Goal: Task Accomplishment & Management: Use online tool/utility

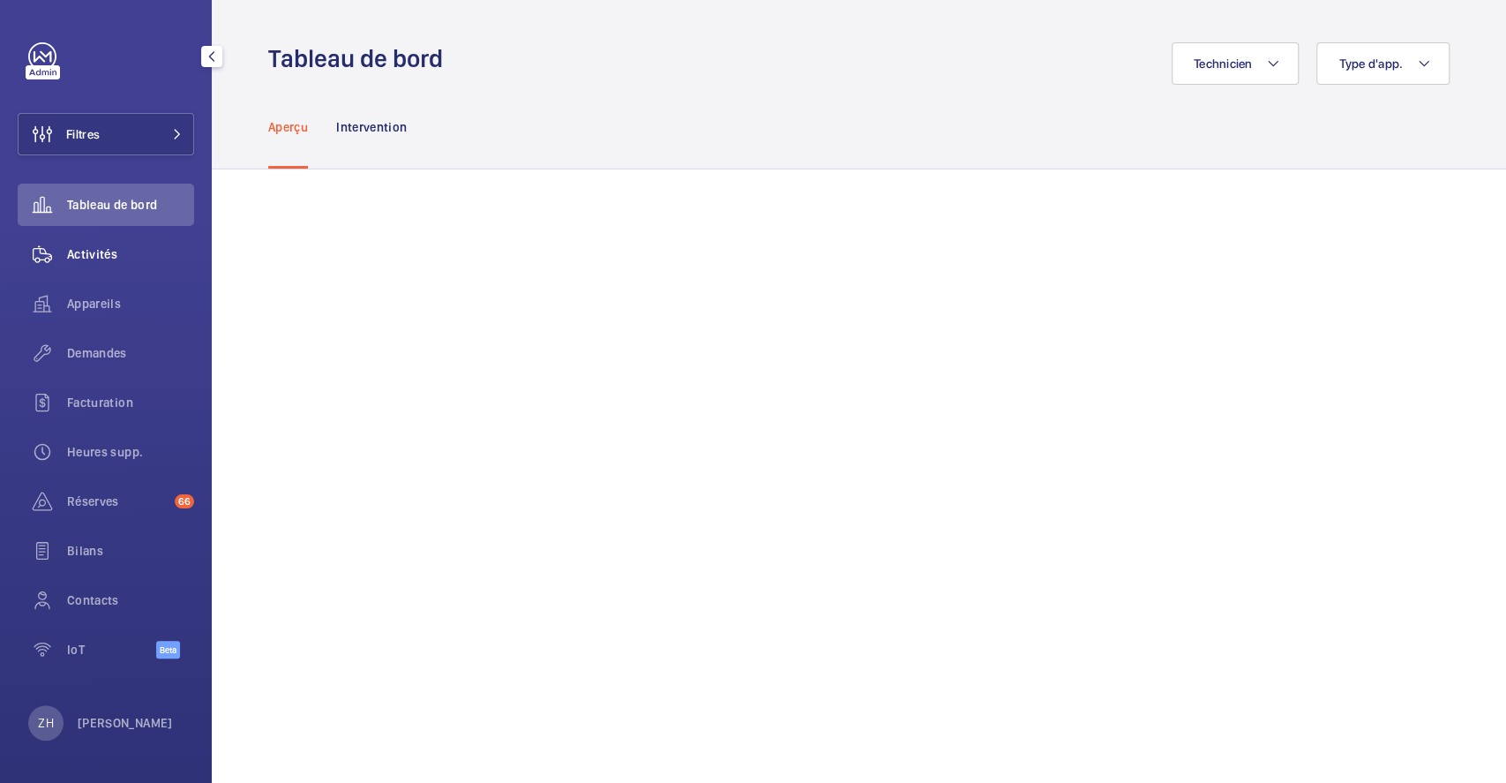
click at [101, 257] on span "Activités" at bounding box center [130, 254] width 127 height 18
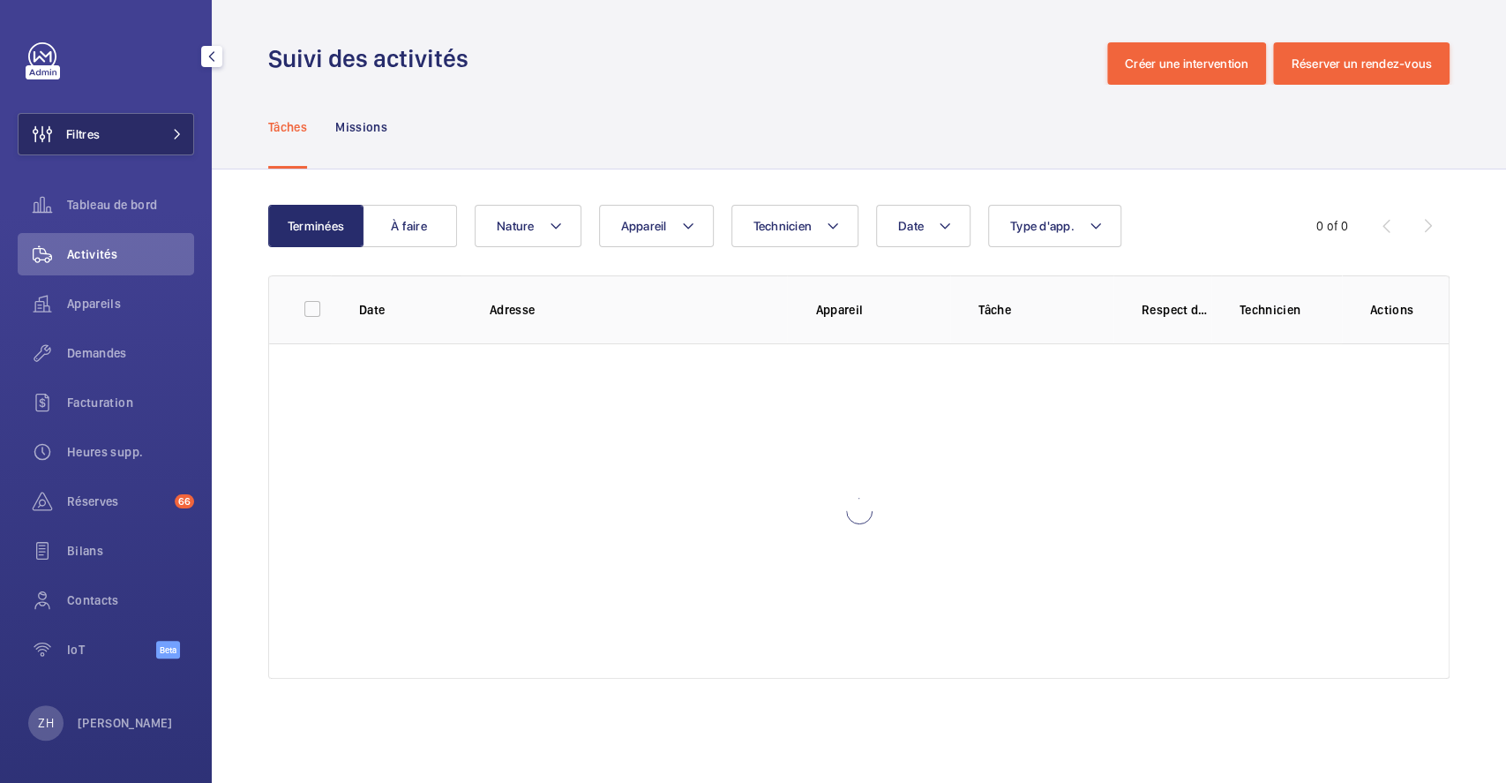
click at [128, 127] on button "Filtres" at bounding box center [106, 134] width 176 height 42
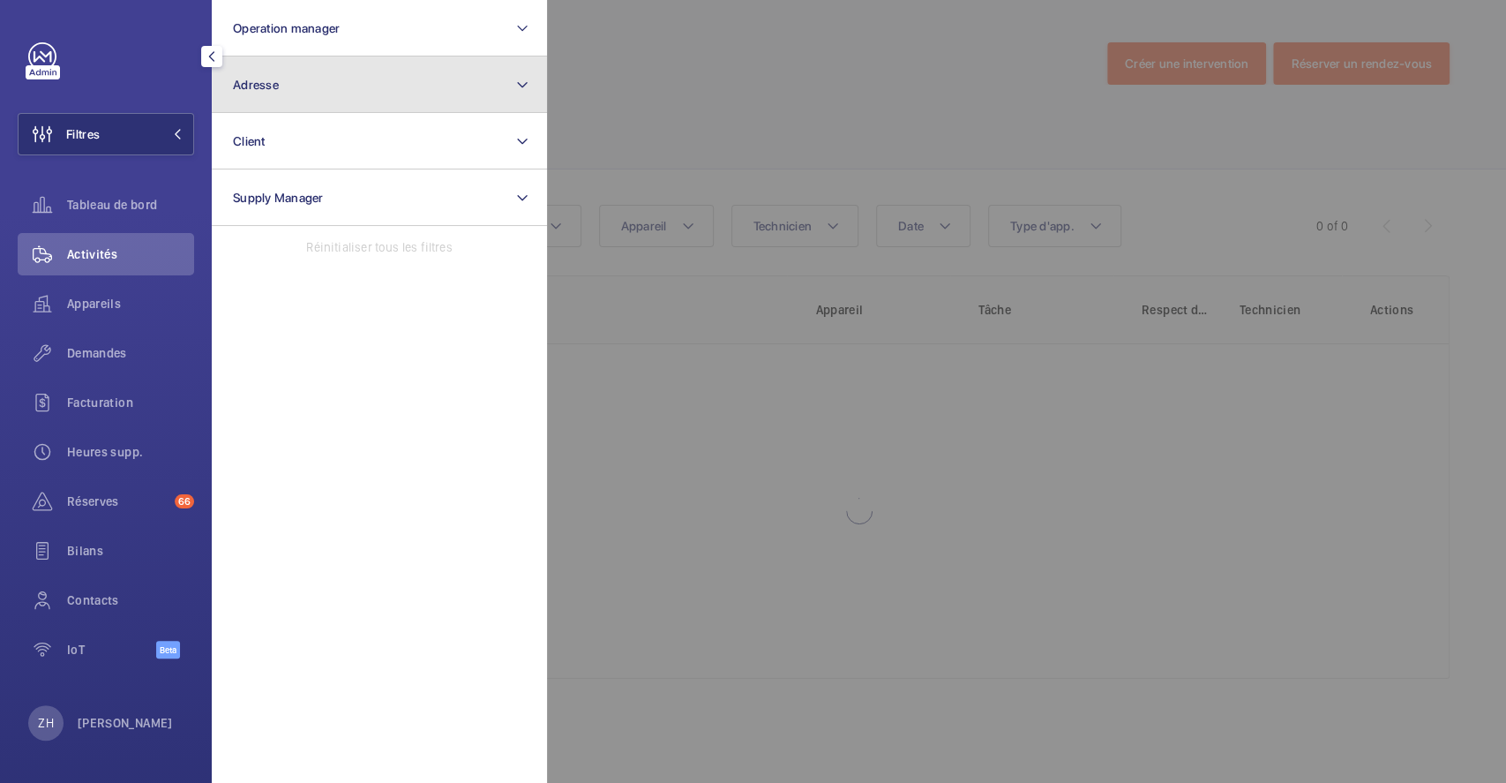
click at [303, 86] on button "Adresse" at bounding box center [379, 84] width 335 height 56
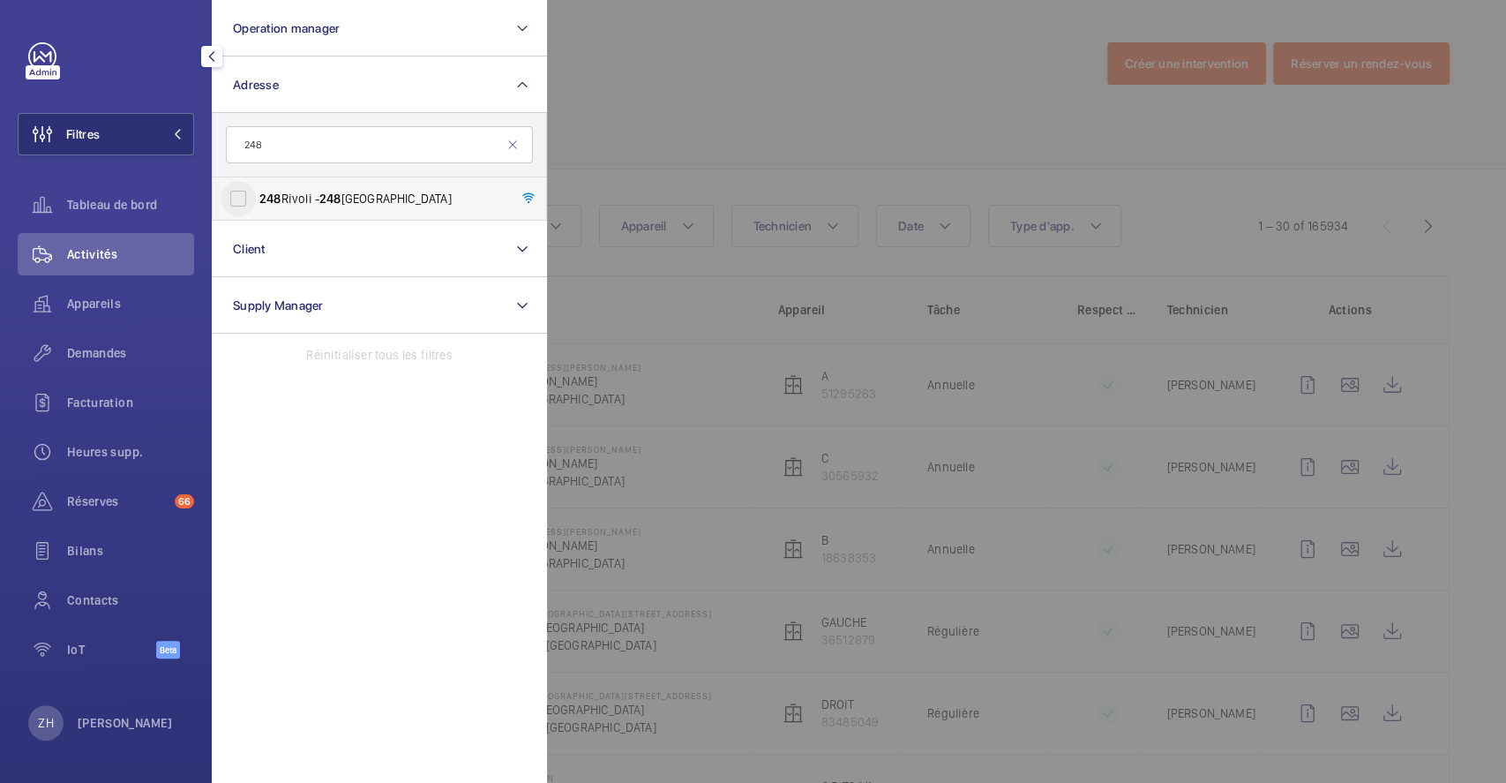
type input "248"
click at [242, 199] on input "248 Rivoli - 248 Rue de Rivoli, 75001 PARIS, PARIS 75001" at bounding box center [238, 198] width 35 height 35
checkbox input "true"
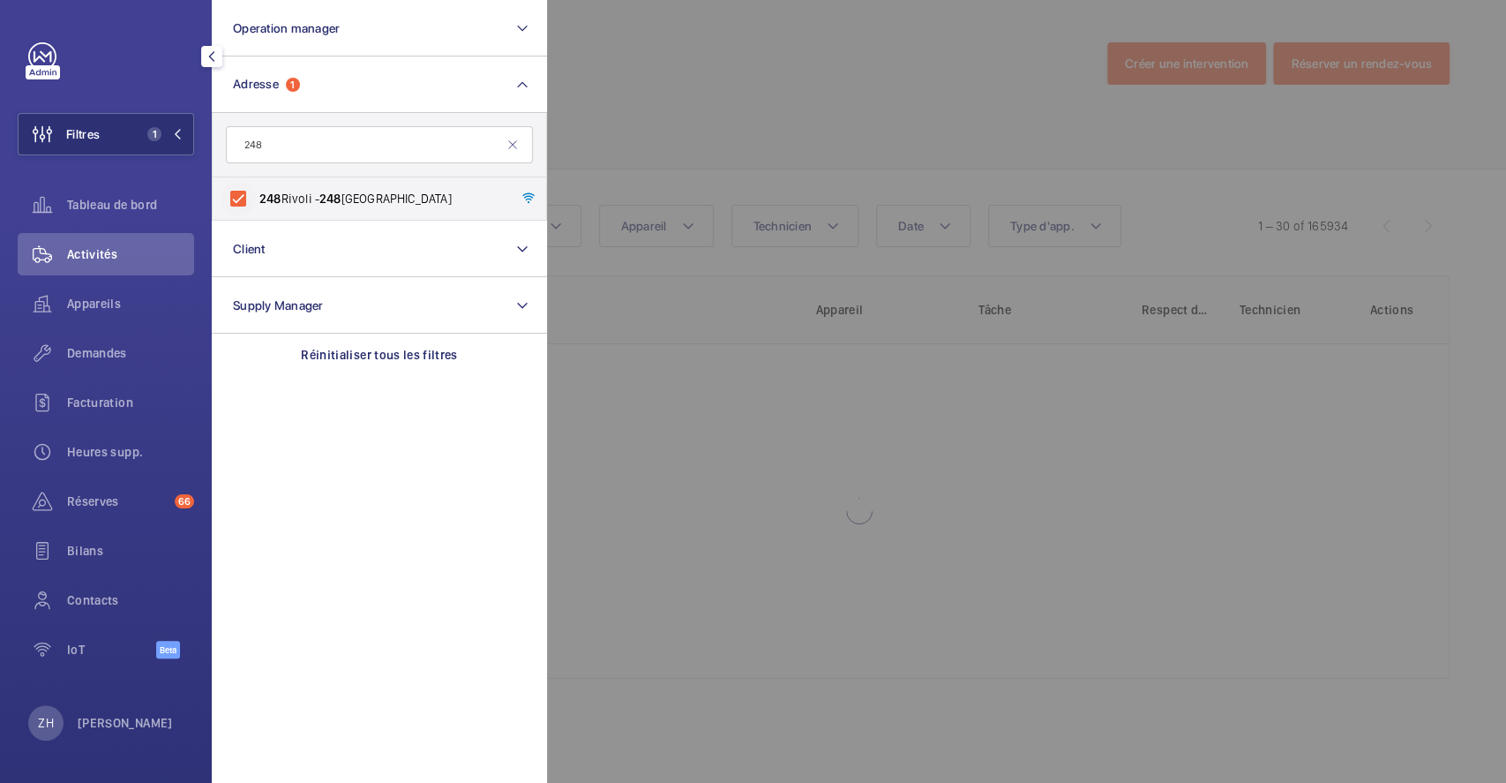
click at [719, 26] on div at bounding box center [1300, 391] width 1506 height 783
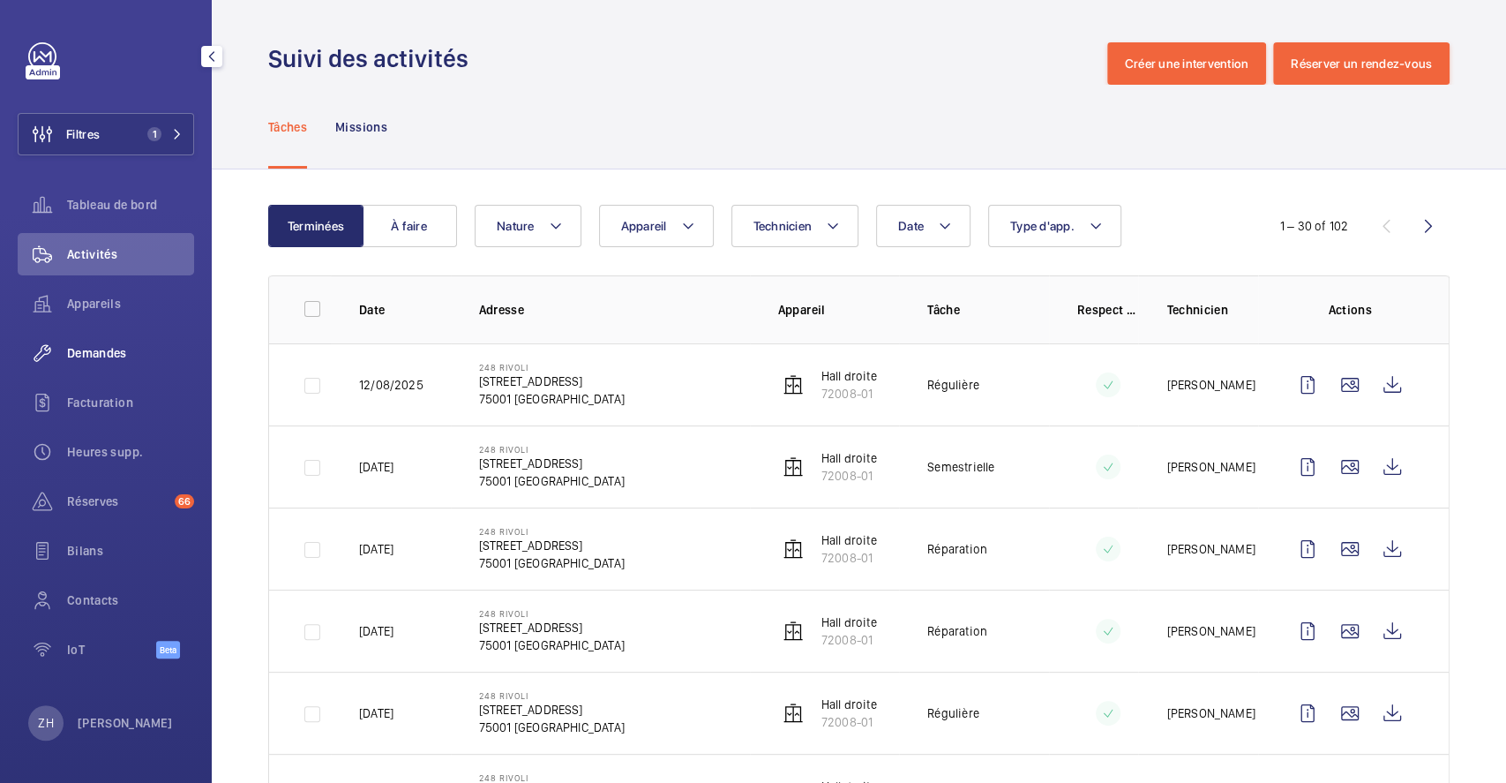
click at [111, 342] on div "Demandes" at bounding box center [106, 353] width 176 height 42
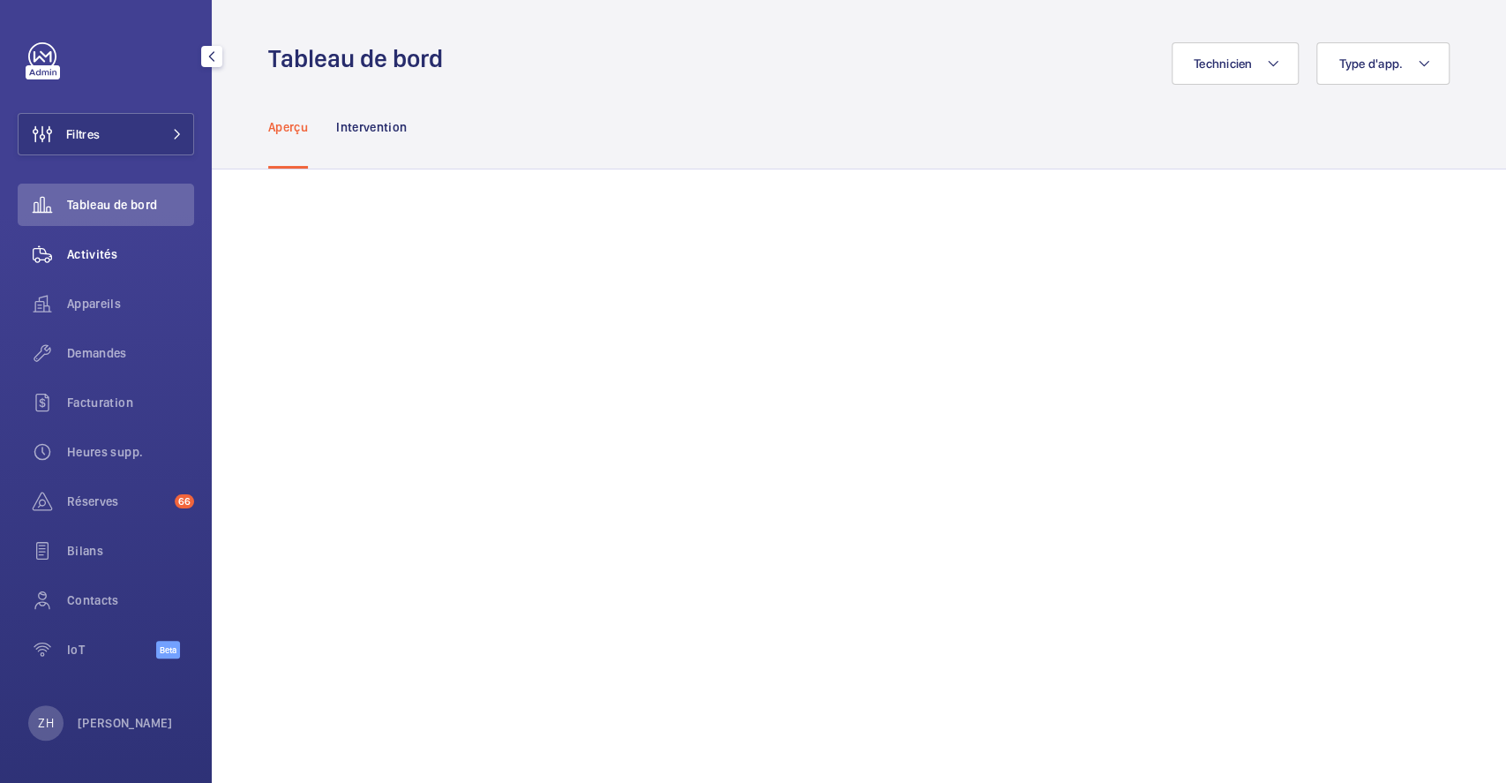
click at [94, 256] on span "Activités" at bounding box center [130, 254] width 127 height 18
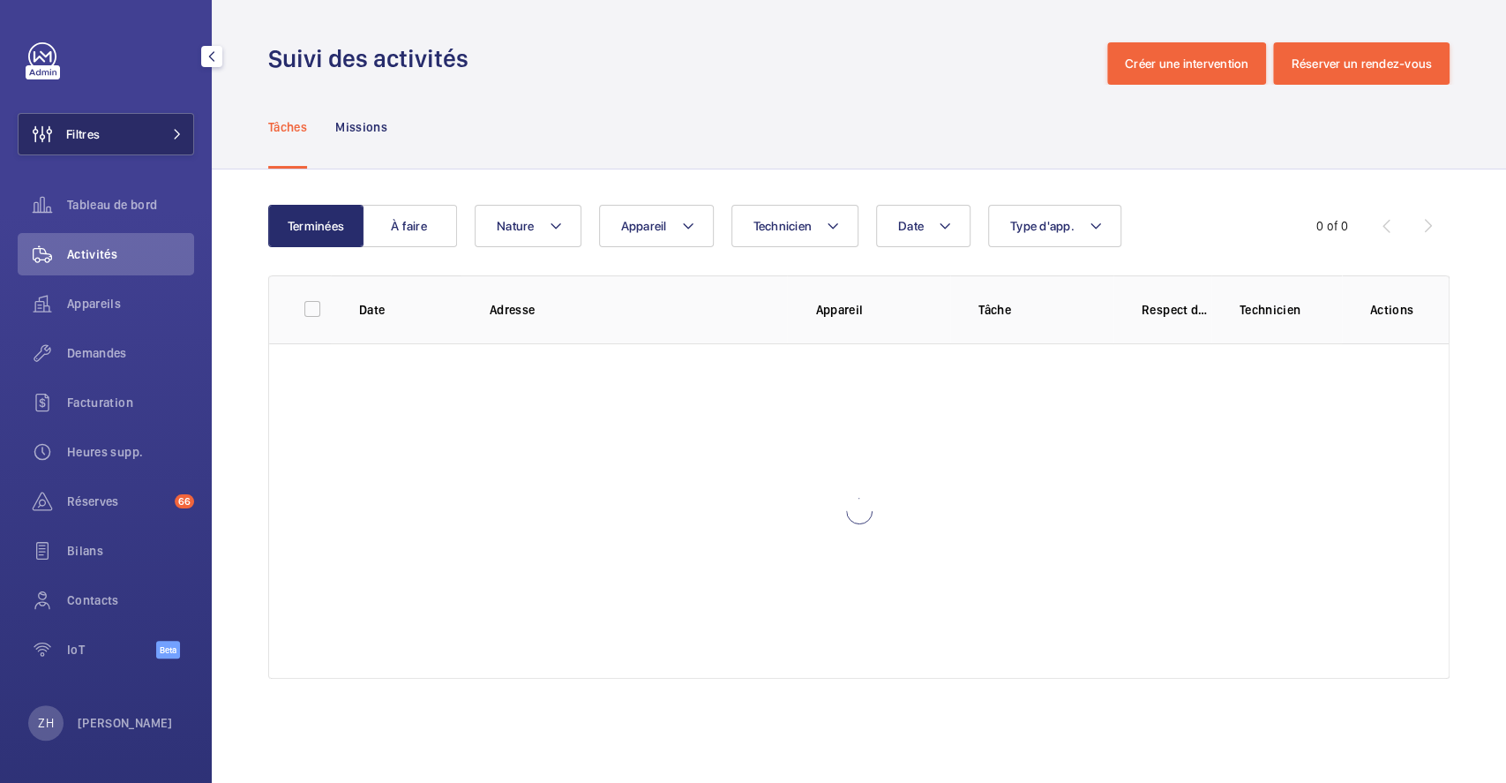
click at [115, 137] on button "Filtres" at bounding box center [106, 134] width 176 height 42
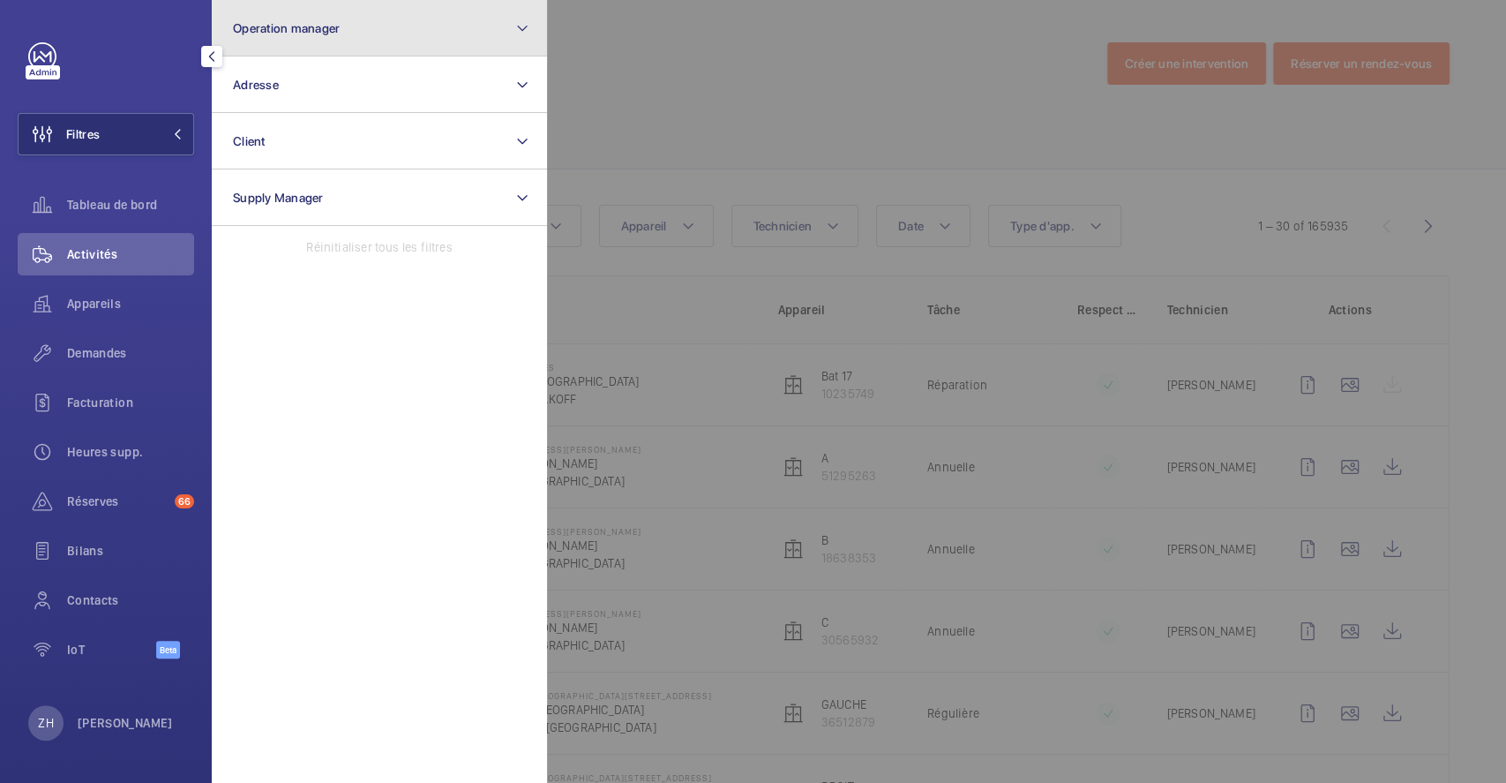
click at [364, 26] on button "Operation manager" at bounding box center [379, 28] width 335 height 56
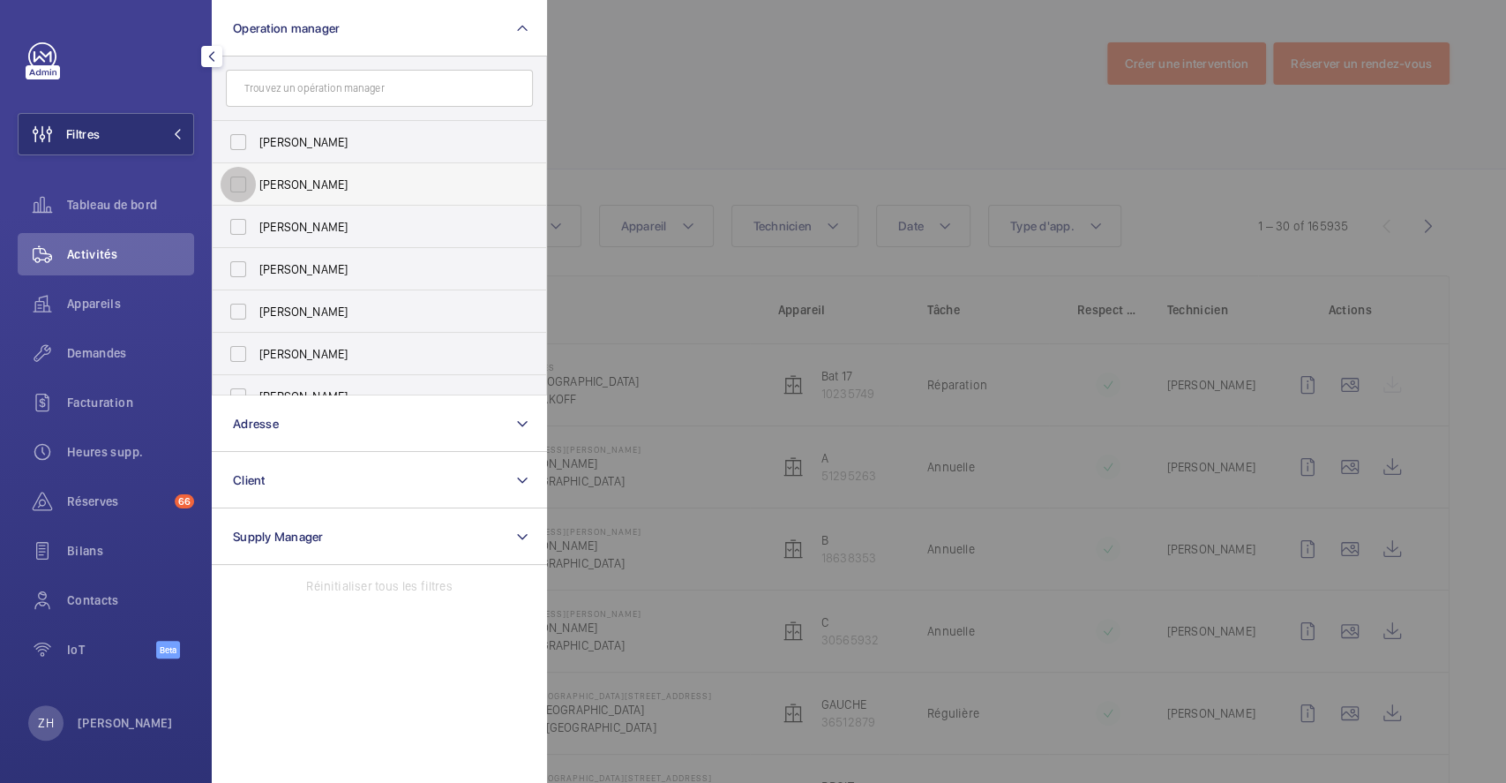
click at [235, 179] on input "[PERSON_NAME]" at bounding box center [238, 184] width 35 height 35
checkbox input "true"
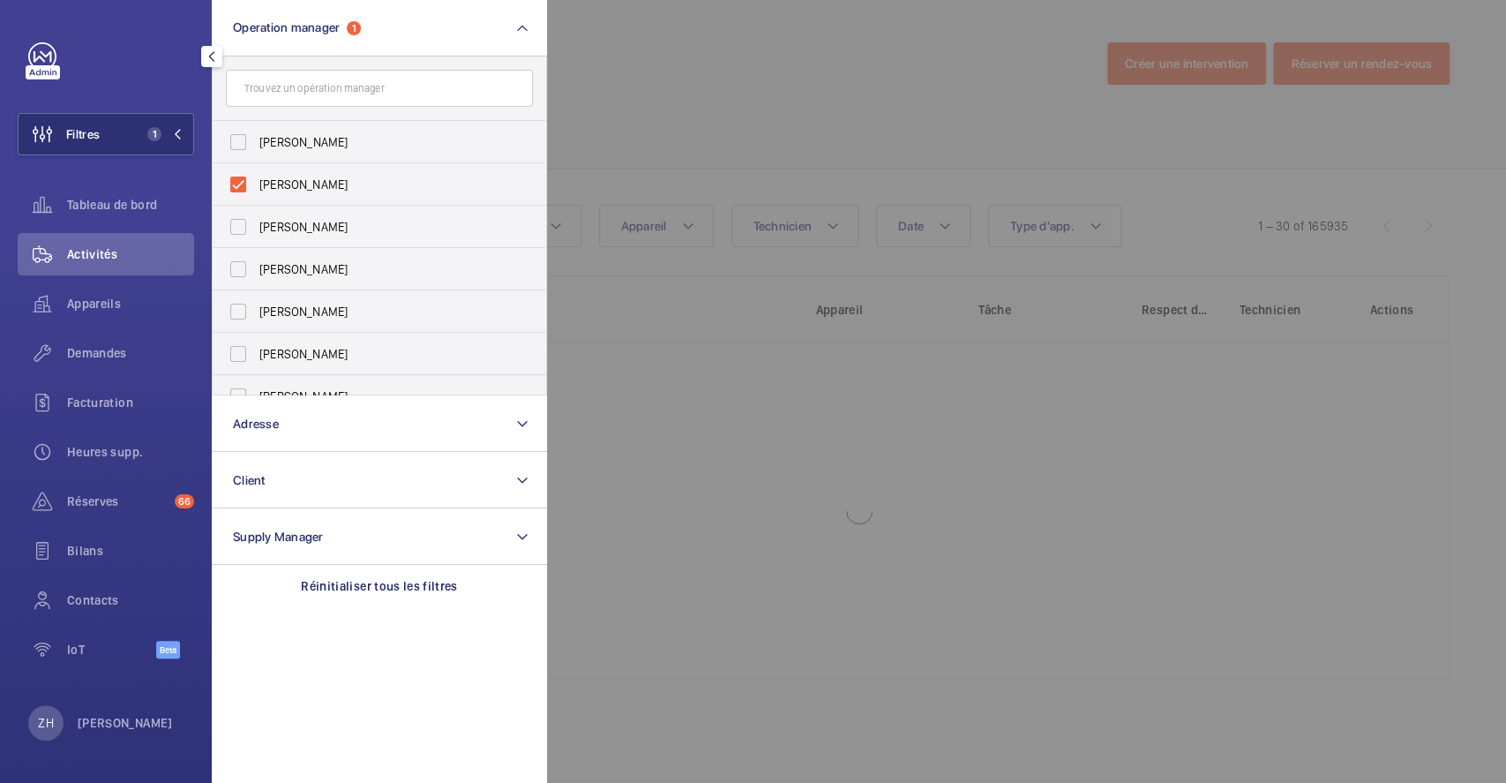
click at [659, 79] on div at bounding box center [1300, 391] width 1506 height 783
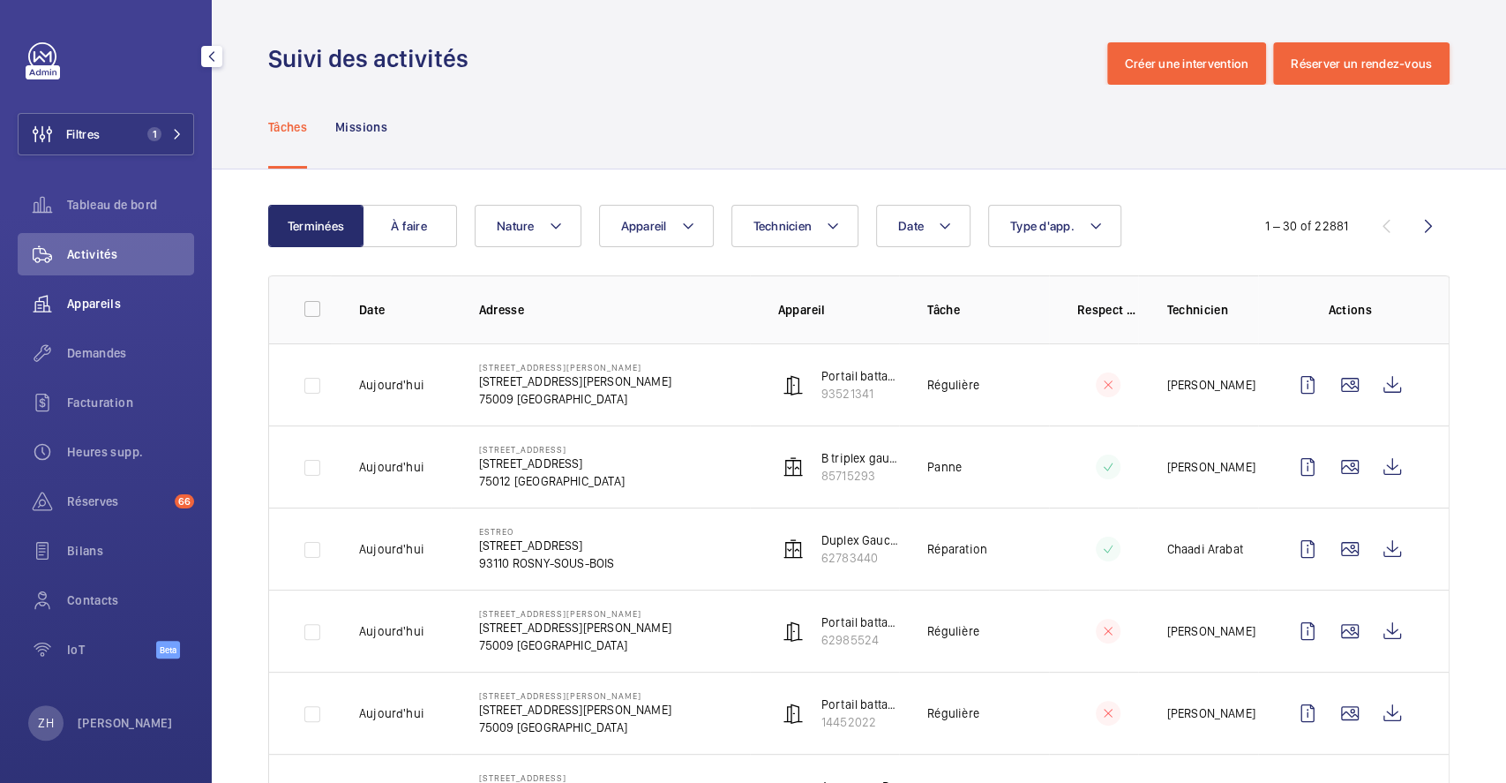
click at [111, 301] on span "Appareils" at bounding box center [130, 304] width 127 height 18
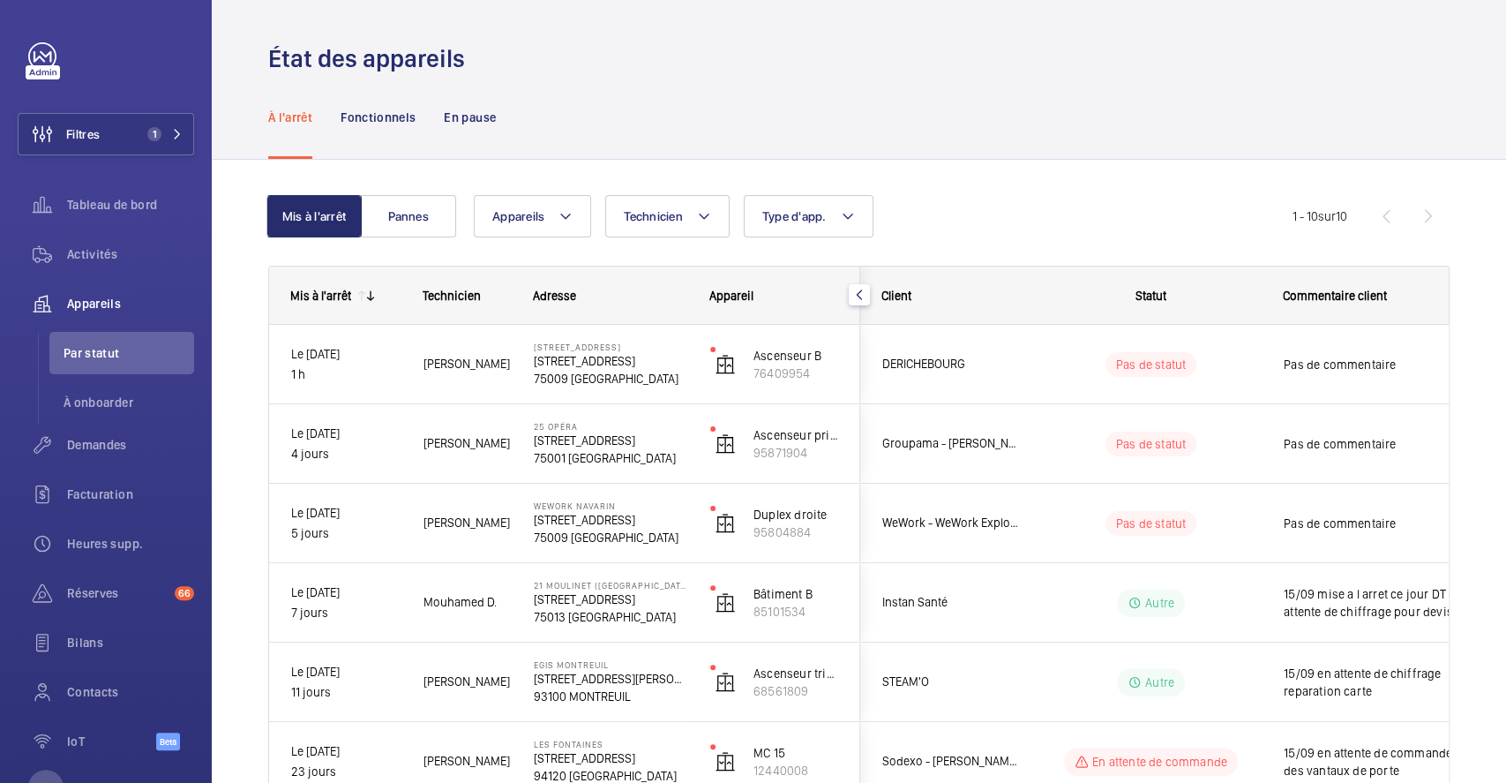
scroll to position [439, 0]
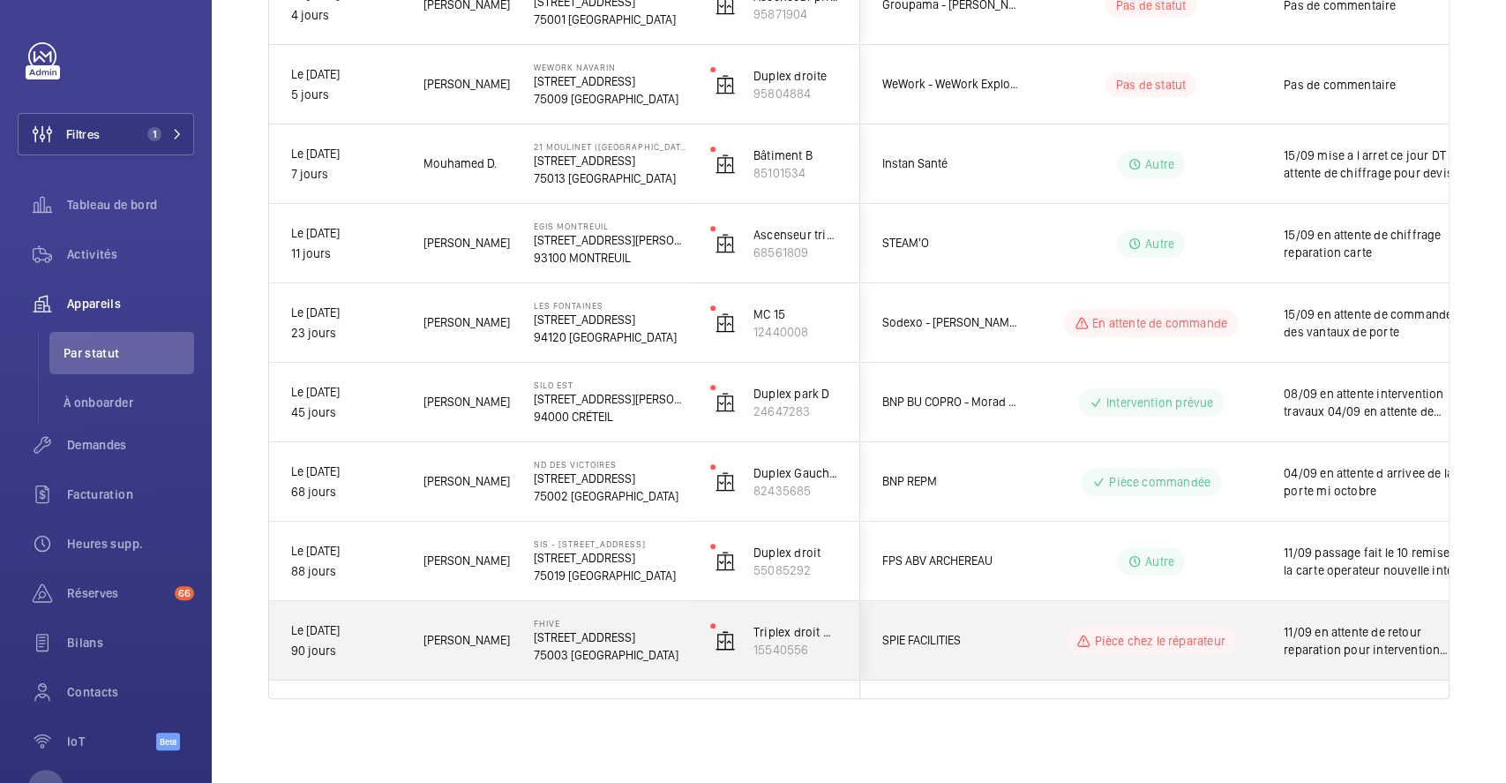
click at [1262, 607] on div "11/09 en attente de retour reparation pour intervention 08/09 Devis validé 07/0…" at bounding box center [1365, 640] width 206 height 79
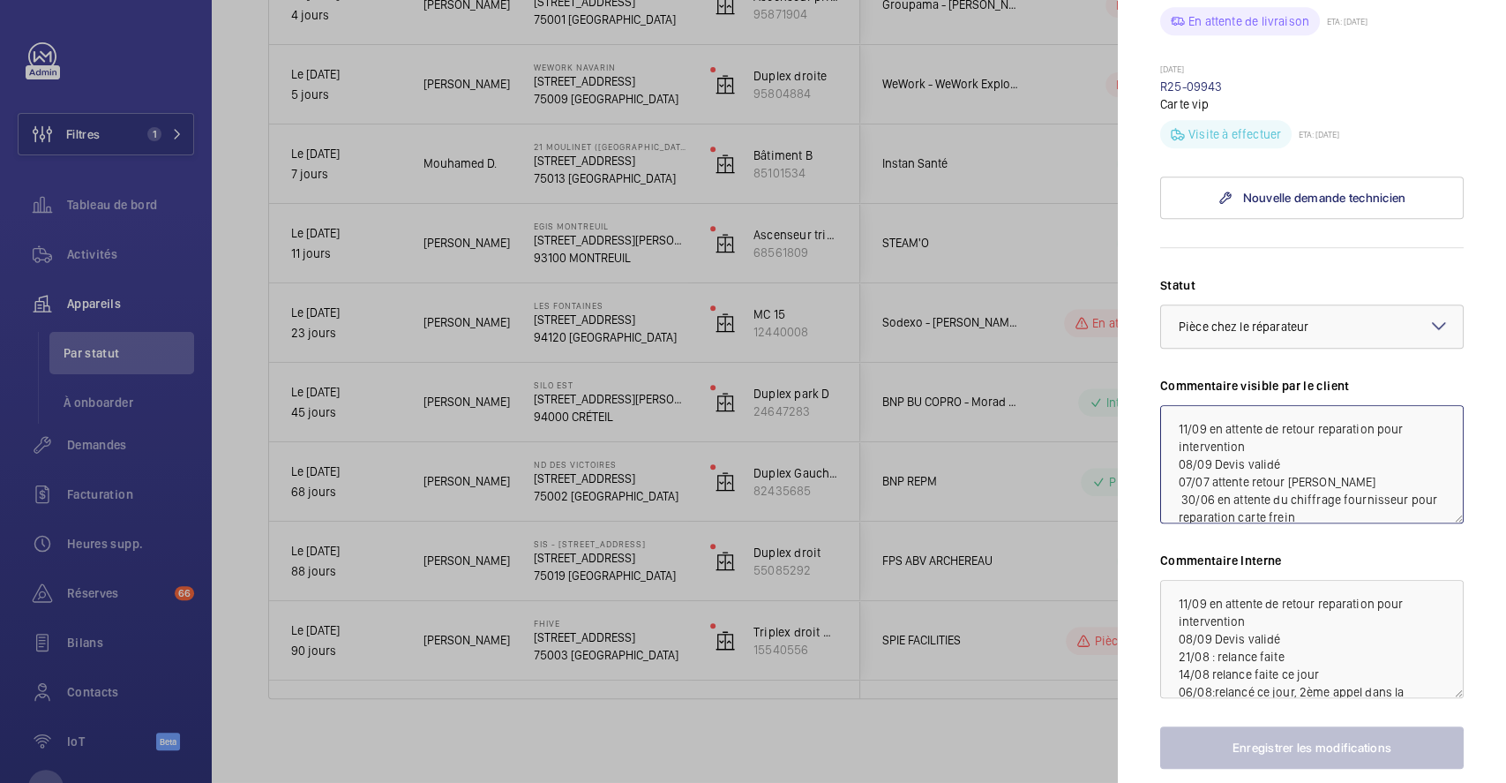
scroll to position [52, 0]
drag, startPoint x: 1173, startPoint y: 462, endPoint x: 1385, endPoint y: 568, distance: 237.2
click at [1385, 568] on div "Statut Sélectionnez un statut × Pièce chez le réparateur × Commentaire visible …" at bounding box center [1312, 522] width 304 height 492
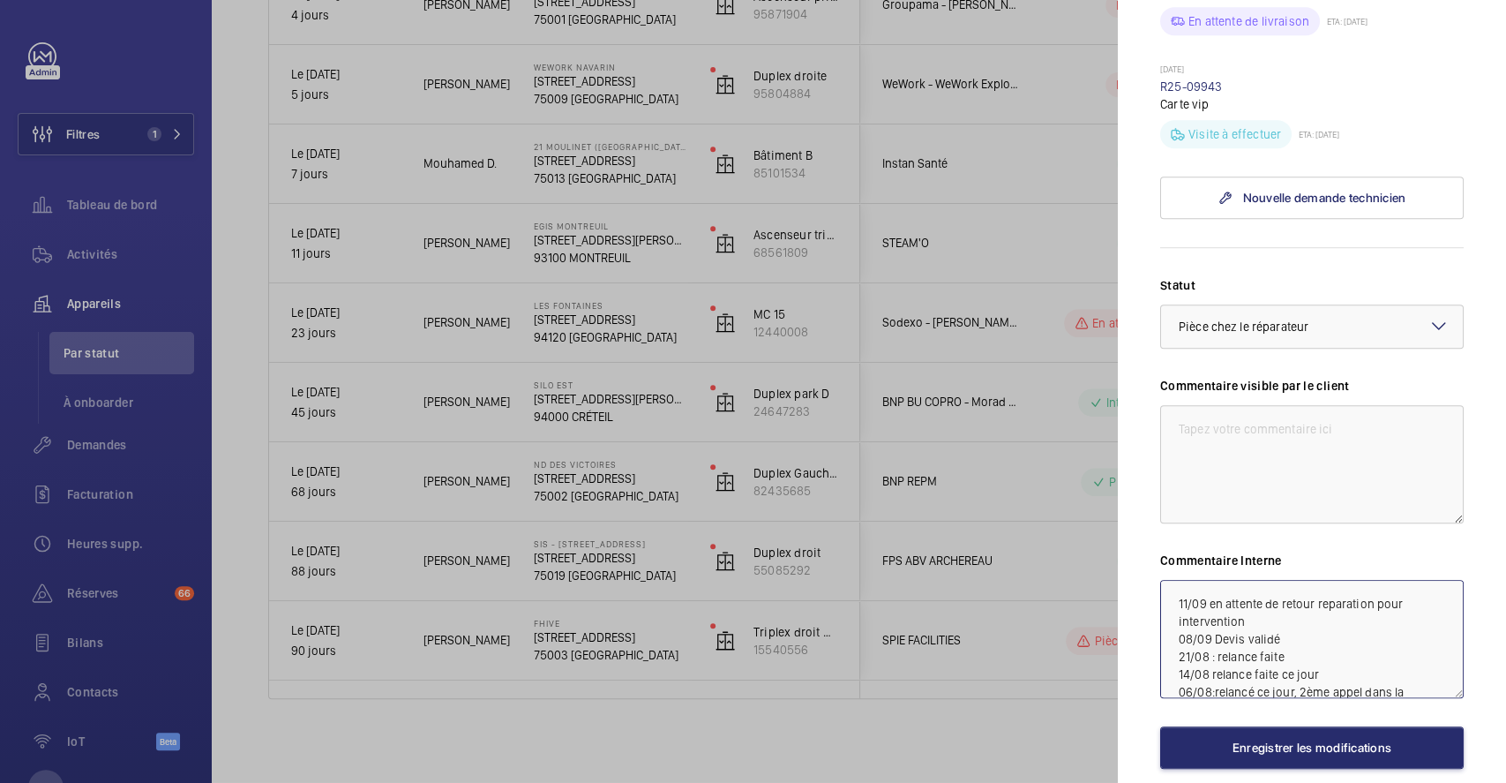
scroll to position [264, 0]
drag, startPoint x: 1175, startPoint y: 630, endPoint x: 1403, endPoint y: 755, distance: 259.5
click at [1403, 755] on div "Statut Sélectionnez un statut × Pièce chez le réparateur × Commentaire visible …" at bounding box center [1312, 522] width 304 height 492
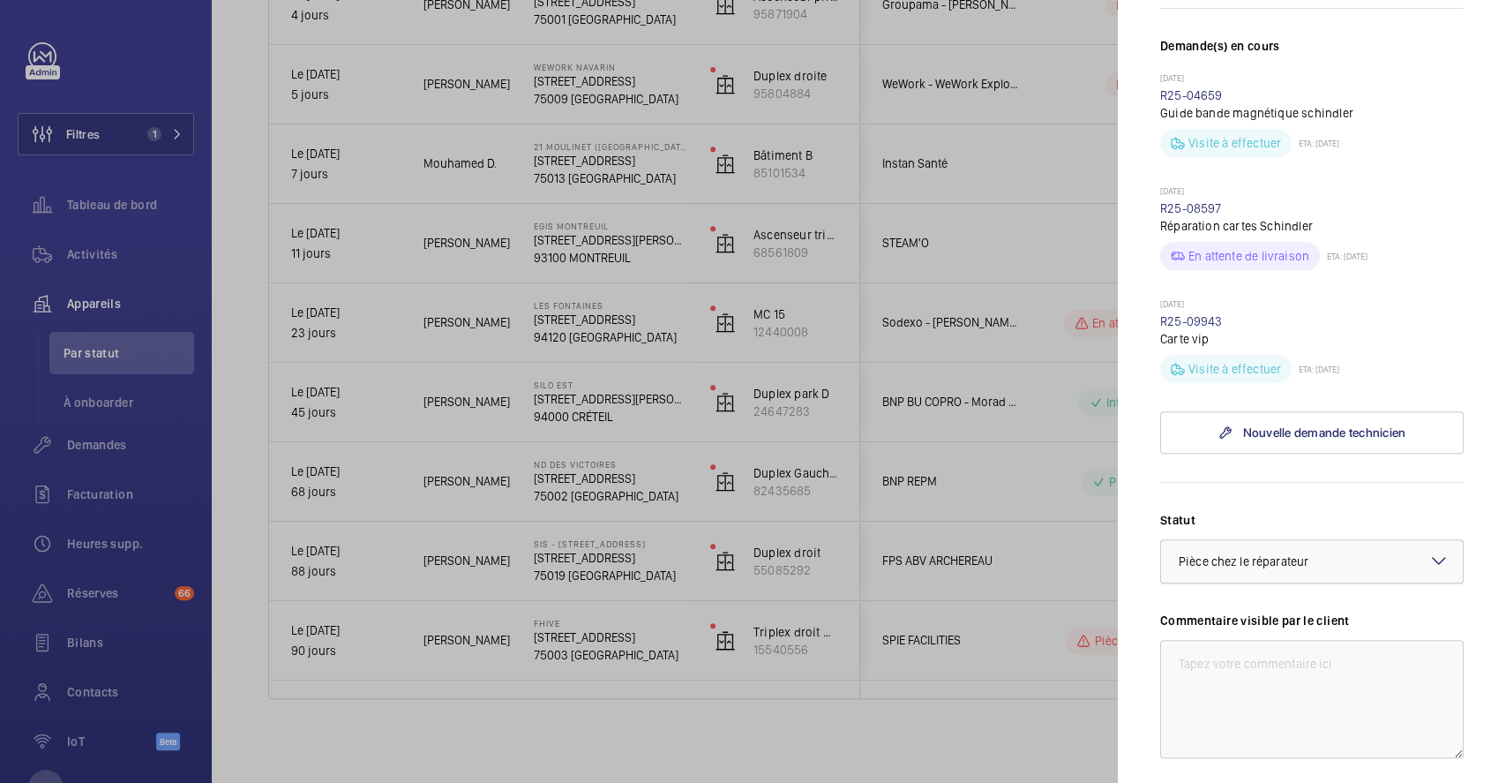
scroll to position [470, 0]
click at [1226, 696] on textarea at bounding box center [1312, 700] width 304 height 118
drag, startPoint x: 1362, startPoint y: 709, endPoint x: 1140, endPoint y: 704, distance: 221.5
click at [1140, 704] on mat-sidenav "Appareil à l'arrêt Fhive 5 Rue Charlot, 75003 PARIS 75003 PARIS SPIE FACILITIES…" at bounding box center [1312, 391] width 388 height 783
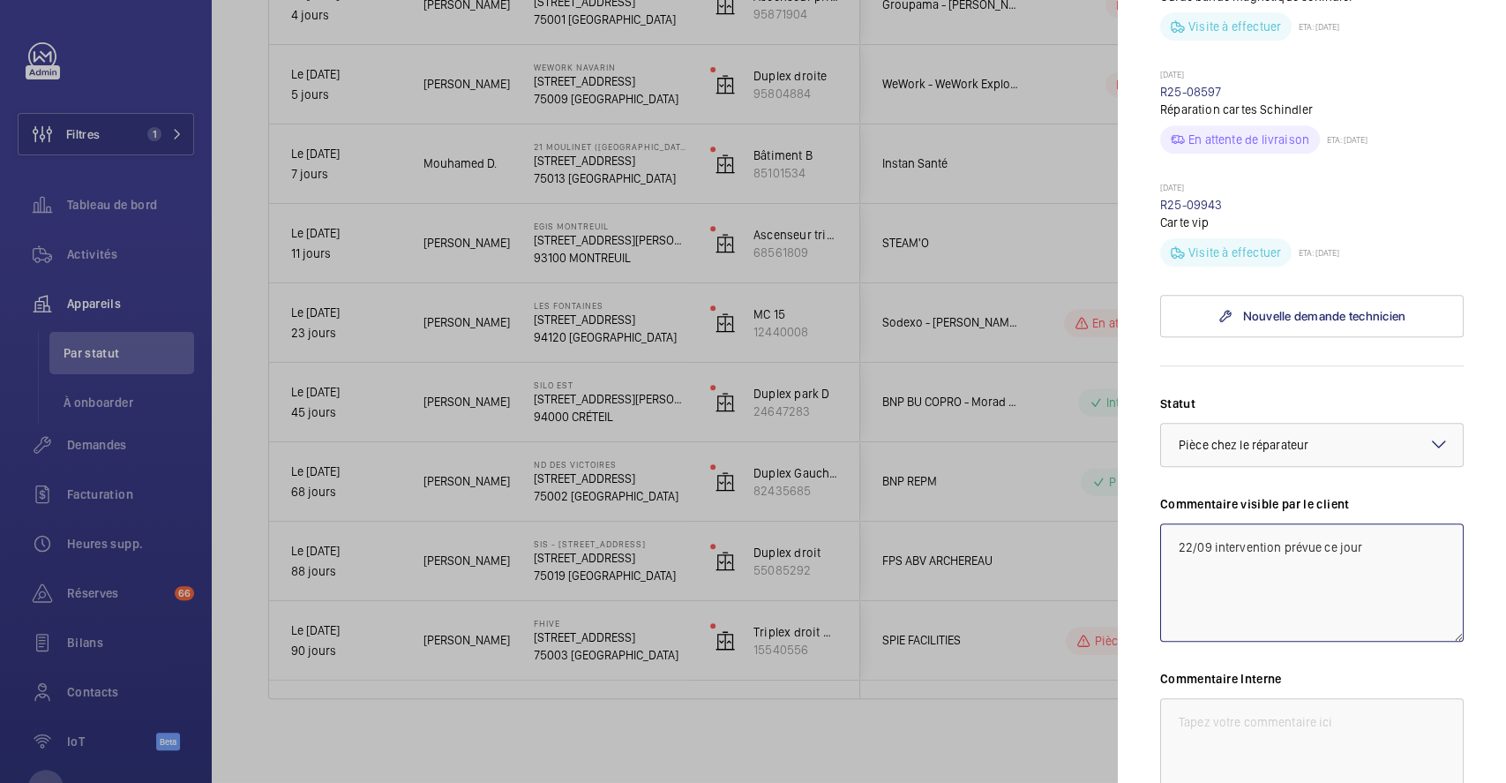
scroll to position [706, 0]
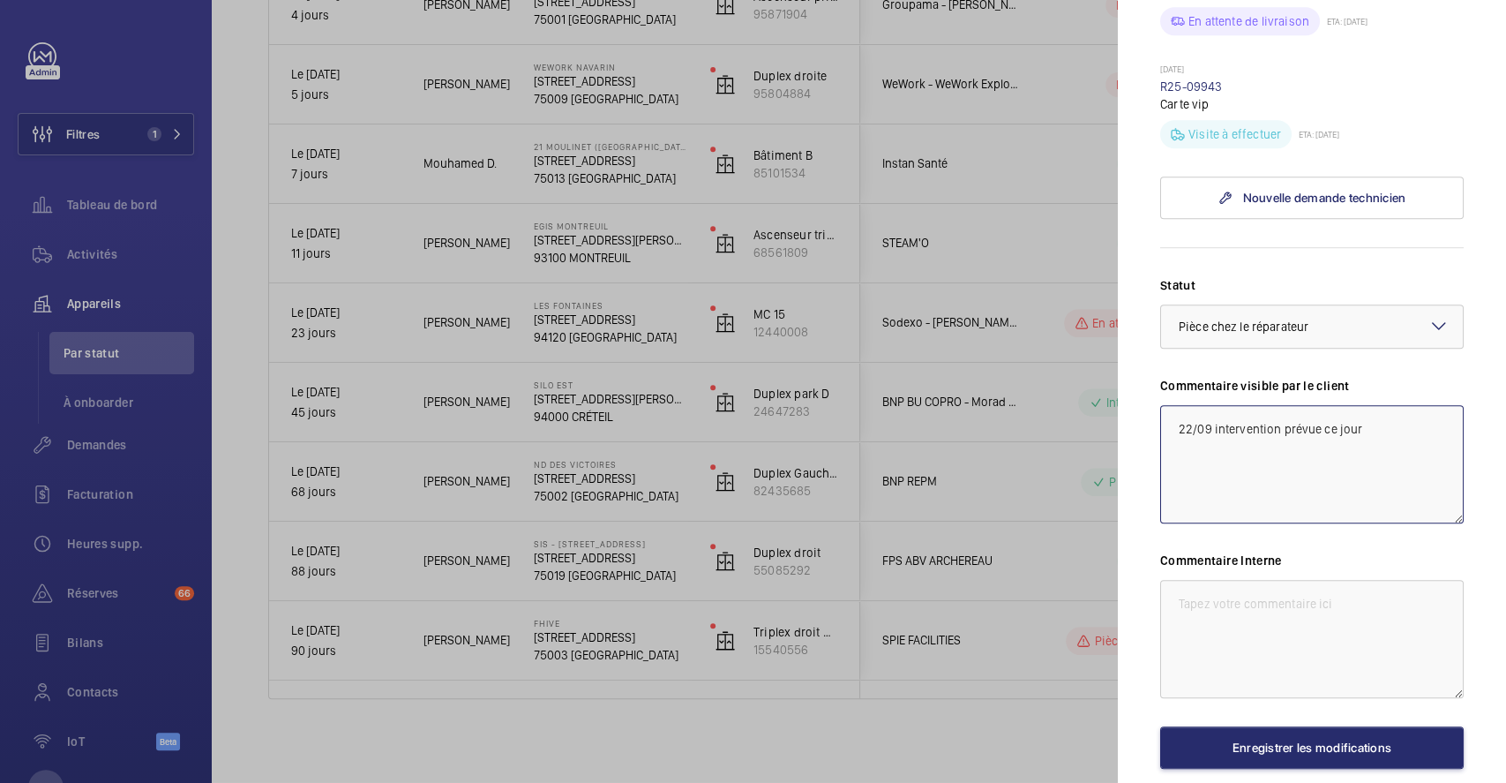
type textarea "22/09 intervention prévue ce jour"
click at [1283, 613] on textarea at bounding box center [1312, 639] width 304 height 118
paste textarea "22/09 intervention prévue ce jour"
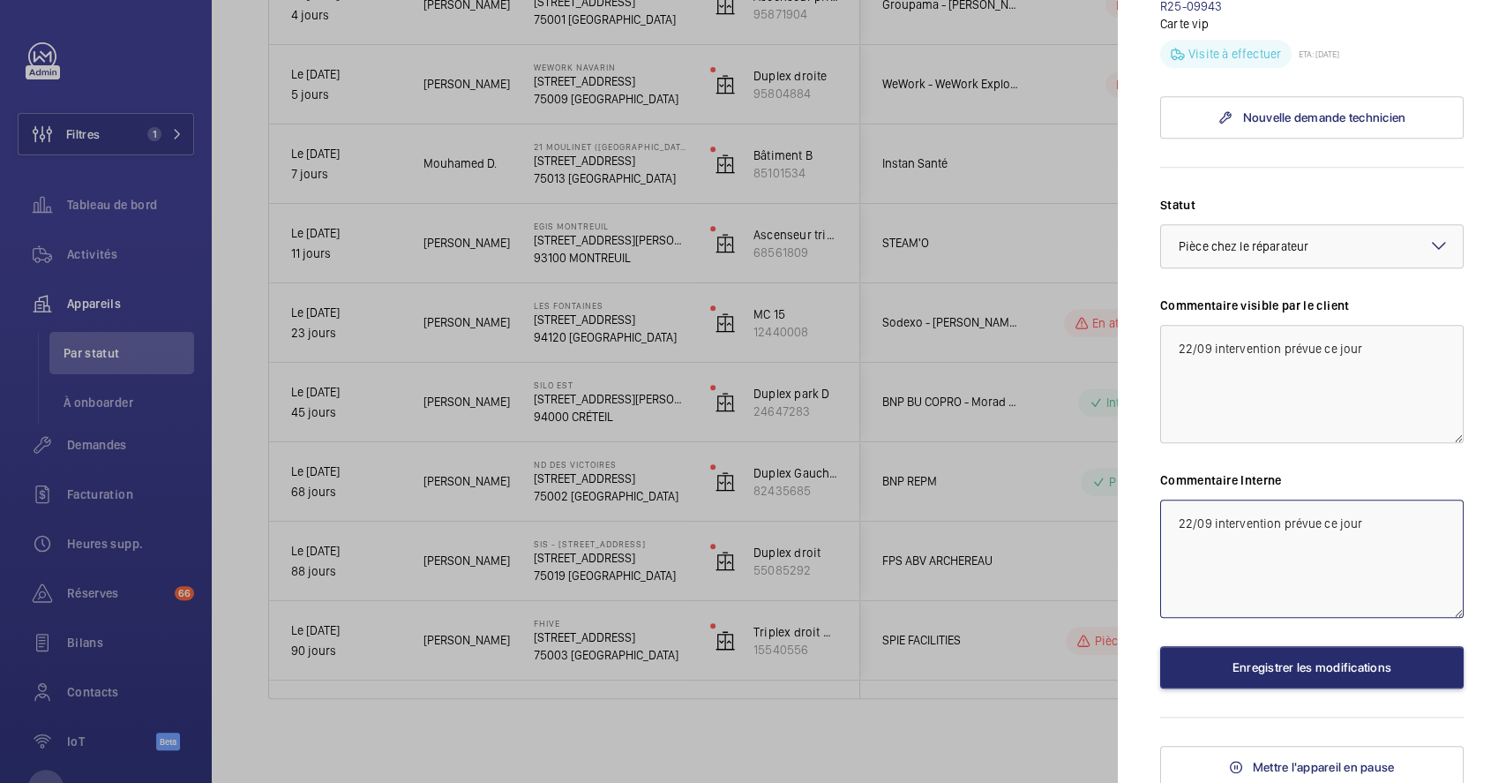
scroll to position [823, 0]
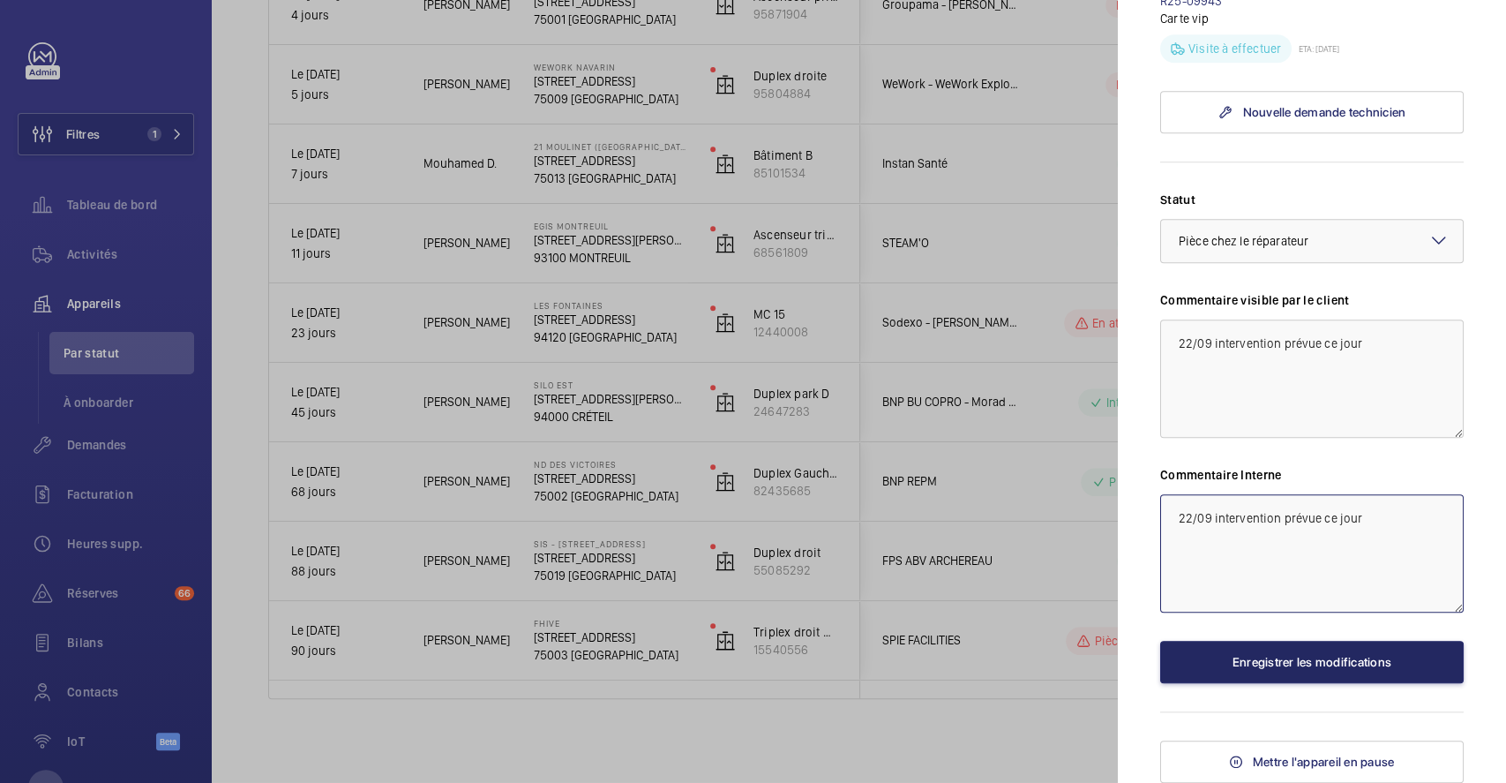
type textarea "22/09 intervention prévue ce jour"
click at [1294, 666] on button "Enregistrer les modifications" at bounding box center [1312, 662] width 304 height 42
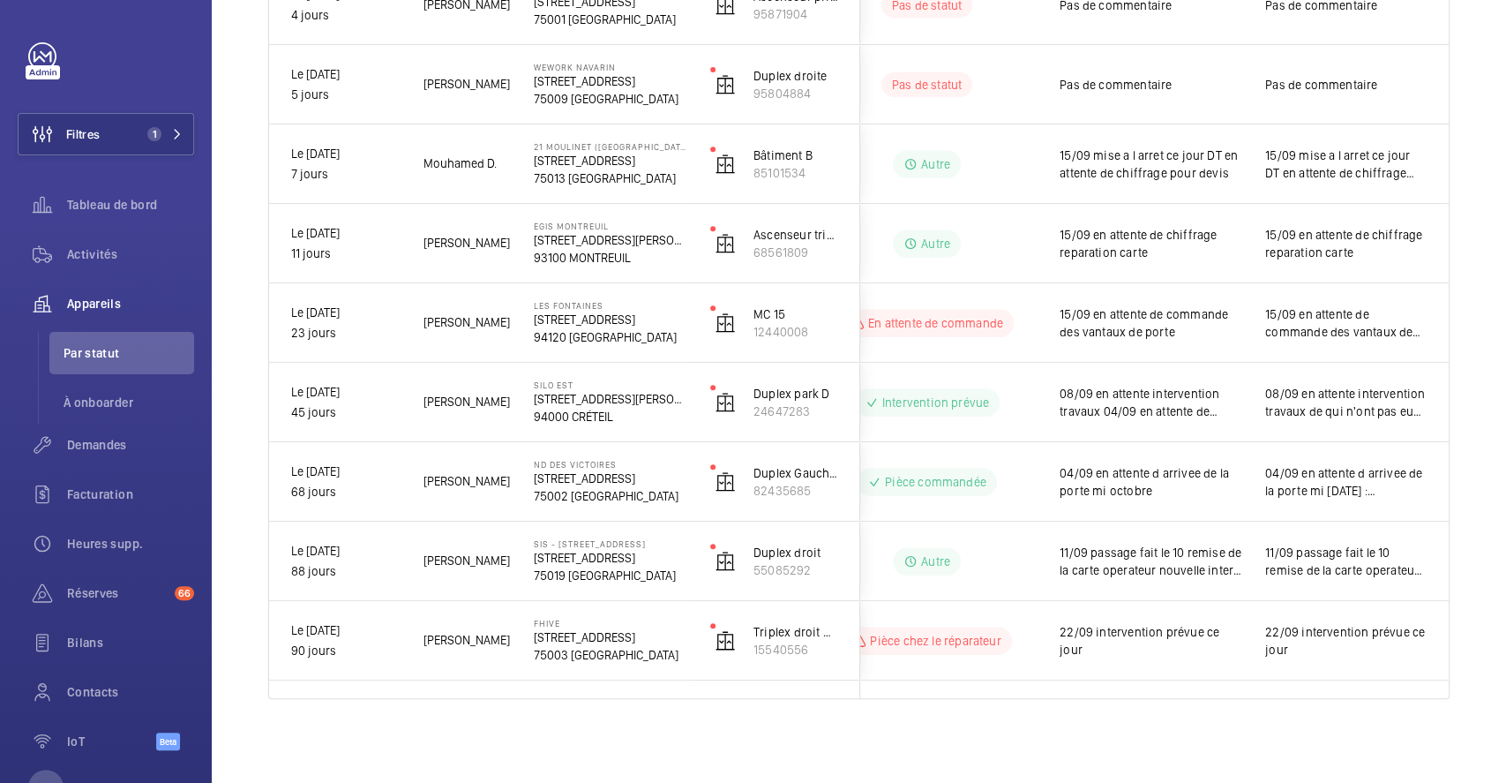
scroll to position [0, 231]
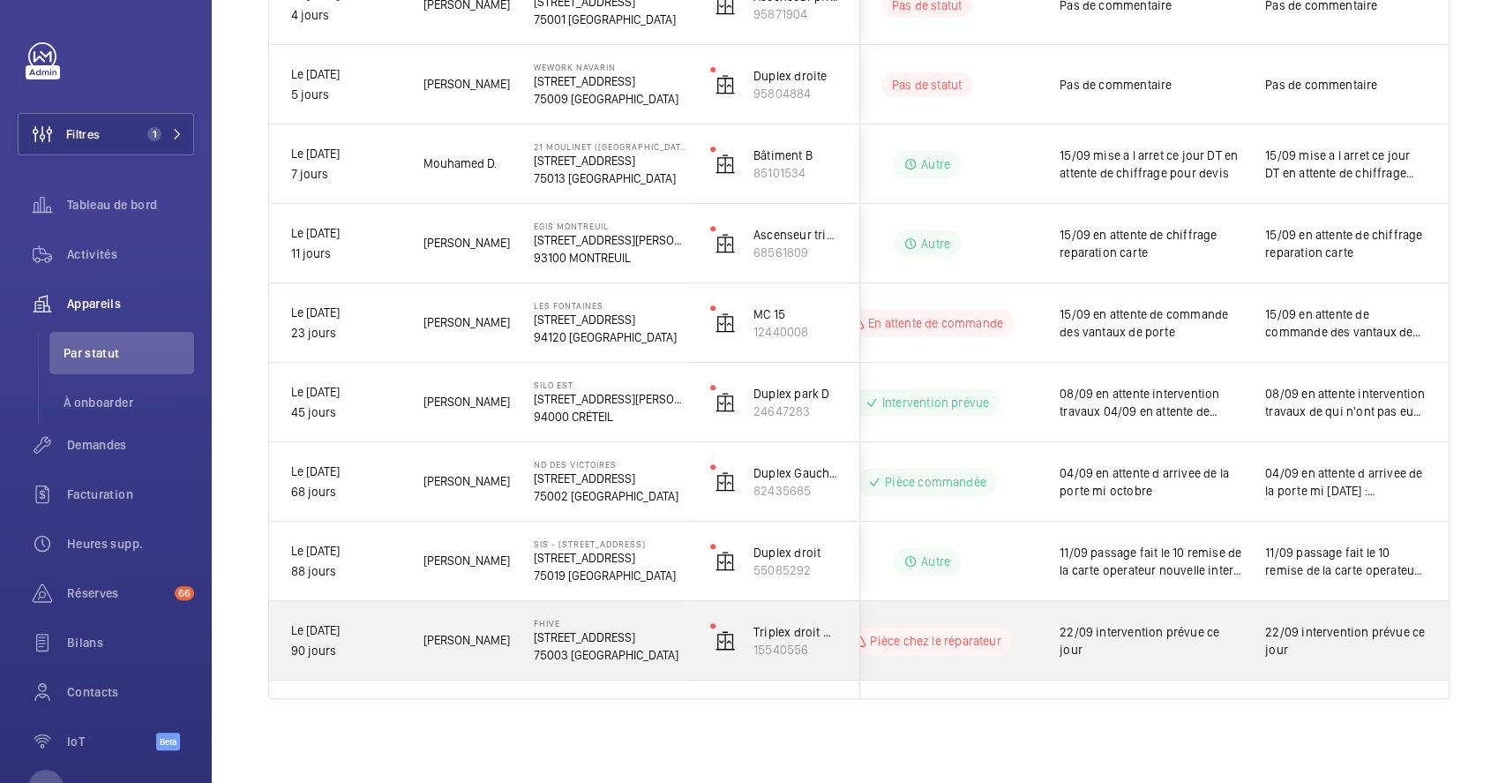
click at [1363, 643] on span "22/09 intervention prévue ce jour" at bounding box center [1345, 640] width 161 height 35
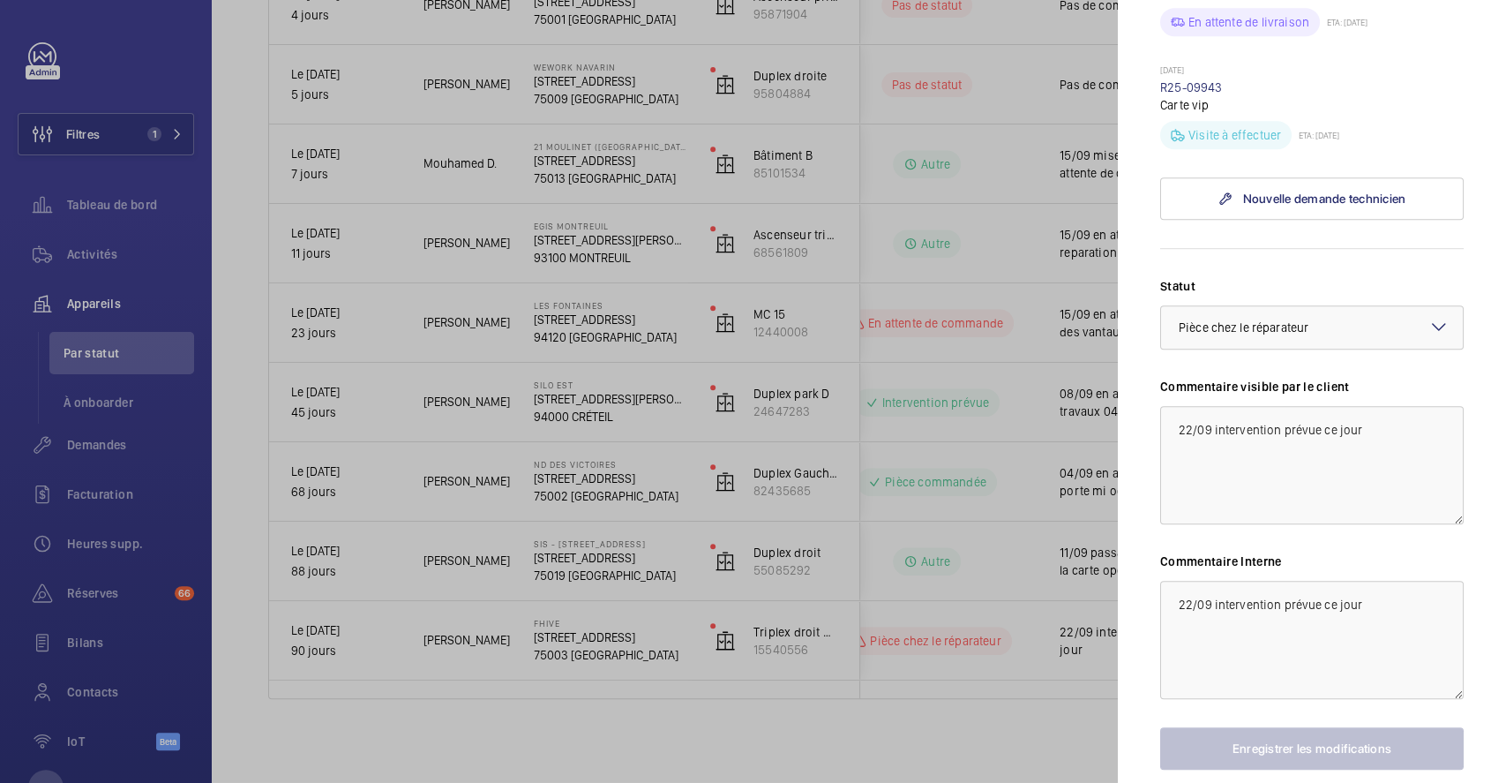
scroll to position [706, 0]
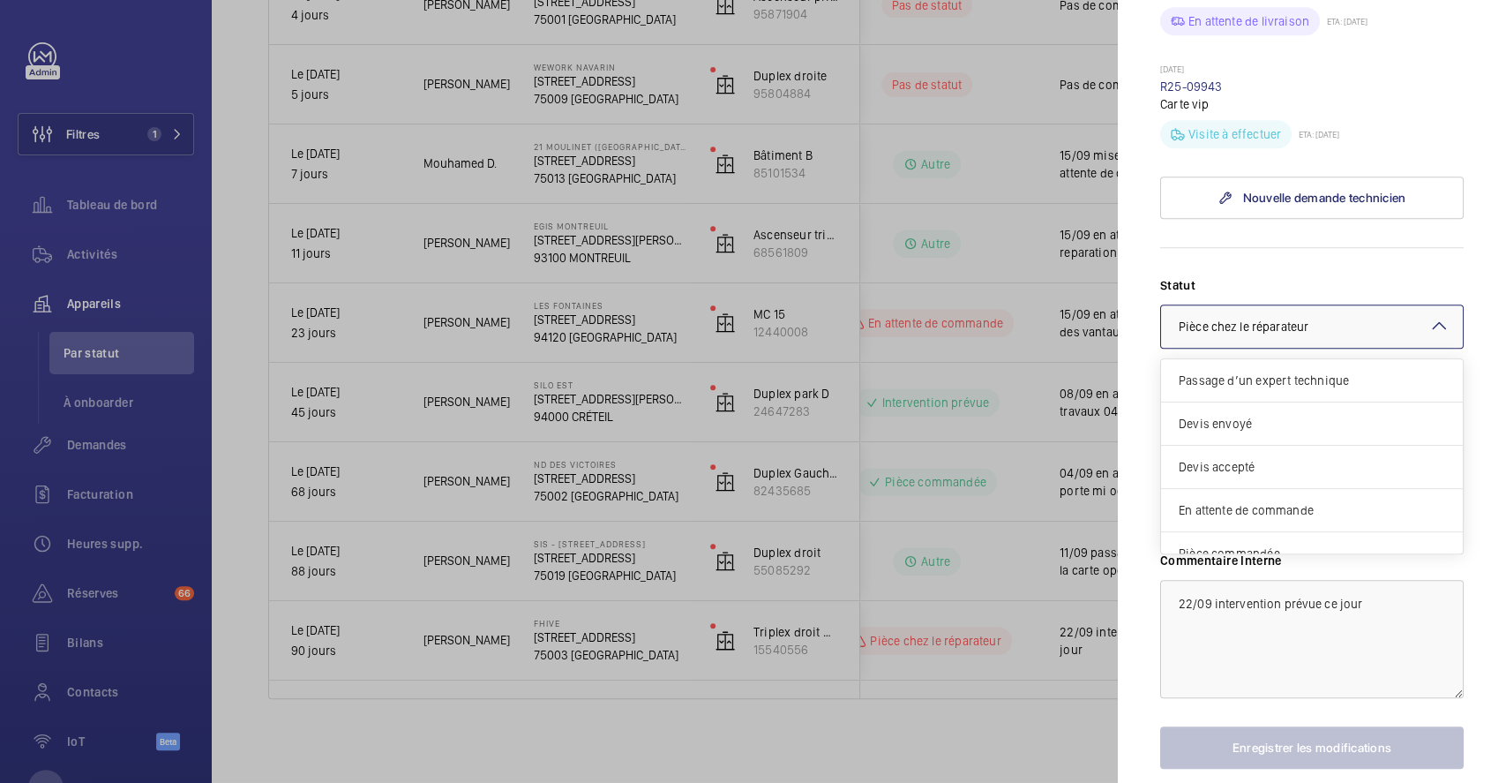
drag, startPoint x: 1431, startPoint y: 366, endPoint x: 1429, endPoint y: 379, distance: 12.6
click at [1431, 348] on div at bounding box center [1312, 326] width 302 height 42
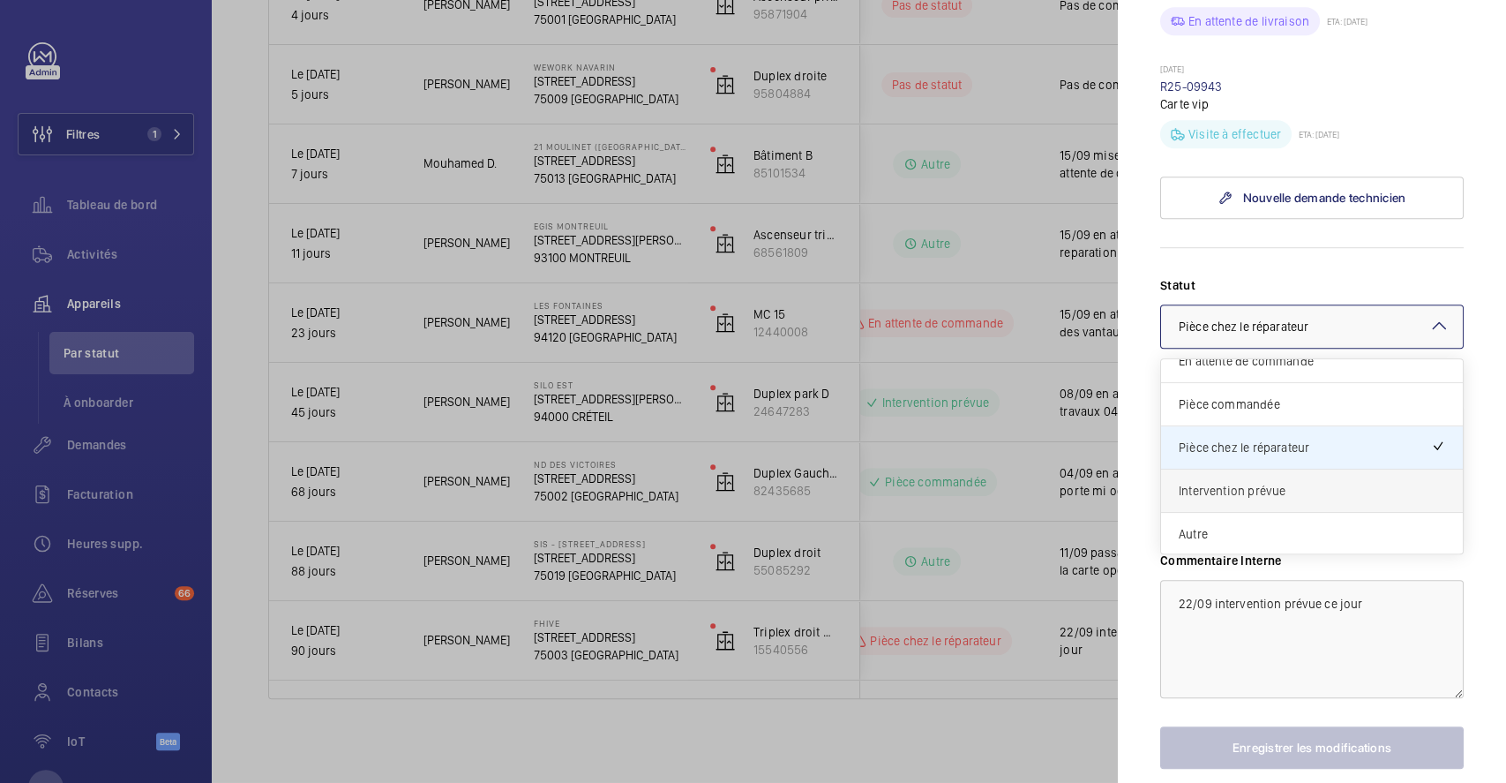
click at [1314, 499] on span "Intervention prévue" at bounding box center [1312, 491] width 267 height 18
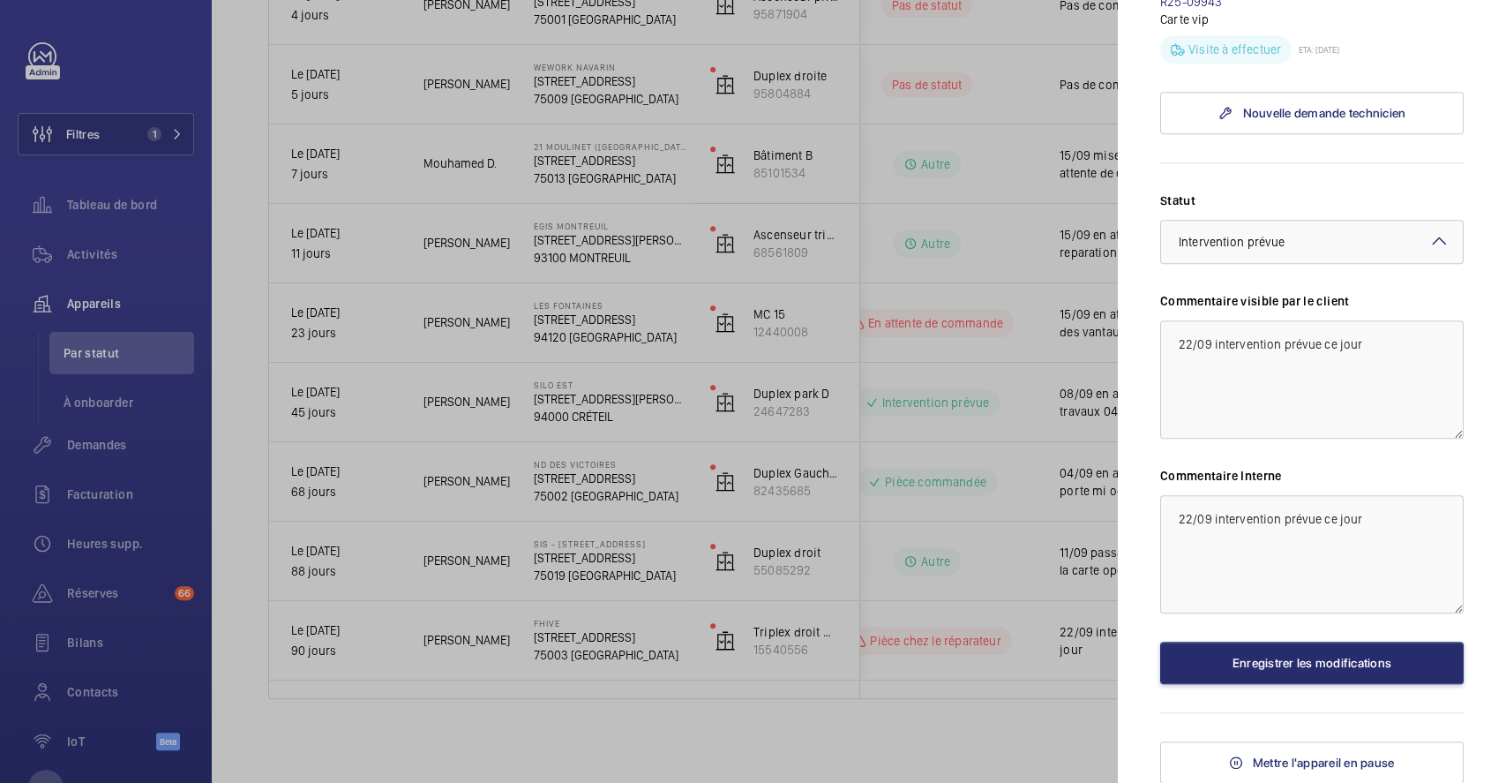
scroll to position [823, 0]
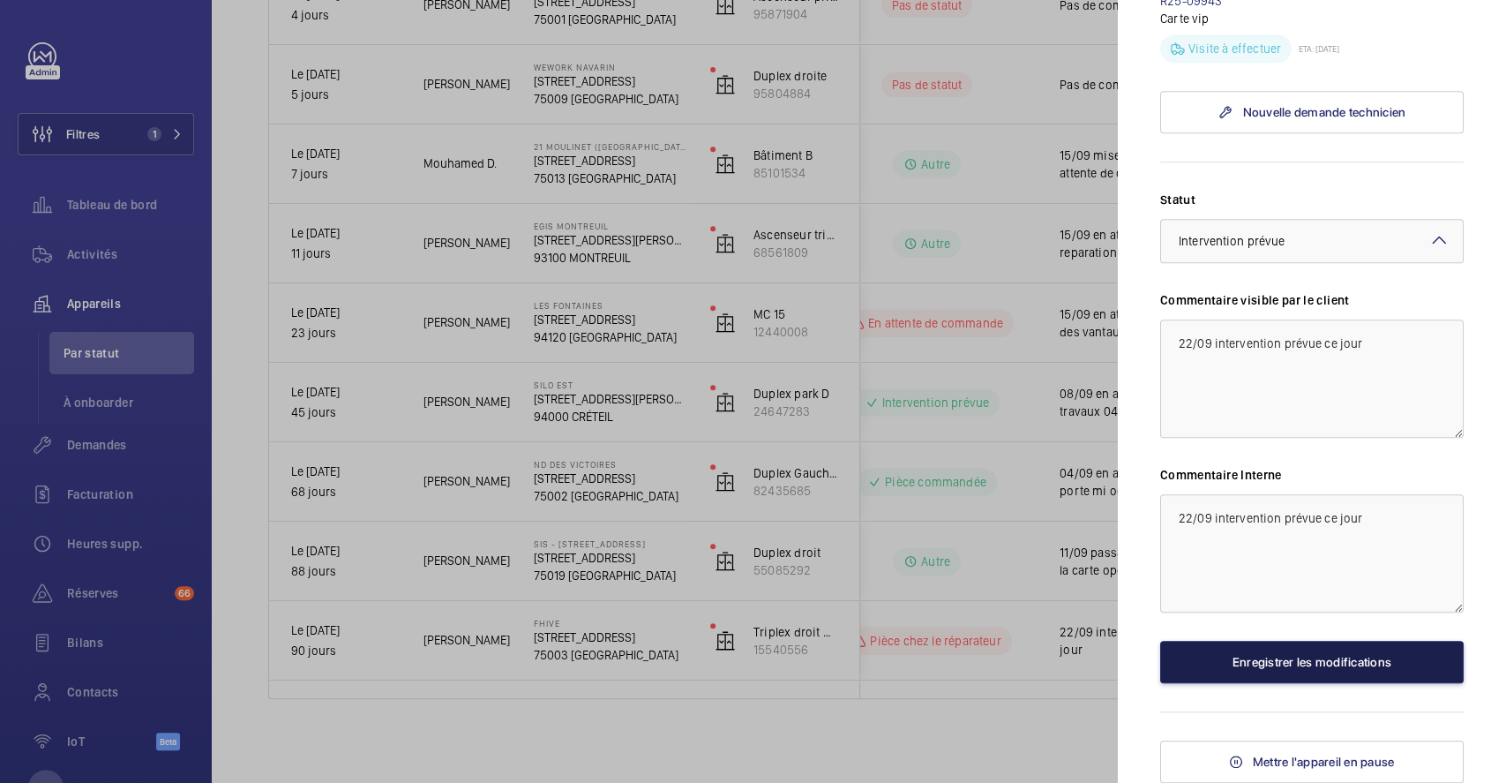
click at [1281, 667] on button "Enregistrer les modifications" at bounding box center [1312, 662] width 304 height 42
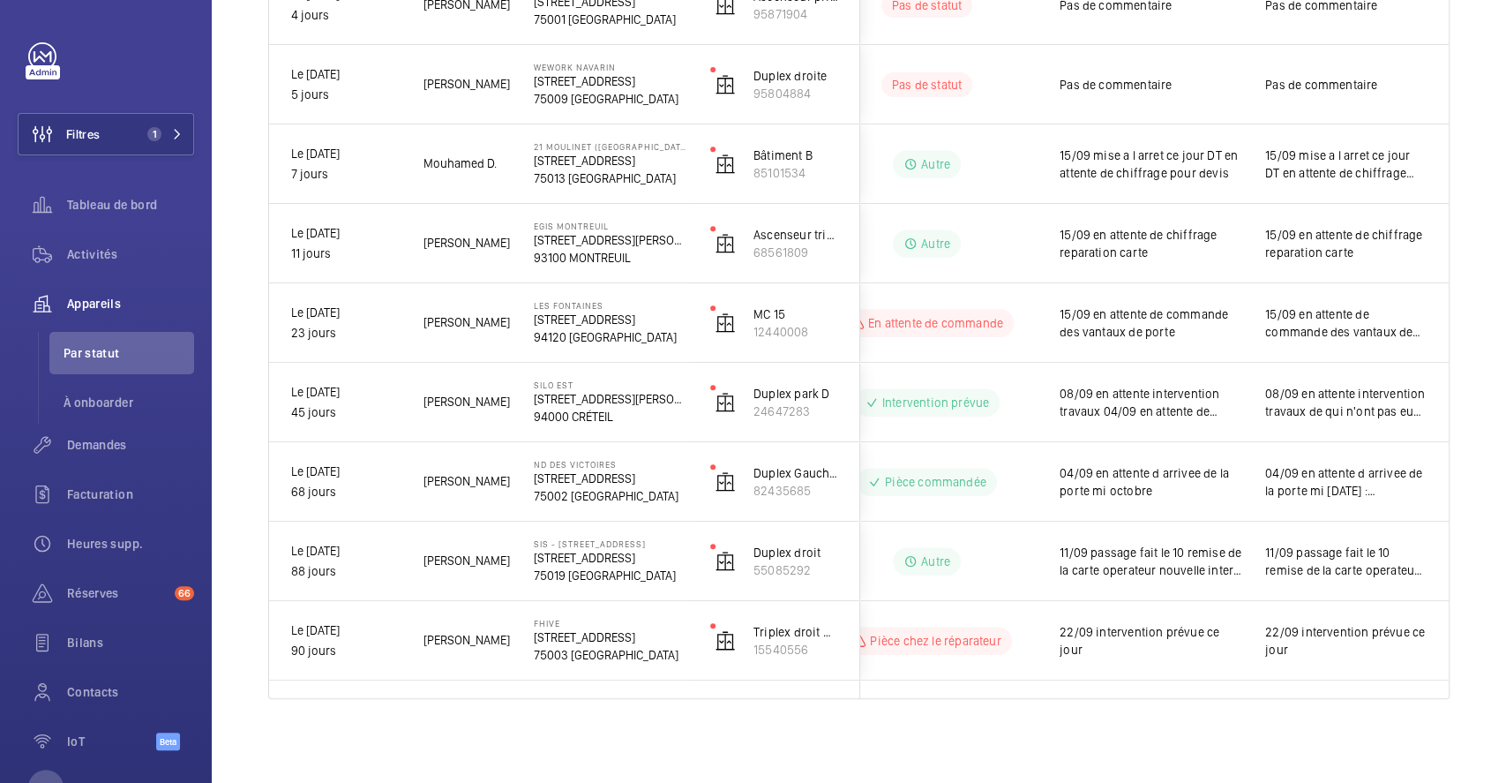
scroll to position [0, 0]
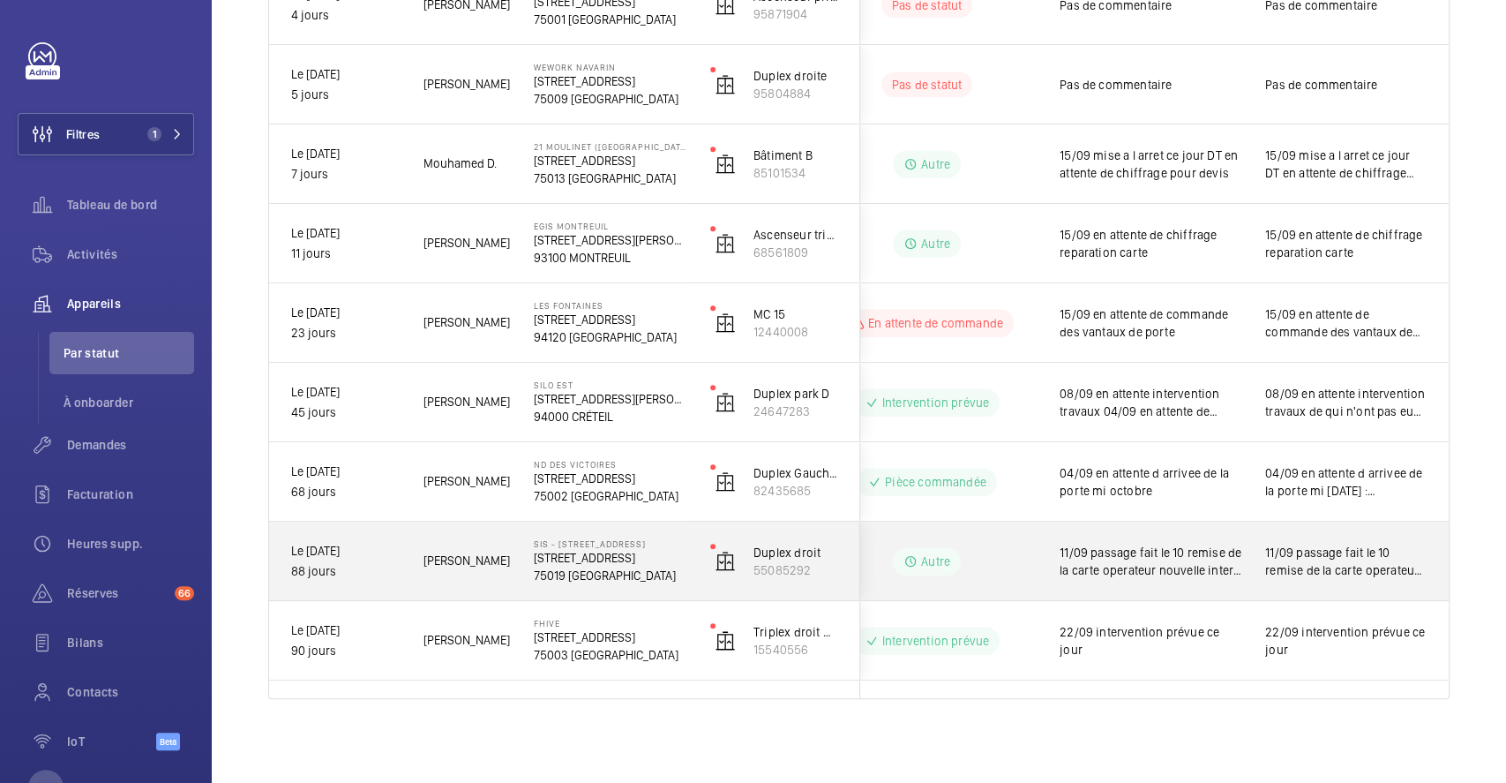
click at [1018, 536] on div "Autre" at bounding box center [916, 561] width 241 height 64
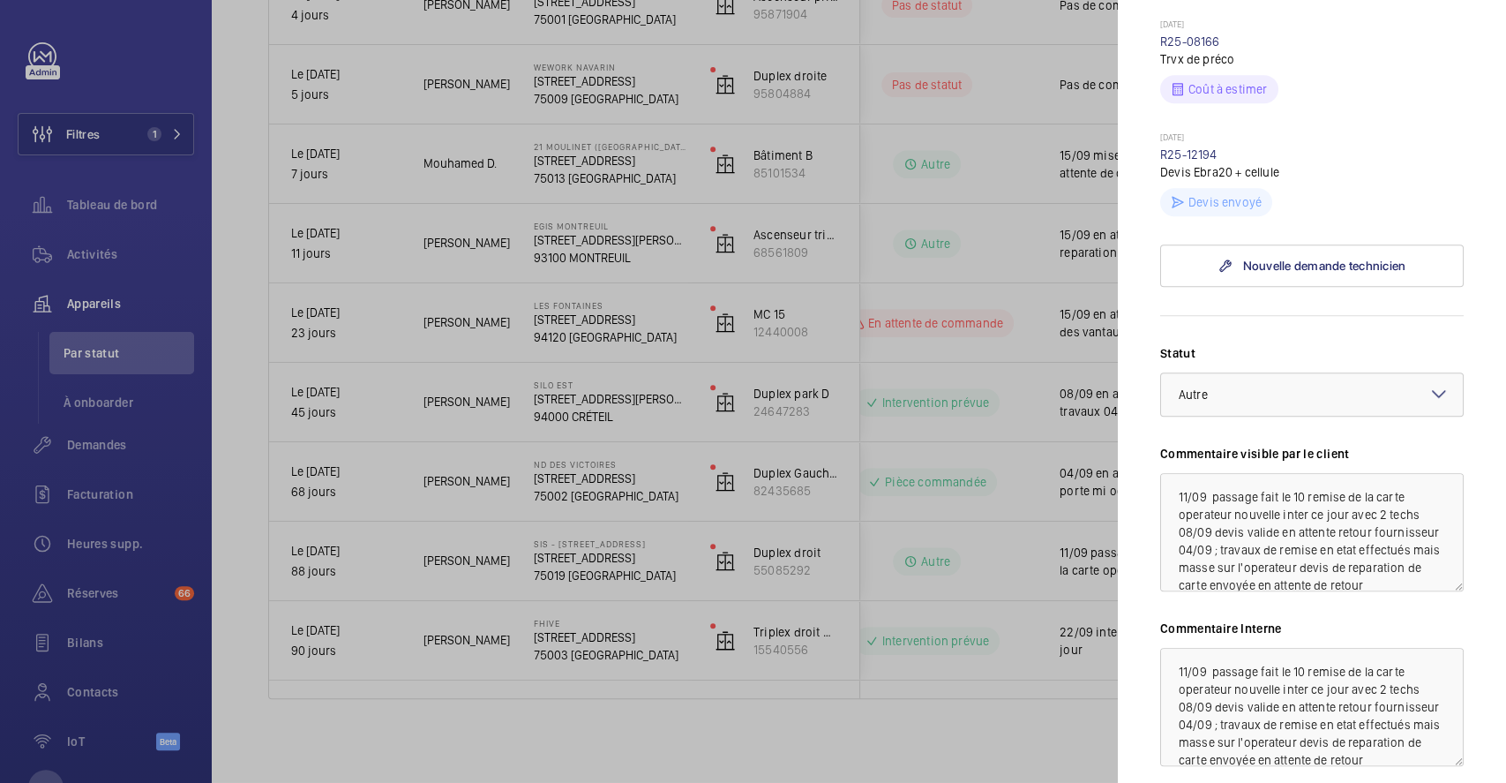
scroll to position [823, 0]
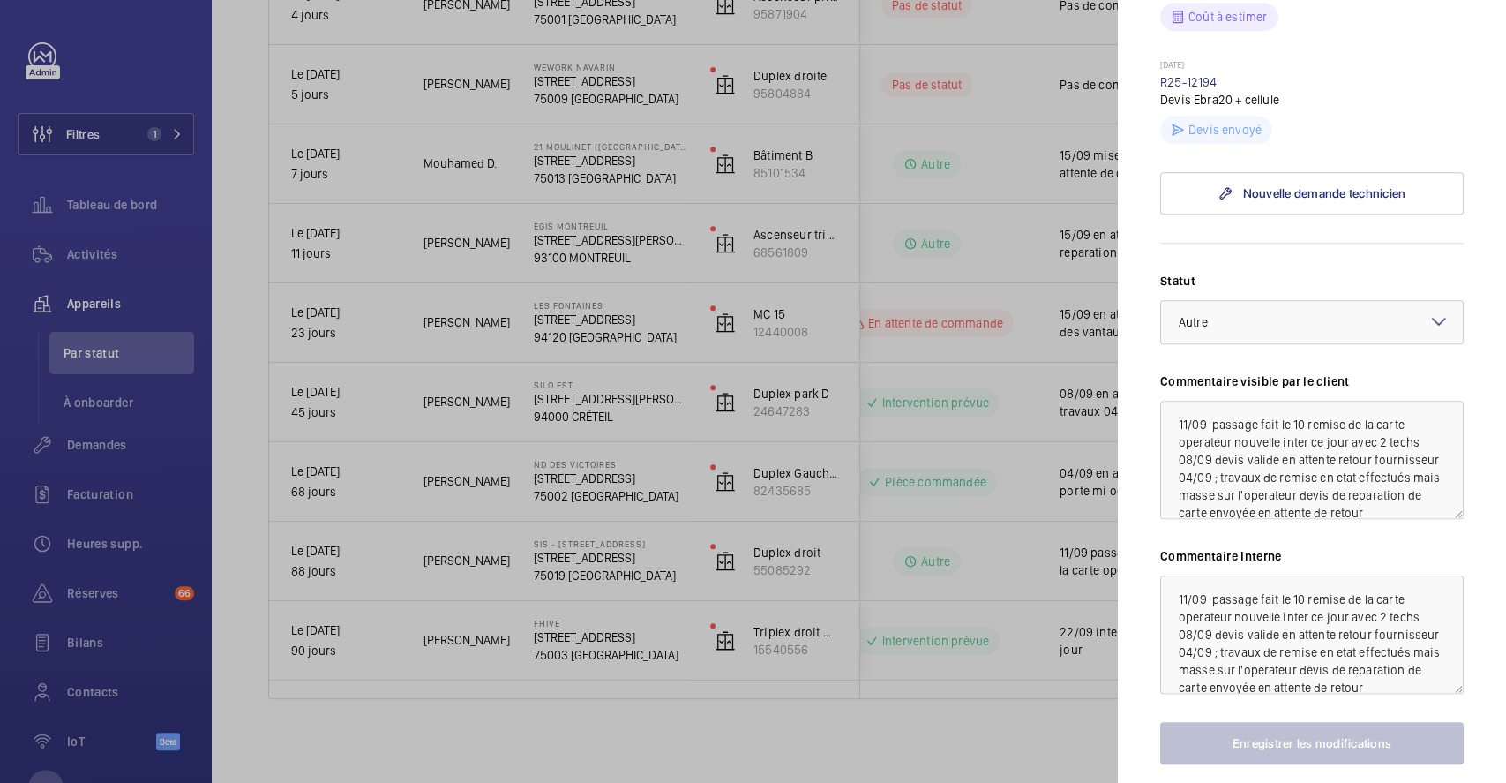
click at [852, 717] on div at bounding box center [753, 391] width 1506 height 783
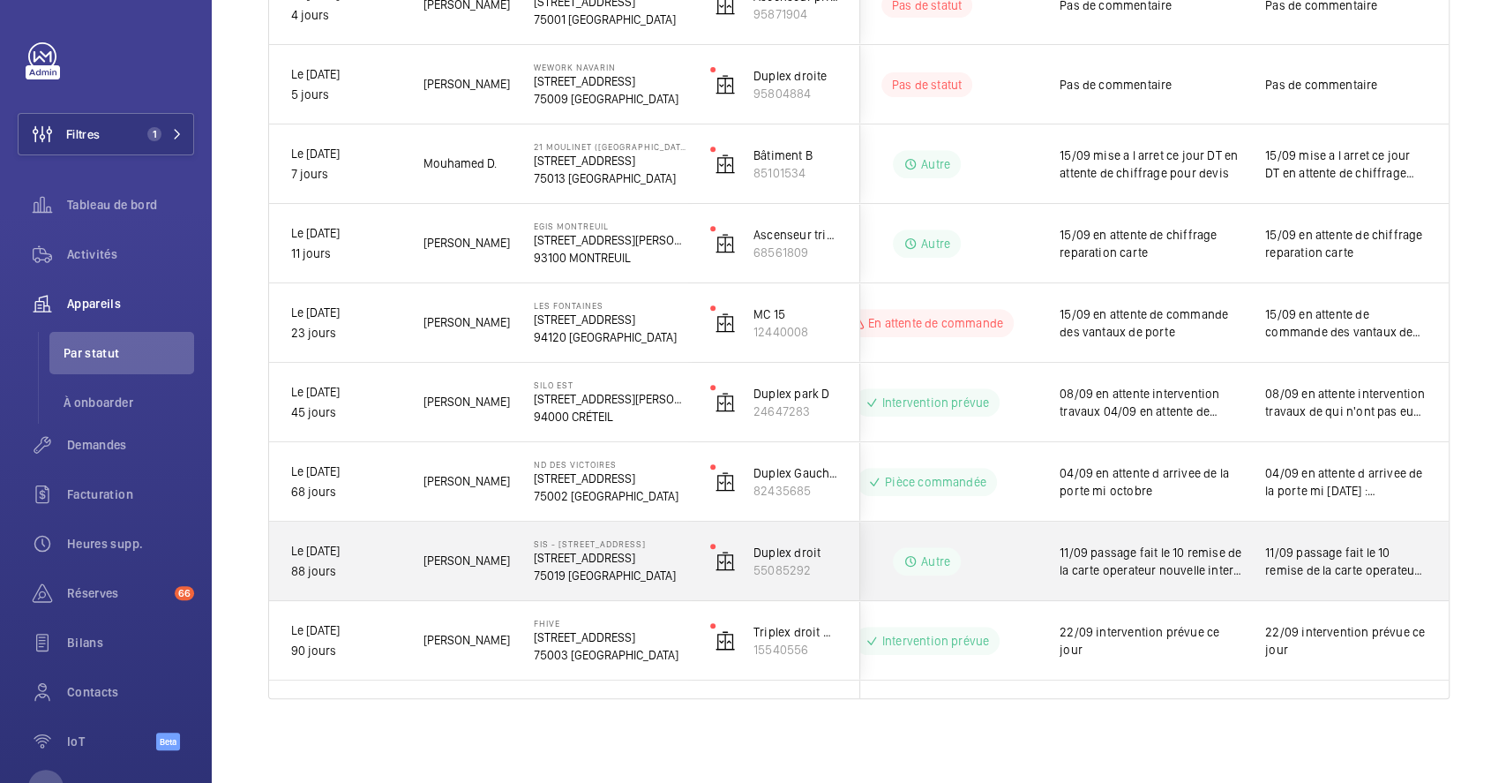
click at [1254, 525] on div "11/09 passage fait le 10 remise de la carte operateur nouvelle inter ce jour av…" at bounding box center [1346, 561] width 204 height 76
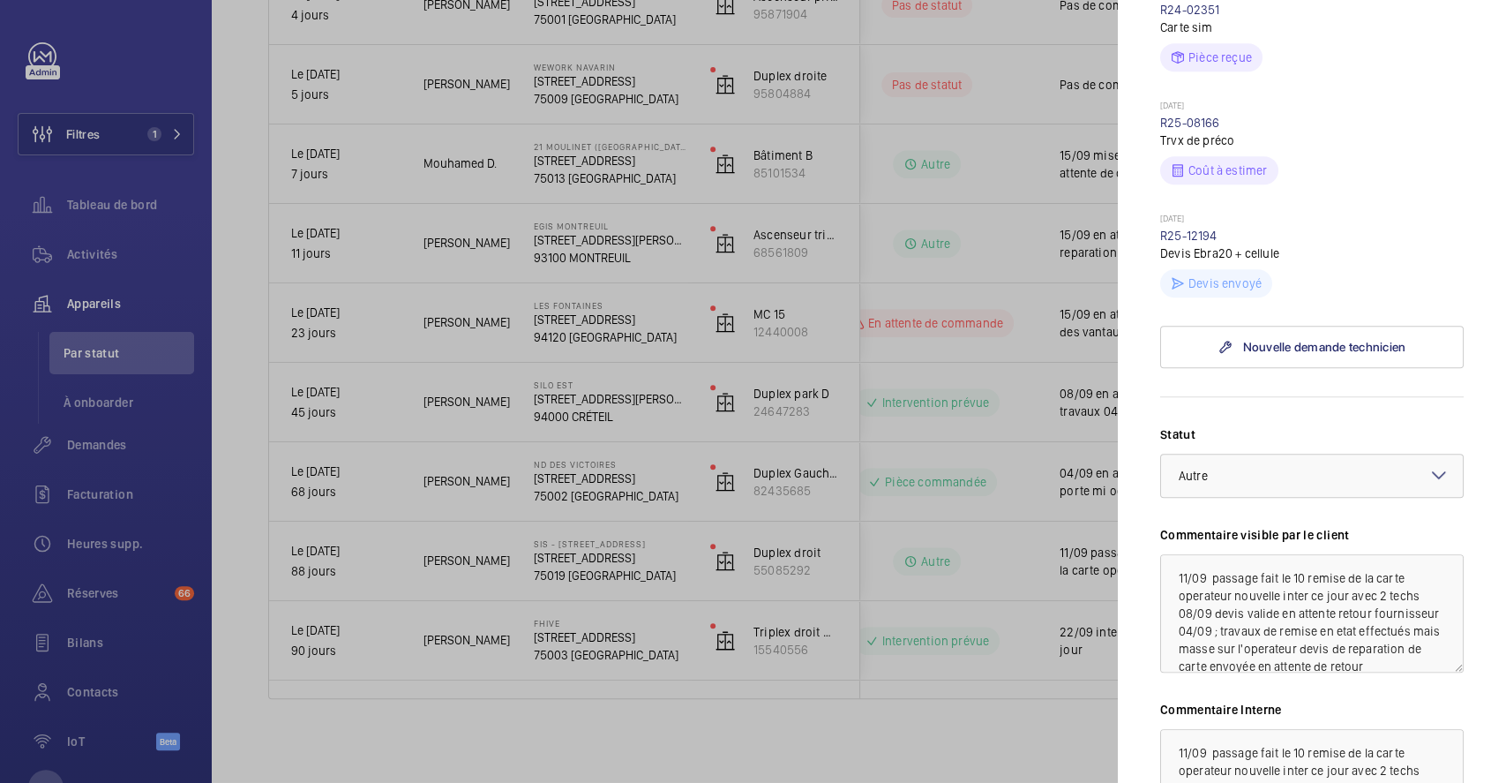
scroll to position [706, 0]
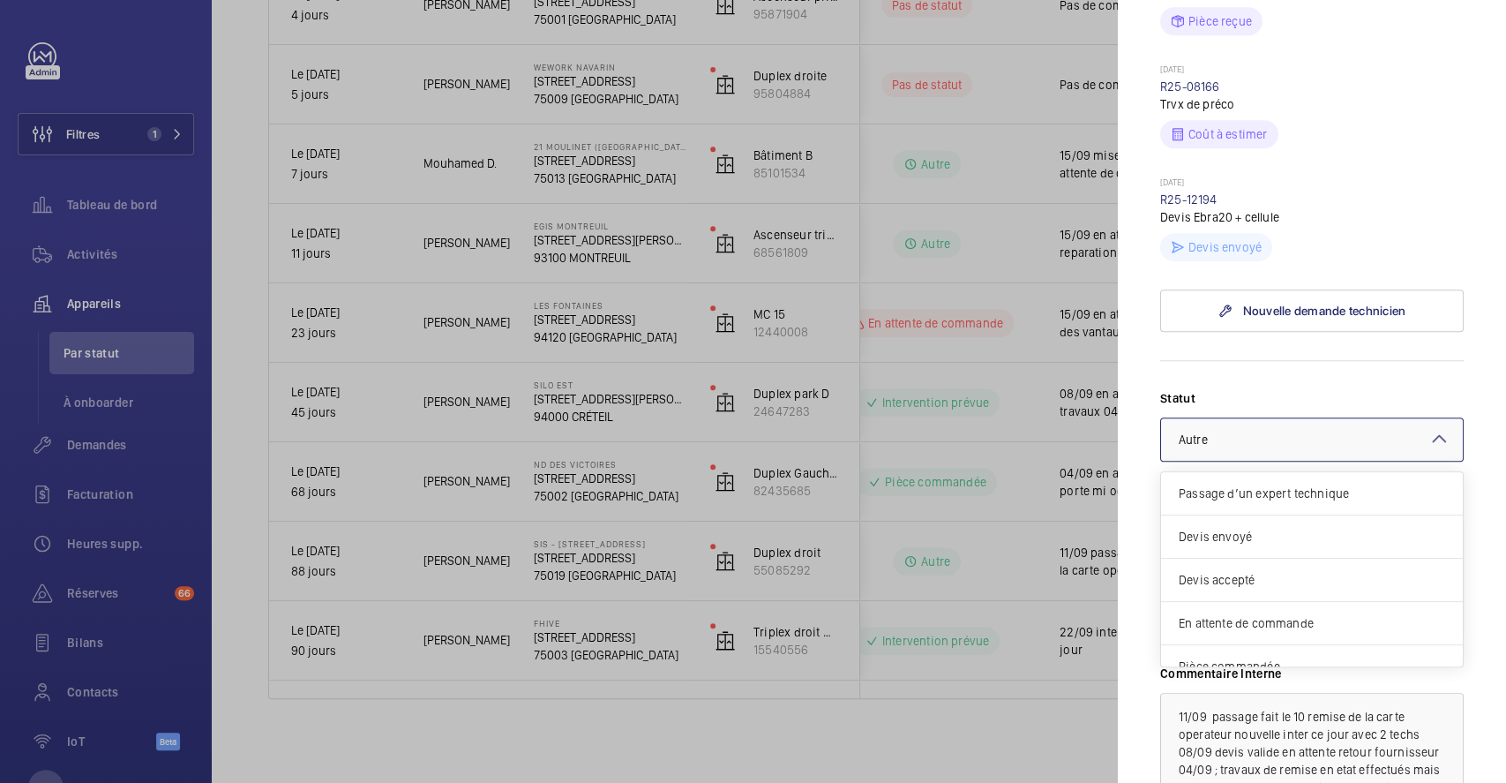
click at [1429, 449] on mat-icon at bounding box center [1439, 438] width 21 height 21
click at [1298, 545] on span "Devis envoyé" at bounding box center [1312, 537] width 267 height 18
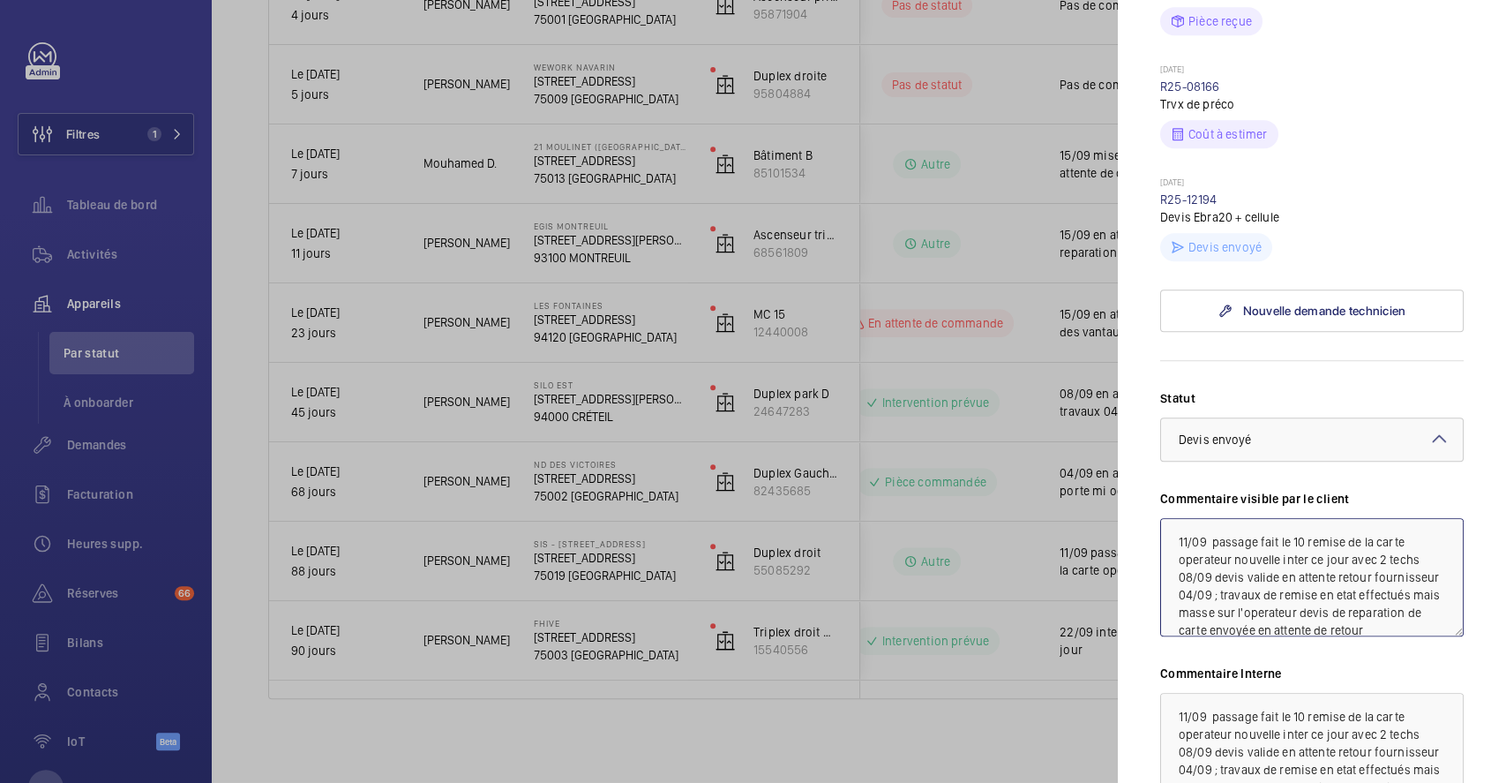
click at [1176, 572] on textarea "11/09 passage fait le 10 remise de la carte operateur nouvelle inter ce jour av…" at bounding box center [1312, 577] width 304 height 118
click at [1195, 568] on textarea "11/09 passage fait le 10 remise de la carte operateur nouvelle inter ce jour av…" at bounding box center [1312, 577] width 304 height 118
drag, startPoint x: 1403, startPoint y: 566, endPoint x: 1168, endPoint y: 565, distance: 235.6
click at [1168, 565] on textarea "22/09 devis en attente de retour client 11/09 passage fait le 10 remise de la c…" at bounding box center [1312, 577] width 304 height 118
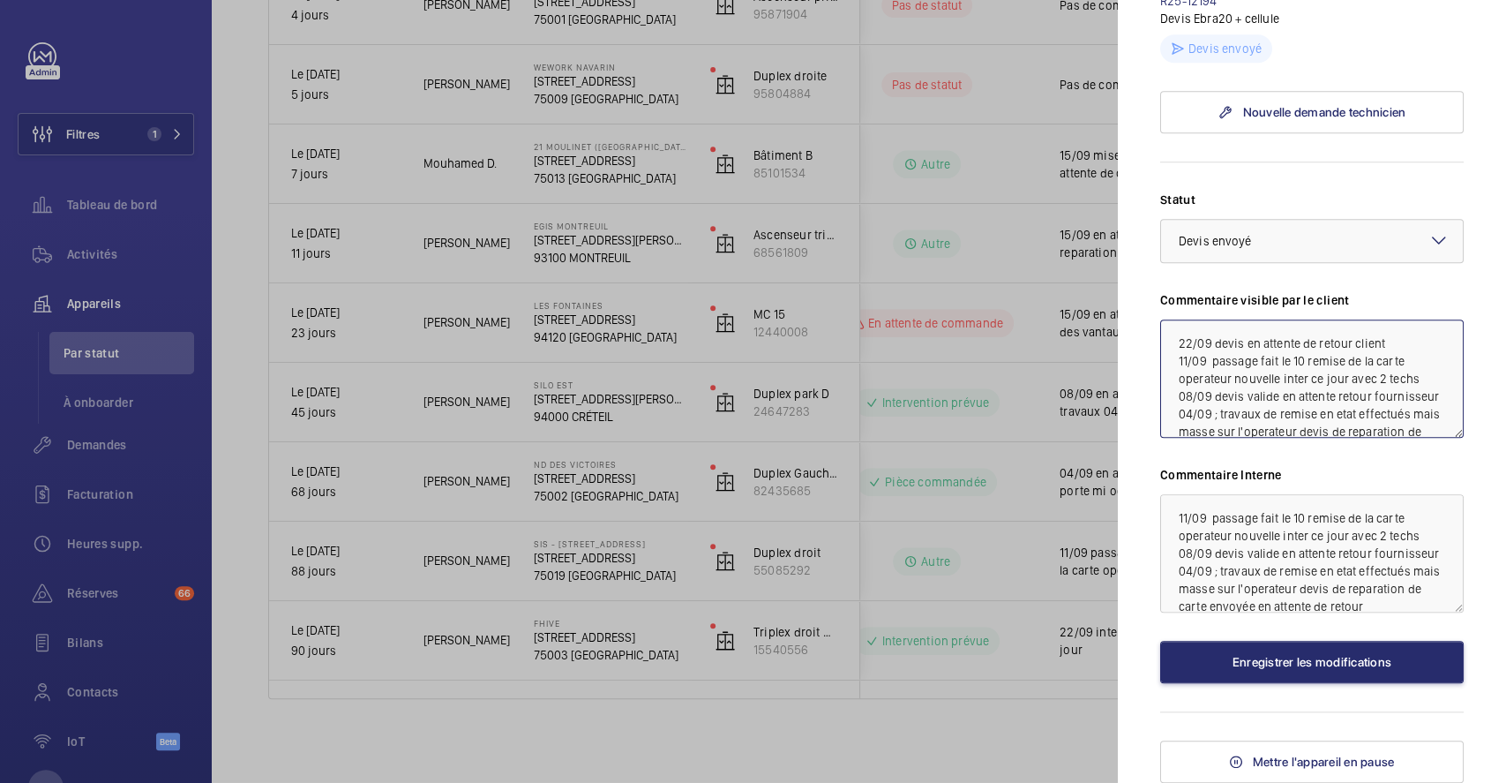
type textarea "22/09 devis en attente de retour client 11/09 passage fait le 10 remise de la c…"
click at [1171, 509] on textarea "11/09 passage fait le 10 remise de la carte operateur nouvelle inter ce jour av…" at bounding box center [1312, 553] width 304 height 118
click at [1184, 506] on textarea "11/09 passage fait le 10 remise de la carte operateur nouvelle inter ce jour av…" at bounding box center [1312, 553] width 304 height 118
paste textarea "22/09 devis en attente de retour client"
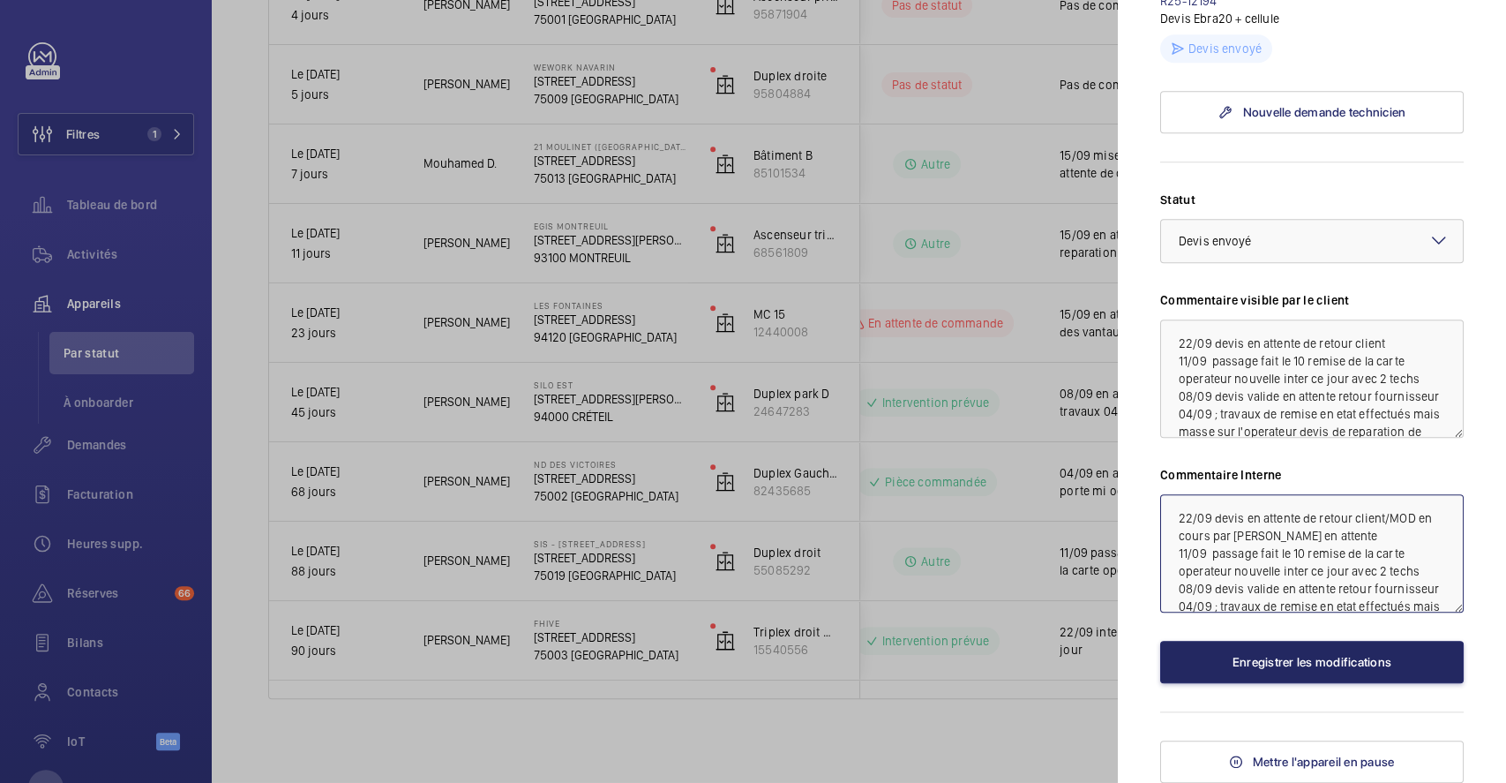
type textarea "22/09 devis en attente de retour client/MOD en cours par Romain en attente 11/0…"
click at [1290, 667] on button "Enregistrer les modifications" at bounding box center [1312, 662] width 304 height 42
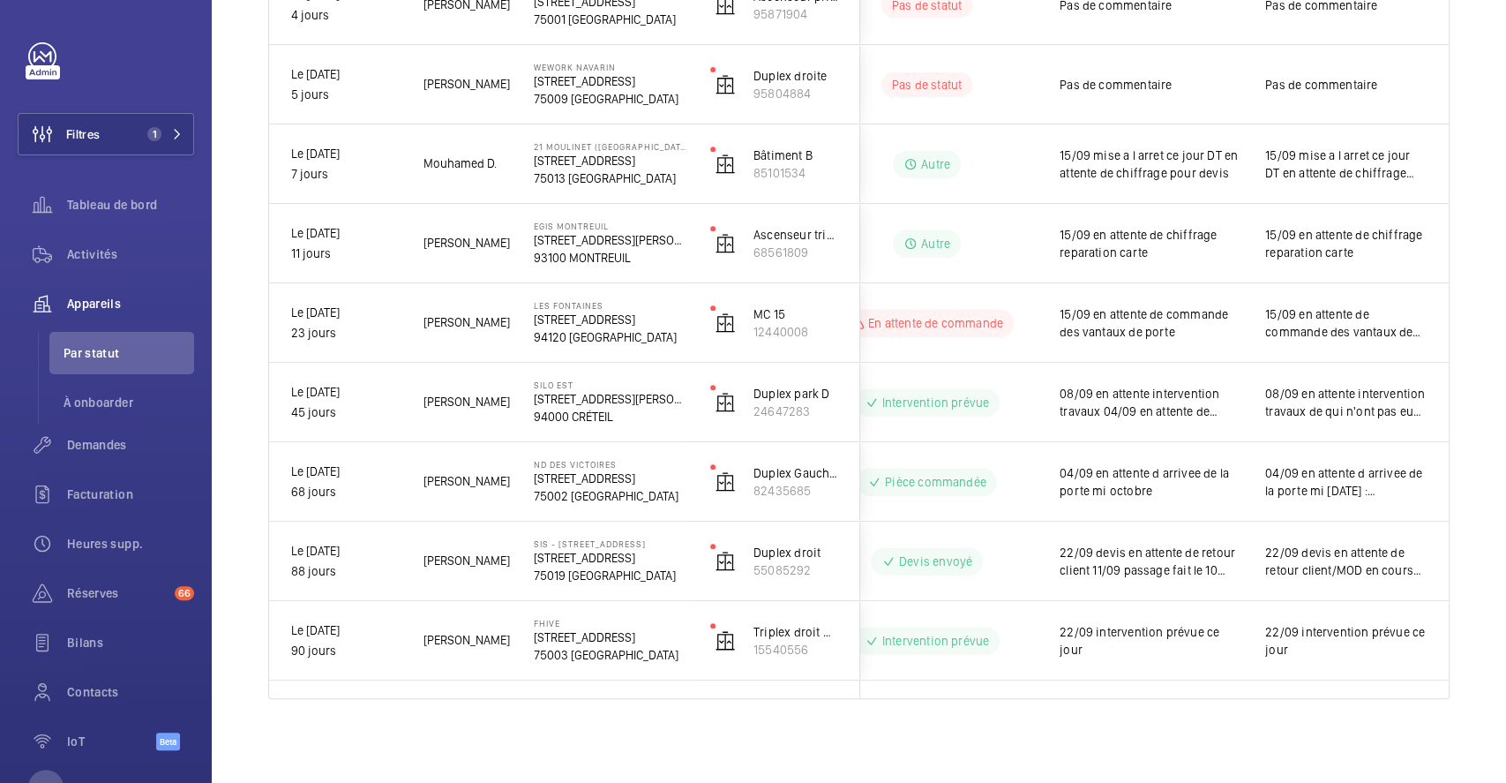
scroll to position [0, 242]
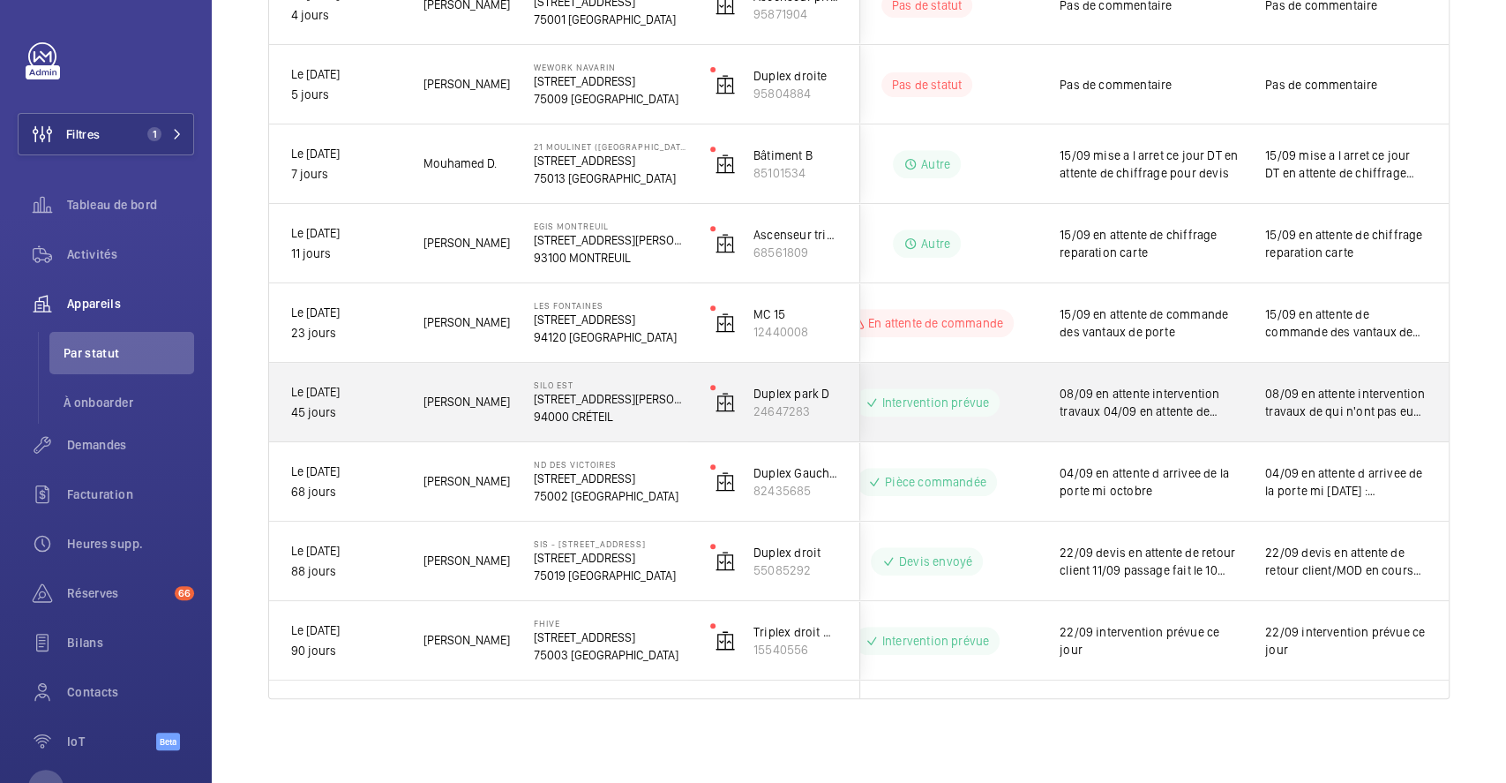
click at [1244, 378] on div "08/09 en attente intervention travaux de qui n'ont pas eu lieu le 5 mess a Mick…" at bounding box center [1346, 402] width 204 height 76
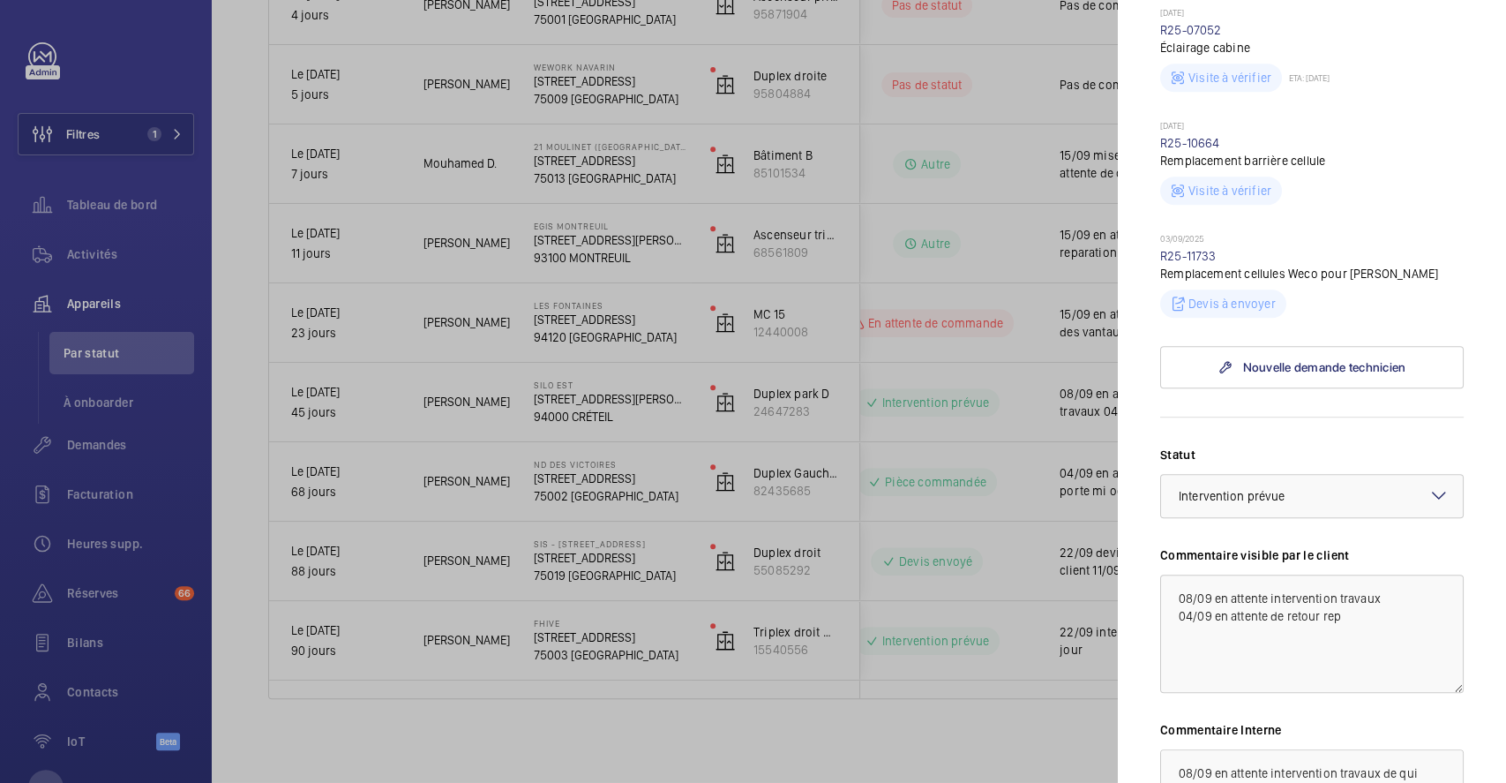
scroll to position [588, 0]
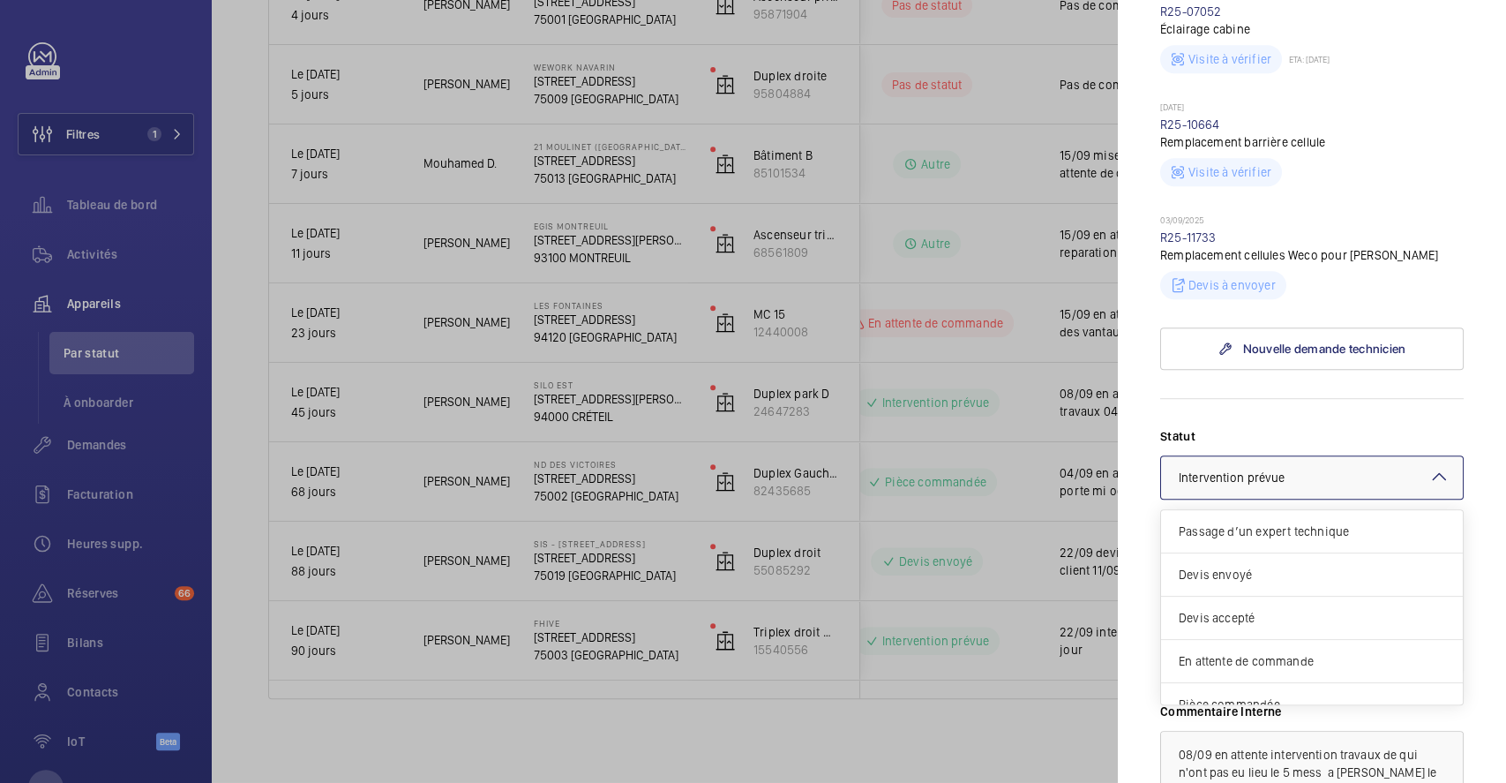
click at [1429, 466] on mat-icon at bounding box center [1439, 476] width 21 height 21
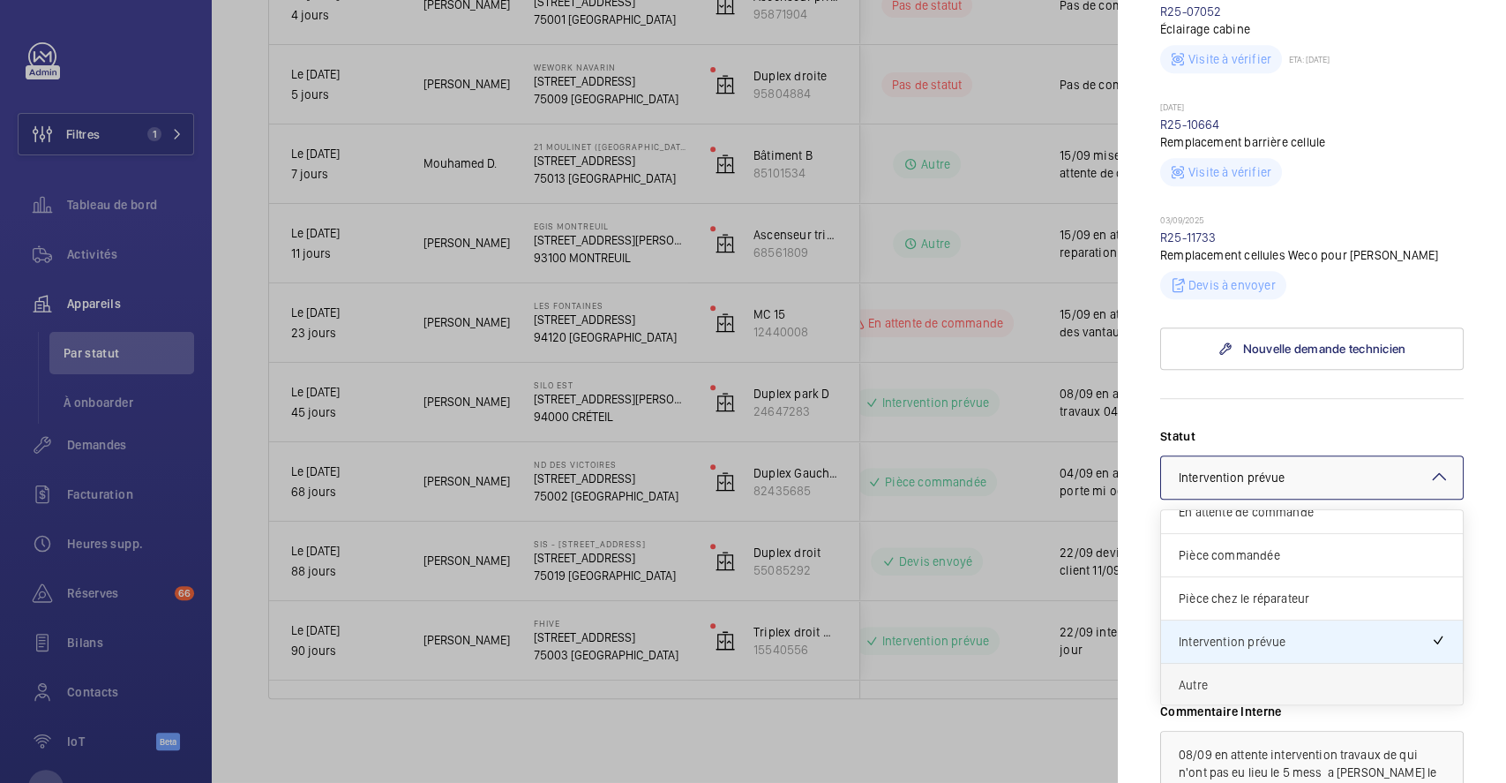
click at [1297, 676] on span "Autre" at bounding box center [1312, 685] width 267 height 18
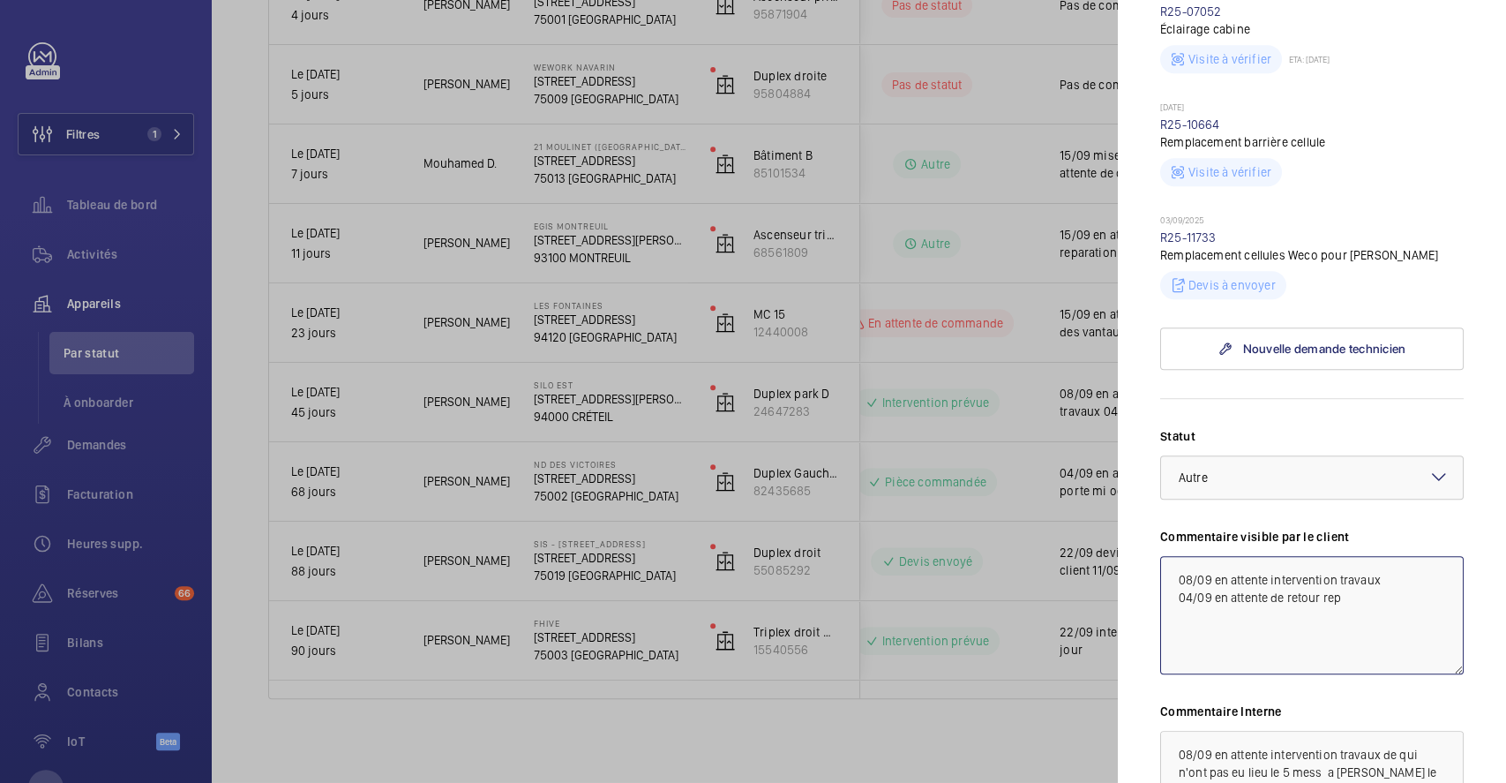
click at [1170, 563] on textarea "08/09 en attente intervention travaux 04/09 en attente de retour rep" at bounding box center [1312, 615] width 304 height 118
click at [1185, 558] on textarea "08/09 en attente intervention travaux 04/09 en attente de retour rep" at bounding box center [1312, 615] width 304 height 118
type textarea "22/09 en attente rep 08/09 en attente intervention travaux 04/09 en attente de …"
click at [1170, 749] on textarea "08/09 en attente intervention travaux de qui n'ont pas eu lieu le 5 mess a Mick…" at bounding box center [1312, 790] width 304 height 118
click at [1179, 742] on textarea "08/09 en attente intervention travaux de qui n'ont pas eu lieu le 5 mess a Mick…" at bounding box center [1312, 790] width 304 height 118
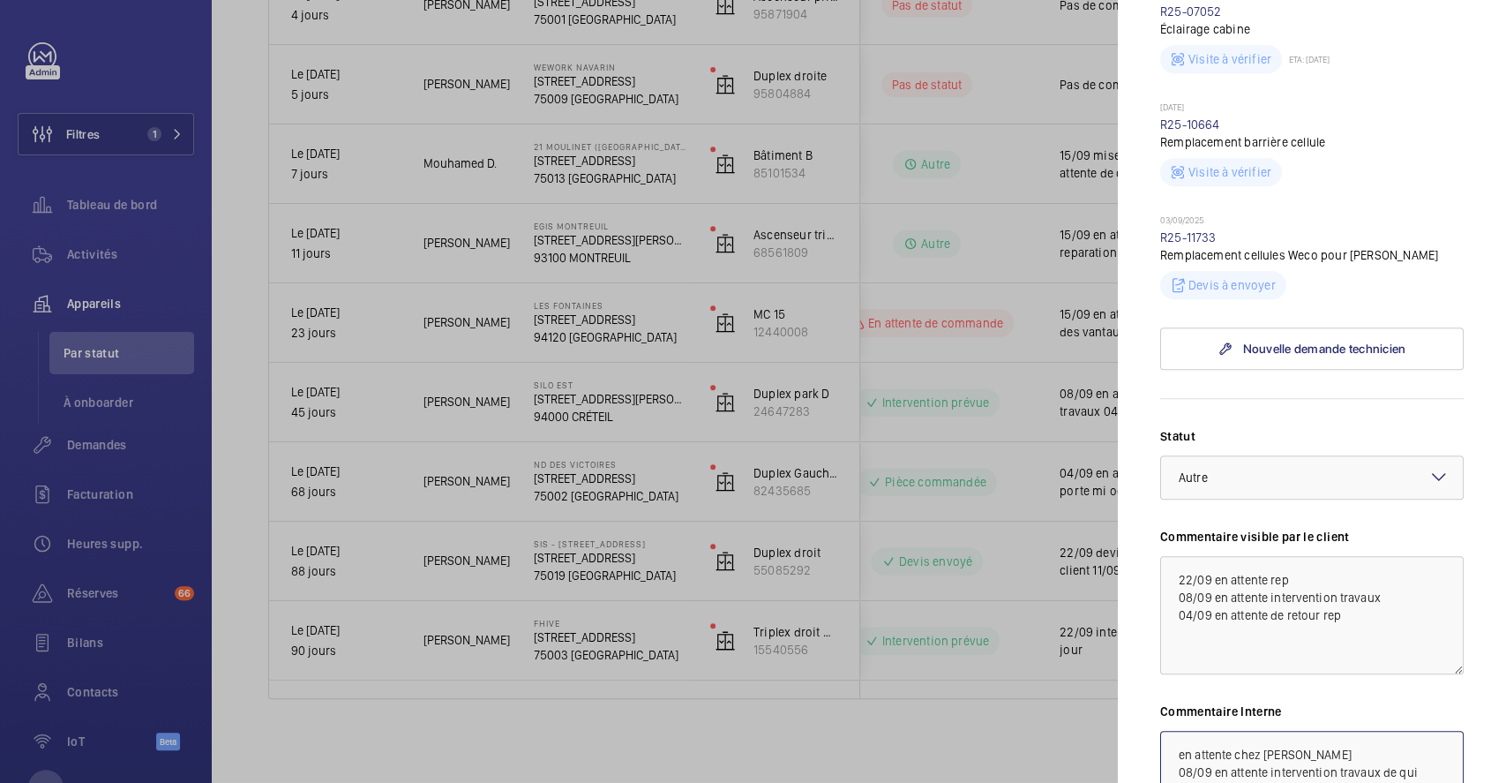
scroll to position [812, 0]
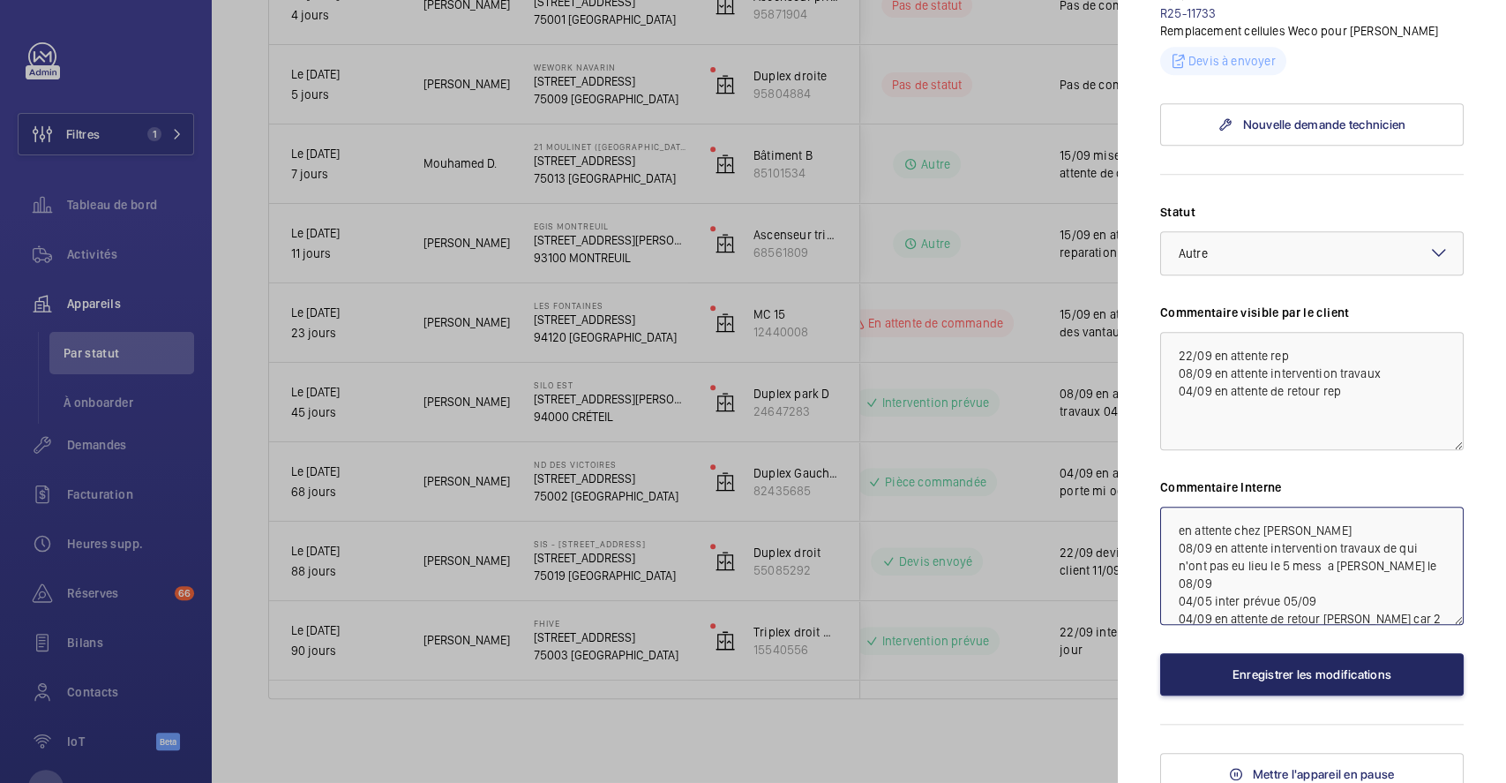
type textarea "en attente chez mickael 08/09 en attente intervention travaux de qui n'ont pas …"
click at [1287, 668] on button "Enregistrer les modifications" at bounding box center [1312, 674] width 304 height 42
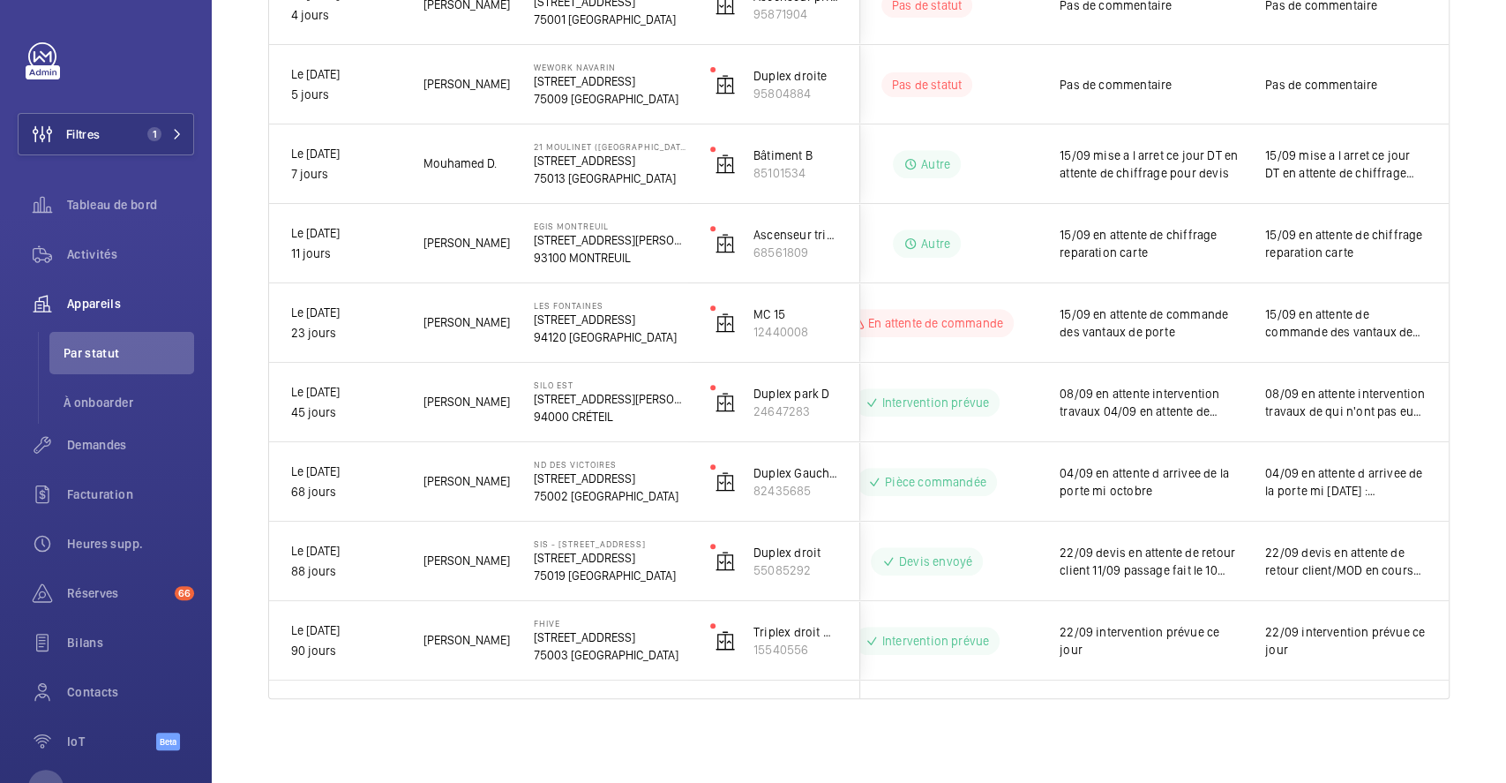
scroll to position [0, 0]
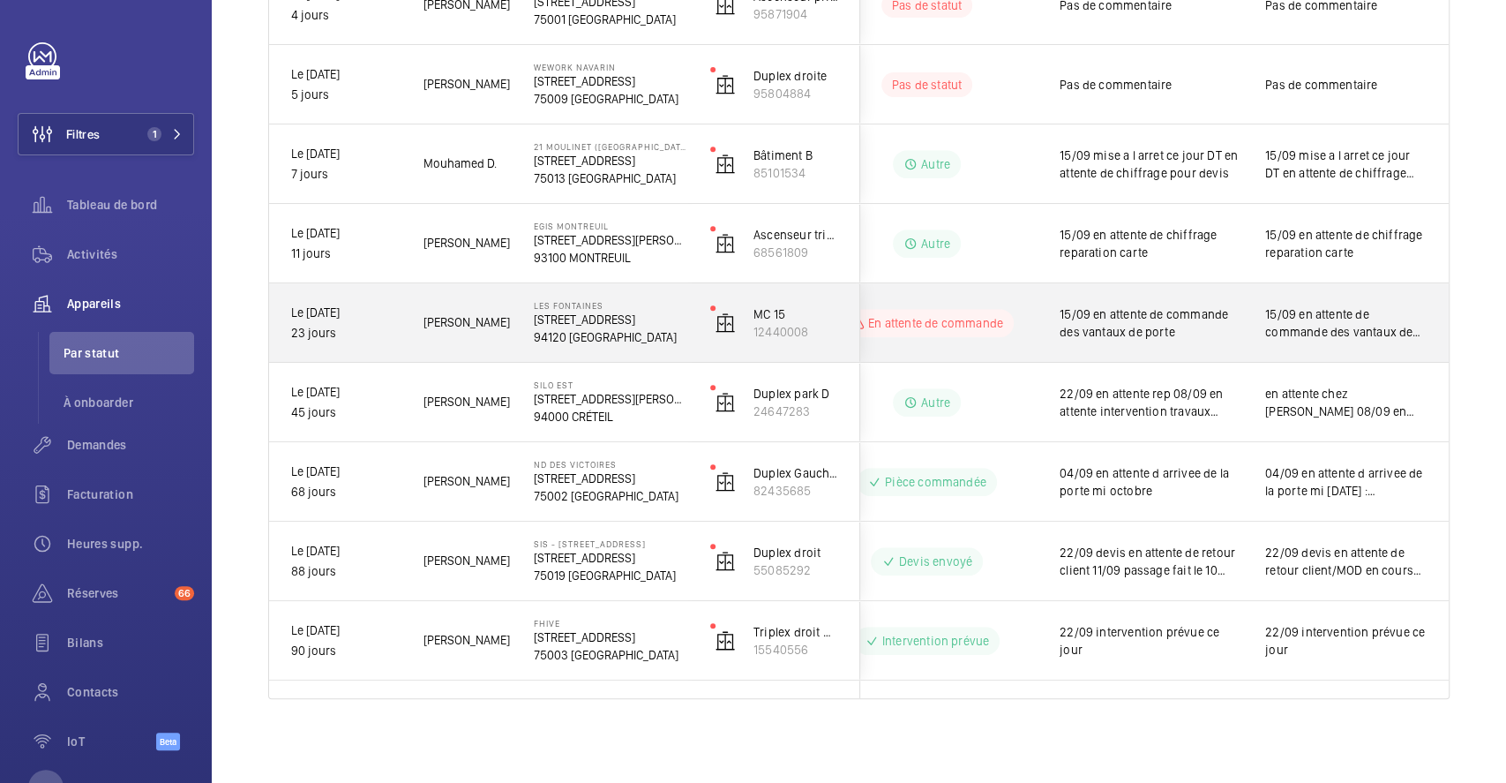
click at [996, 300] on div "En attente de commande" at bounding box center [916, 323] width 241 height 64
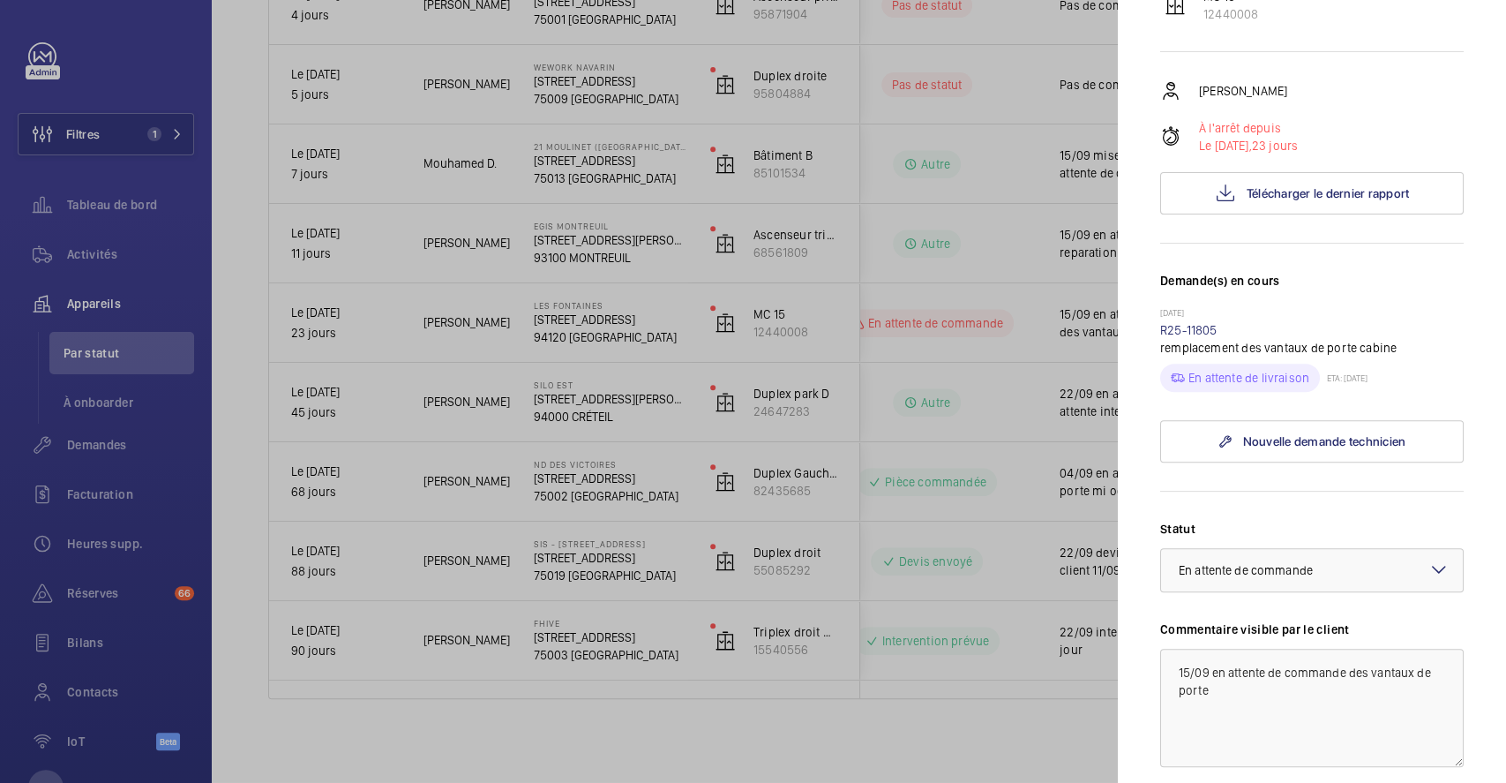
scroll to position [353, 0]
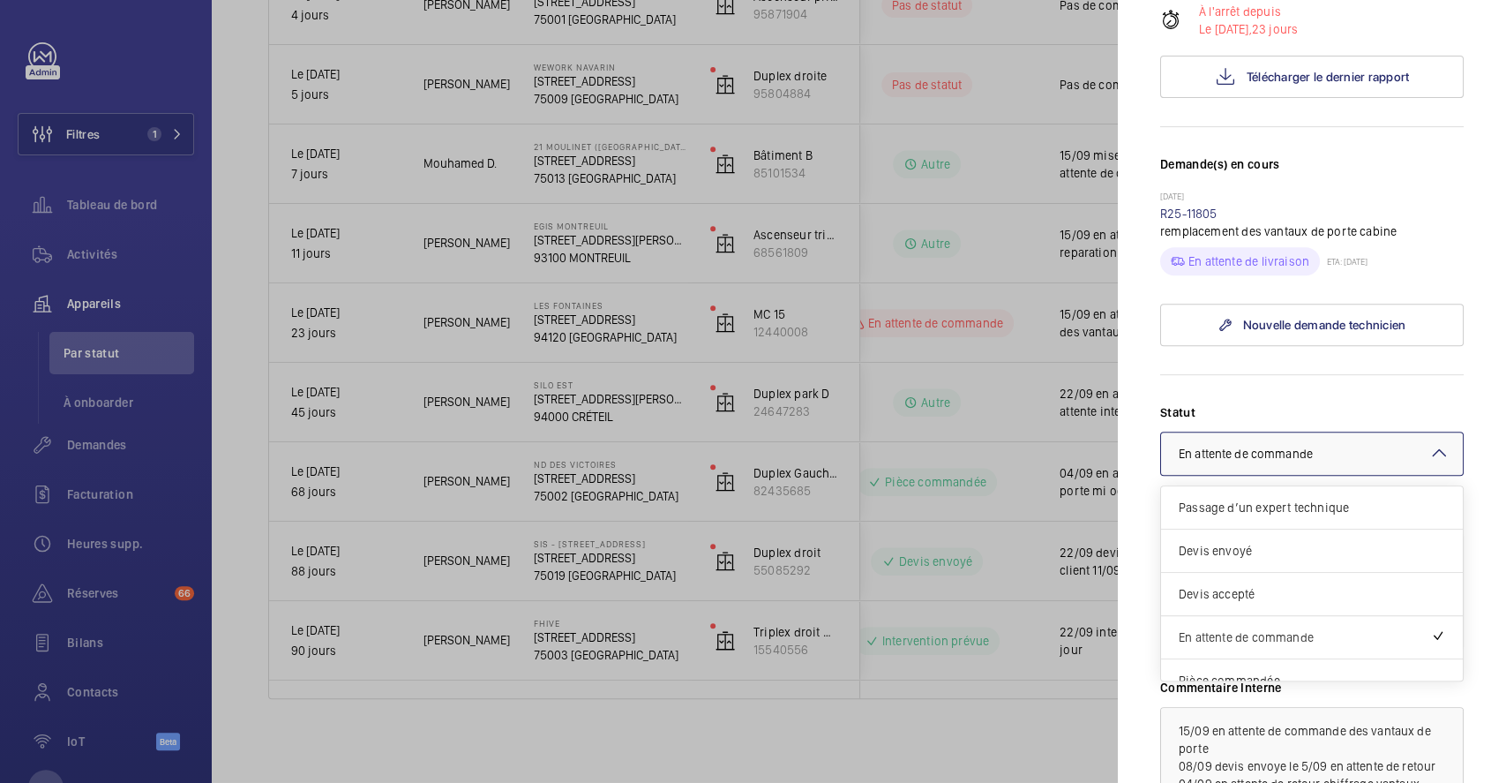
click at [1433, 475] on div at bounding box center [1312, 453] width 302 height 42
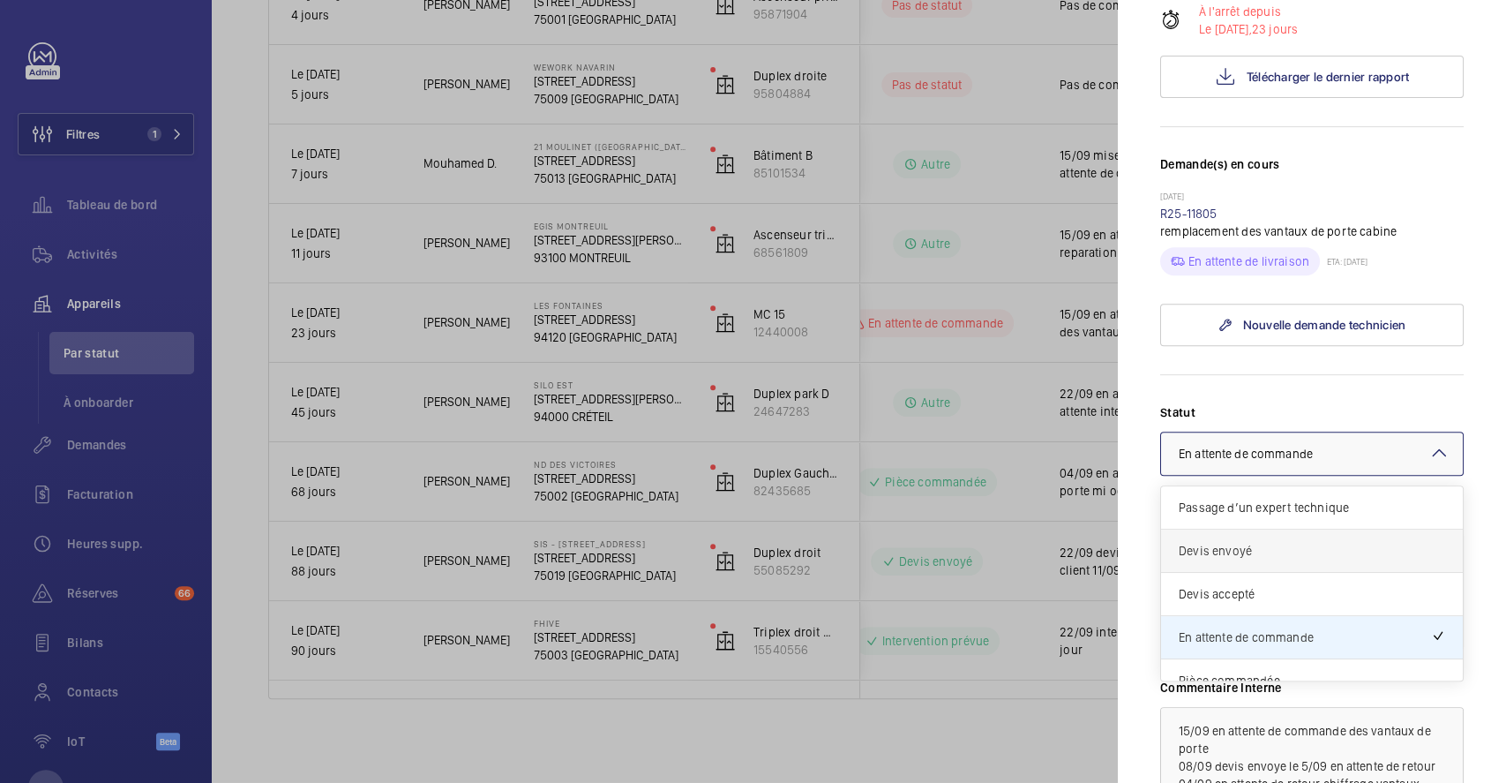
scroll to position [117, 0]
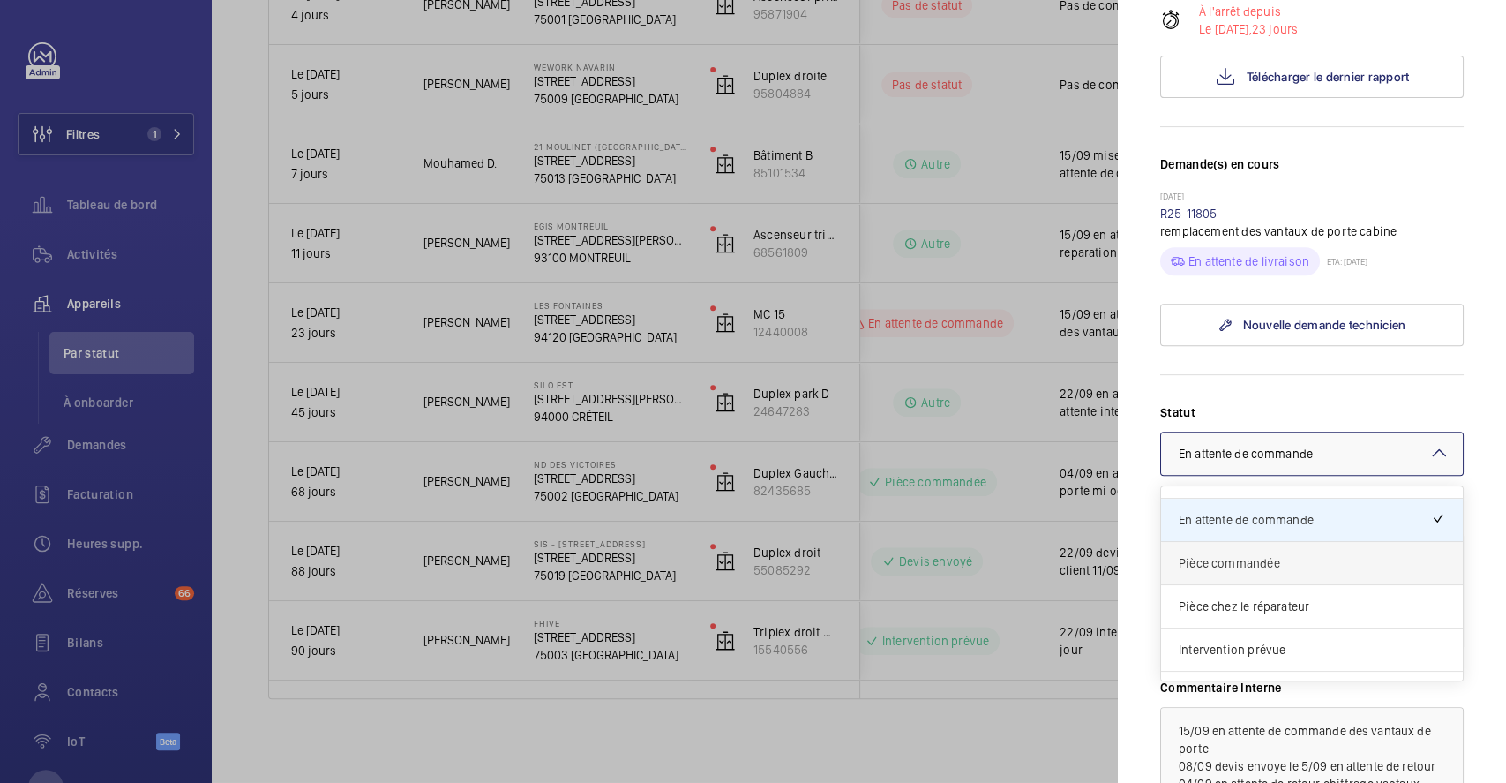
click at [1334, 572] on span "Pièce commandée" at bounding box center [1312, 563] width 267 height 18
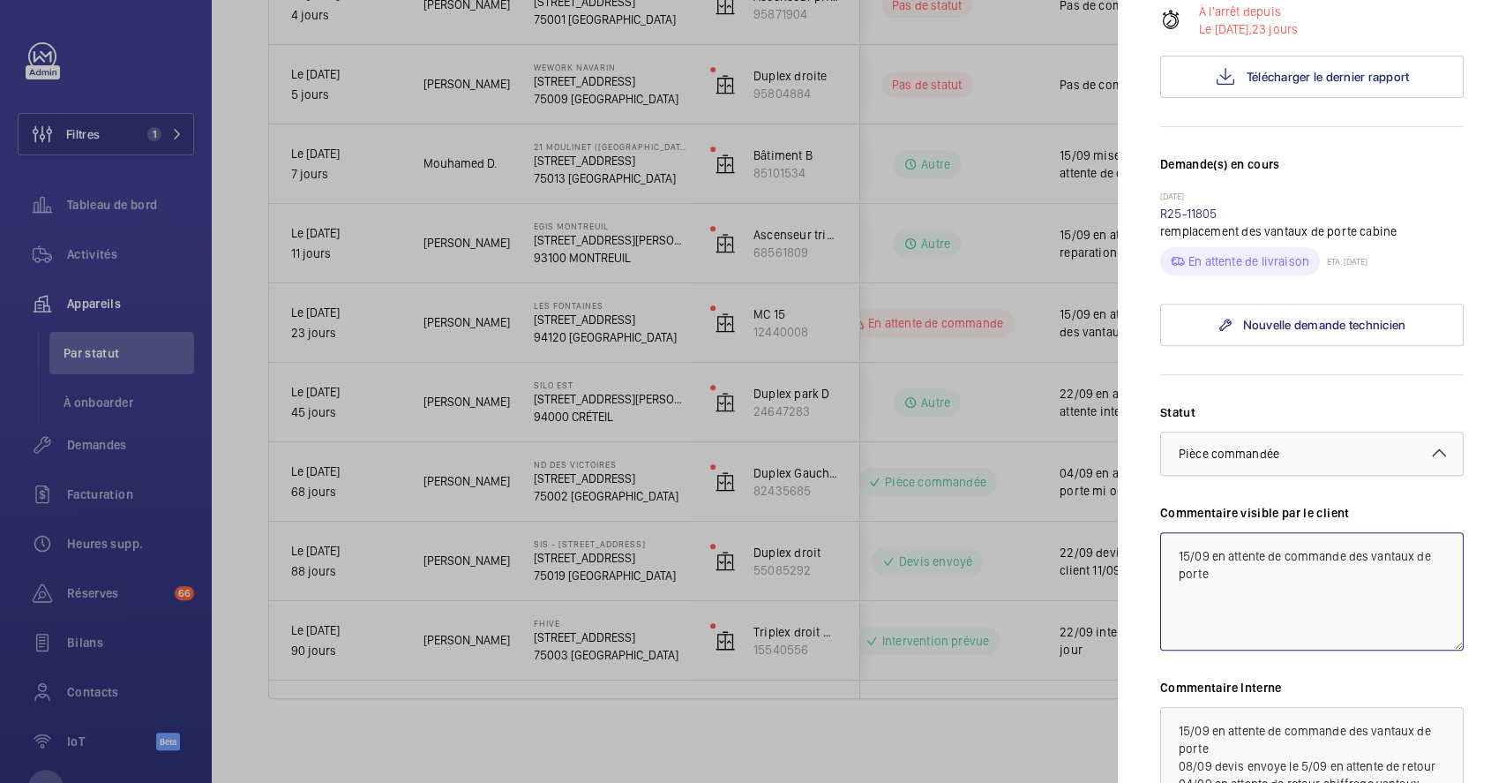
click at [1171, 593] on textarea "15/09 en attente de commande des vantaux de porte" at bounding box center [1312, 591] width 304 height 118
click at [1176, 583] on textarea "15/09 en attente de commande des vantaux de porte" at bounding box center [1312, 591] width 304 height 118
drag, startPoint x: 1176, startPoint y: 580, endPoint x: 1270, endPoint y: 615, distance: 100.0
click at [1270, 615] on textarea "22/09 arrivee prevue des pièces le 14/10 pour le moment 15/09 en attente de com…" at bounding box center [1312, 591] width 304 height 118
click at [1267, 606] on textarea "22/09 arrivee prevue des pièces le 14/10 pour le moment 15/09 en attente de com…" at bounding box center [1312, 591] width 304 height 118
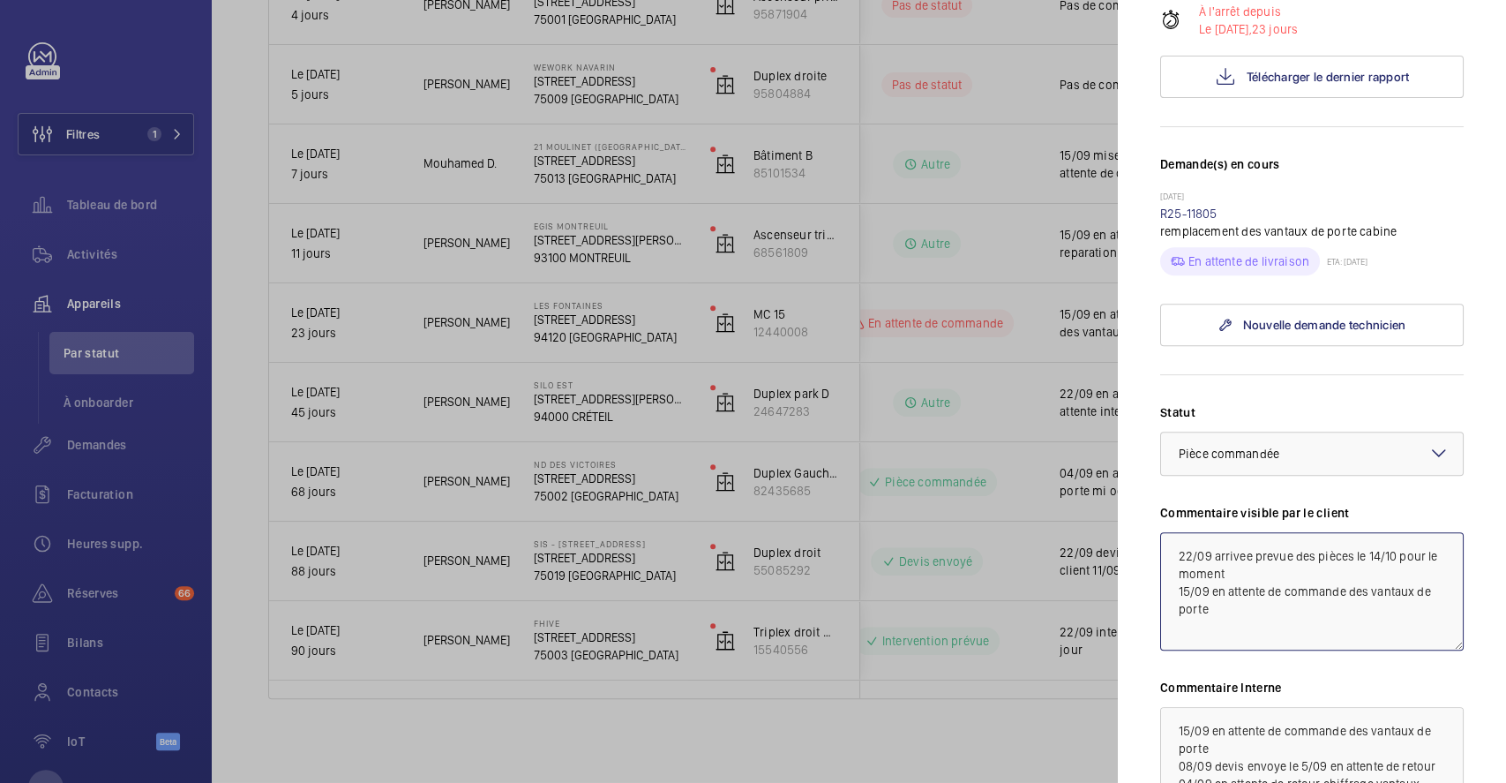
click at [1227, 597] on textarea "22/09 arrivee prevue des pièces le 14/10 pour le moment 15/09 en attente de com…" at bounding box center [1312, 591] width 304 height 118
click at [1212, 590] on textarea "22/09 arrivee prevue des pièces le 14/10 pour le moment 15/09 en attente de com…" at bounding box center [1312, 591] width 304 height 118
click at [1236, 606] on textarea "22/09 arrivee prevue des pièces le 14/10 pour le moment 15/09 en attente de com…" at bounding box center [1312, 591] width 304 height 118
click at [1233, 597] on textarea "22/09 arrivee prevue des pièces le 14/10 pour le moment 15/09 en attente de com…" at bounding box center [1312, 591] width 304 height 118
drag, startPoint x: 1172, startPoint y: 588, endPoint x: 1243, endPoint y: 601, distance: 71.8
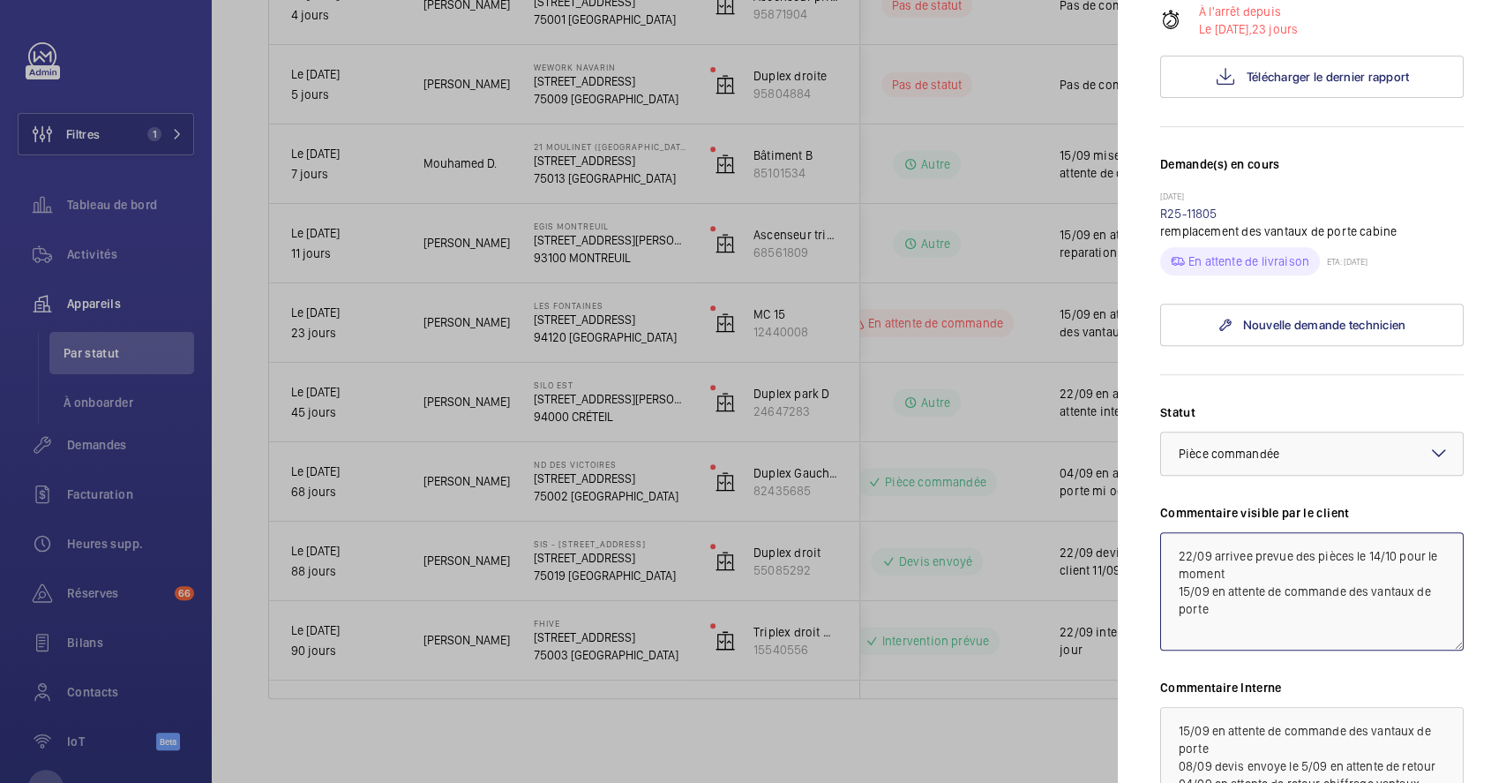
click at [1243, 601] on textarea "22/09 arrivee prevue des pièces le 14/10 pour le moment 15/09 en attente de com…" at bounding box center [1312, 591] width 304 height 118
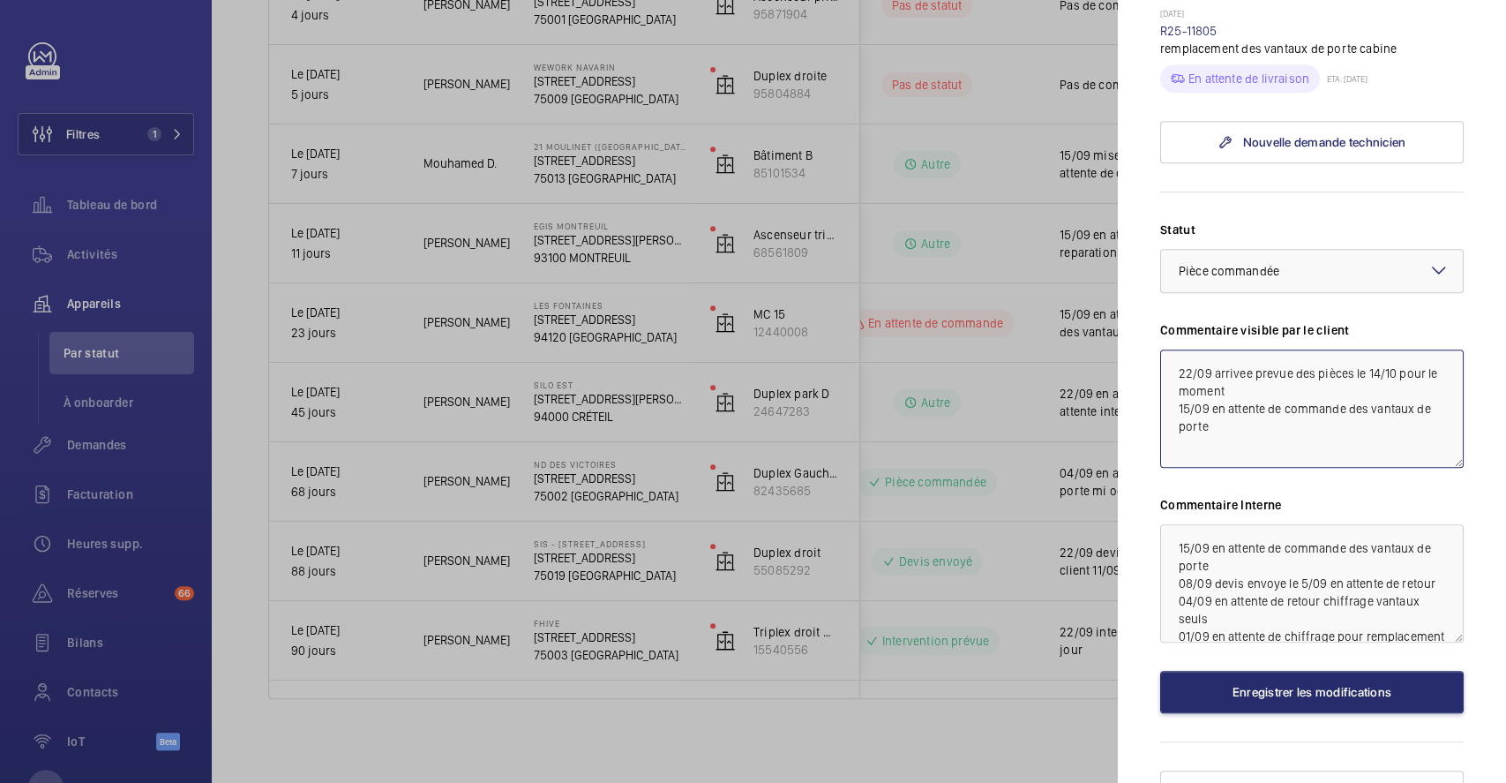
scroll to position [588, 0]
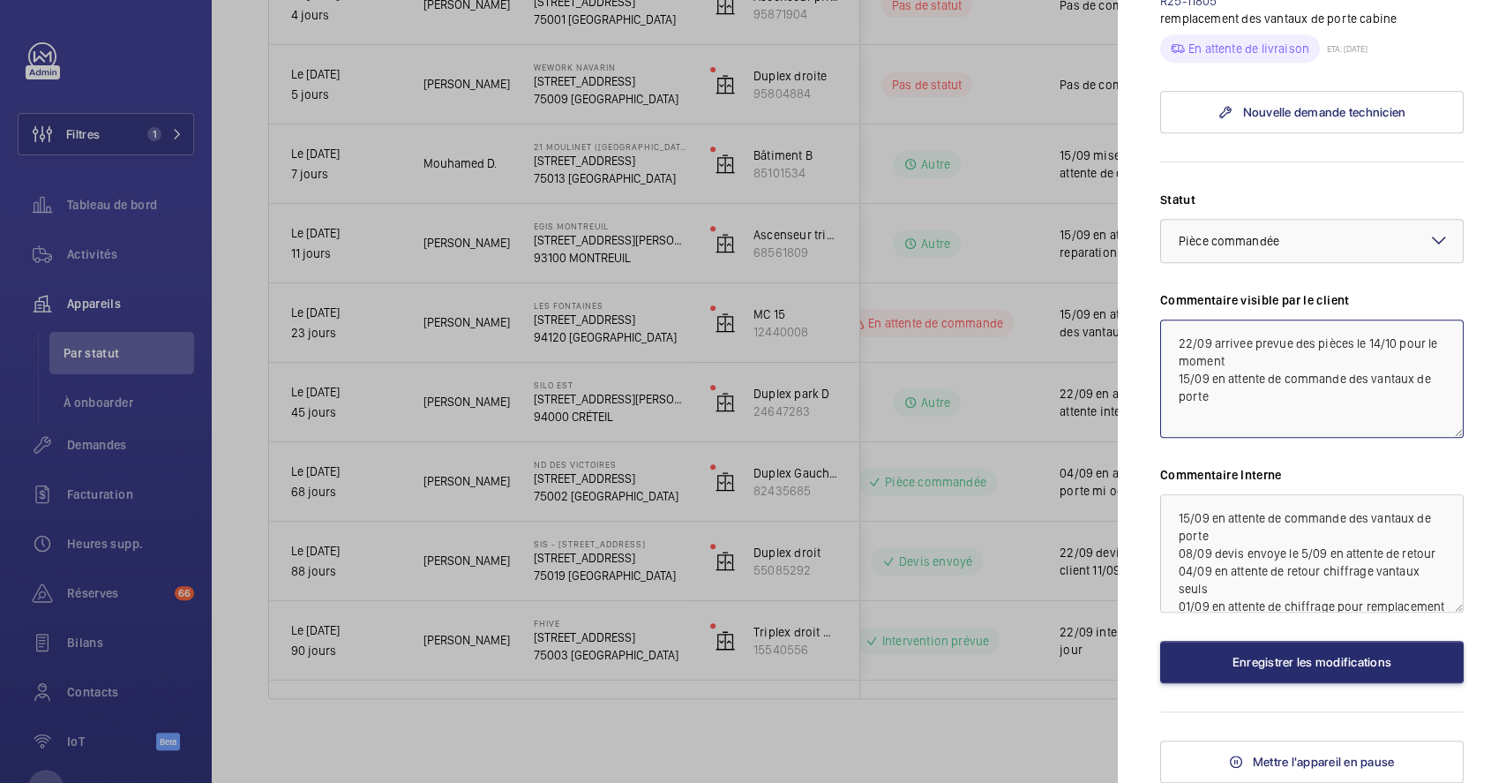
type textarea "22/09 arrivee prevue des pièces le 14/10 pour le moment 15/09 en attente de com…"
click at [1171, 523] on textarea "15/09 en attente de commande des vantaux de porte 08/09 devis envoye le 5/09 en…" at bounding box center [1312, 553] width 304 height 118
click at [1202, 523] on textarea "15/09 en attente de commande des vantaux de porte 08/09 devis envoye le 5/09 en…" at bounding box center [1312, 553] width 304 height 118
paste textarea "22/09 arrivee prevue des pièces le 14/10 pour le moment"
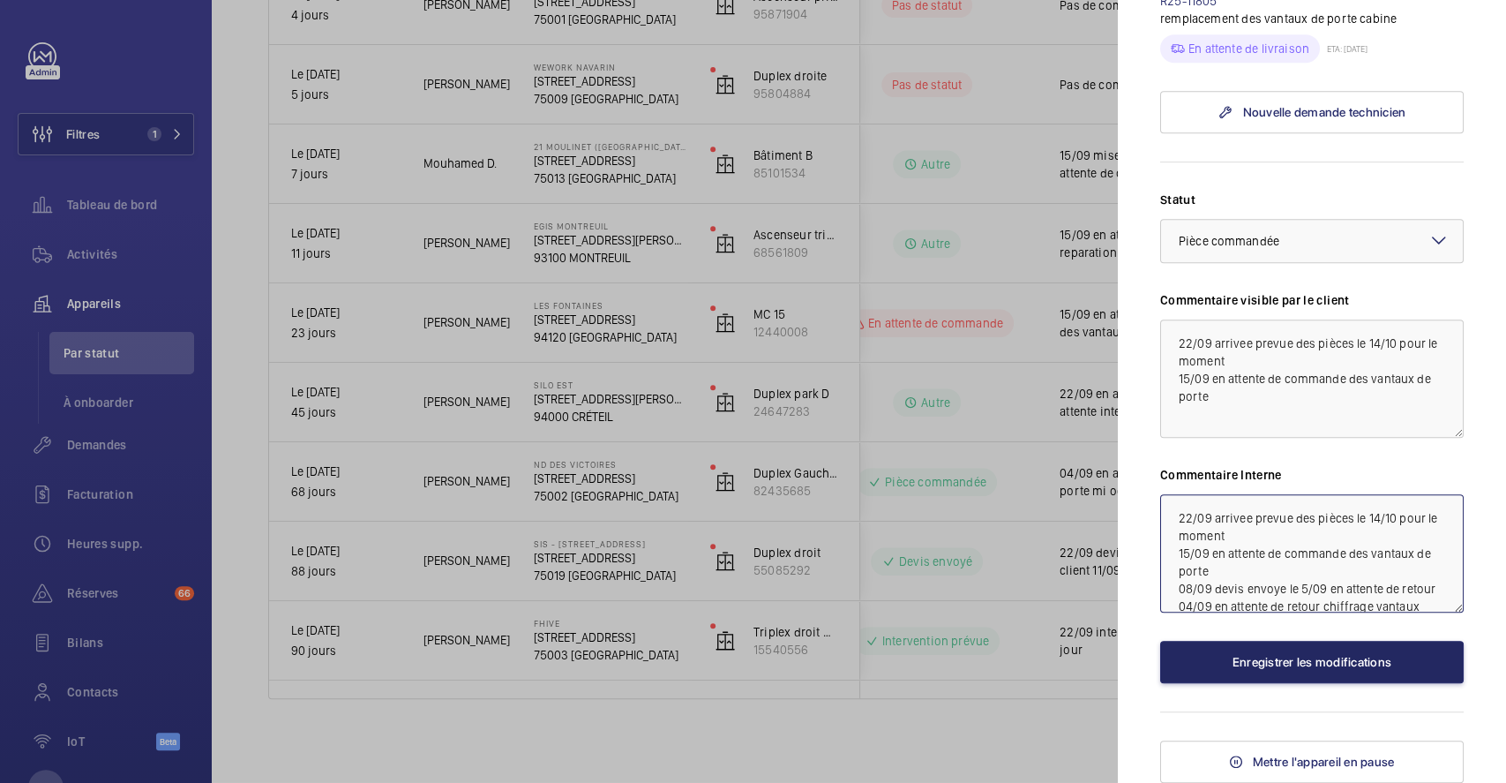
type textarea "22/09 arrivee prevue des pièces le 14/10 pour le moment 15/09 en attente de com…"
click at [1320, 677] on button "Enregistrer les modifications" at bounding box center [1312, 662] width 304 height 42
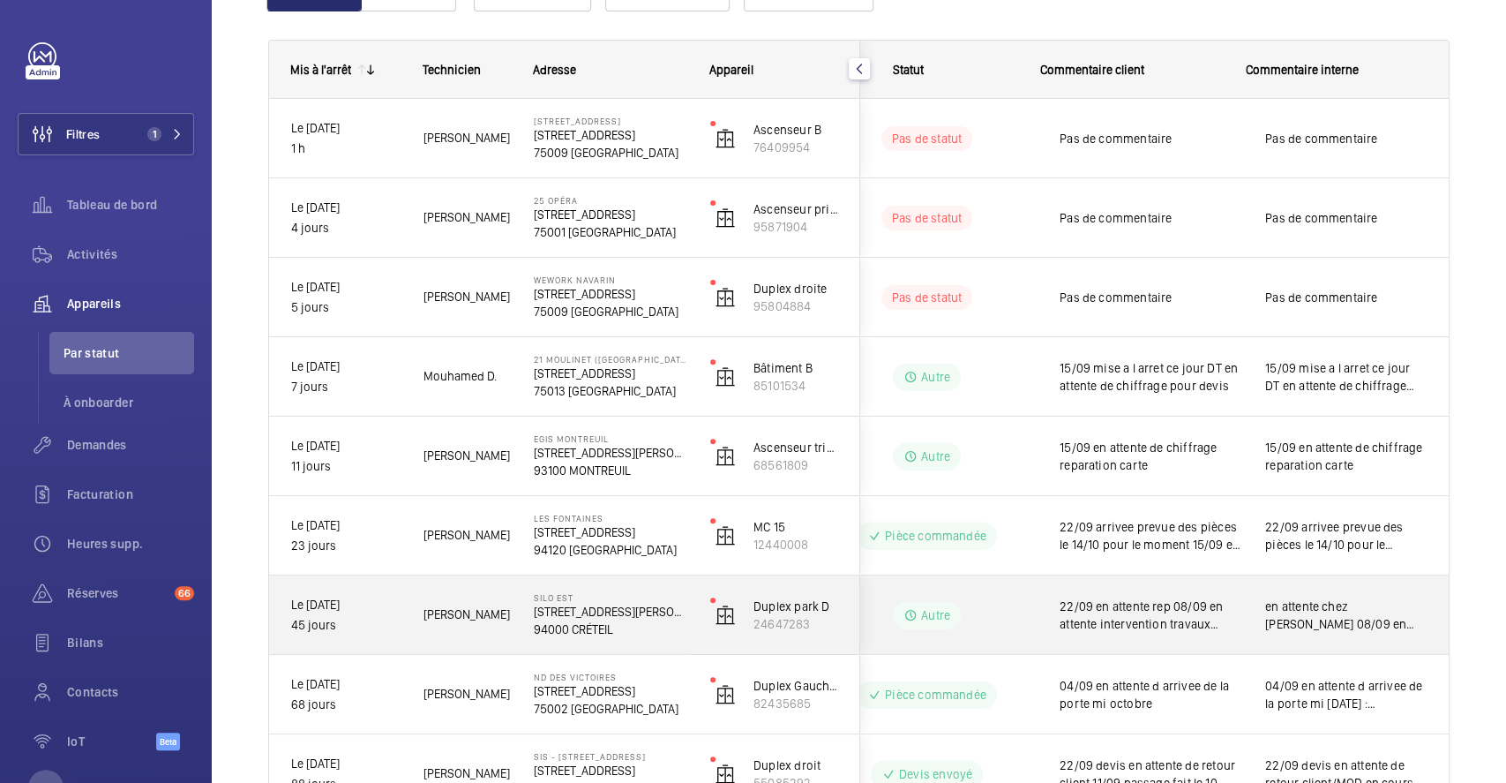
scroll to position [204, 0]
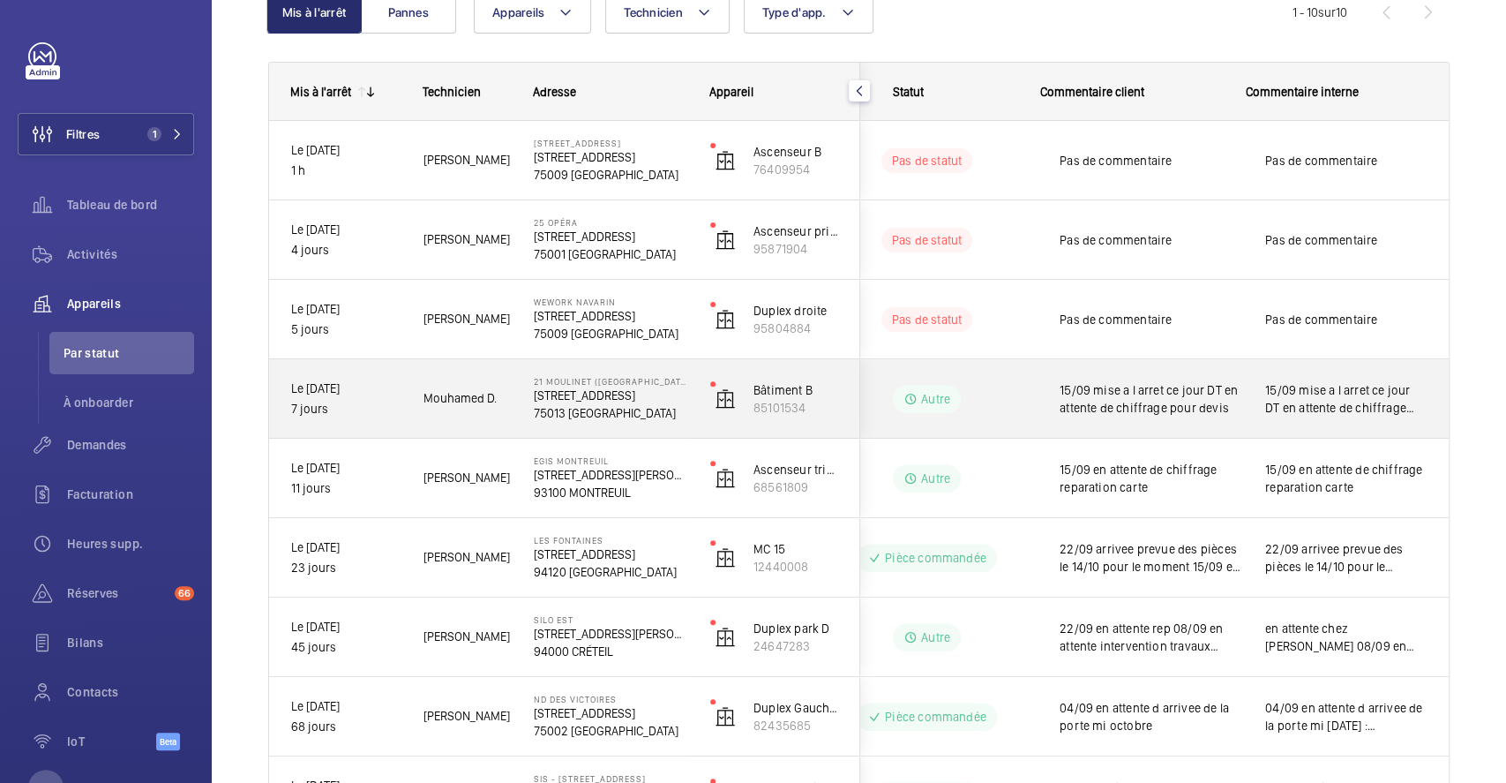
click at [966, 385] on wm-front-pills-cell "Autre" at bounding box center [927, 399] width 220 height 28
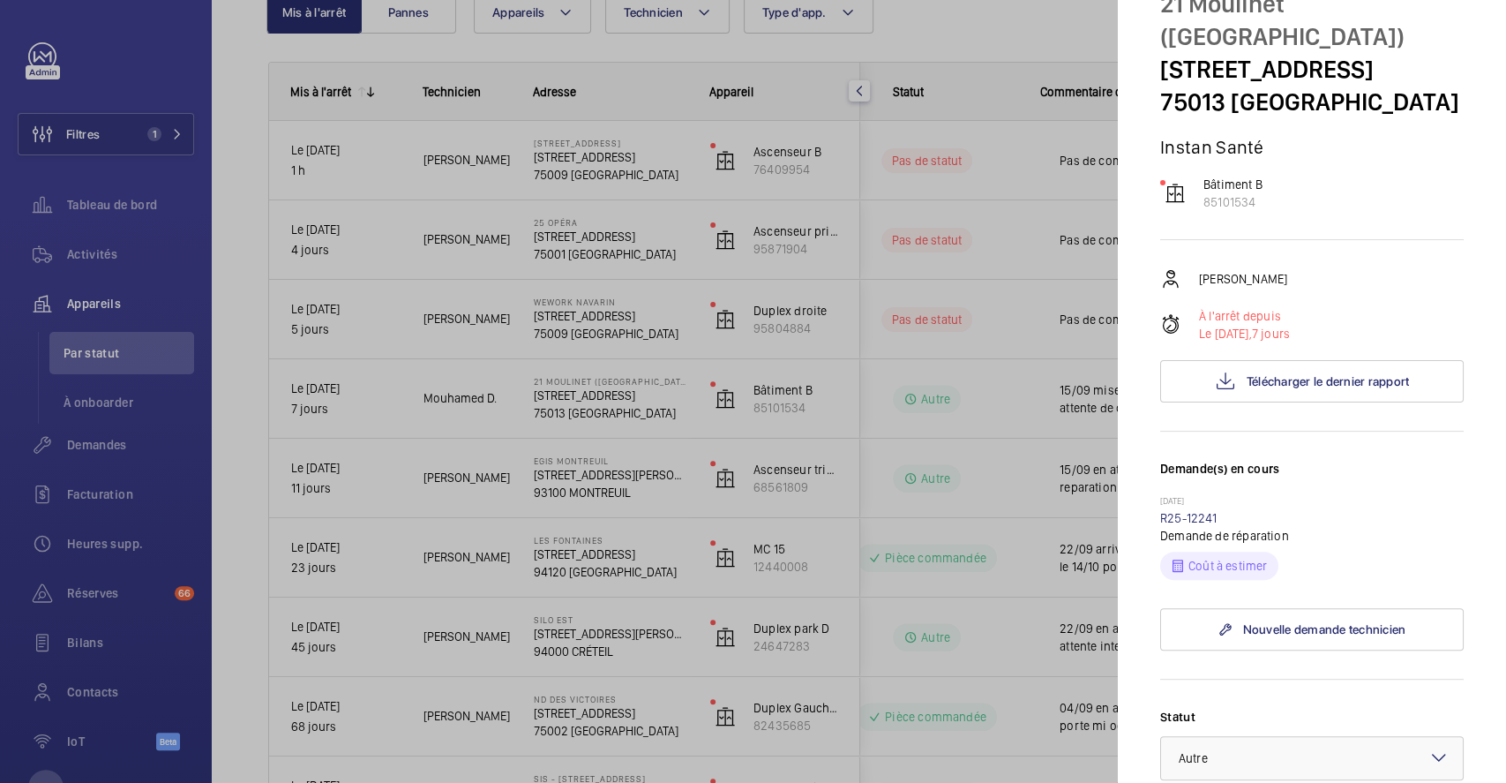
scroll to position [117, 0]
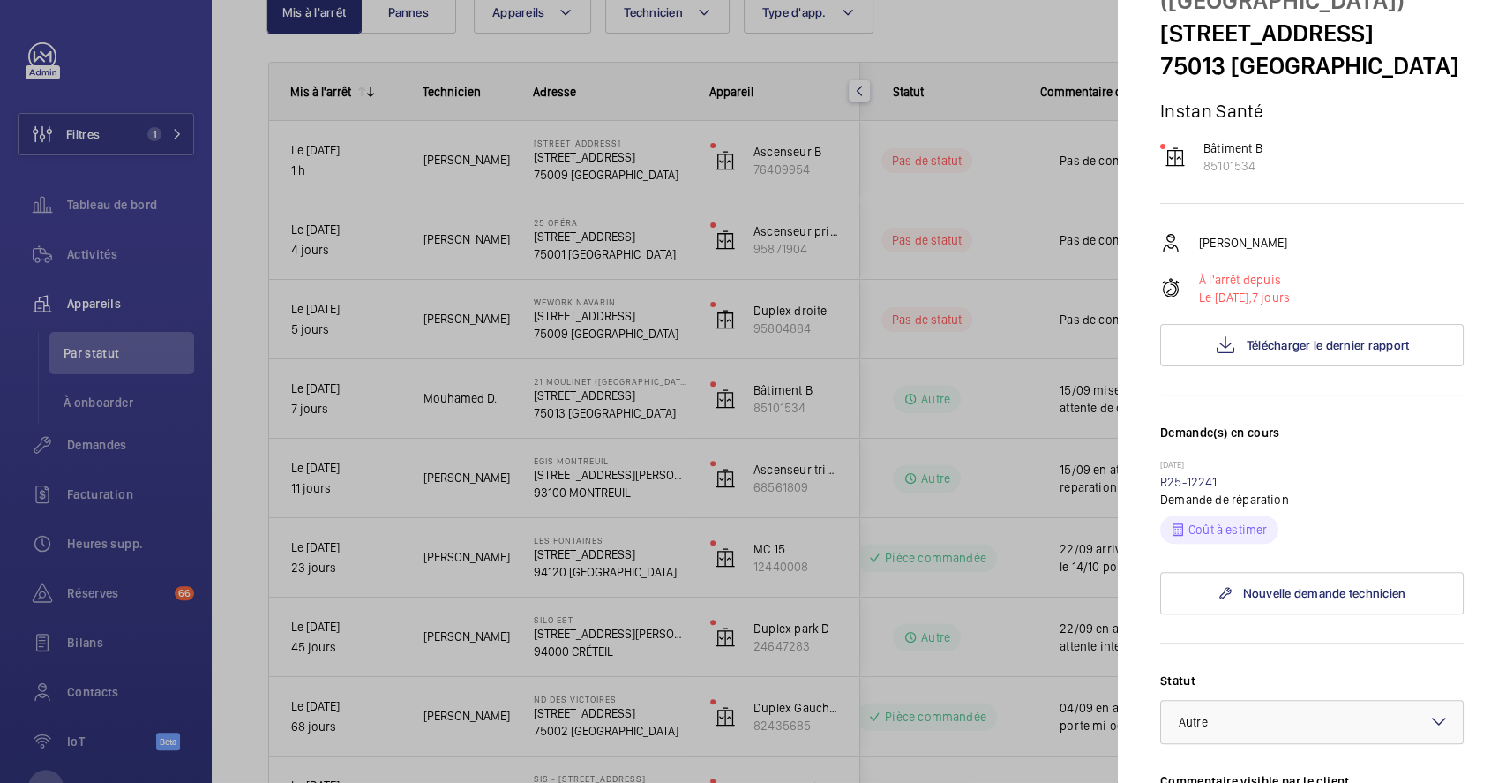
click at [985, 304] on div at bounding box center [753, 391] width 1506 height 783
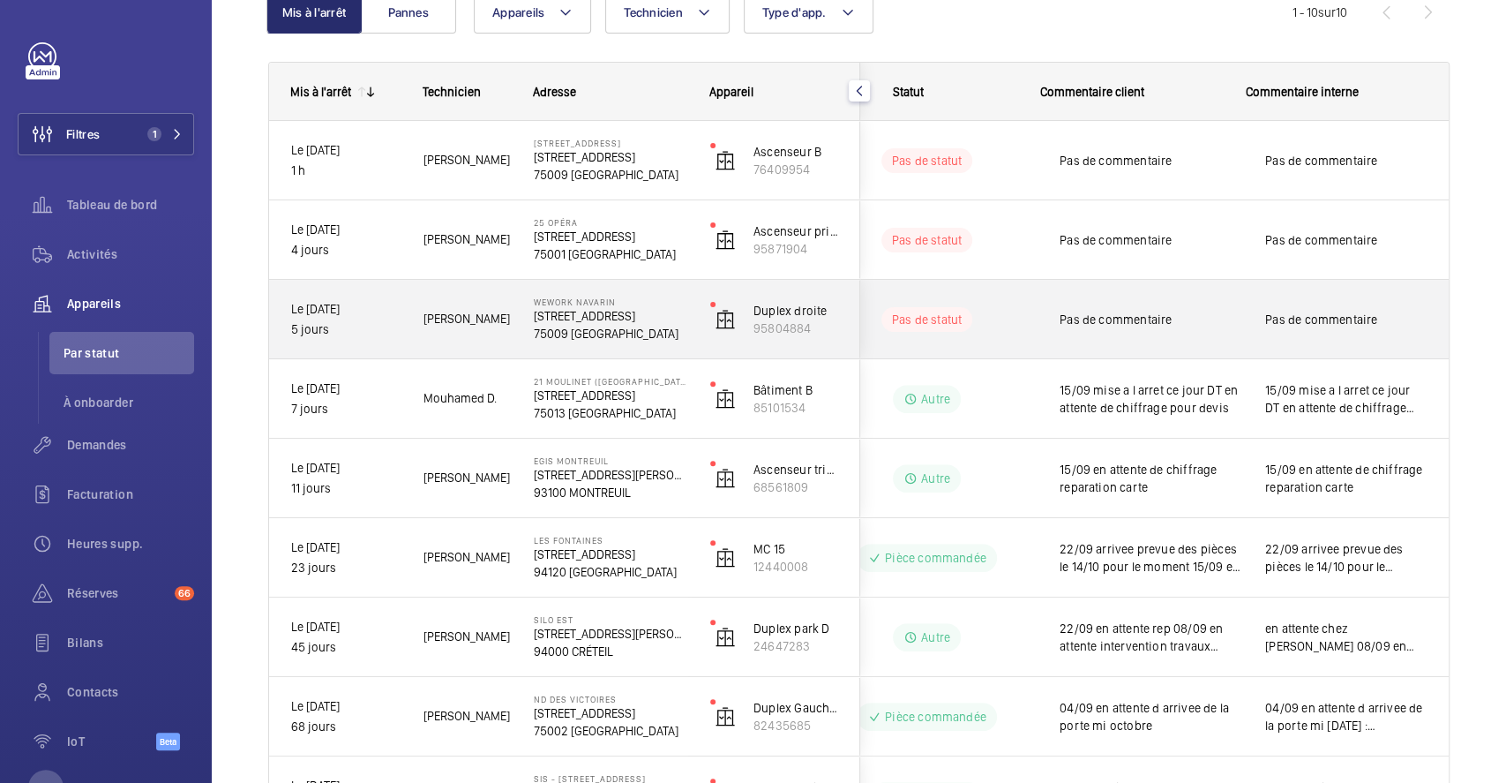
click at [994, 292] on div "Pas de statut" at bounding box center [916, 319] width 241 height 60
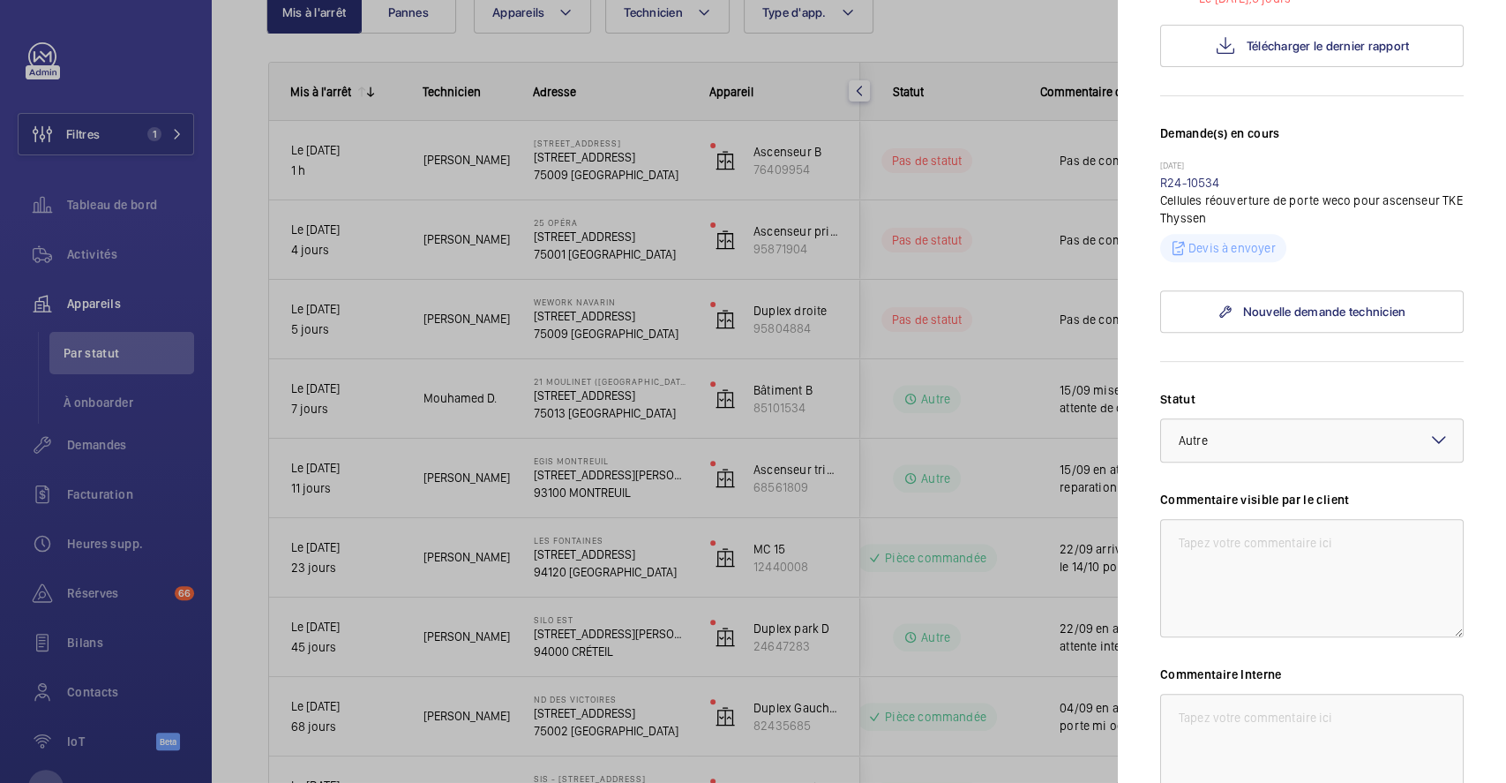
scroll to position [470, 0]
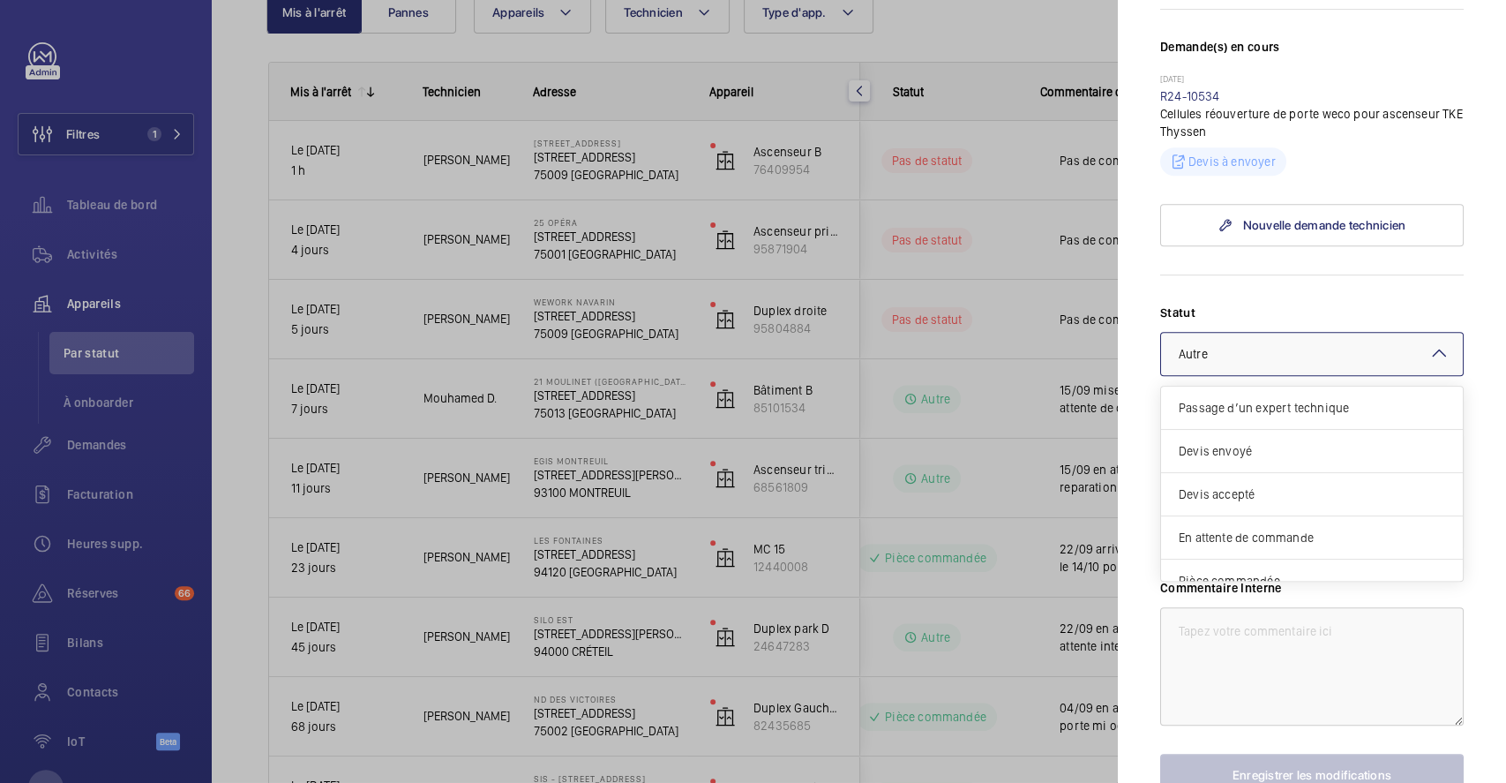
click at [1429, 360] on mat-icon at bounding box center [1439, 352] width 21 height 21
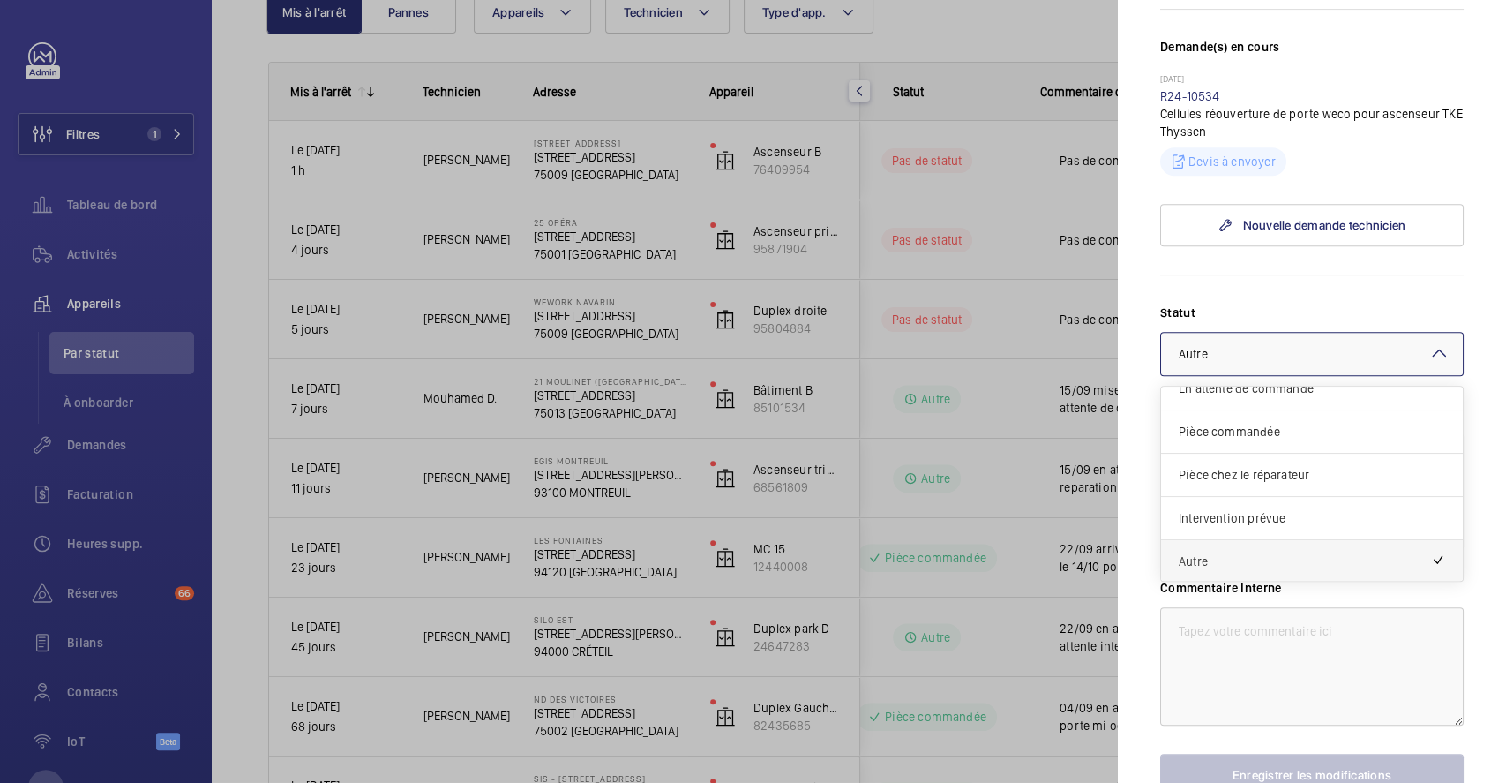
click at [1303, 557] on span "Autre" at bounding box center [1305, 561] width 252 height 18
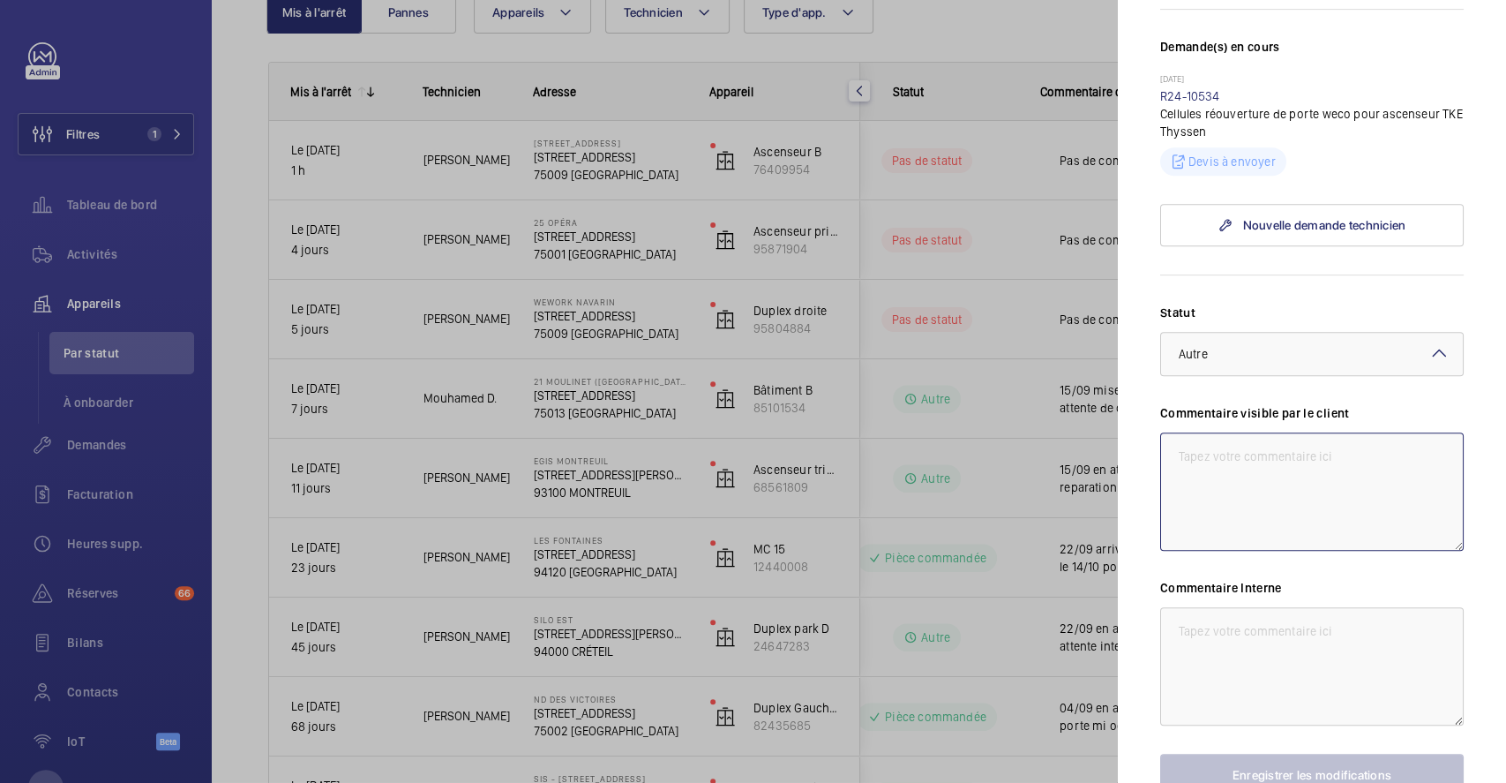
click at [1250, 477] on textarea at bounding box center [1312, 491] width 304 height 118
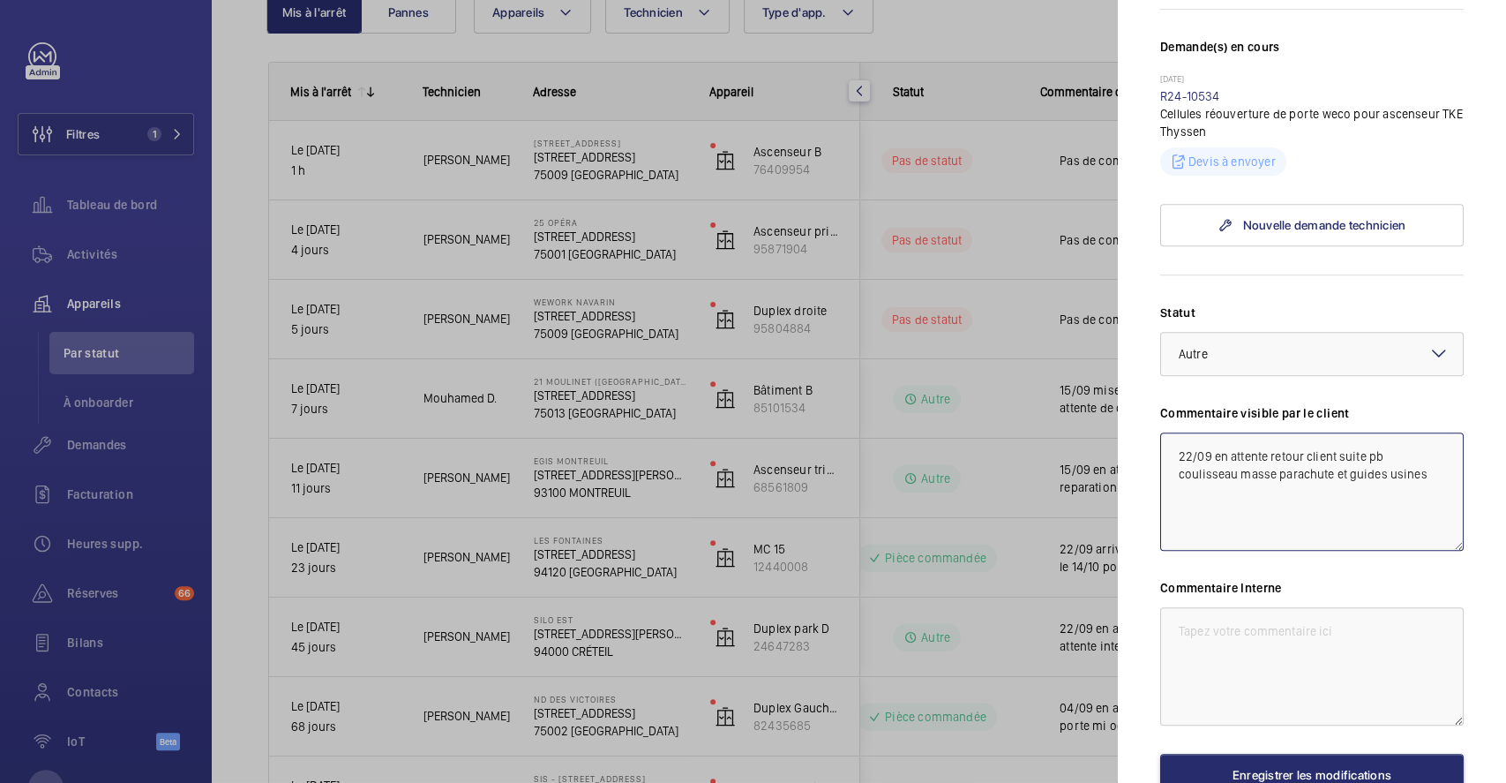
drag, startPoint x: 1174, startPoint y: 456, endPoint x: 1438, endPoint y: 483, distance: 266.1
click at [1438, 483] on textarea "22/09 en attente retour client suite pb coulisseau masse parachute et guides us…" at bounding box center [1312, 491] width 304 height 118
type textarea "22/09 en attente retour client suite pb coulisseau masse parachute et guides us…"
click at [1230, 624] on textarea at bounding box center [1312, 666] width 304 height 118
paste textarea "22/09 en attente retour client suite pb coulisseau masse parachute et guides us…"
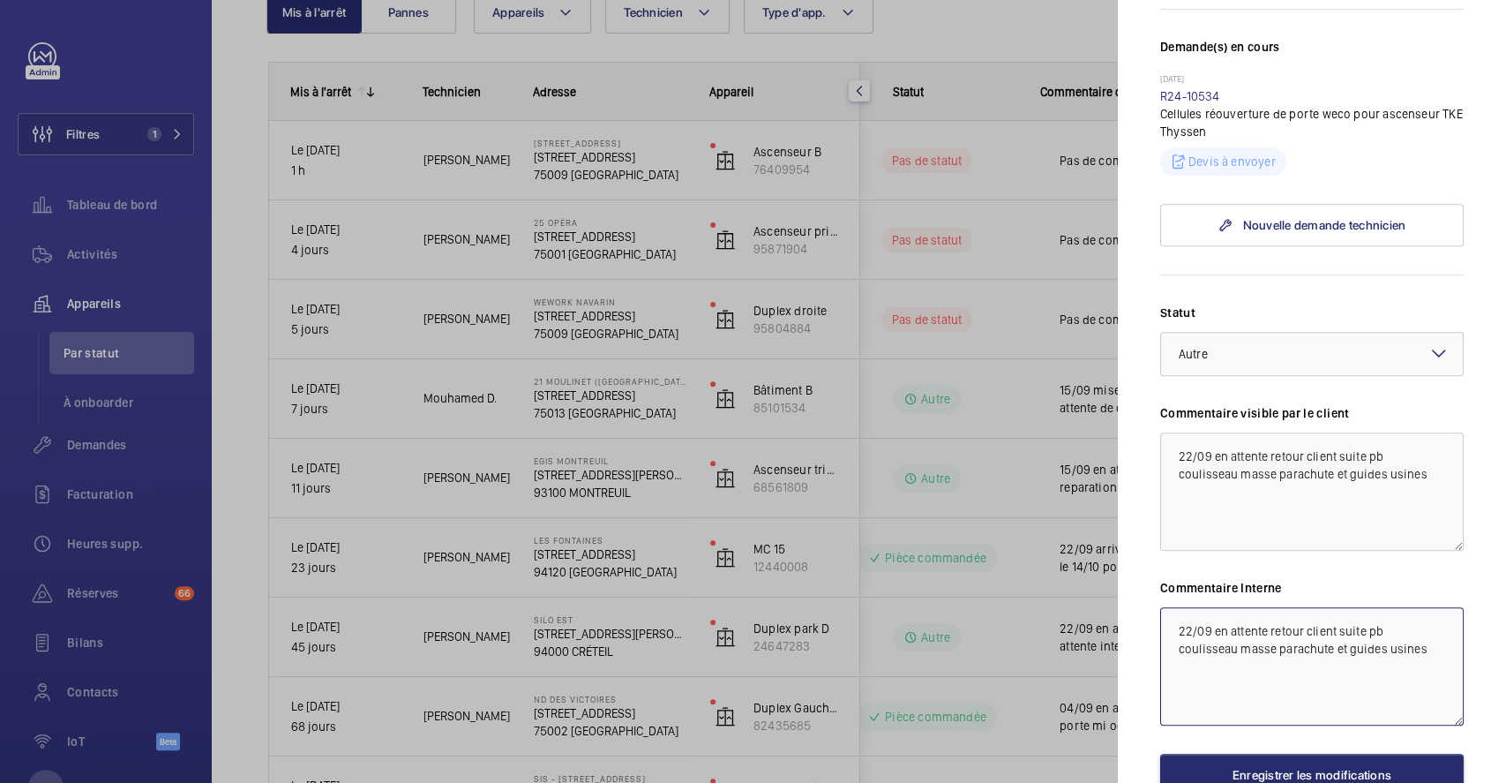
scroll to position [582, 0]
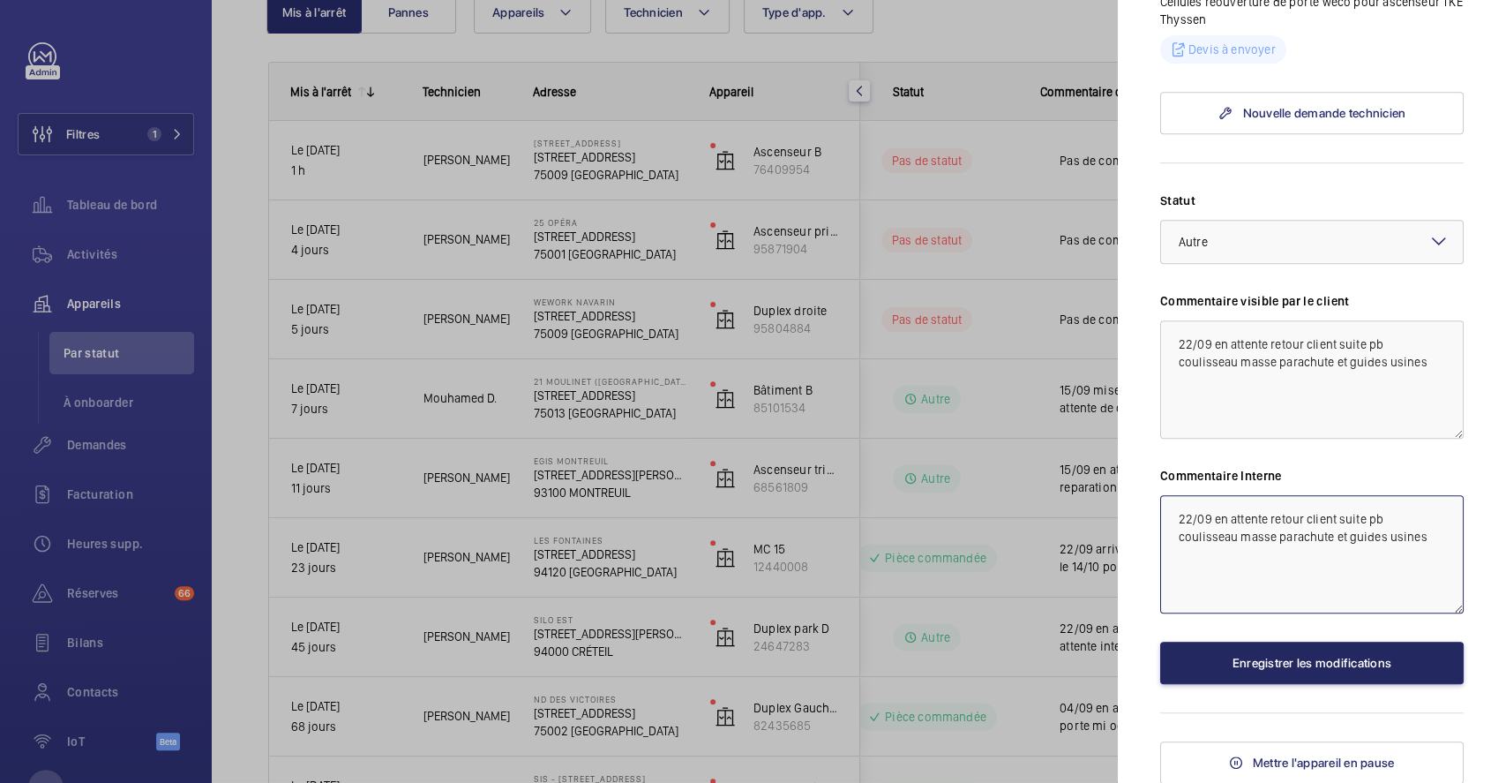
type textarea "22/09 en attente retour client suite pb coulisseau masse parachute et guides us…"
click at [1271, 660] on button "Enregistrer les modifications" at bounding box center [1312, 663] width 304 height 42
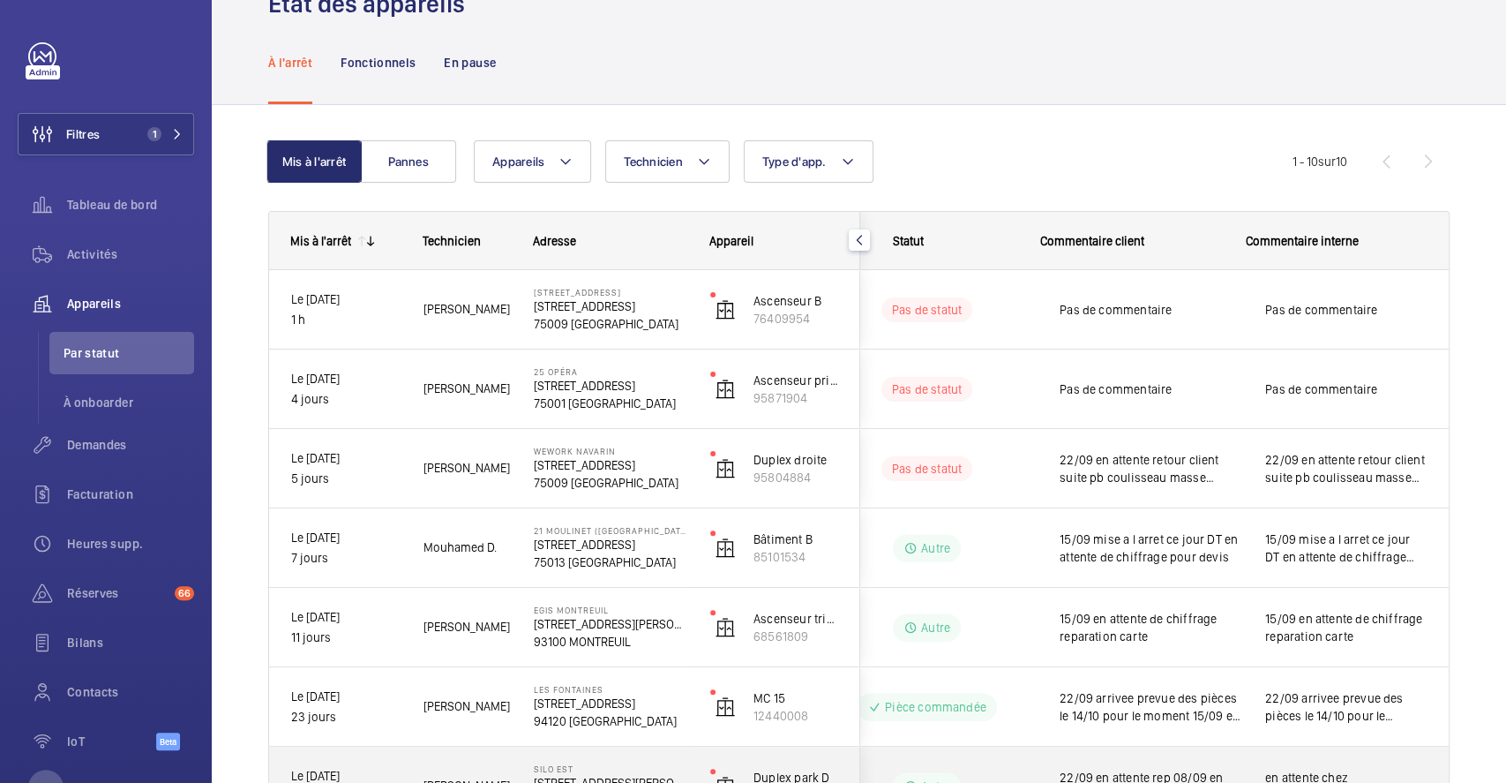
scroll to position [0, 0]
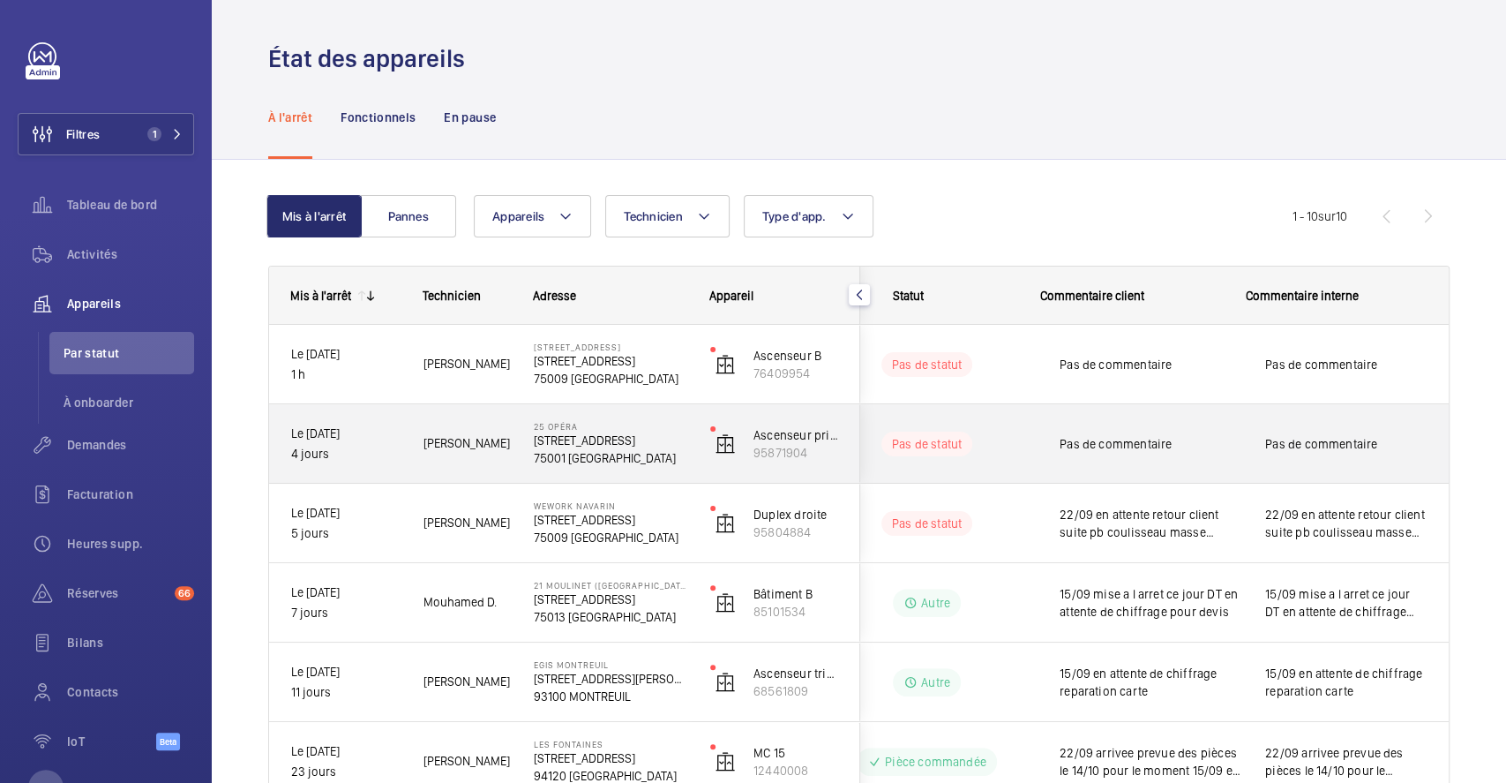
click at [1200, 409] on div "Pas de commentaire" at bounding box center [1141, 444] width 204 height 76
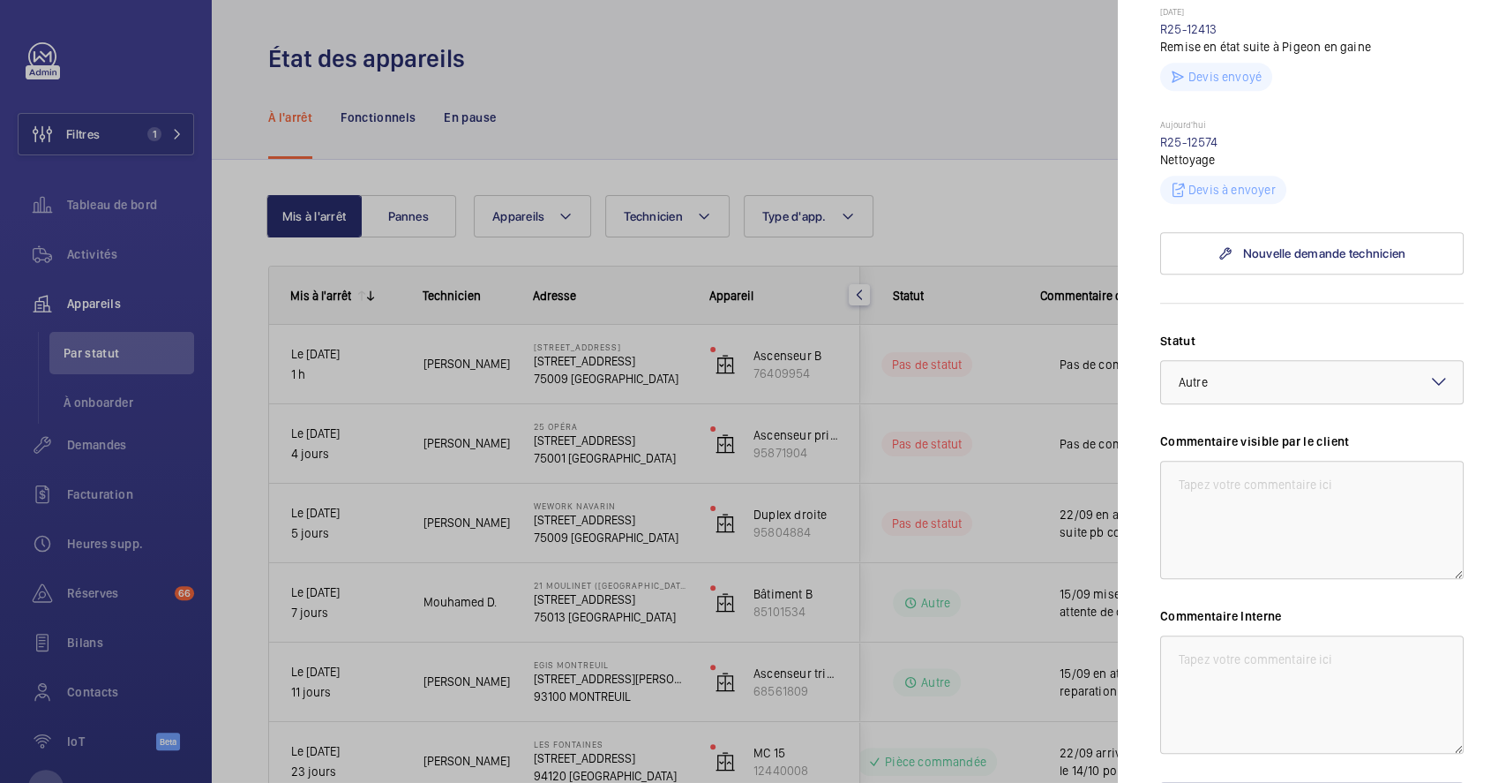
scroll to position [706, 0]
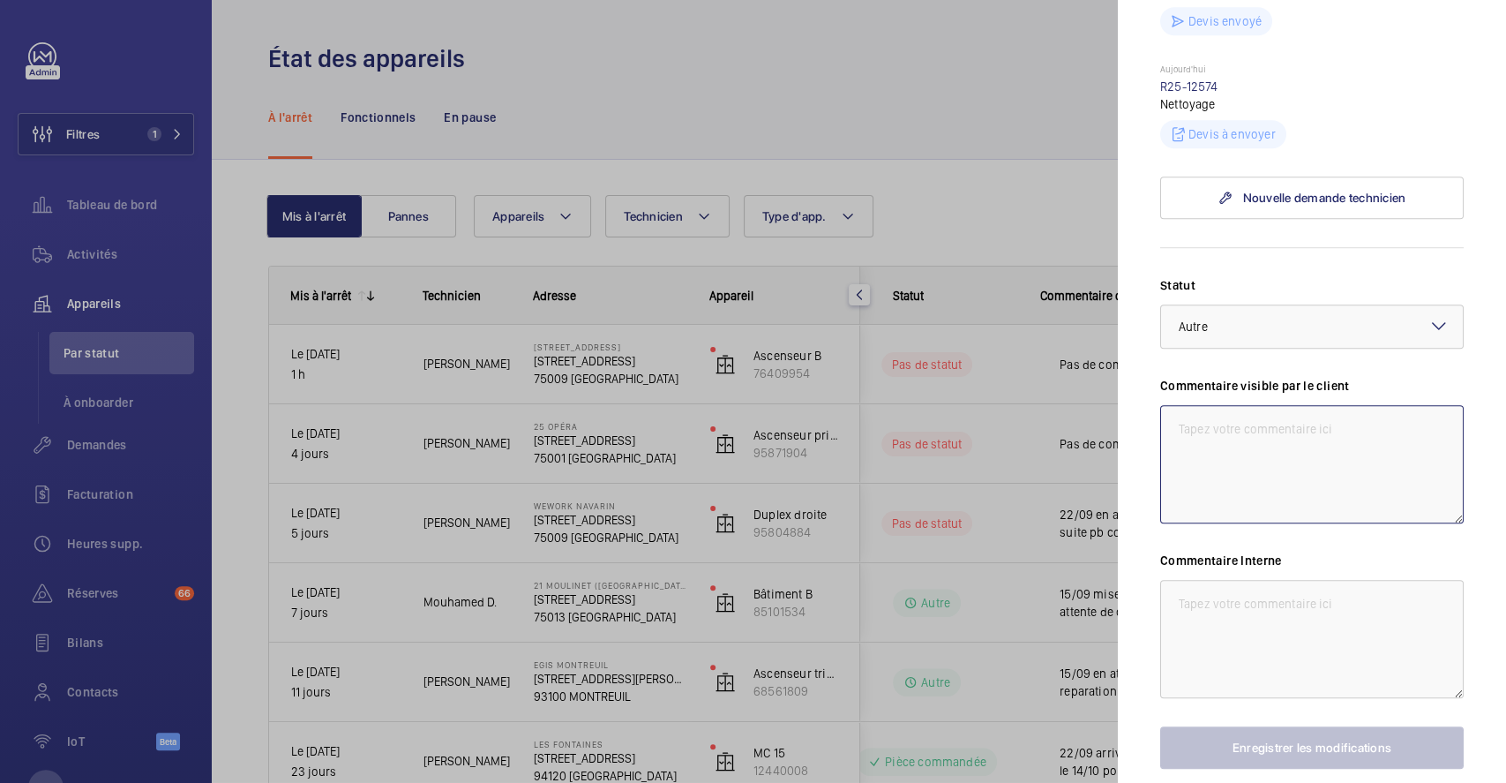
click at [1283, 466] on textarea at bounding box center [1312, 464] width 304 height 118
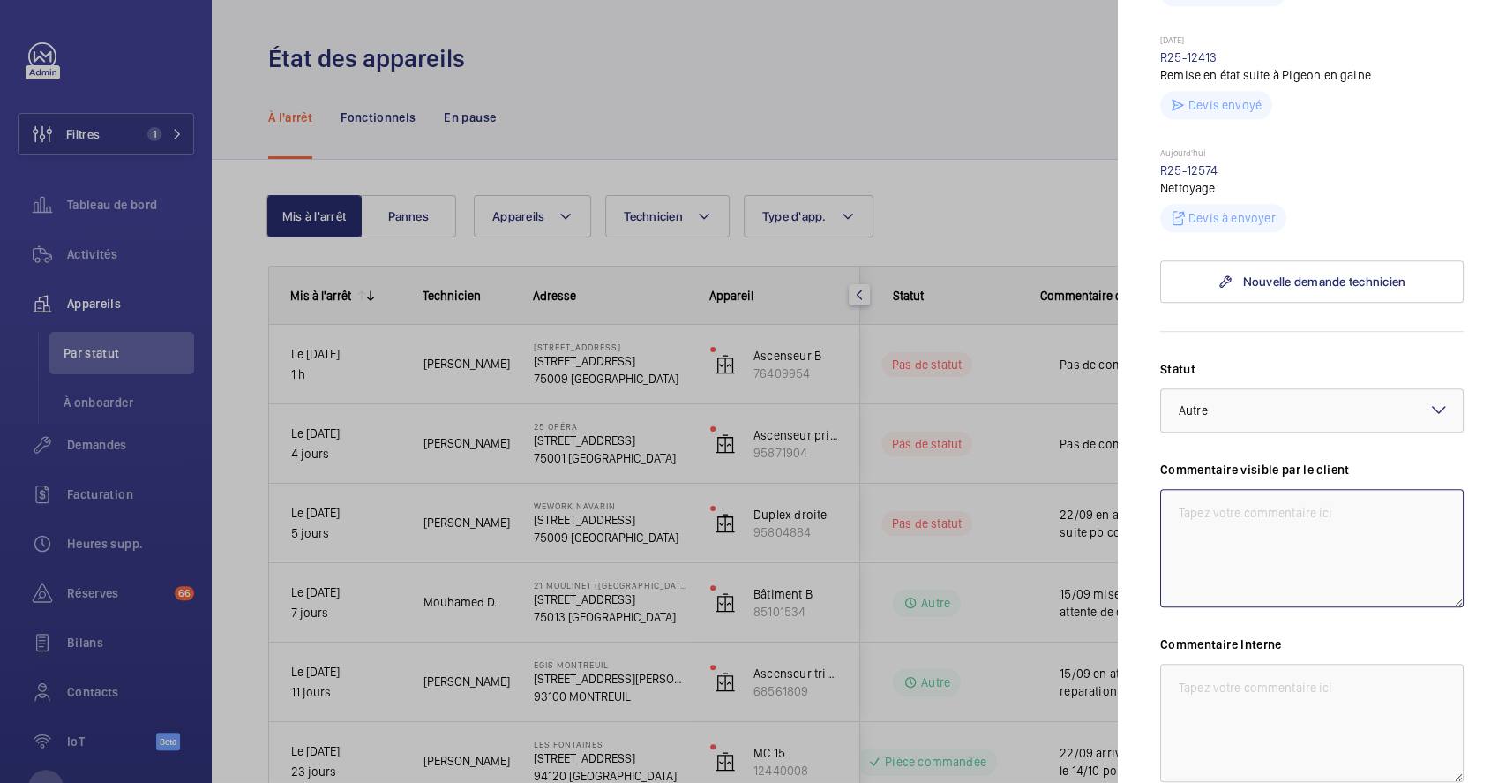
scroll to position [588, 0]
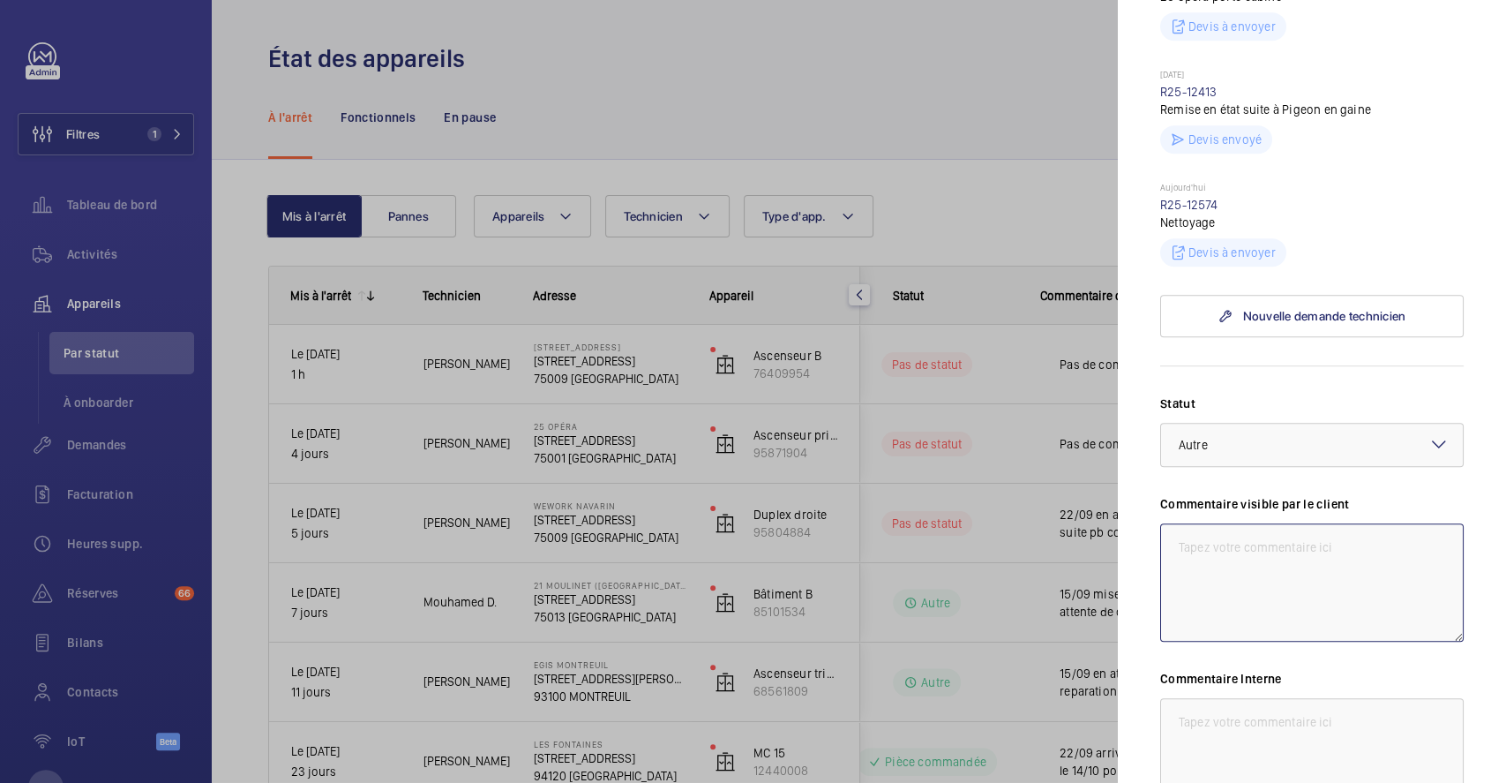
click at [1280, 563] on textarea at bounding box center [1312, 582] width 304 height 118
drag, startPoint x: 1168, startPoint y: 572, endPoint x: 1314, endPoint y: 598, distance: 148.9
click at [1314, 598] on textarea "22/09 devis envoyé en attente bdc inter dans la semaine" at bounding box center [1312, 582] width 304 height 118
type textarea "22/09 devis envoyé en attente bdc inter dans la semaine"
click at [1254, 756] on textarea at bounding box center [1312, 757] width 304 height 118
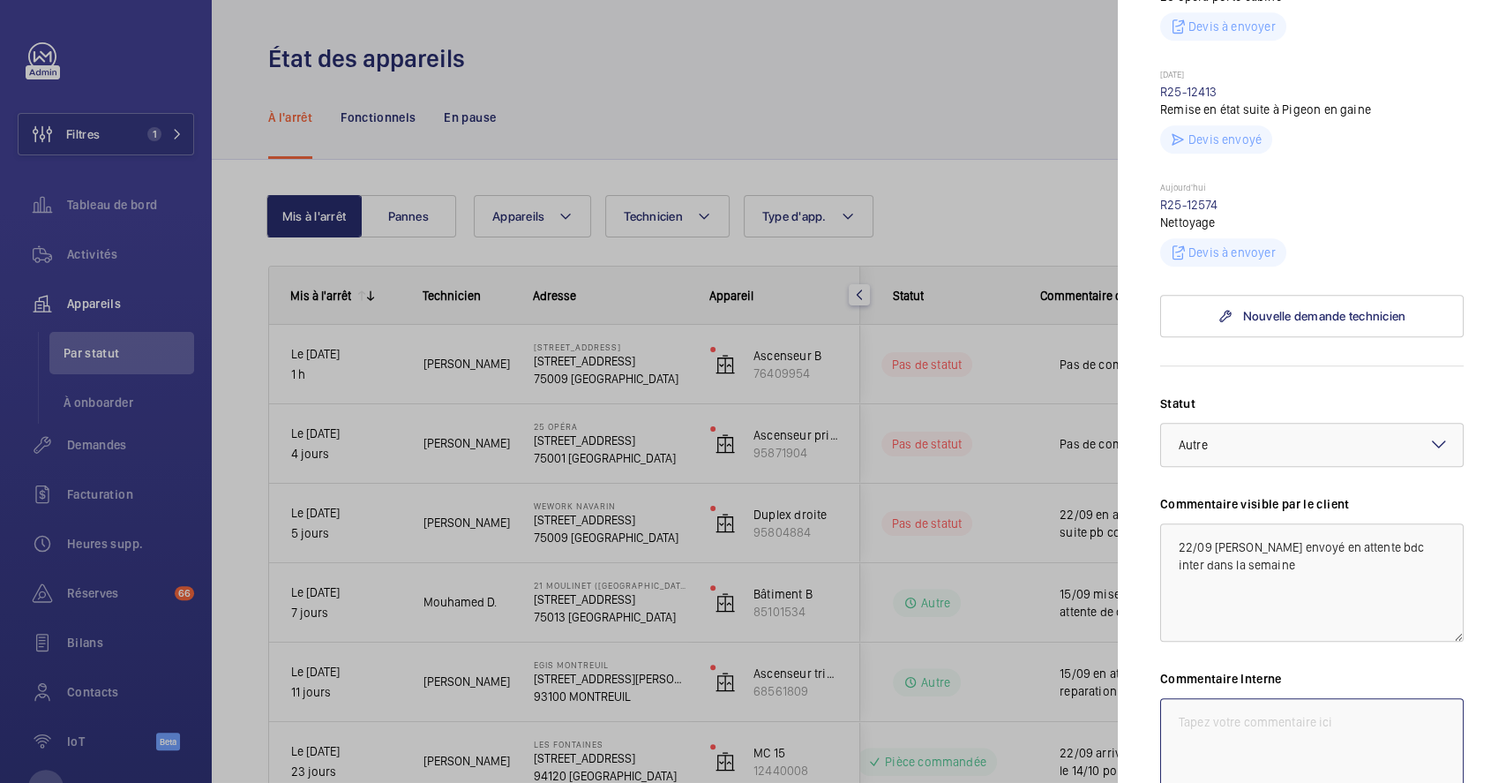
paste textarea "22/09 devis envoyé en attente bdc inter dans la semaine"
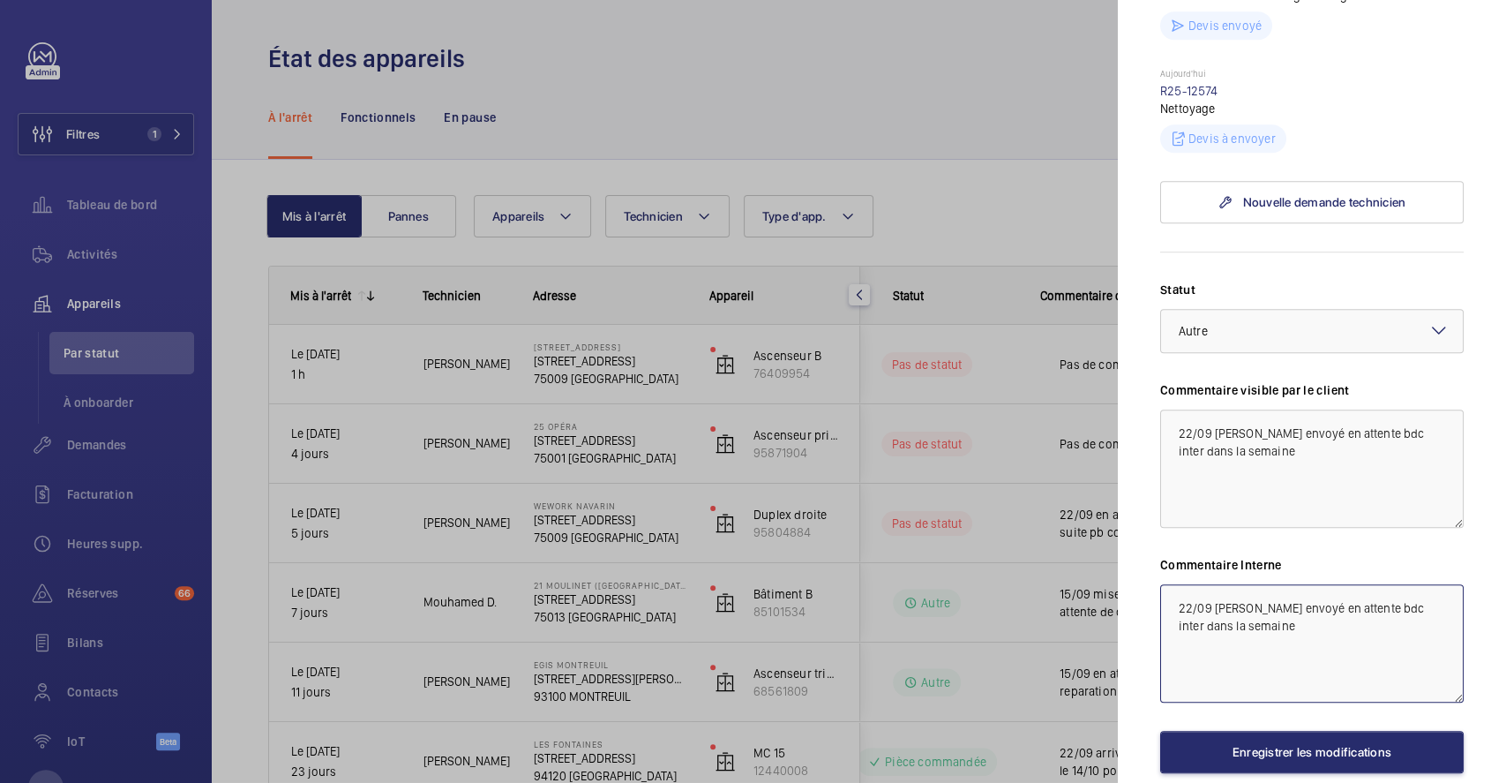
scroll to position [706, 0]
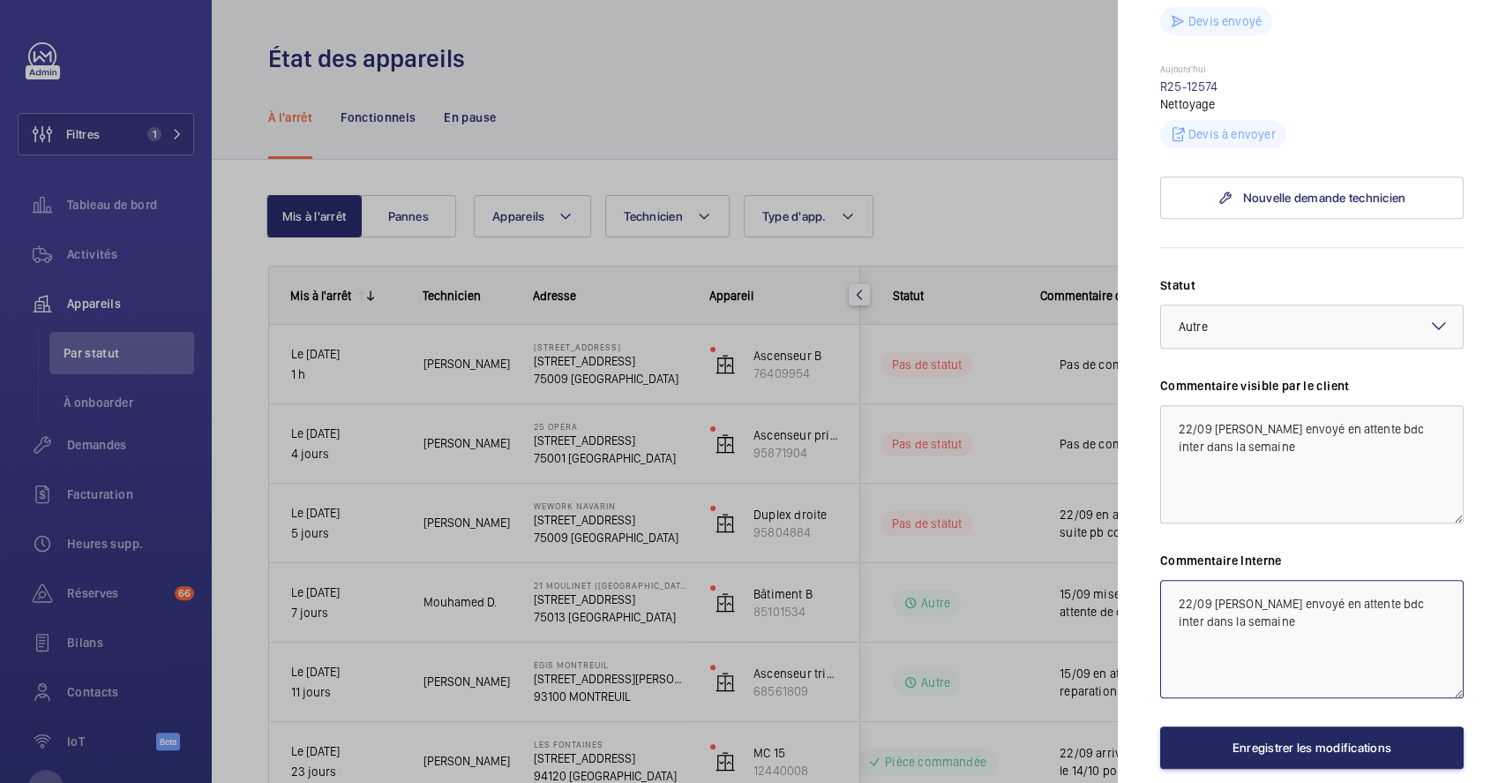
type textarea "22/09 devis envoyé en attente bdc inter dans la semaine"
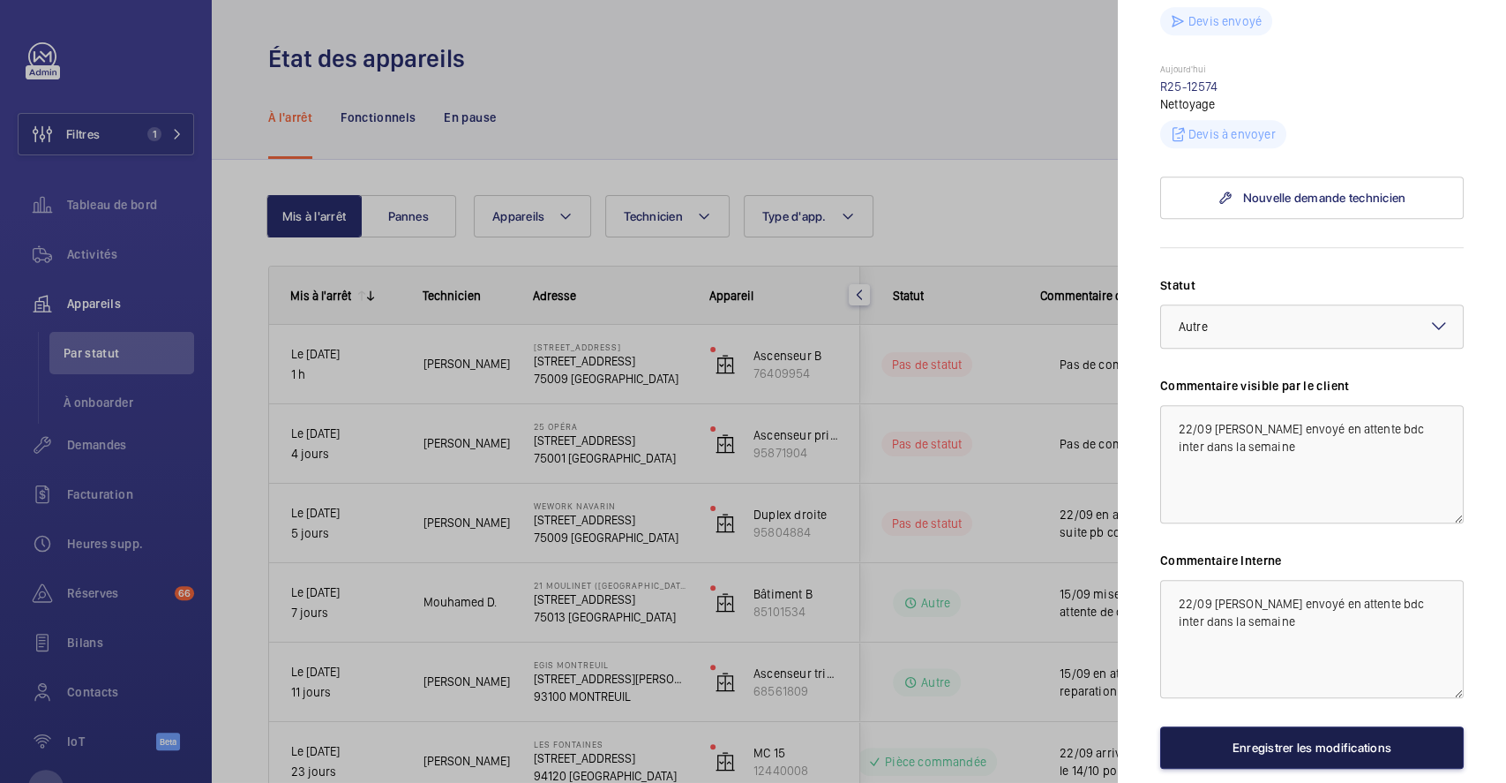
click at [1235, 769] on button "Enregistrer les modifications" at bounding box center [1312, 747] width 304 height 42
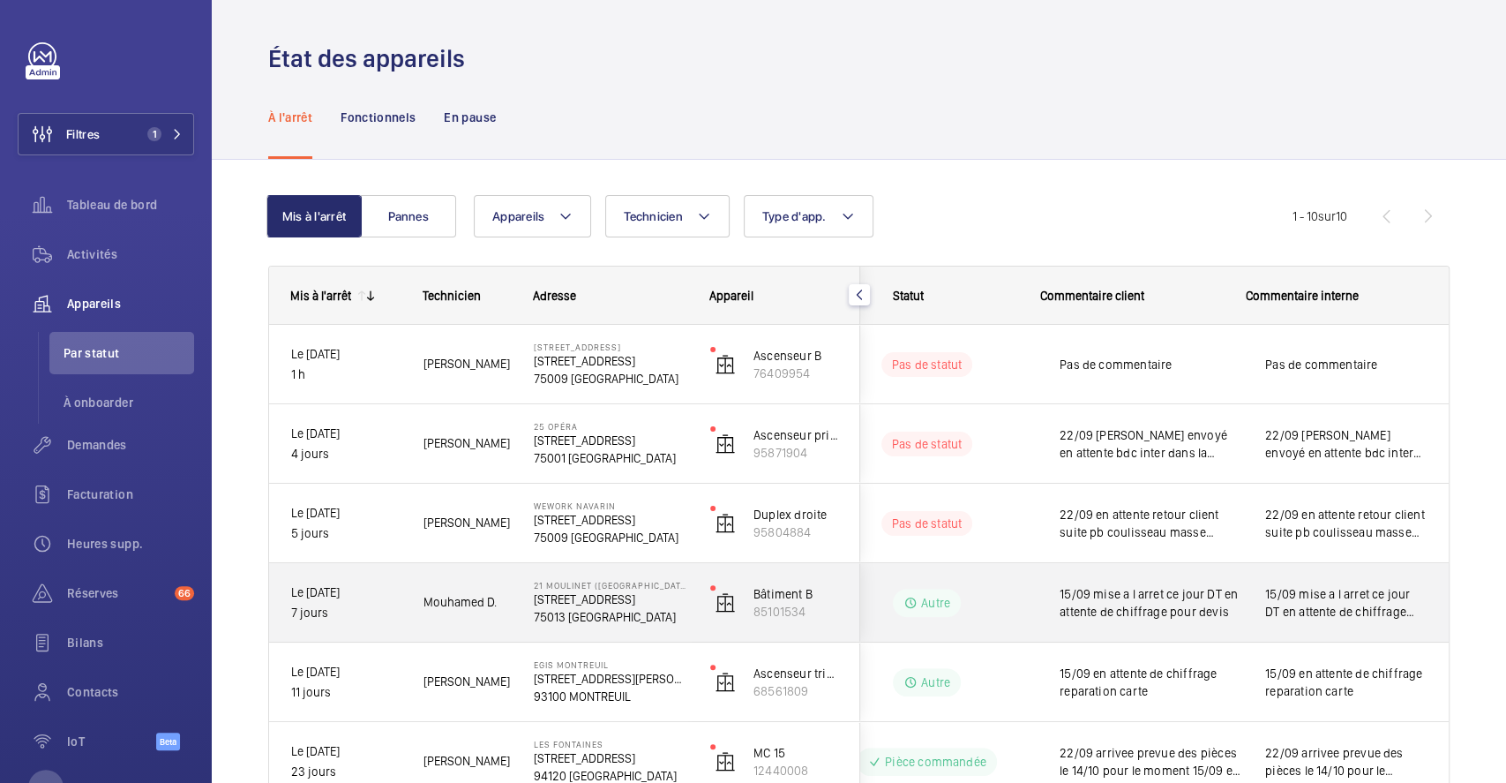
scroll to position [235, 0]
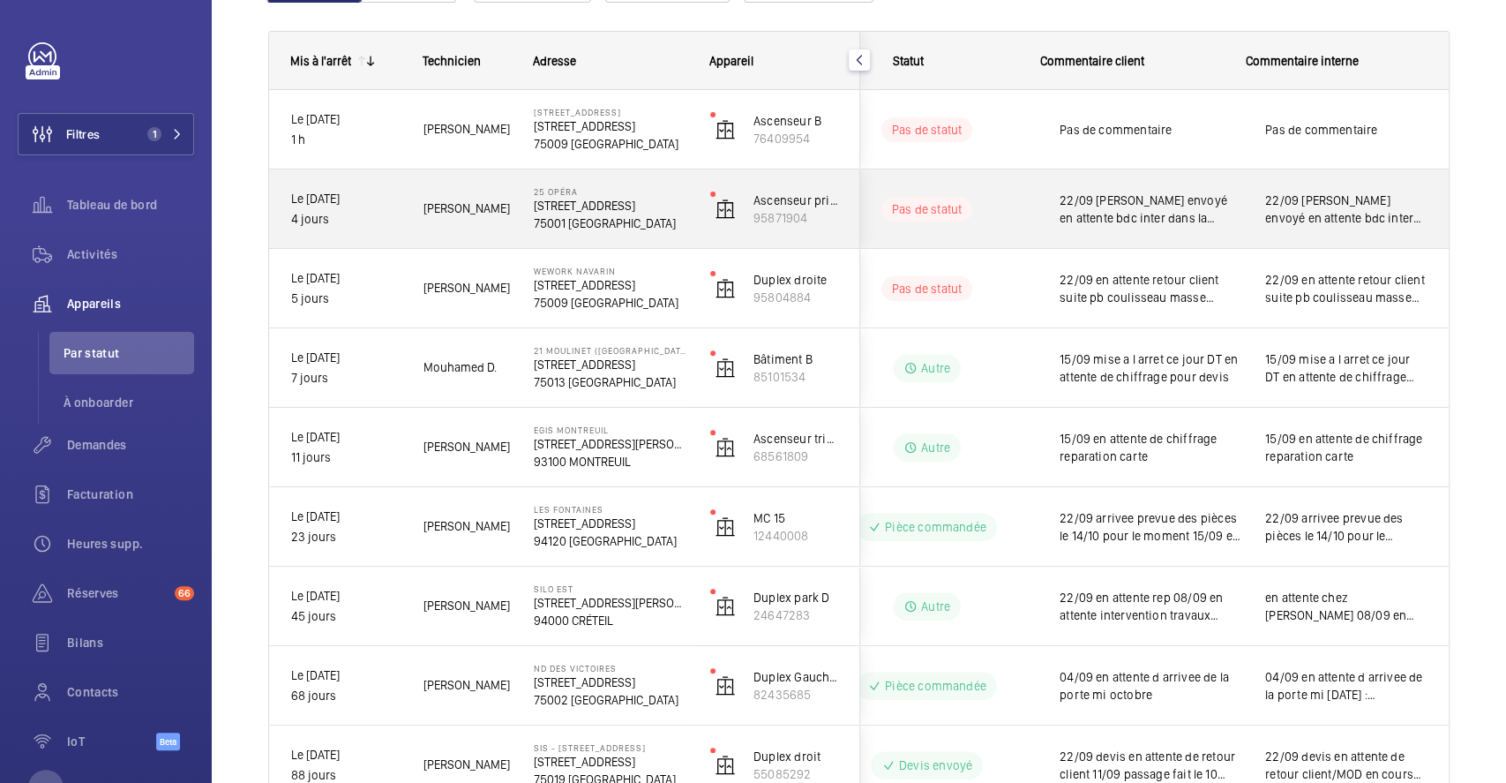
click at [1244, 197] on div "22/09 devis envoyé en attente bdc inter dans la semaine" at bounding box center [1346, 209] width 204 height 76
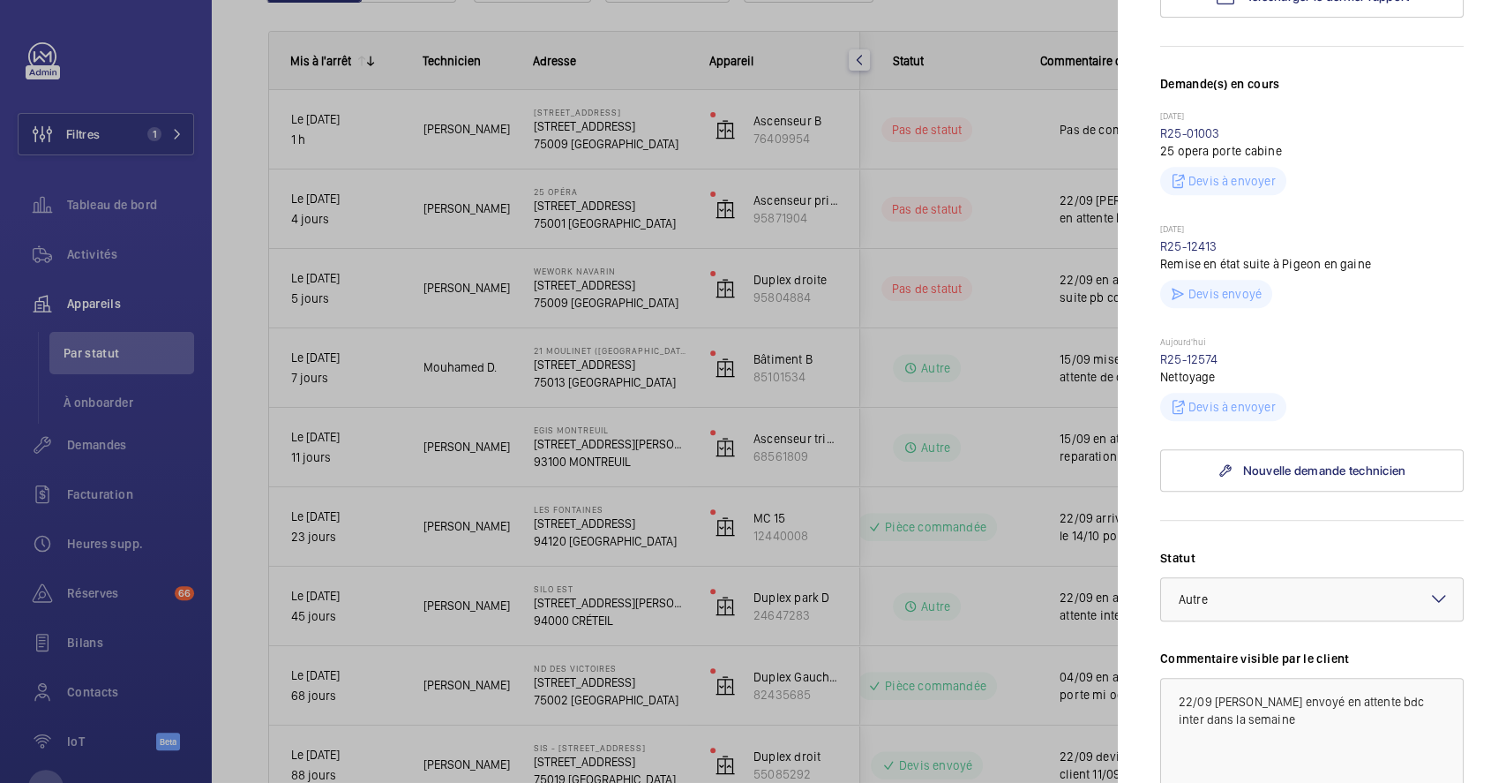
scroll to position [470, 0]
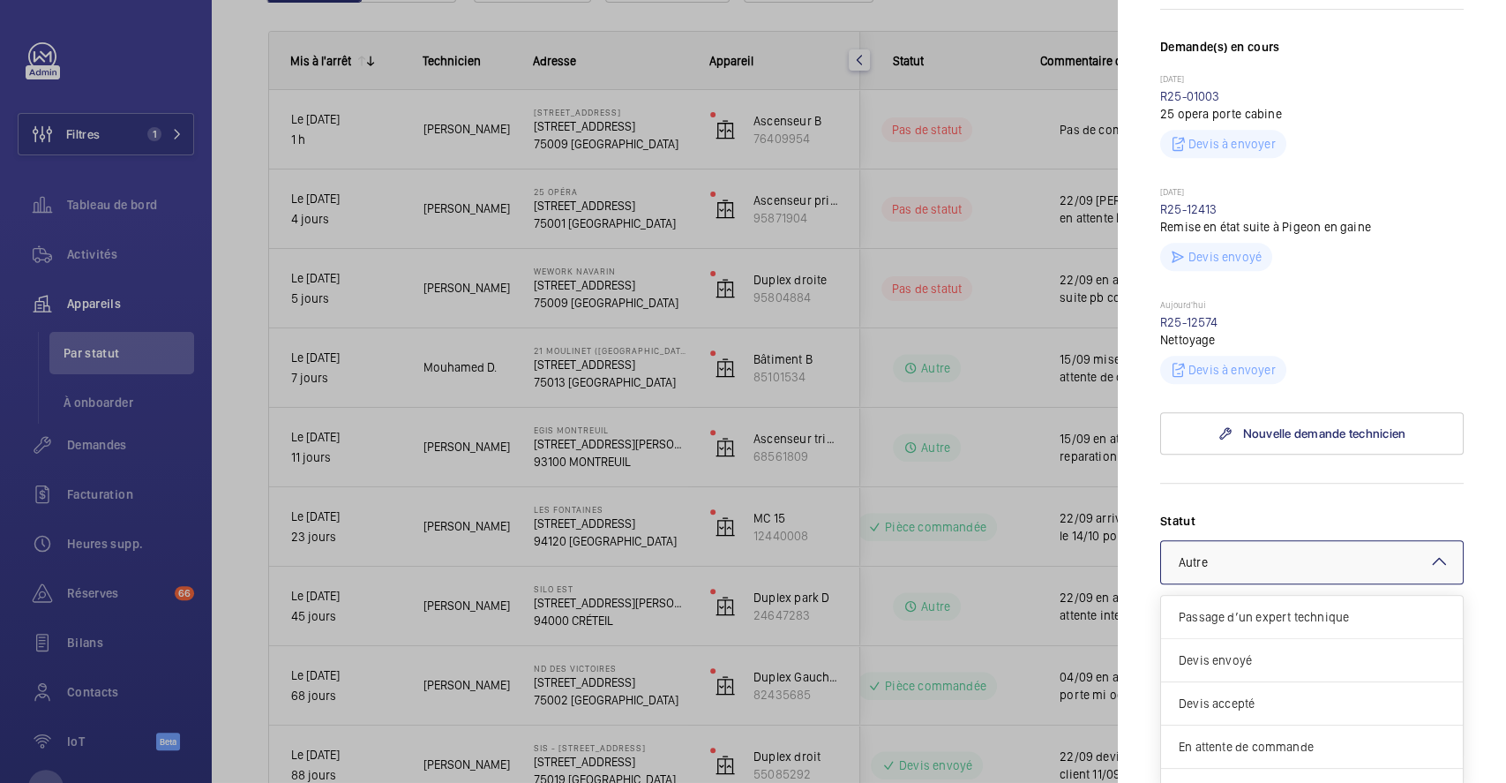
click at [1429, 572] on mat-icon at bounding box center [1439, 561] width 21 height 21
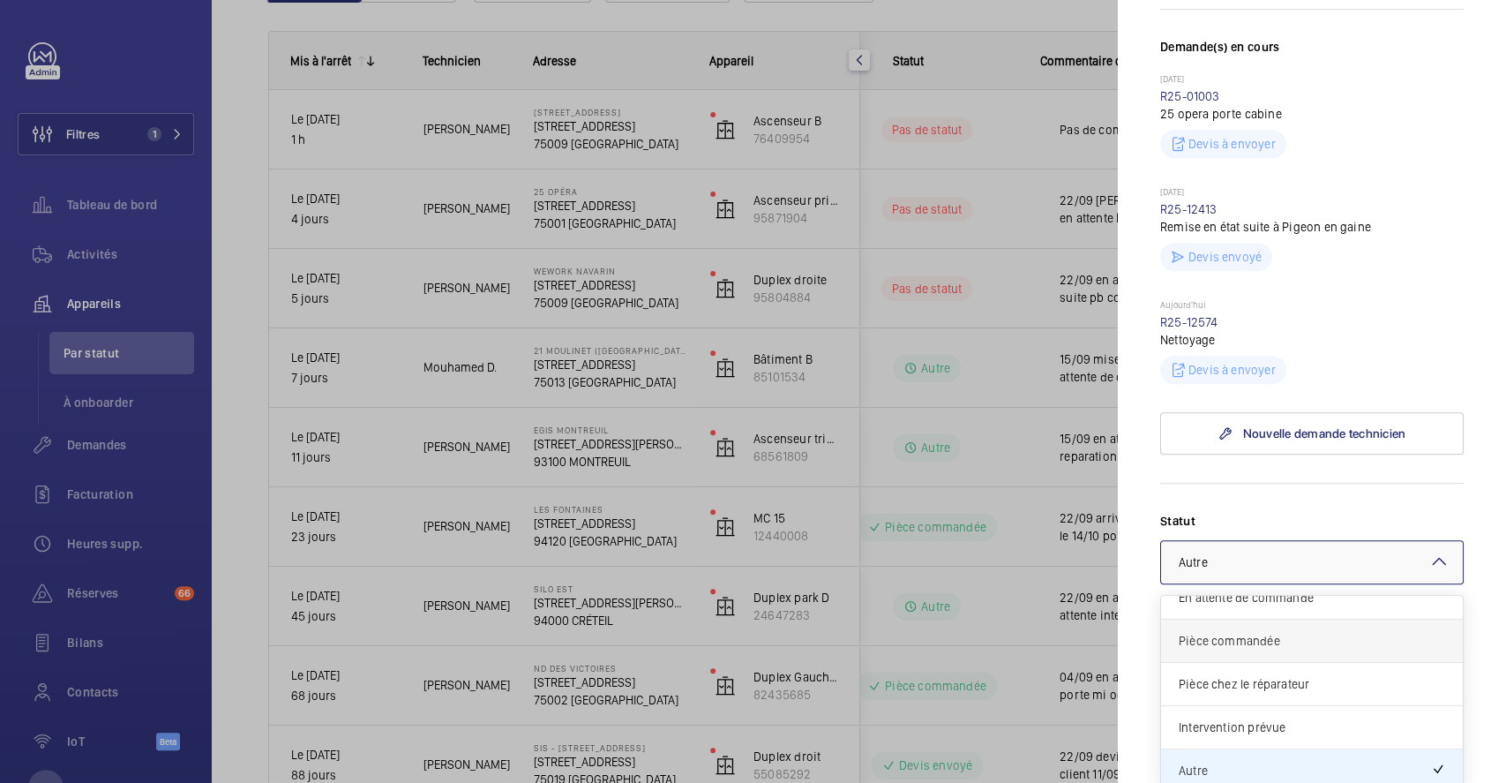
scroll to position [0, 0]
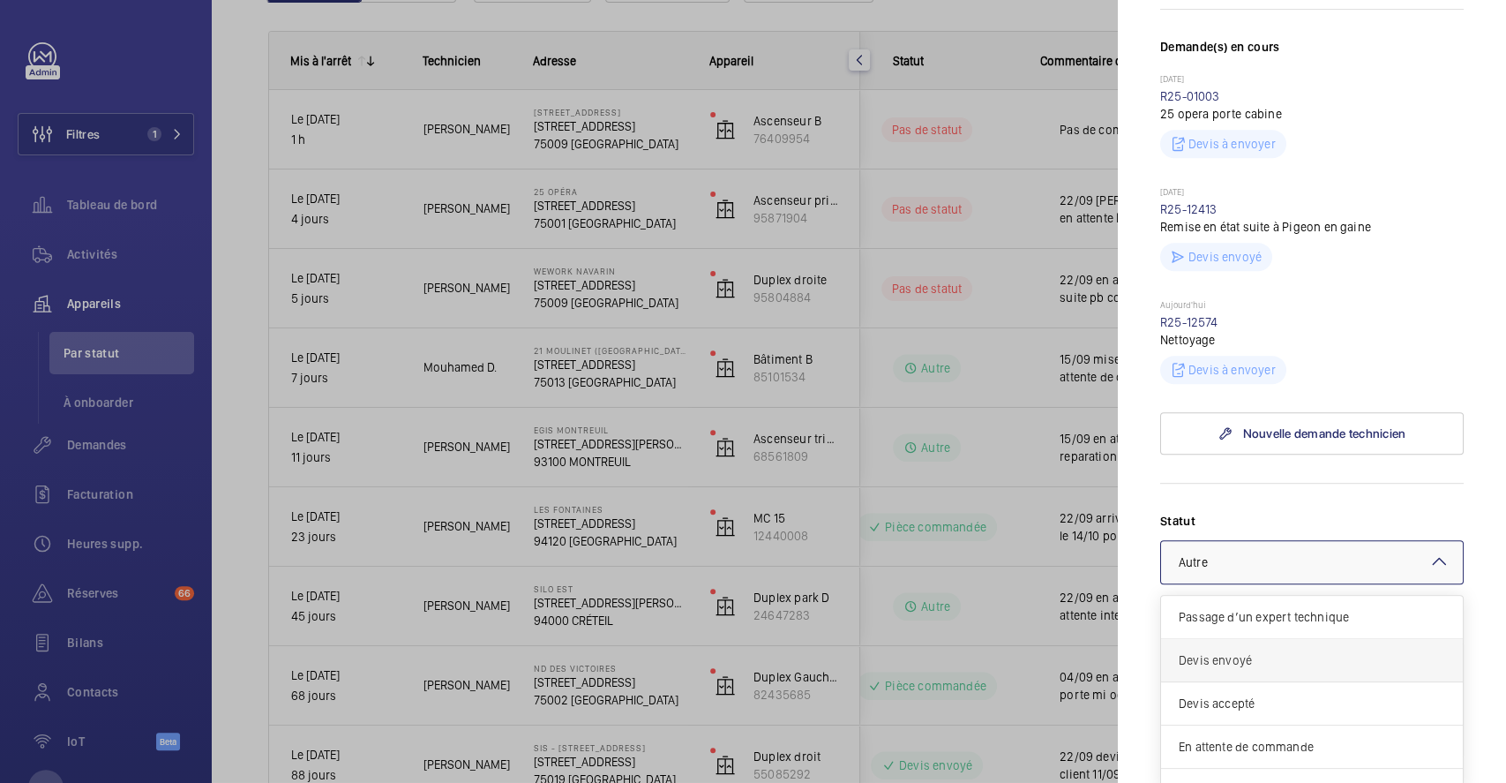
click at [1333, 680] on div "Devis envoyé" at bounding box center [1312, 660] width 302 height 43
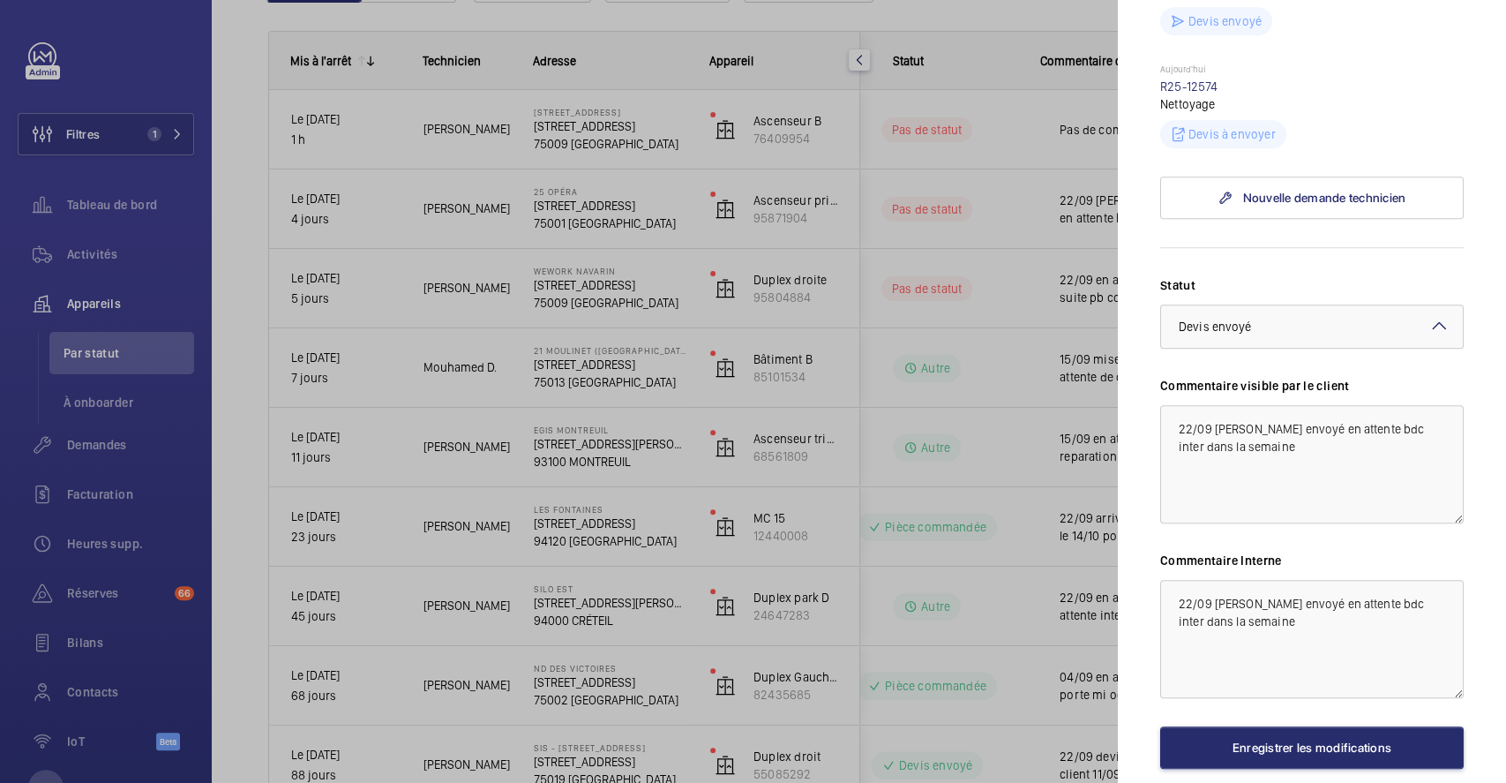
scroll to position [823, 0]
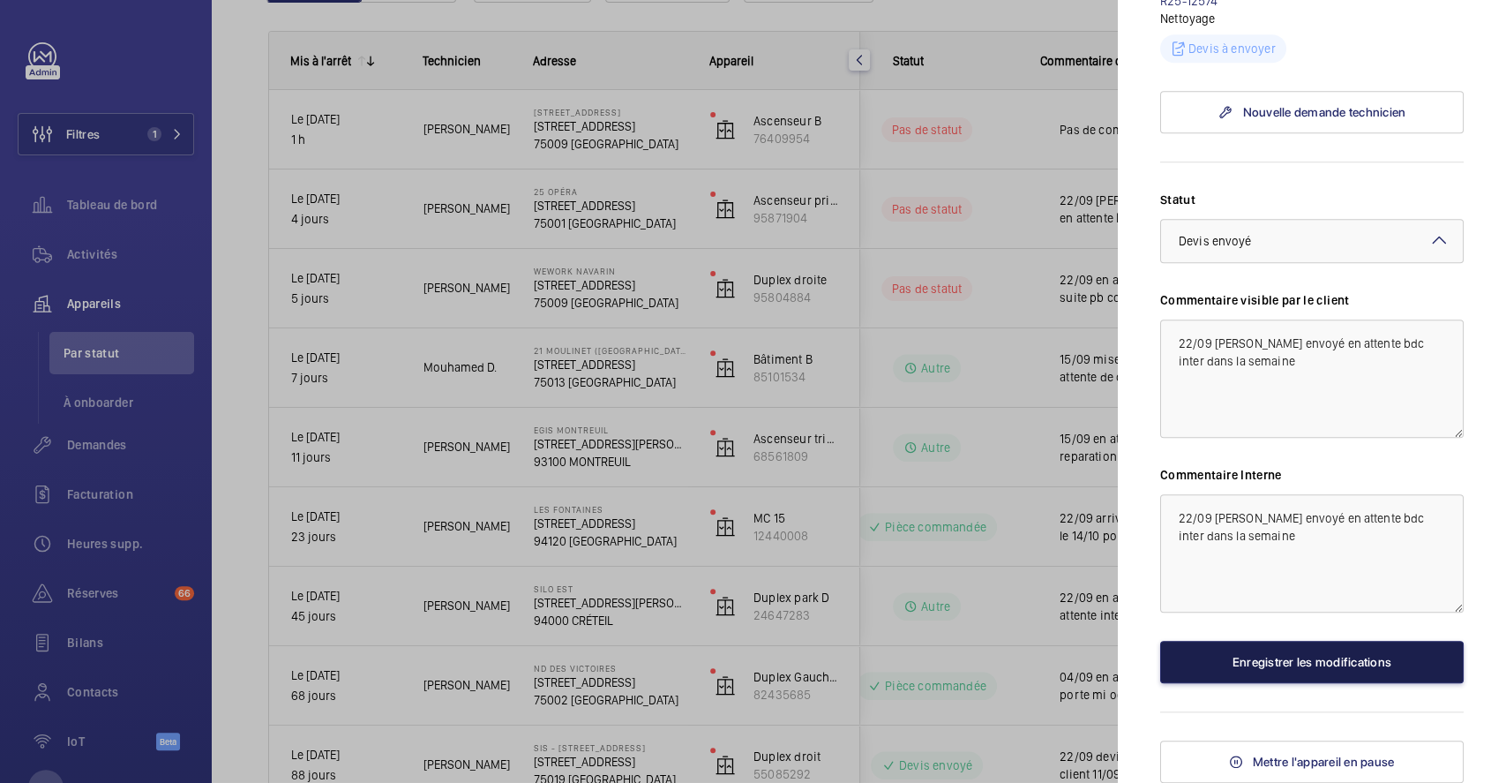
click at [1331, 650] on button "Enregistrer les modifications" at bounding box center [1312, 662] width 304 height 42
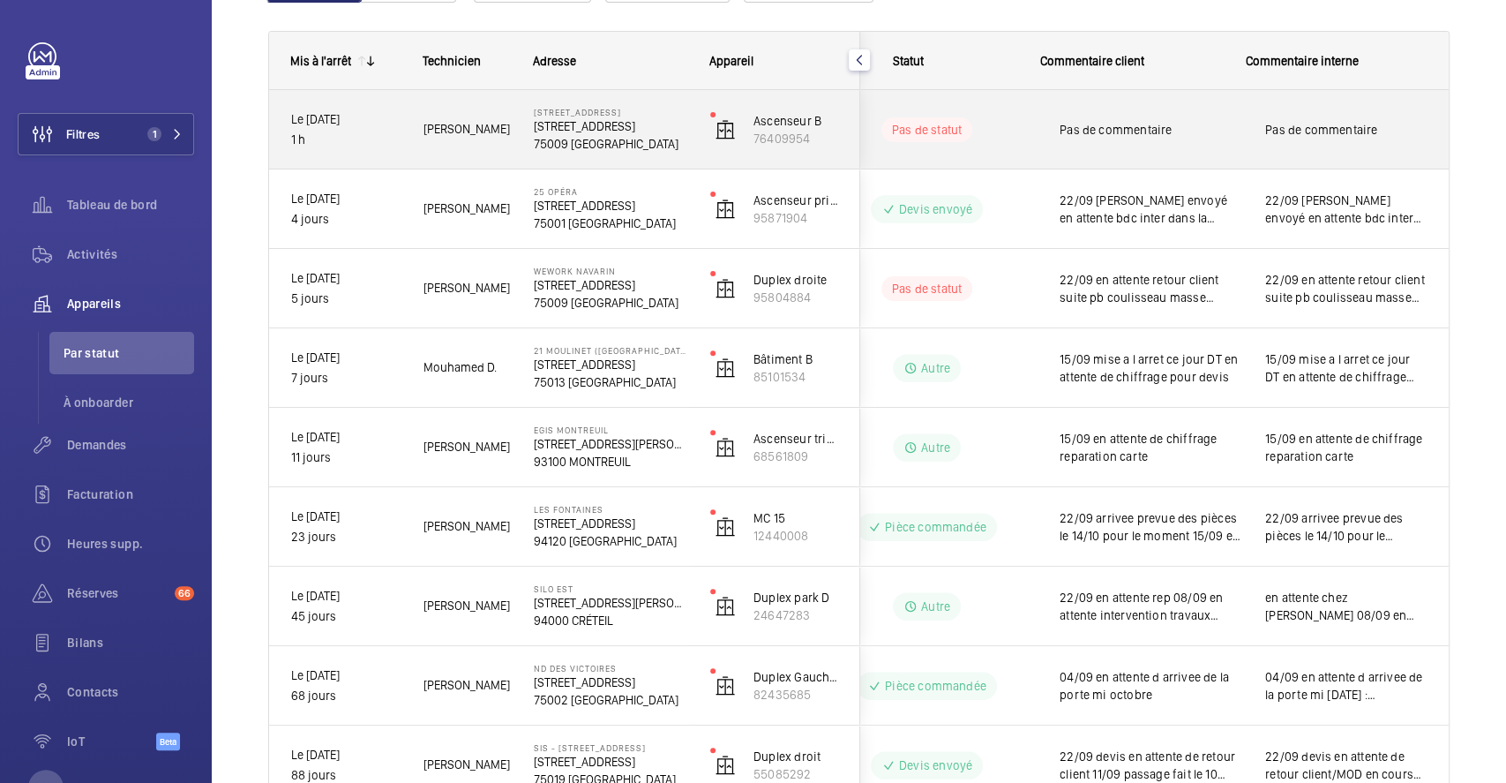
click at [1195, 115] on div "Pas de commentaire" at bounding box center [1151, 129] width 183 height 41
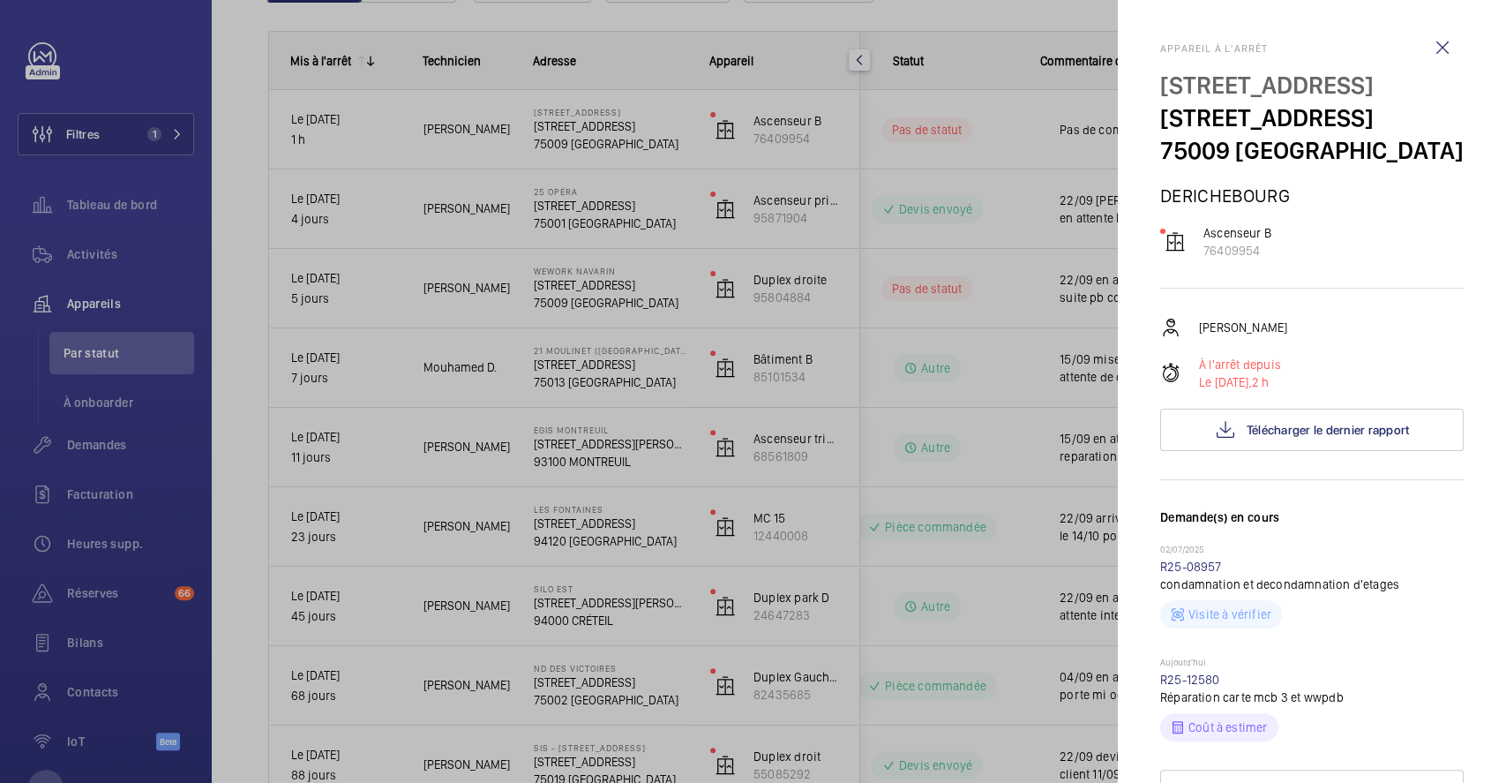
scroll to position [353, 0]
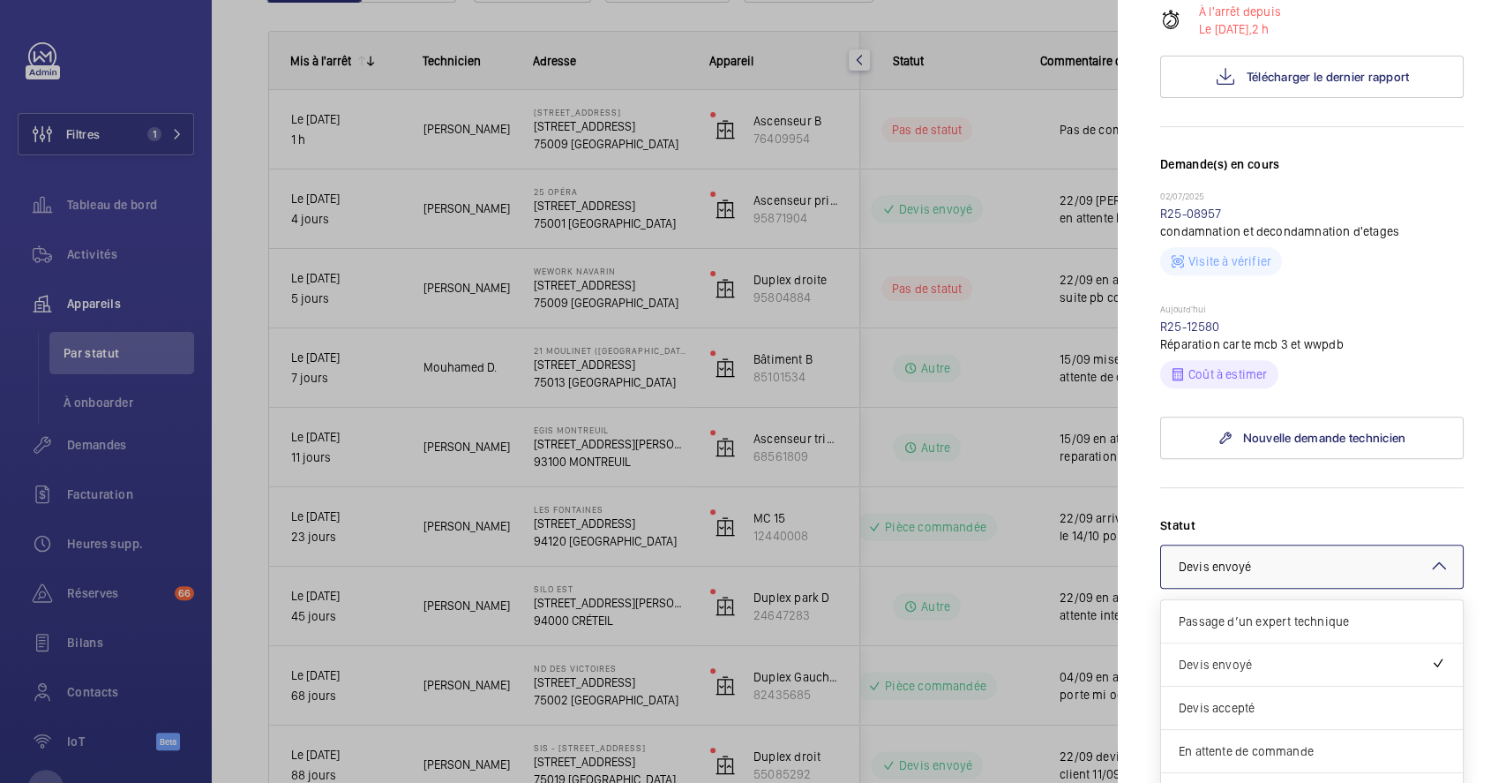
click at [1429, 576] on mat-icon at bounding box center [1439, 565] width 21 height 21
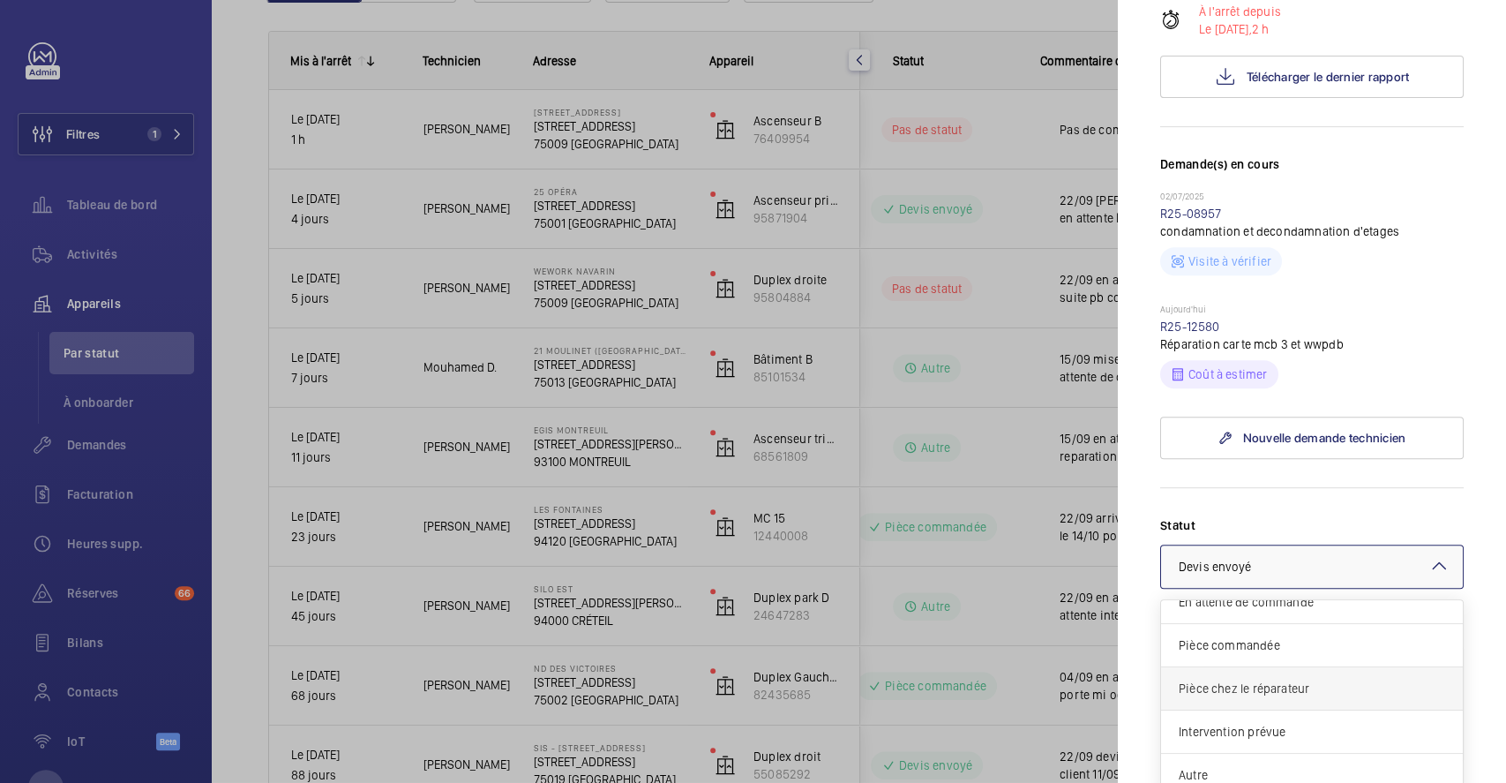
click at [1345, 703] on div "Pièce chez le réparateur" at bounding box center [1312, 688] width 302 height 43
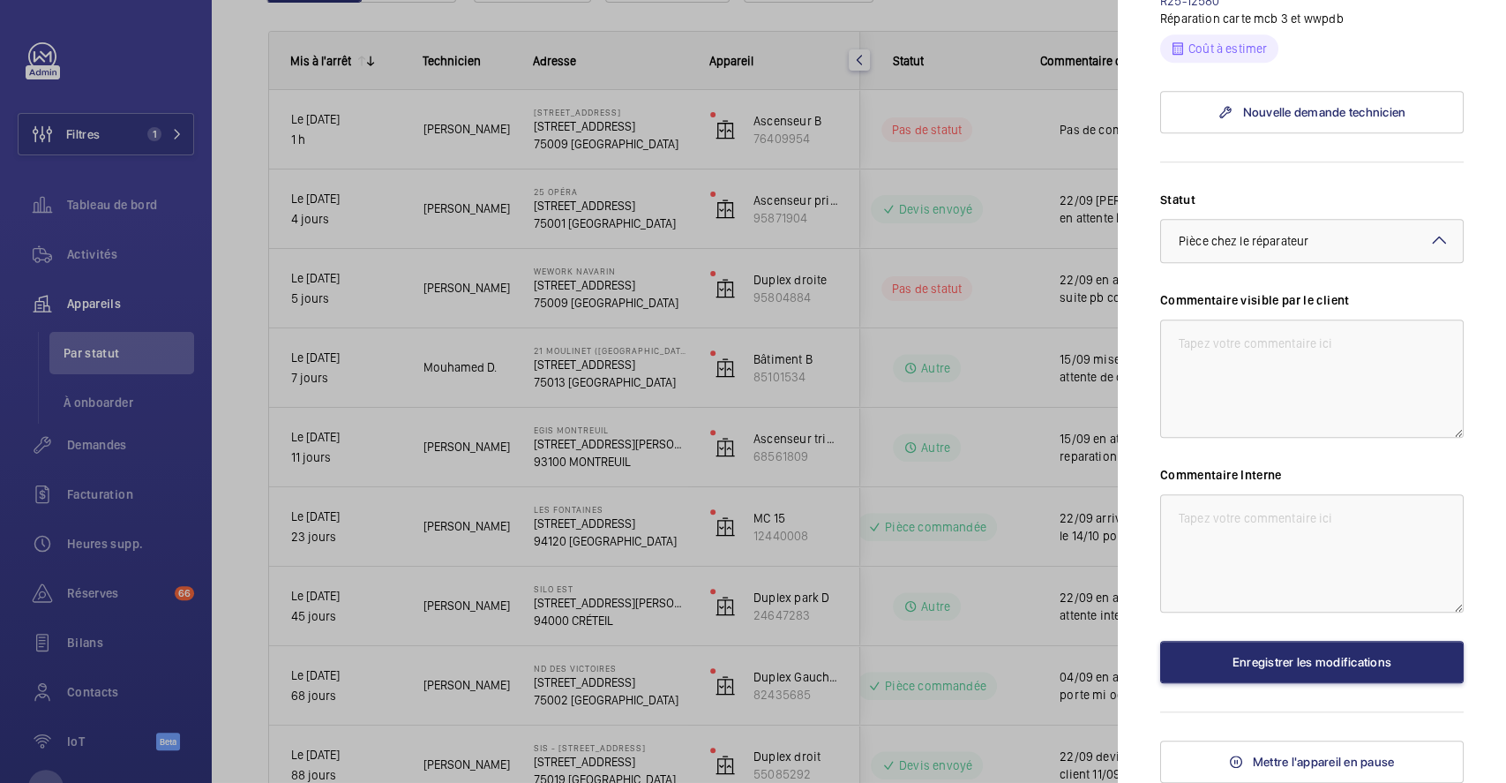
scroll to position [706, 0]
click at [1320, 353] on textarea at bounding box center [1312, 378] width 304 height 118
drag, startPoint x: 1179, startPoint y: 344, endPoint x: 1363, endPoint y: 385, distance: 188.9
click at [1363, 385] on textarea "22/09 depot de carte chez reparateur a faire ce jour pour reparation et devis" at bounding box center [1312, 378] width 304 height 118
type textarea "22/09 depot de carte chez reparateur a faire ce jour pour reparation et devis"
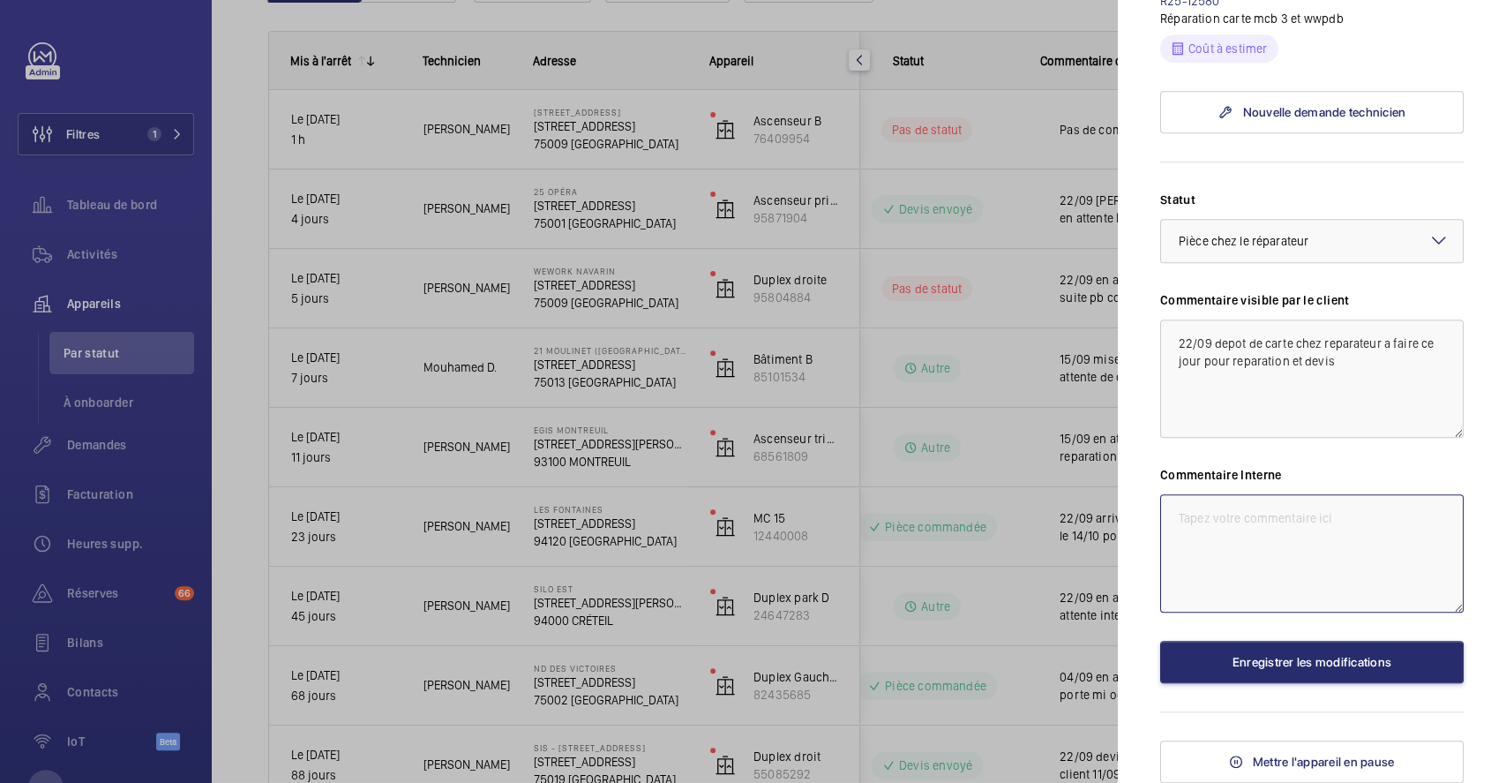
click at [1279, 525] on textarea at bounding box center [1312, 553] width 304 height 118
paste textarea "22/09 depot de carte chez reparateur a faire ce jour pour reparation et devis"
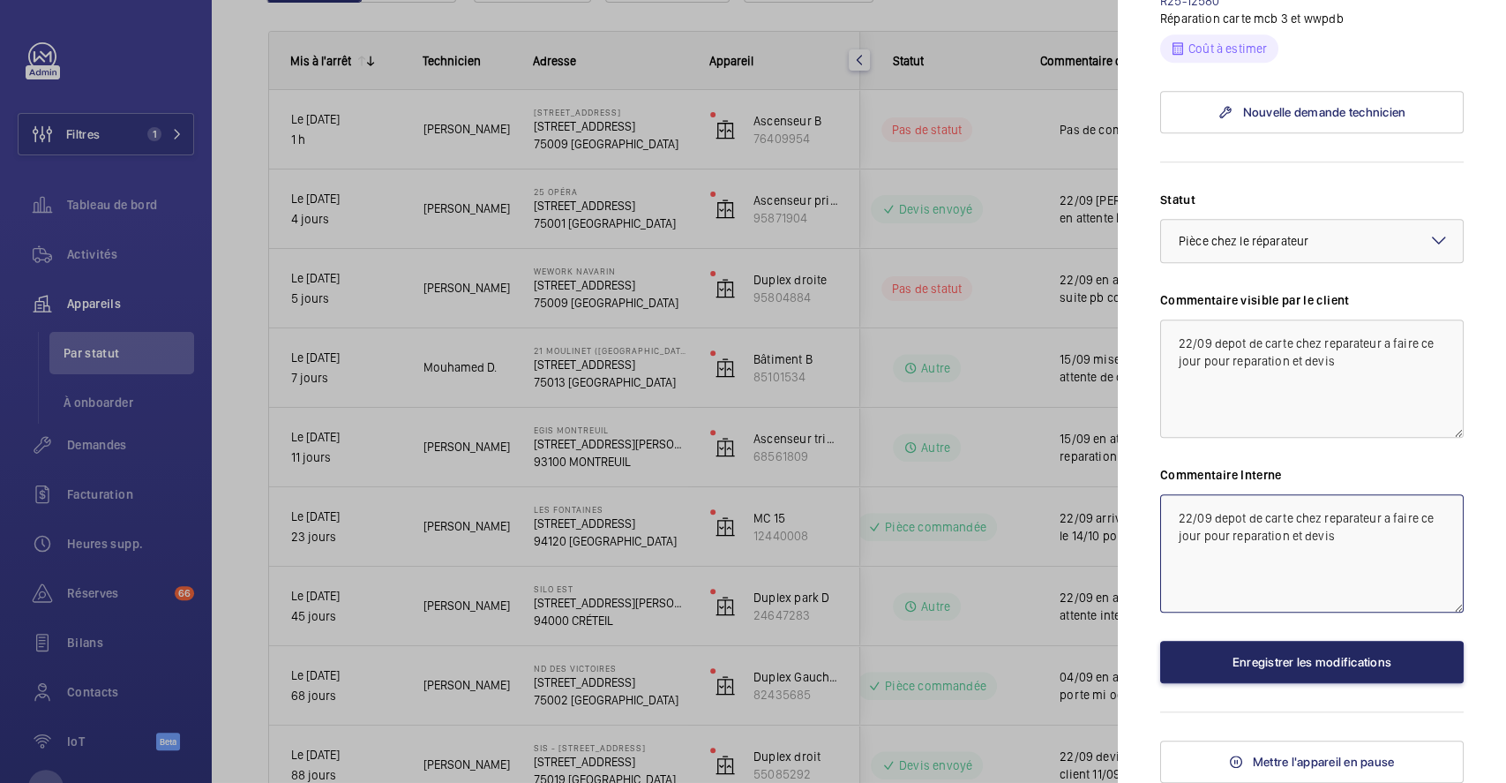
type textarea "22/09 depot de carte chez reparateur a faire ce jour pour reparation et devis"
click at [1311, 663] on button "Enregistrer les modifications" at bounding box center [1312, 662] width 304 height 42
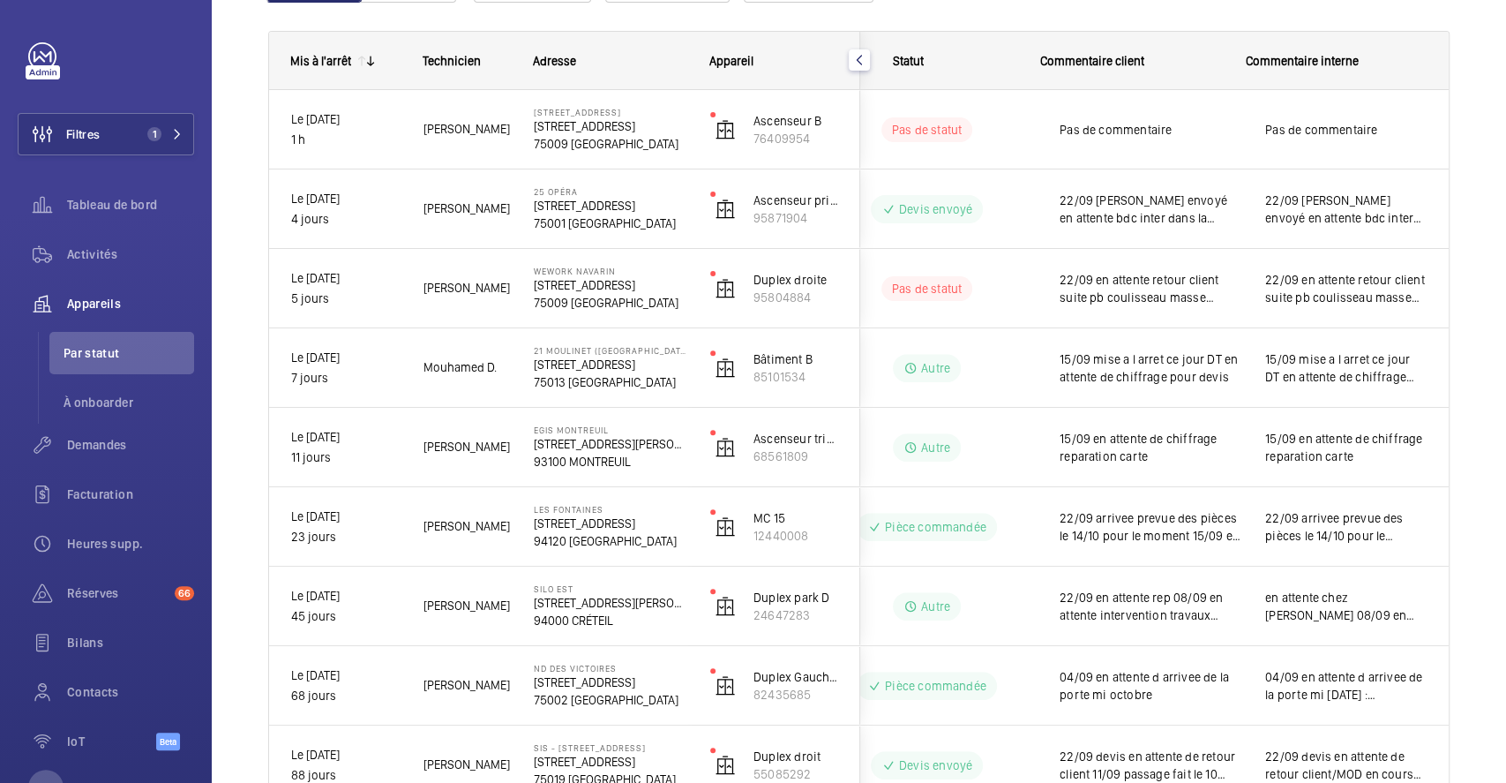
scroll to position [0, 0]
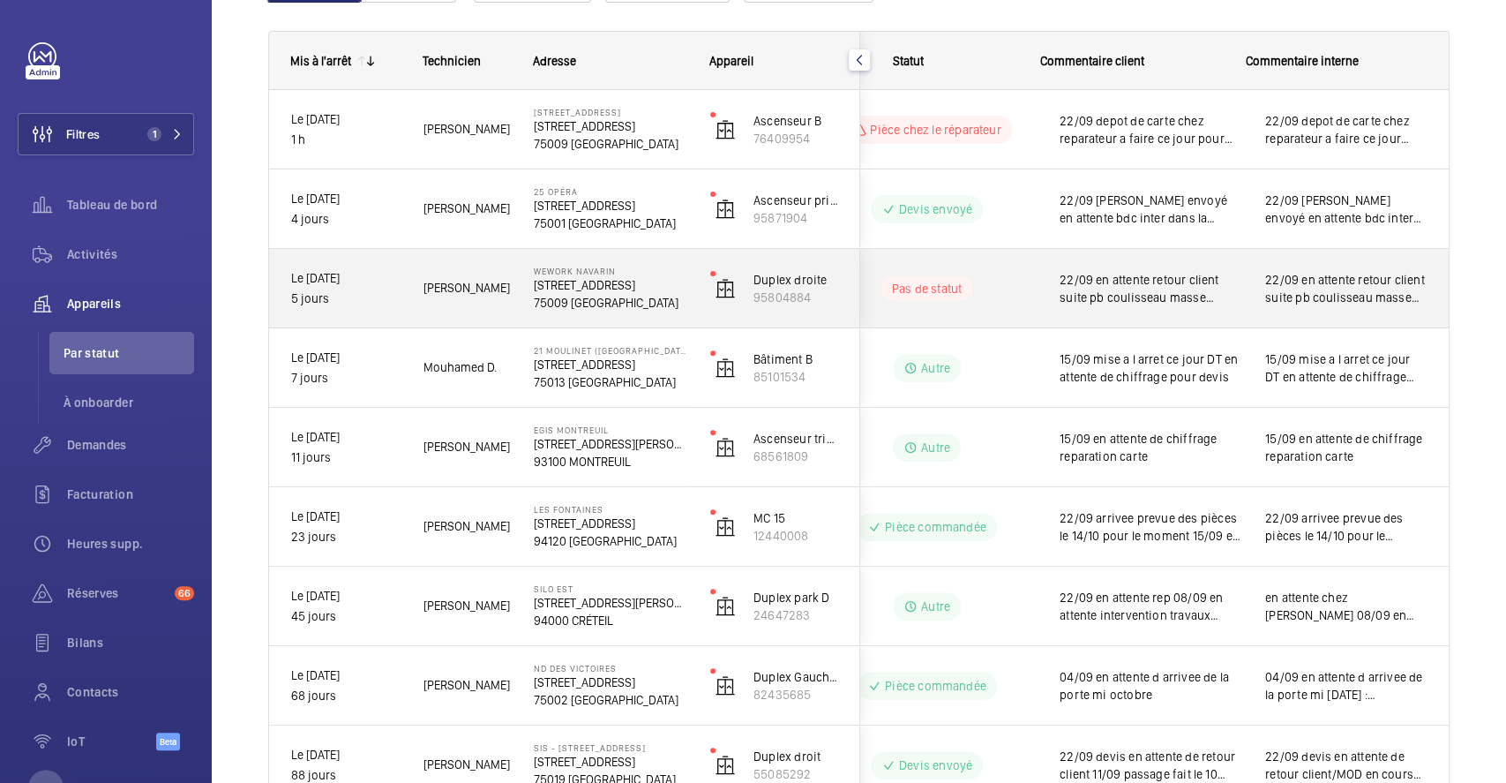
click at [998, 276] on wm-front-pills-cell "Pas de statut" at bounding box center [927, 288] width 220 height 25
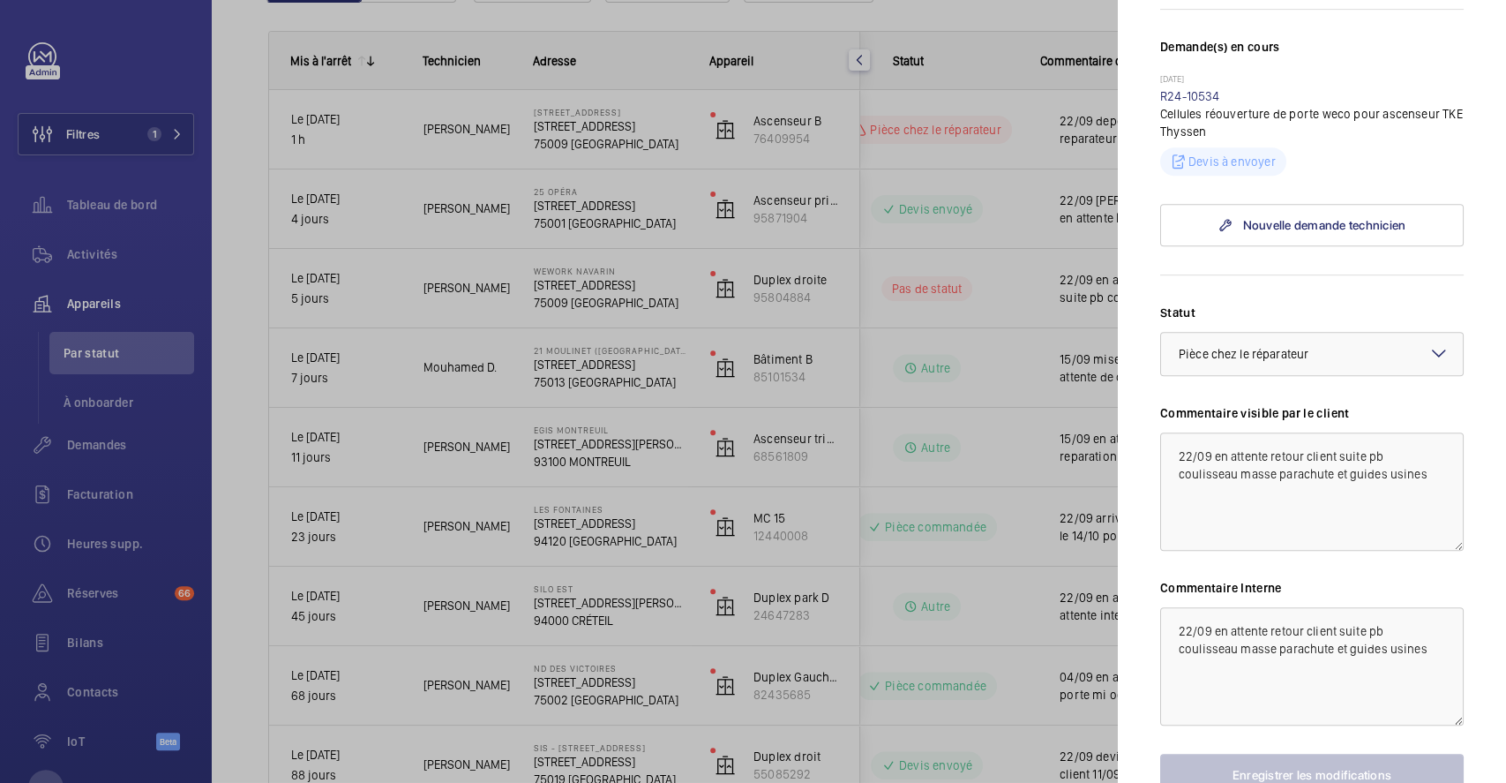
scroll to position [582, 0]
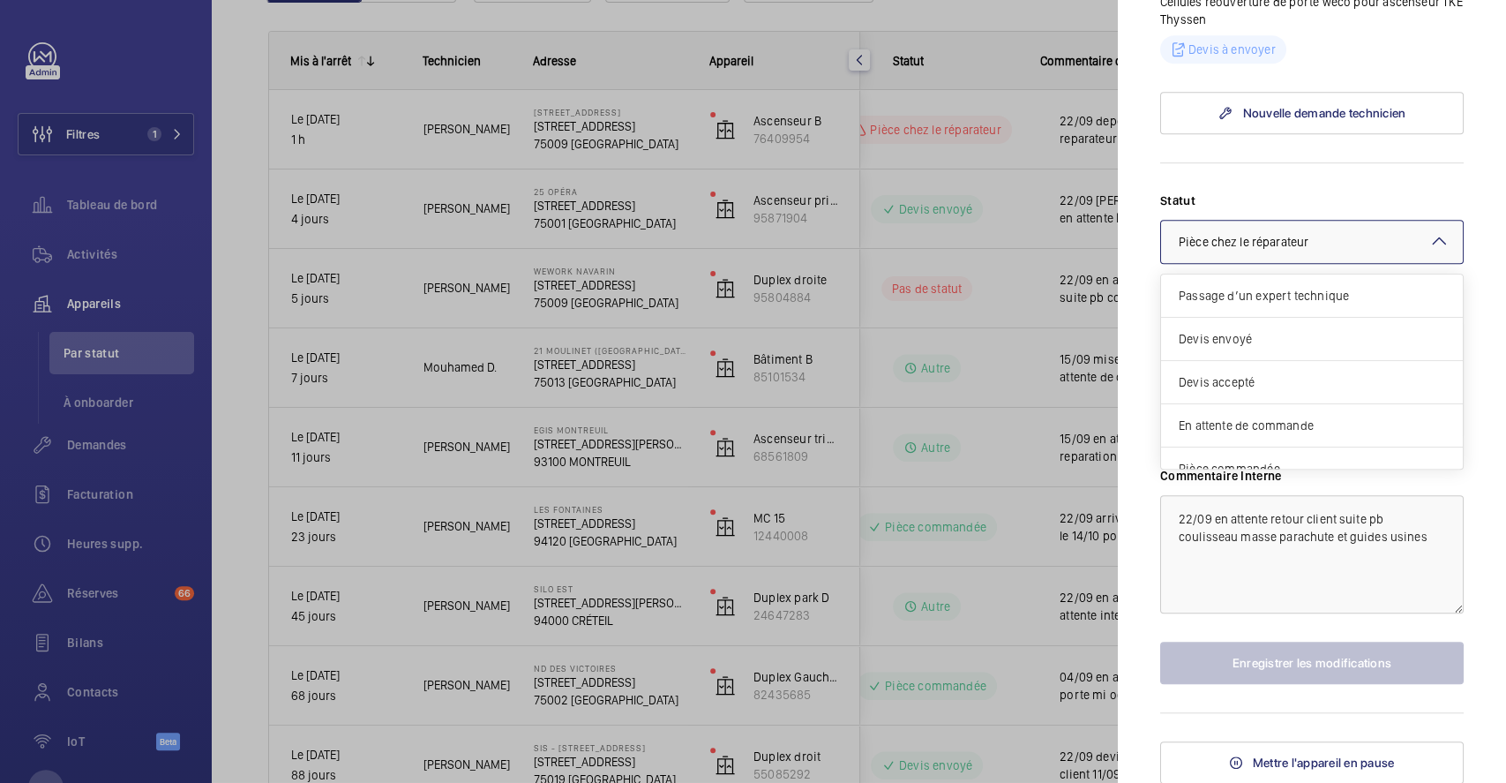
click at [1436, 235] on div at bounding box center [1312, 242] width 302 height 42
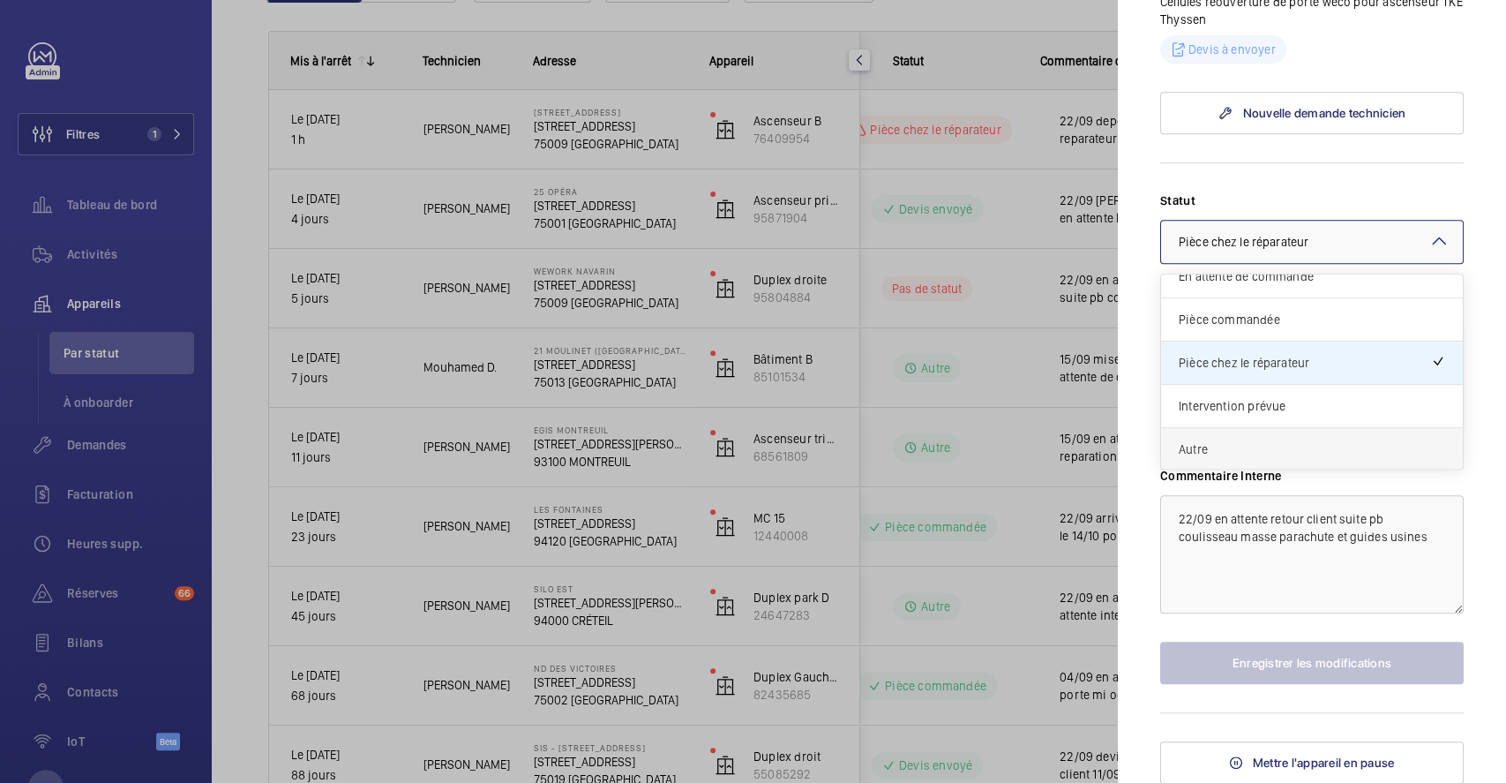
click at [1302, 444] on span "Autre" at bounding box center [1312, 449] width 267 height 18
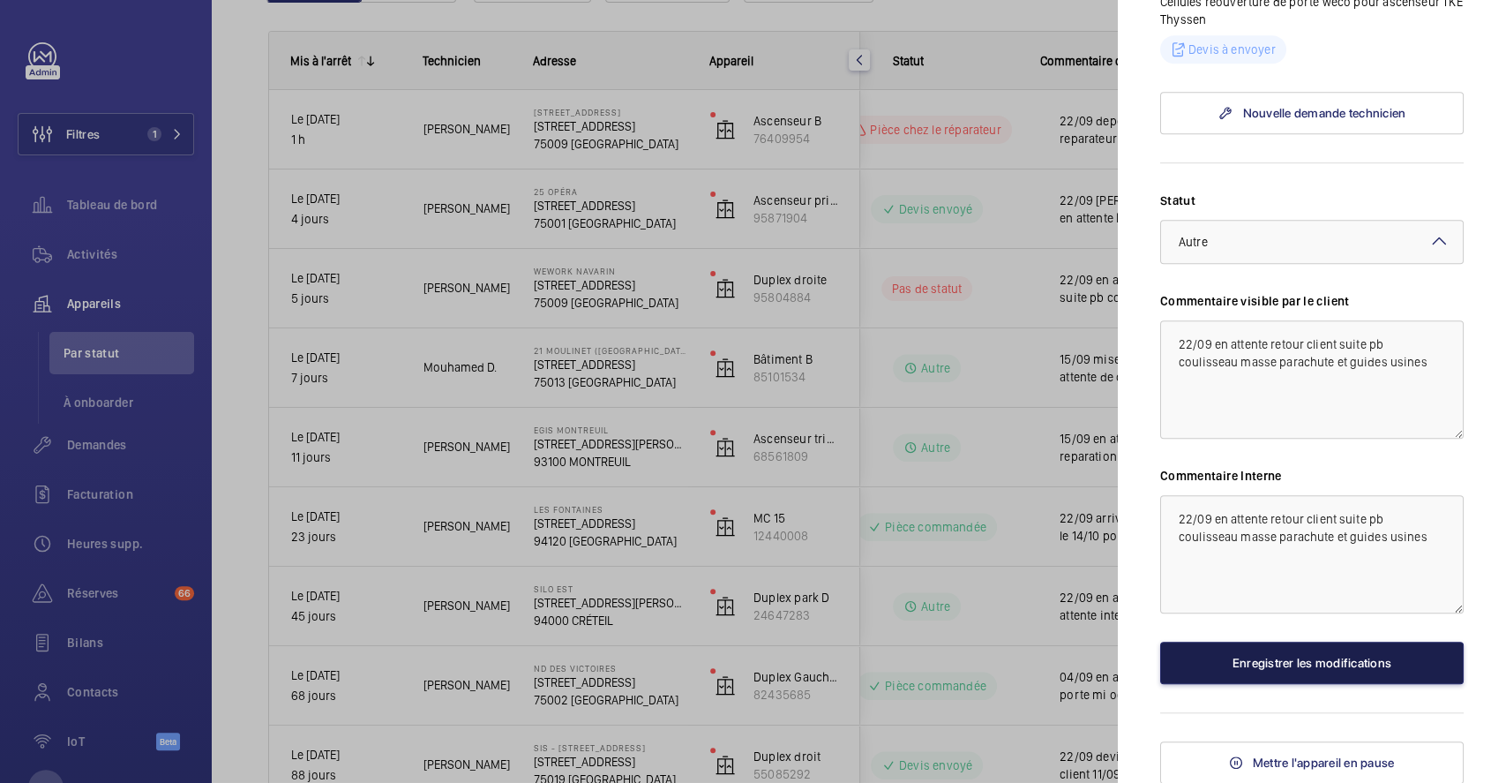
click at [1344, 658] on button "Enregistrer les modifications" at bounding box center [1312, 663] width 304 height 42
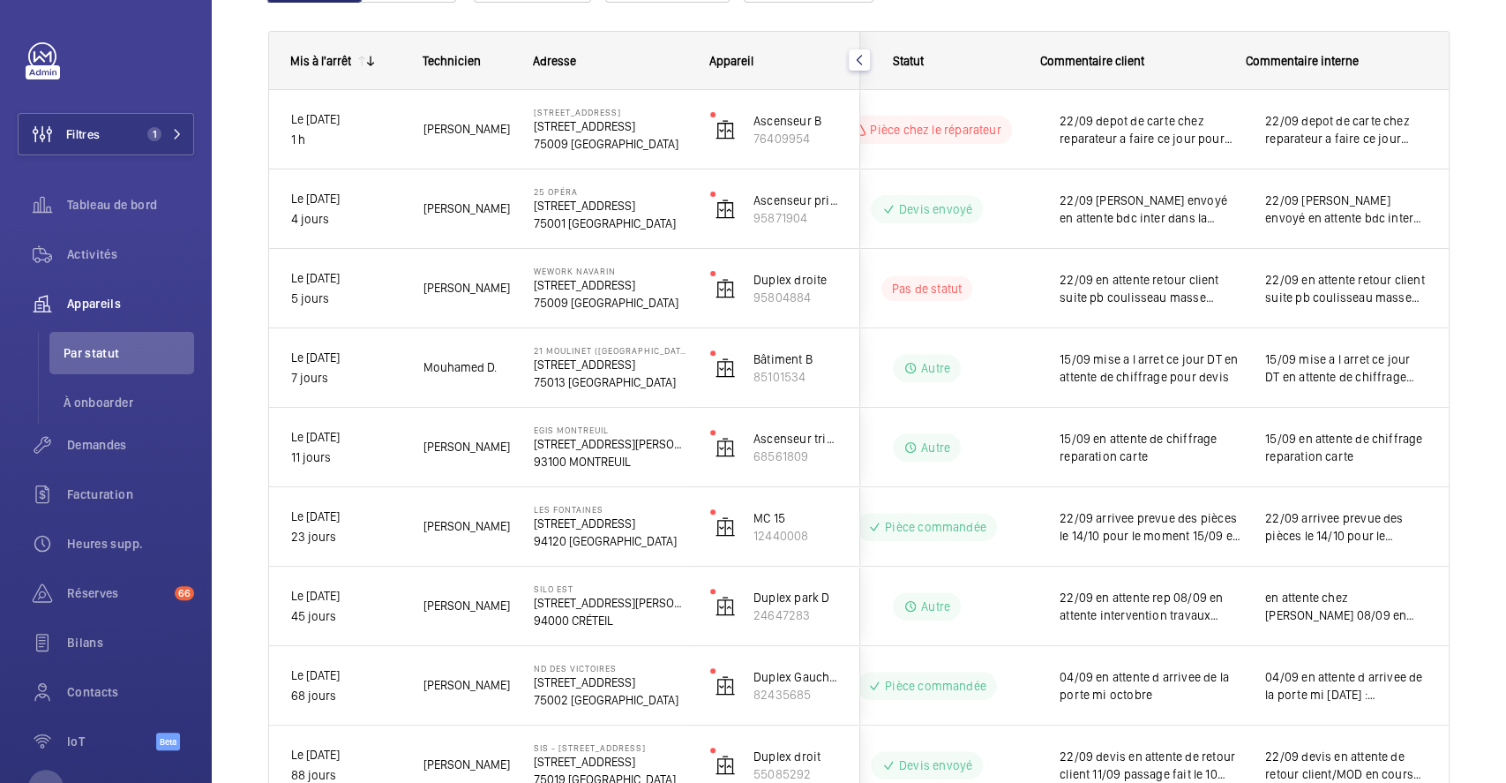
scroll to position [0, 0]
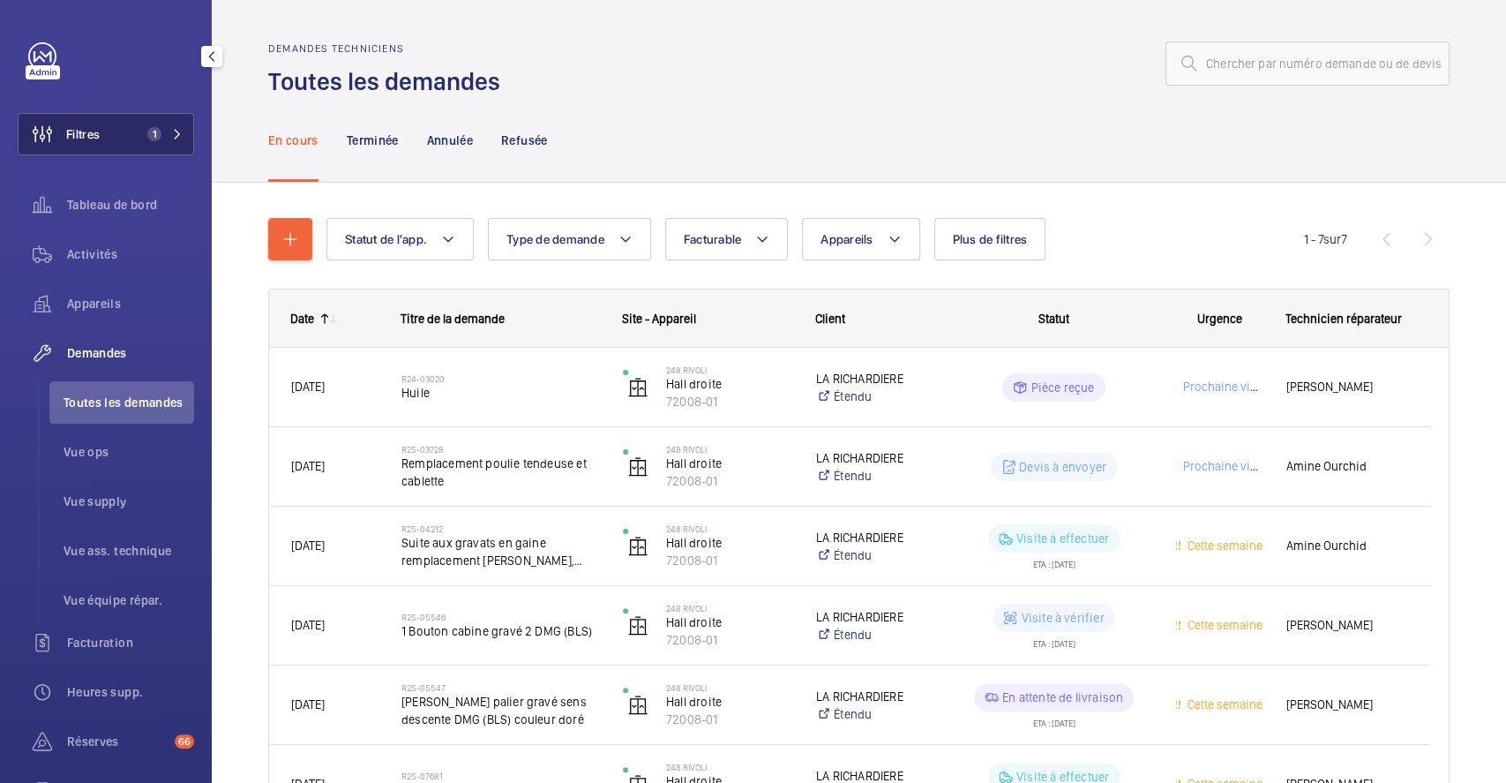
click at [117, 128] on button "Filtres 1" at bounding box center [106, 134] width 176 height 42
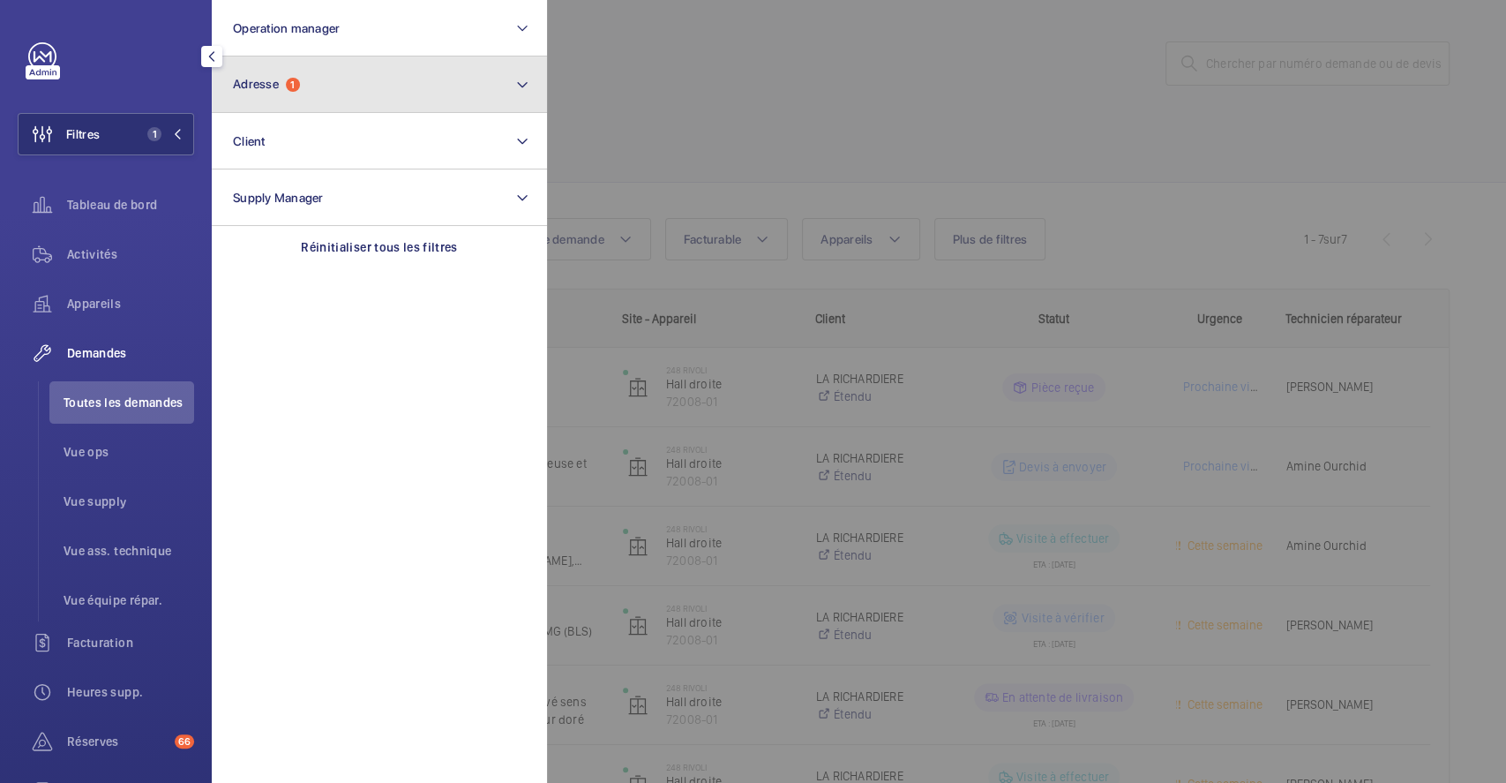
click at [343, 90] on button "Adresse 1" at bounding box center [379, 84] width 335 height 56
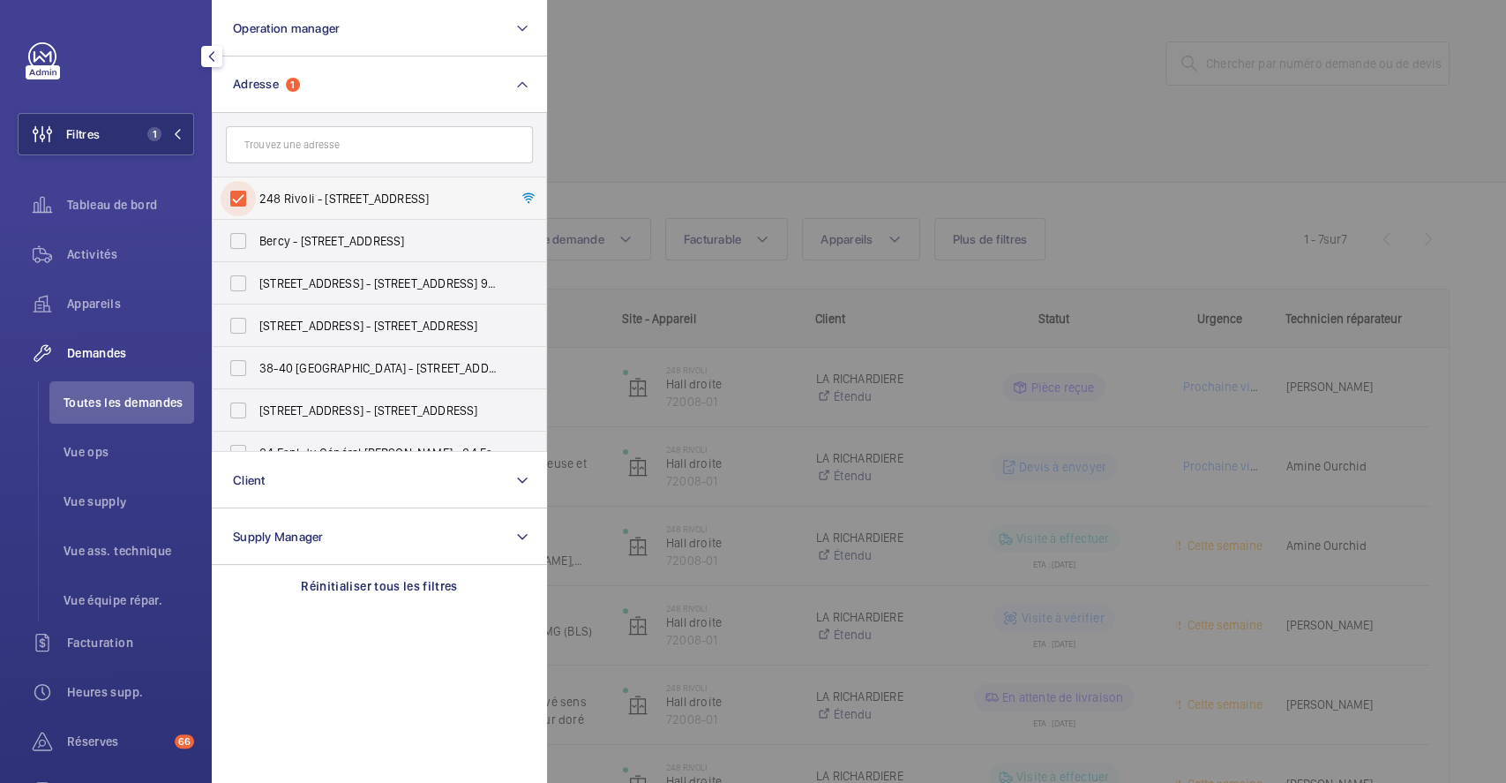
click at [237, 194] on input "248 Rivoli - [STREET_ADDRESS]" at bounding box center [238, 198] width 35 height 35
checkbox input "false"
click at [946, 117] on div at bounding box center [1300, 391] width 1506 height 783
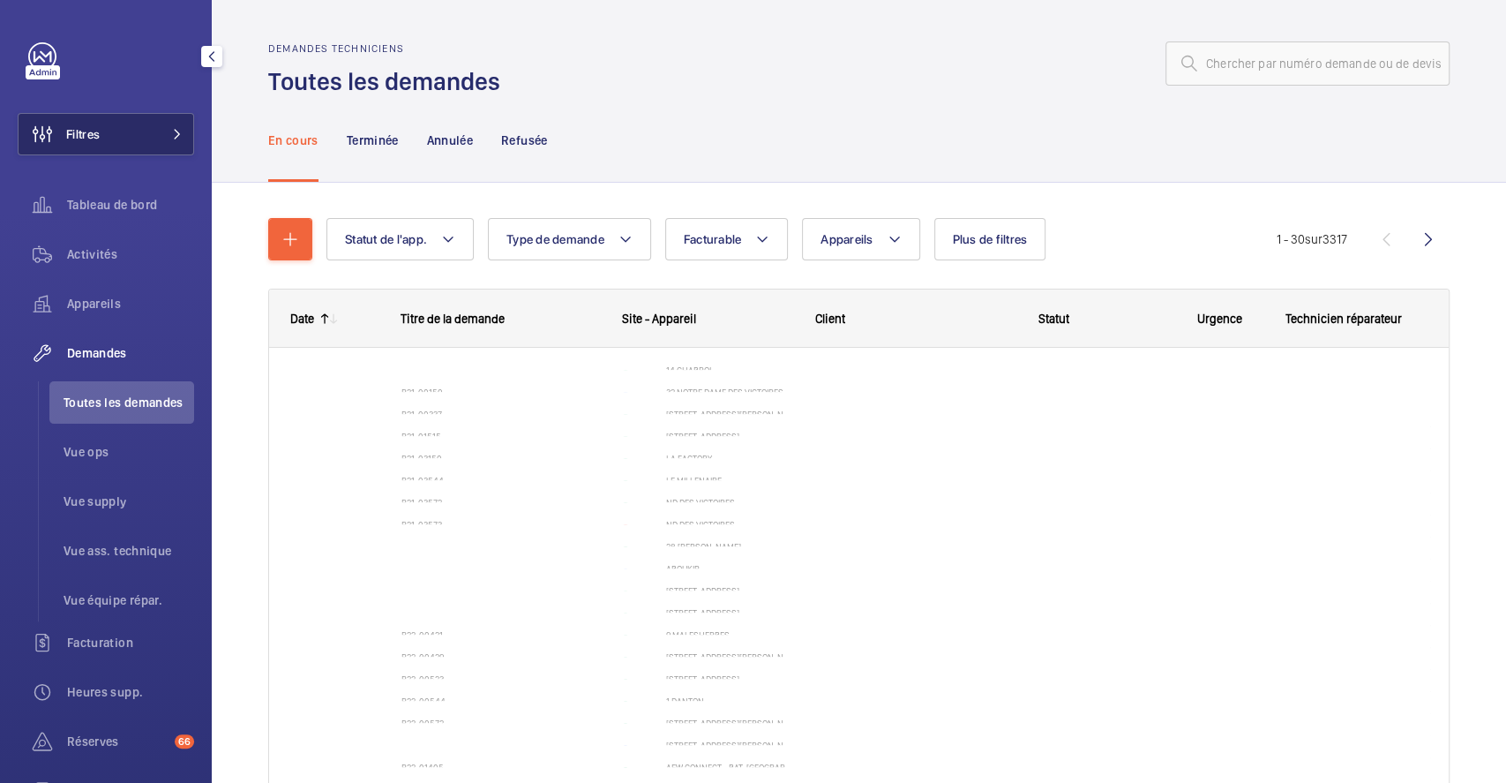
click at [94, 119] on span "Filtres" at bounding box center [59, 134] width 81 height 42
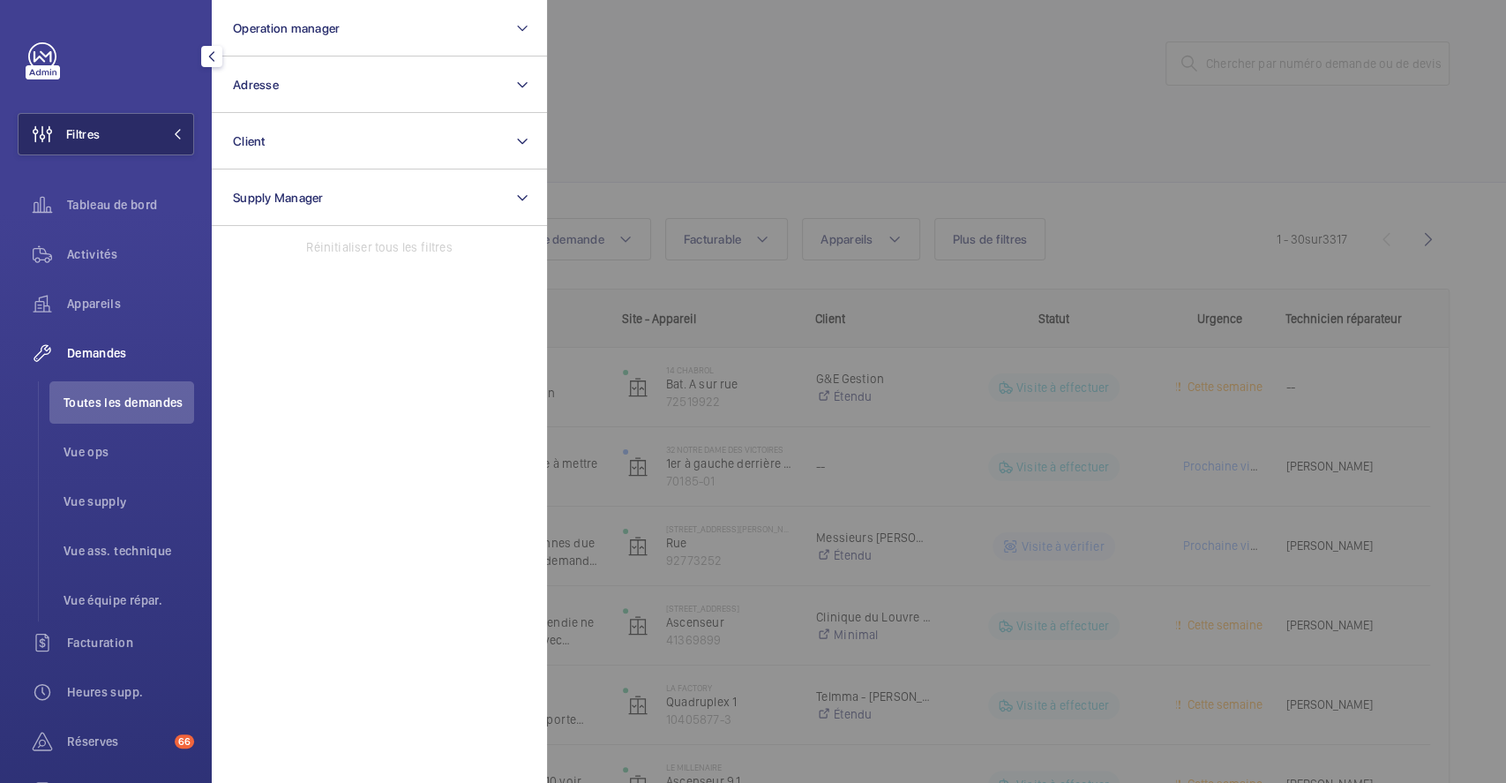
click at [120, 131] on button "Filtres" at bounding box center [106, 134] width 176 height 42
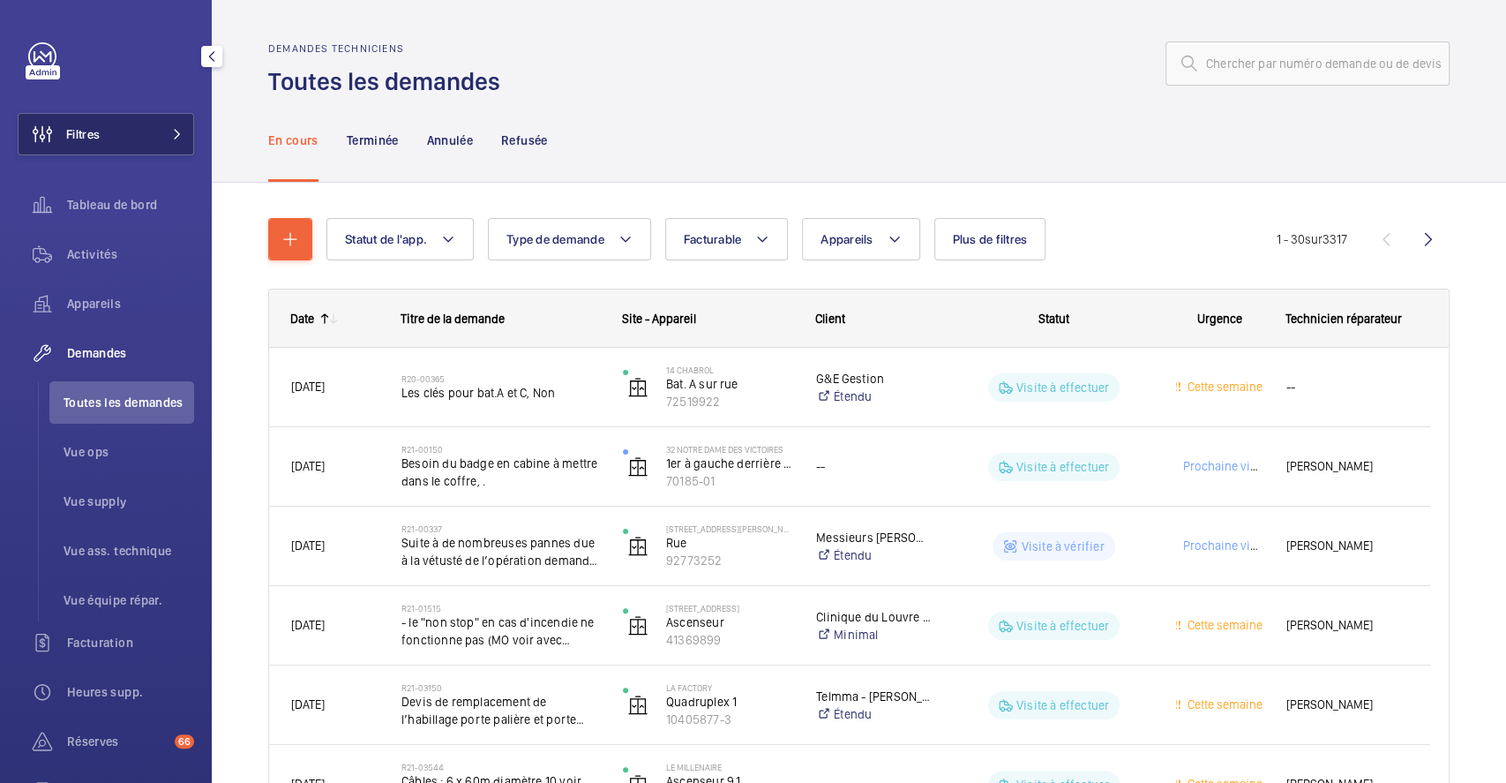
click at [94, 139] on span "Filtres" at bounding box center [83, 134] width 34 height 18
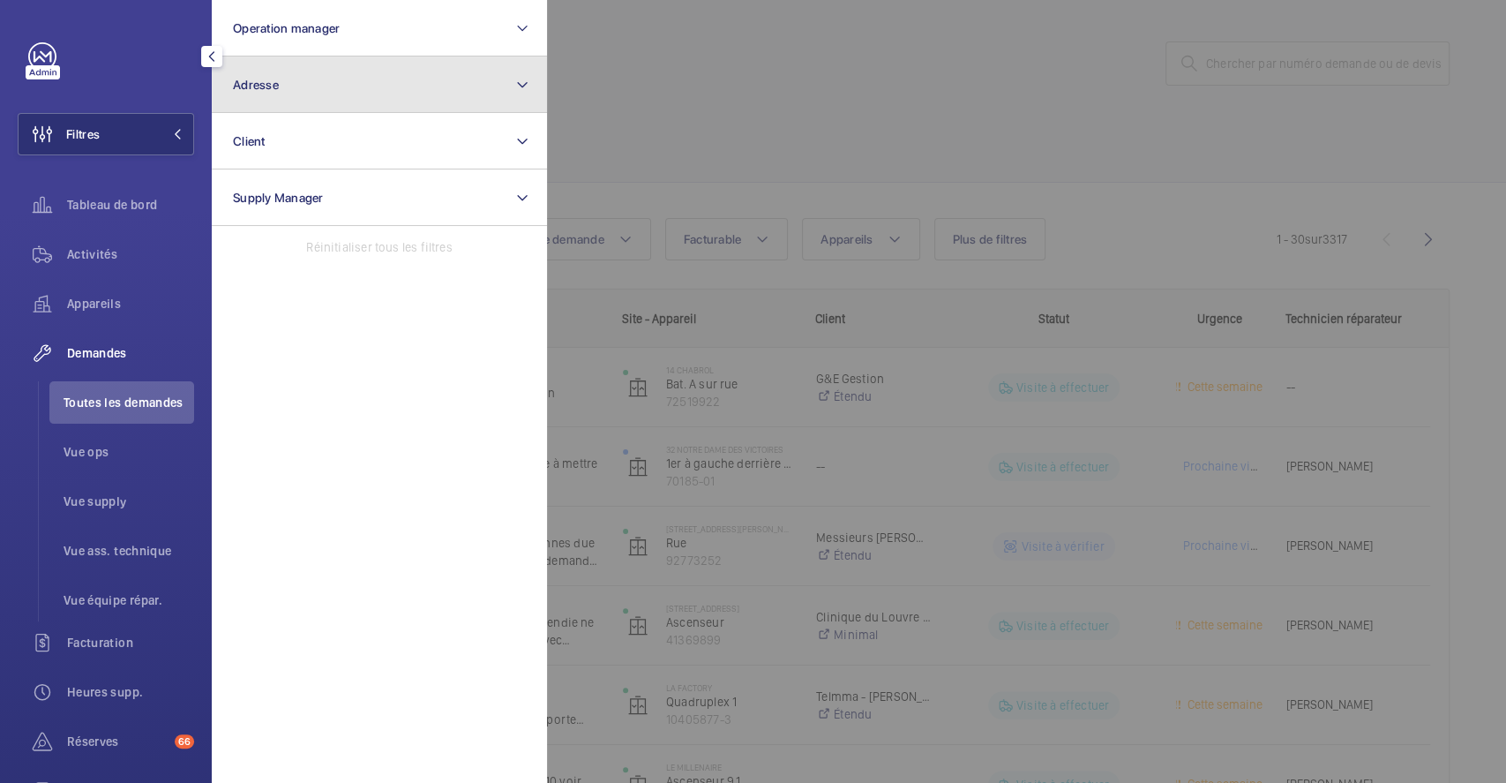
click at [298, 94] on button "Adresse" at bounding box center [379, 84] width 335 height 56
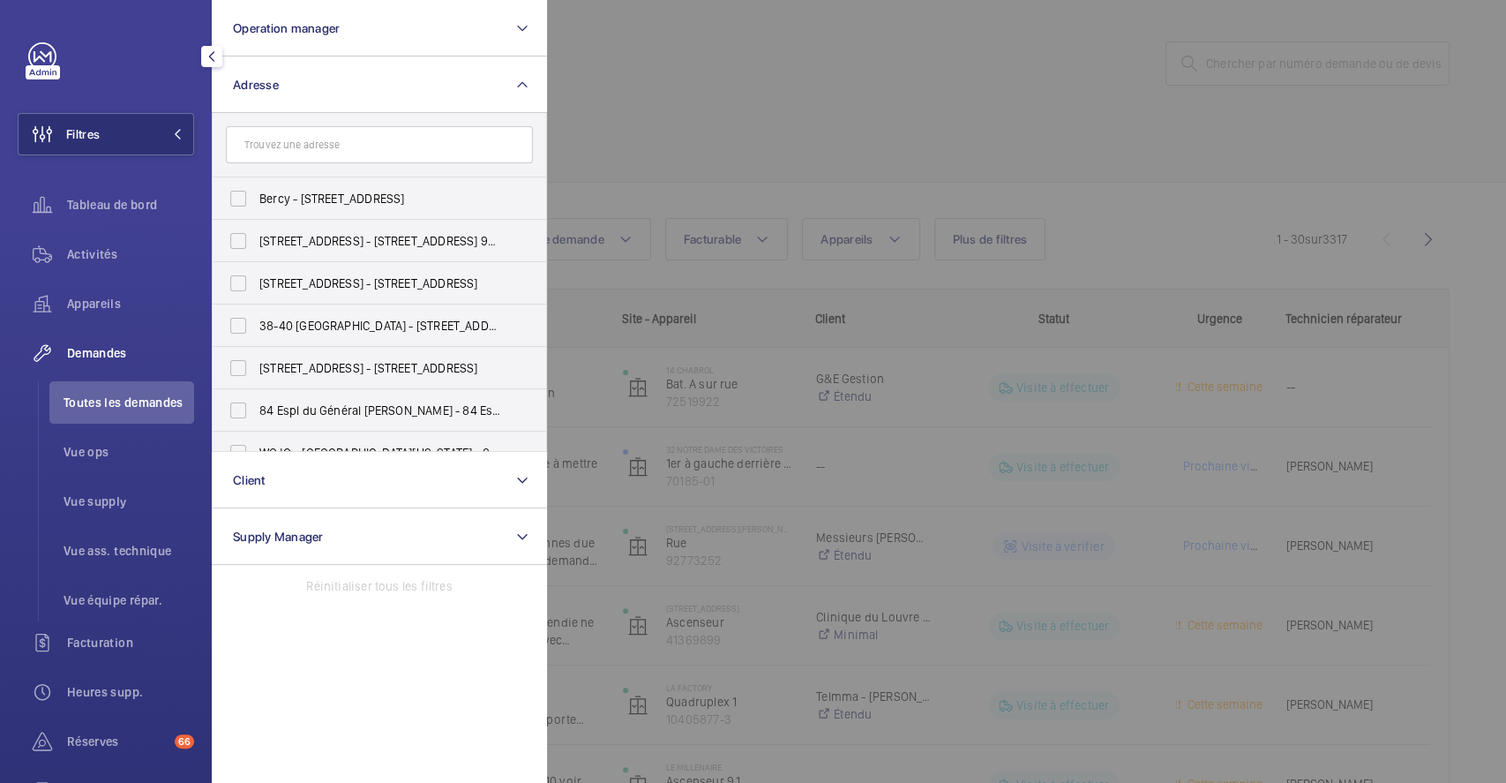
click at [292, 151] on input "text" at bounding box center [379, 144] width 307 height 37
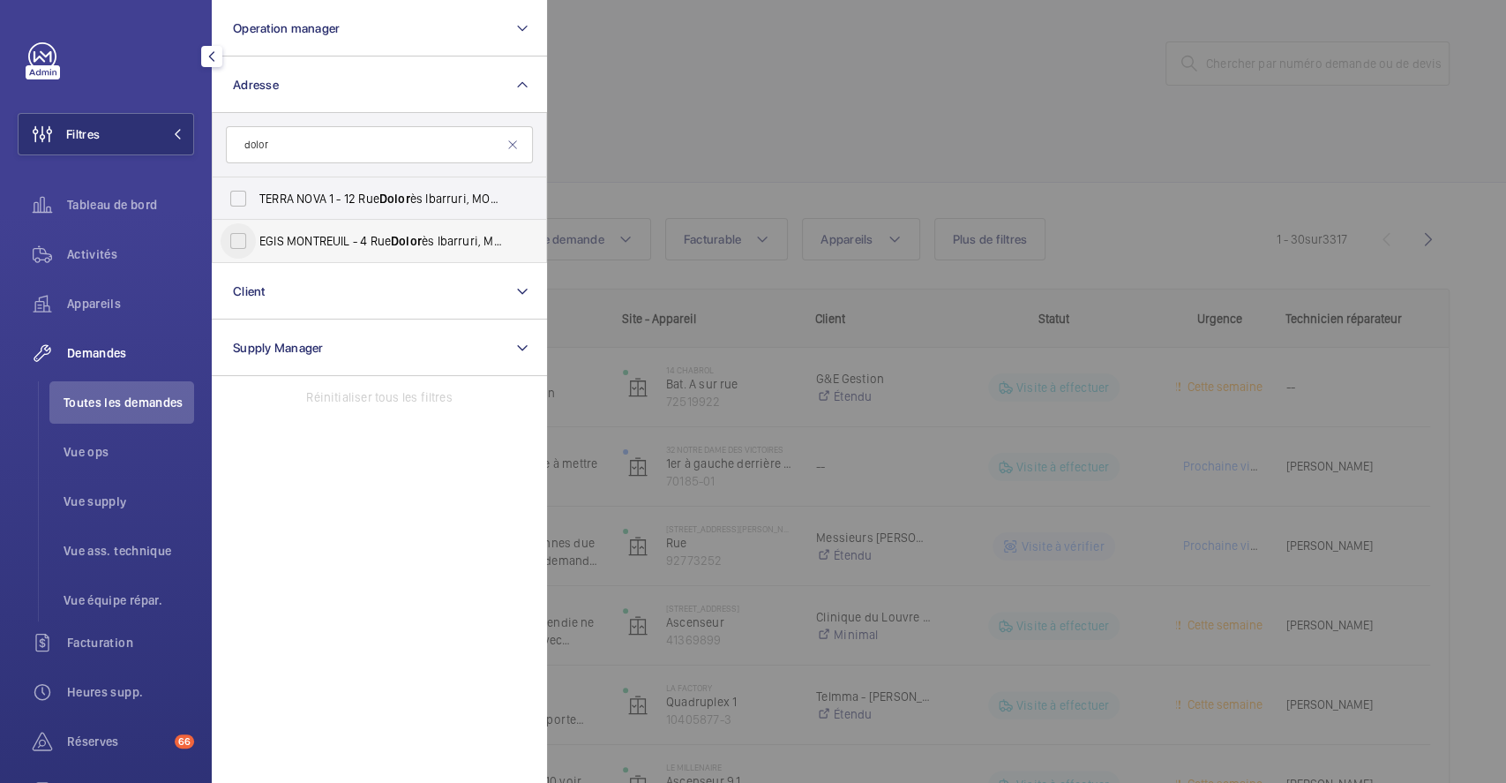
type input "dolor"
click at [233, 239] on input "EGIS MONTREUIL - [STREET_ADDRESS]" at bounding box center [238, 240] width 35 height 35
checkbox input "true"
click at [668, 145] on div at bounding box center [1300, 391] width 1506 height 783
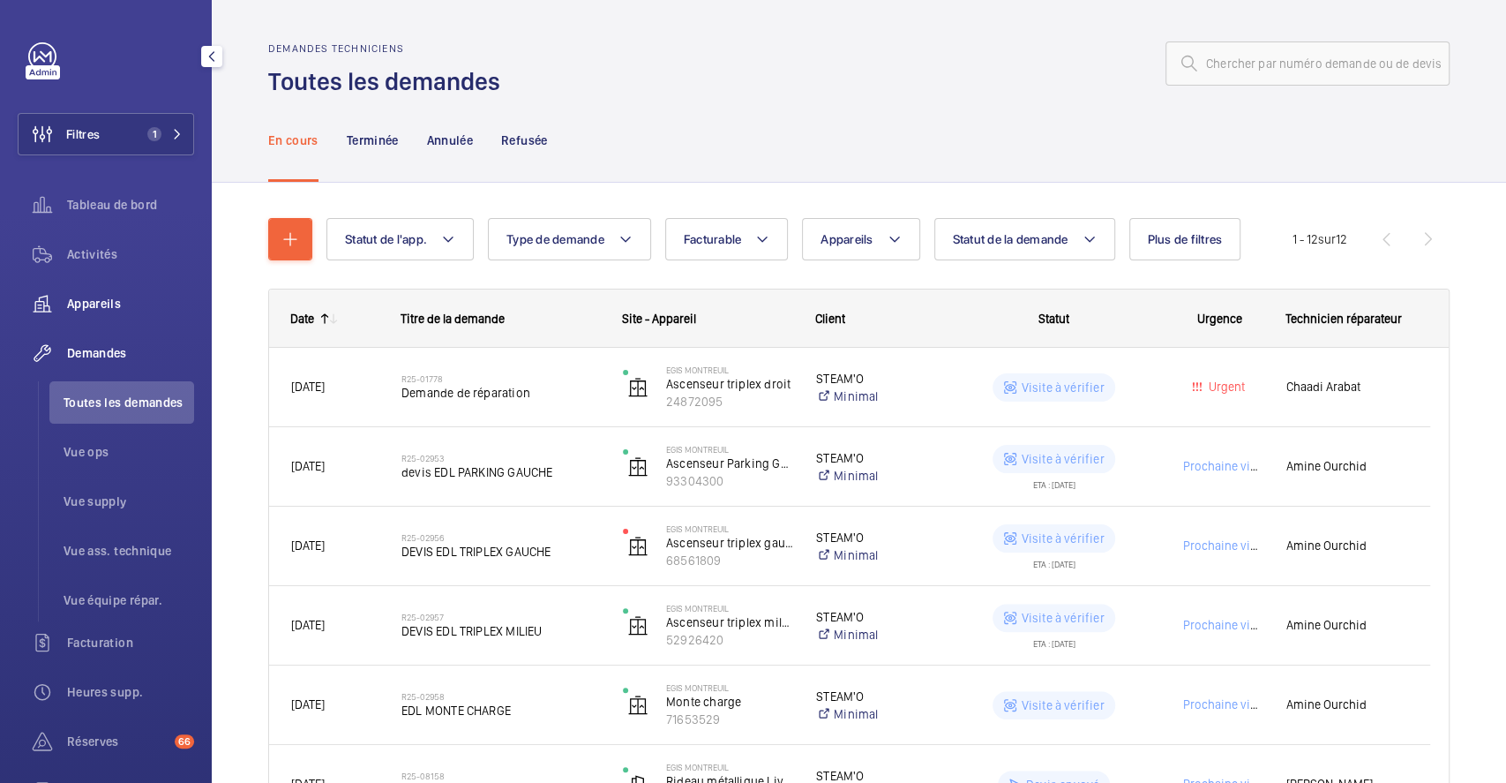
click at [79, 301] on span "Appareils" at bounding box center [130, 304] width 127 height 18
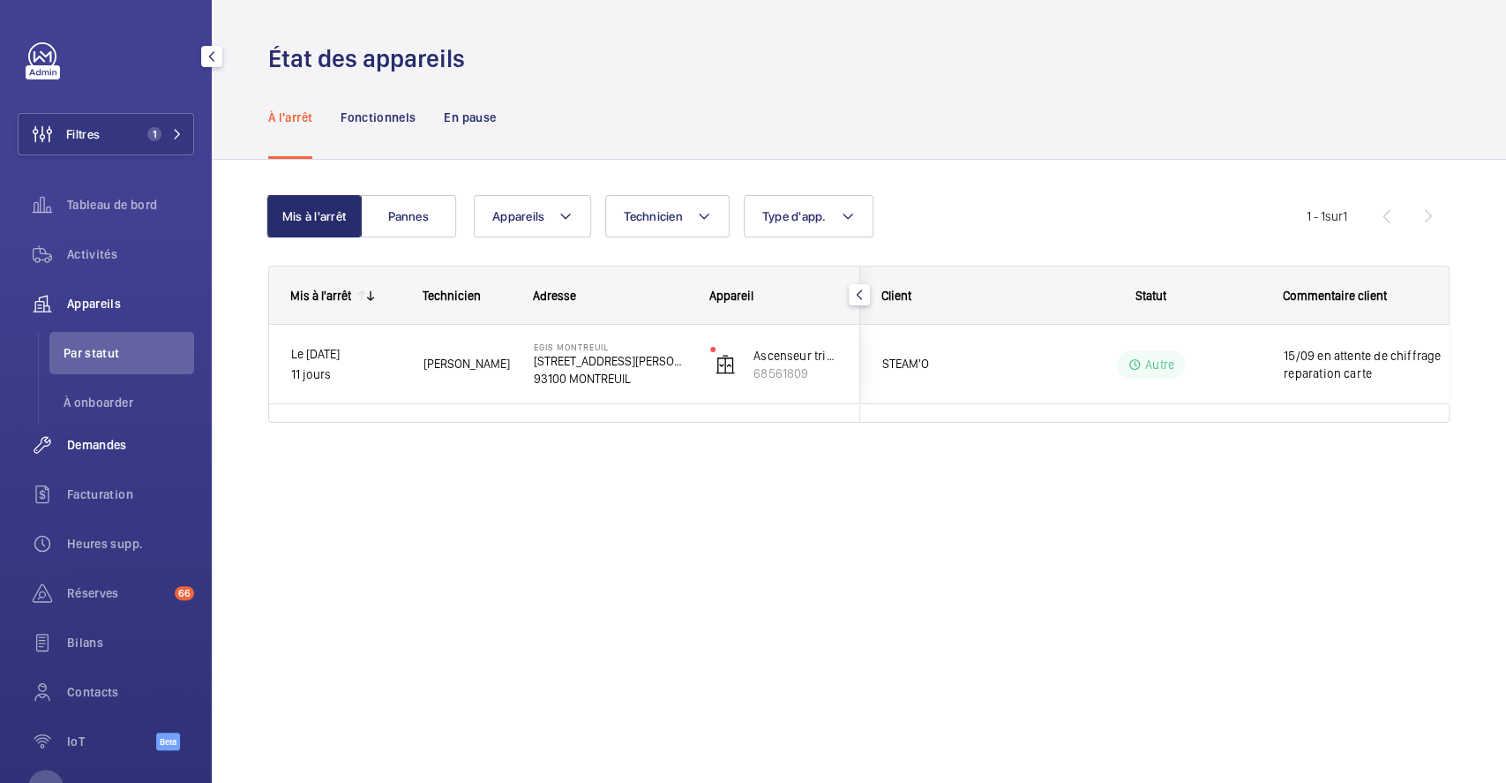
click at [100, 441] on span "Demandes" at bounding box center [130, 445] width 127 height 18
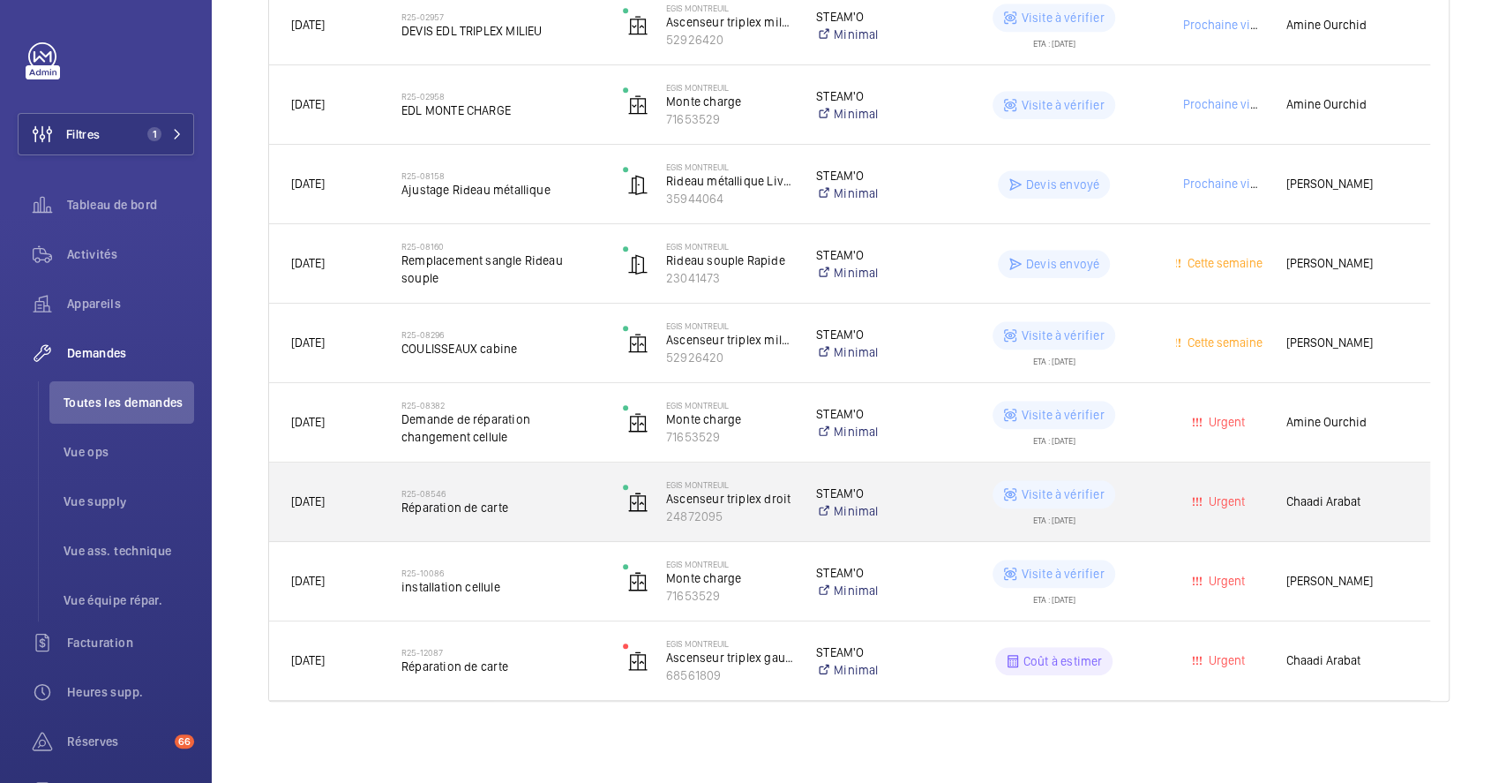
scroll to position [603, 0]
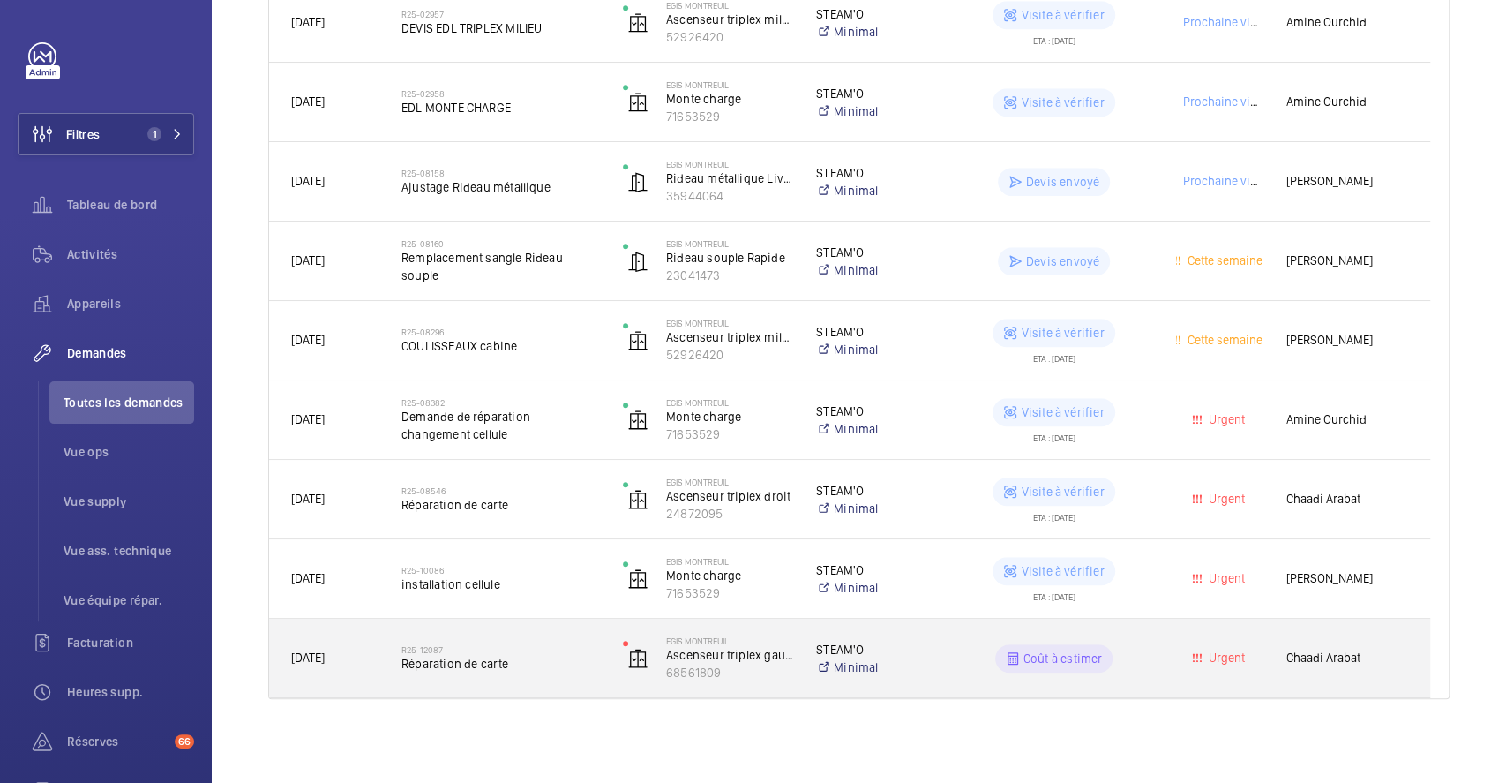
click at [938, 639] on div "Coût à estimer" at bounding box center [1044, 659] width 220 height 64
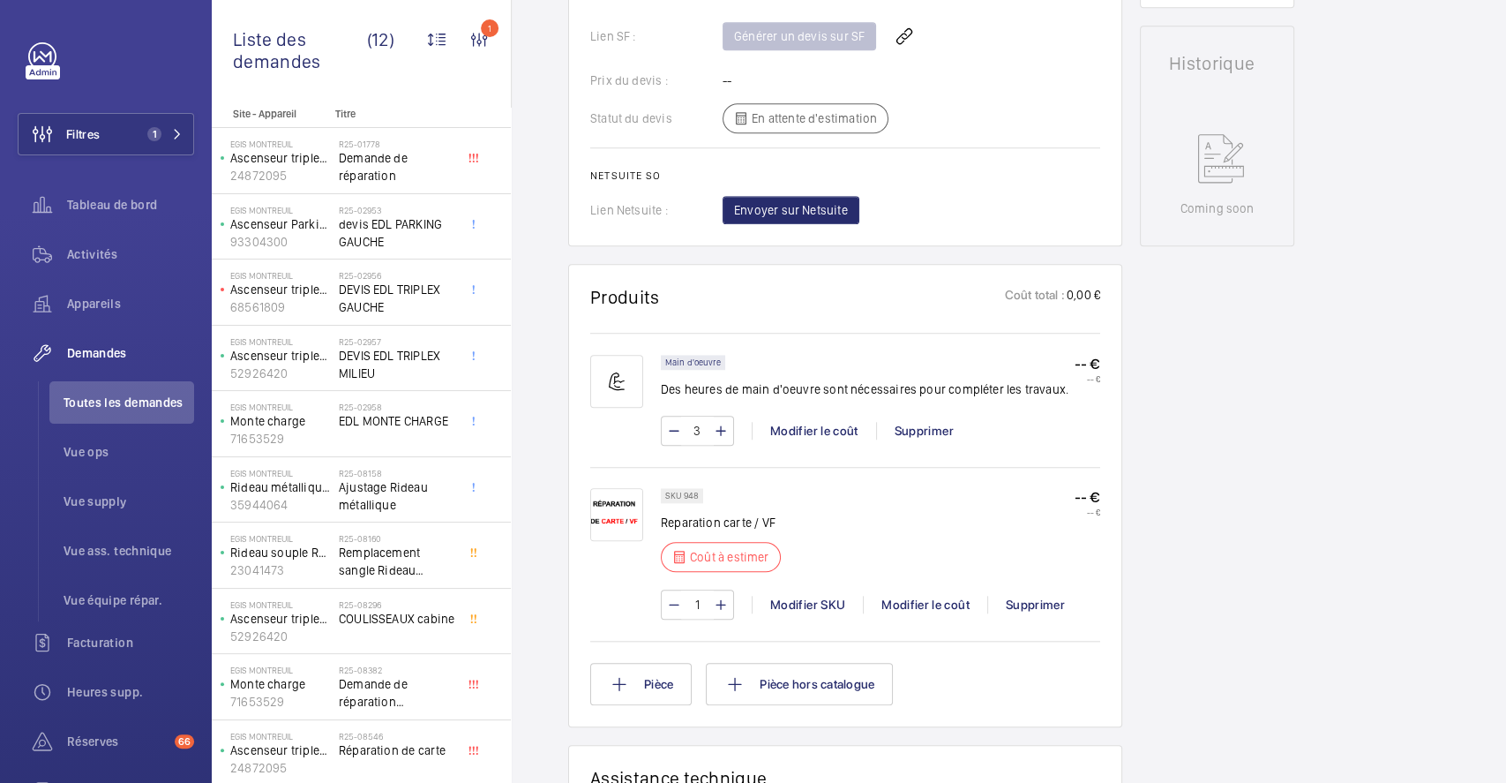
scroll to position [823, 0]
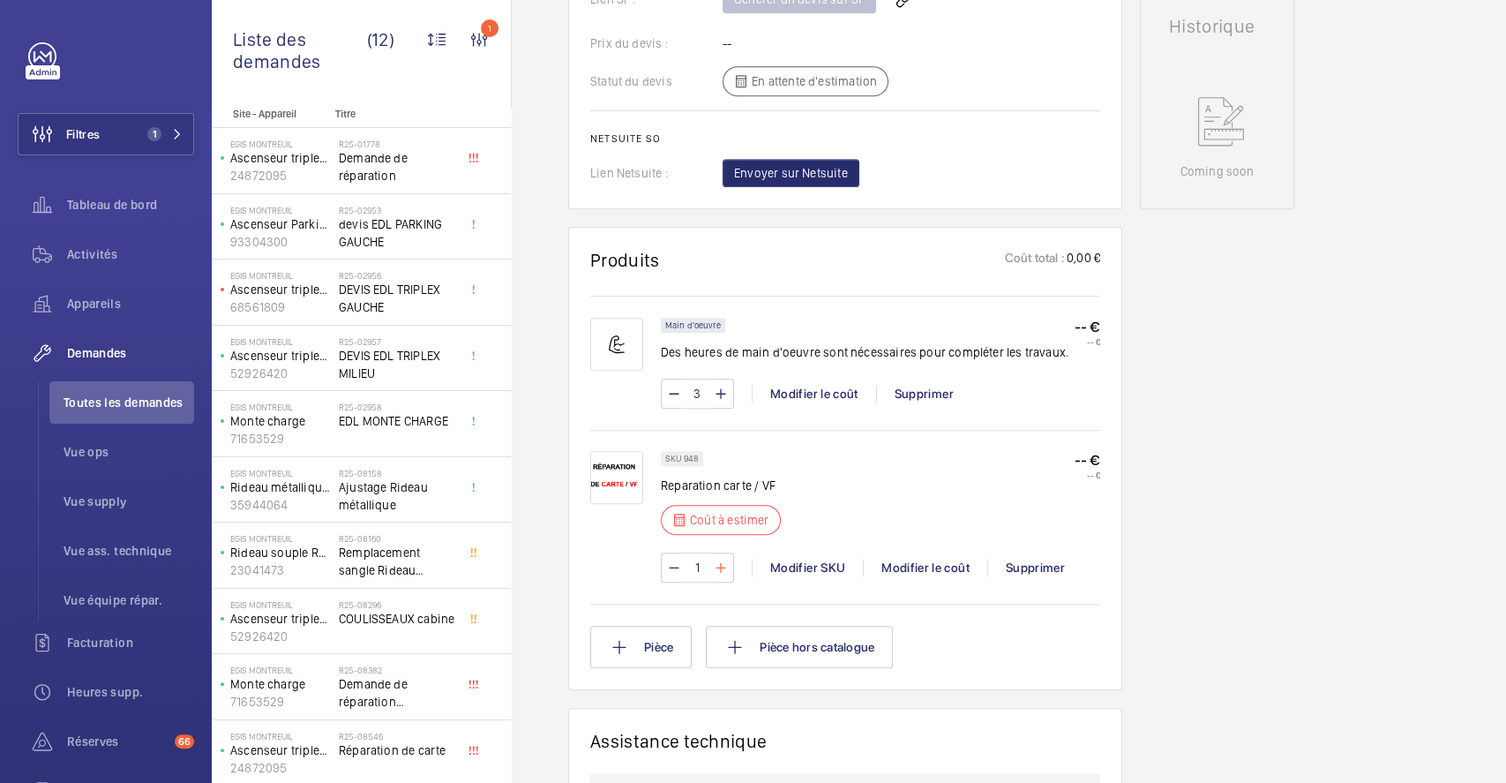
click at [720, 573] on mat-icon at bounding box center [721, 567] width 14 height 21
type input "2"
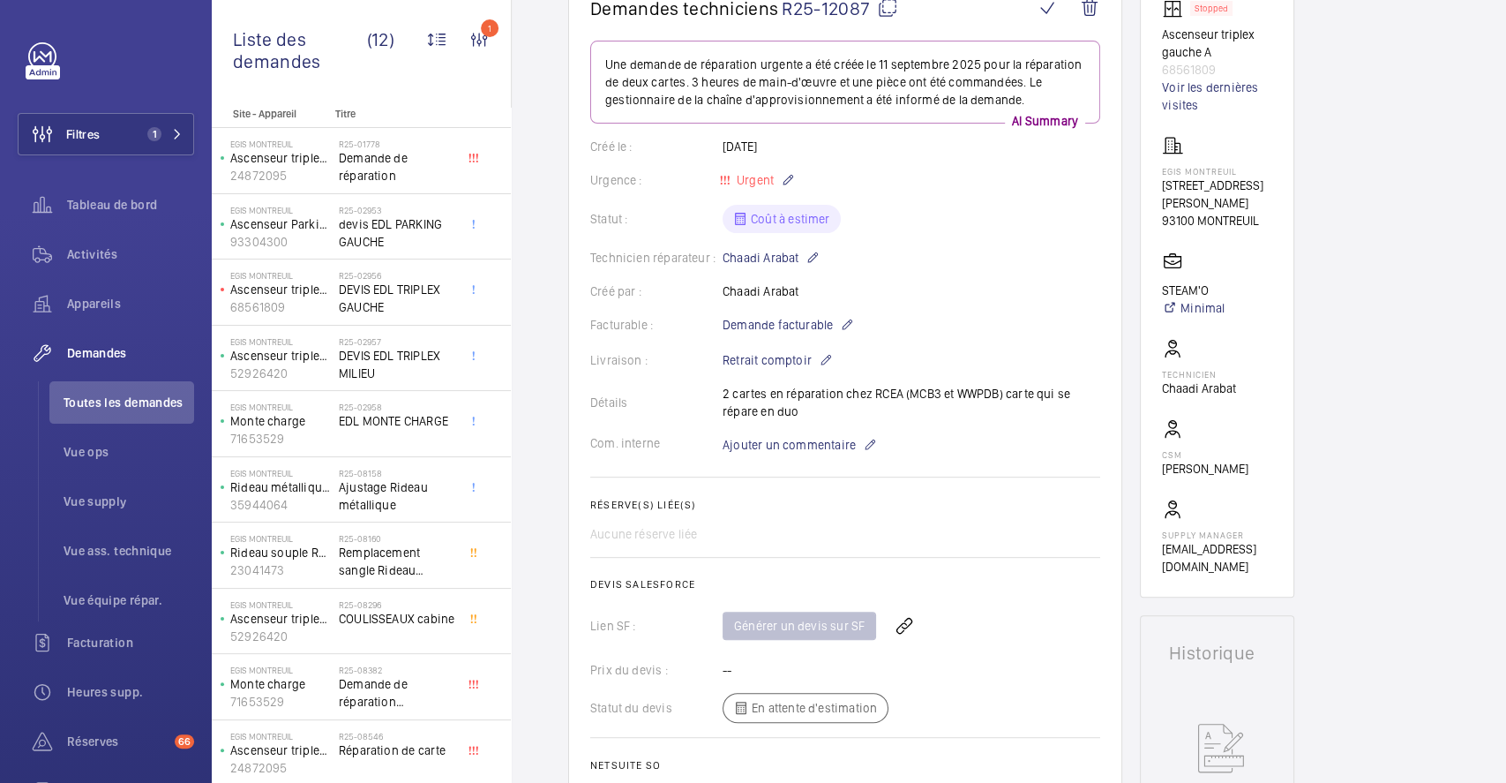
scroll to position [0, 0]
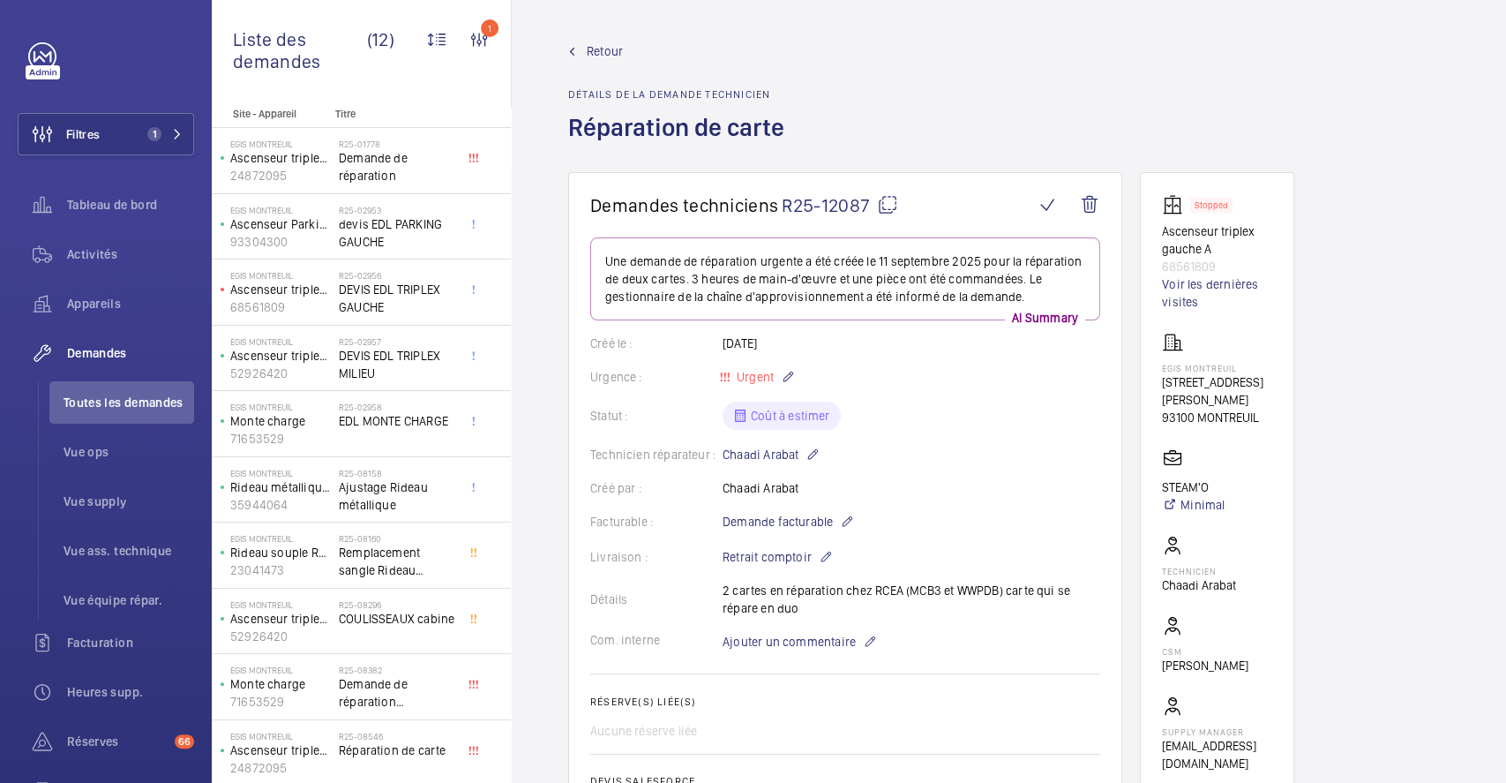
drag, startPoint x: 883, startPoint y: 194, endPoint x: 908, endPoint y: 287, distance: 95.9
click at [883, 197] on mat-icon at bounding box center [887, 204] width 21 height 21
